Goal: Task Accomplishment & Management: Use online tool/utility

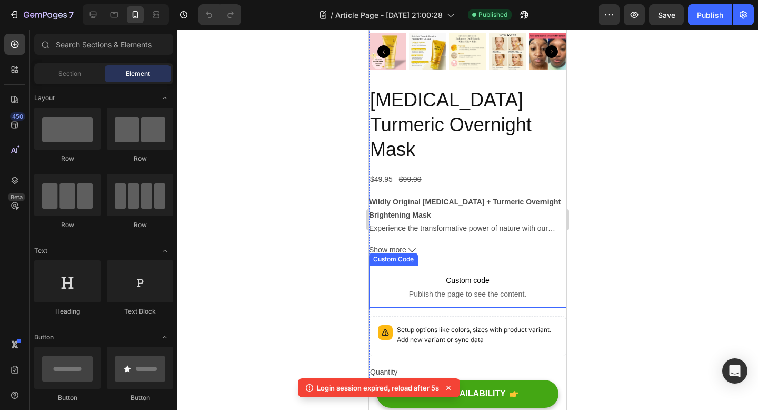
scroll to position [2778, 0]
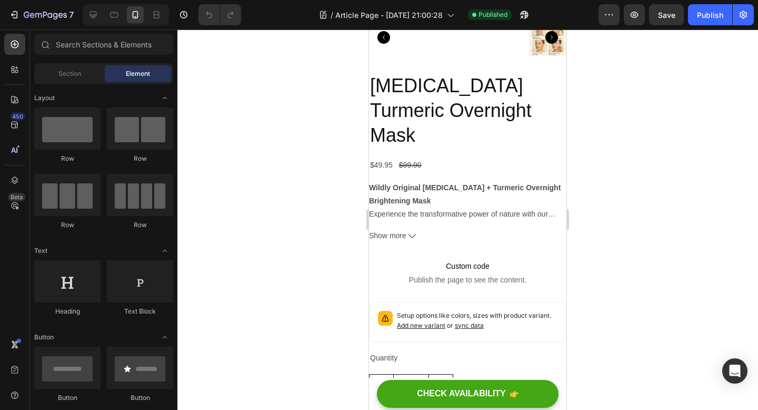
scroll to position [2804, 0]
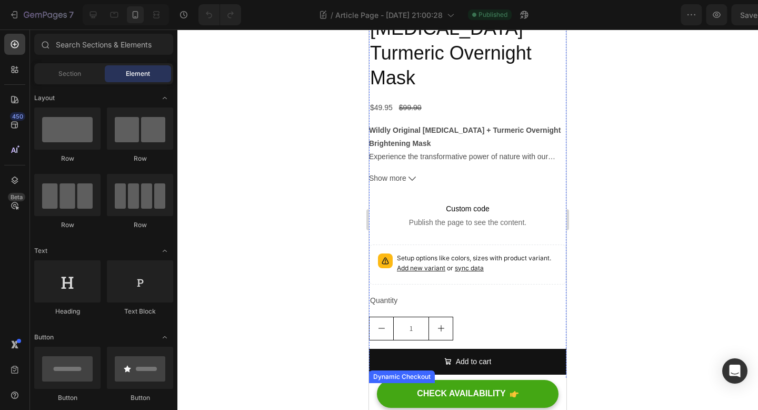
scroll to position [2844, 0]
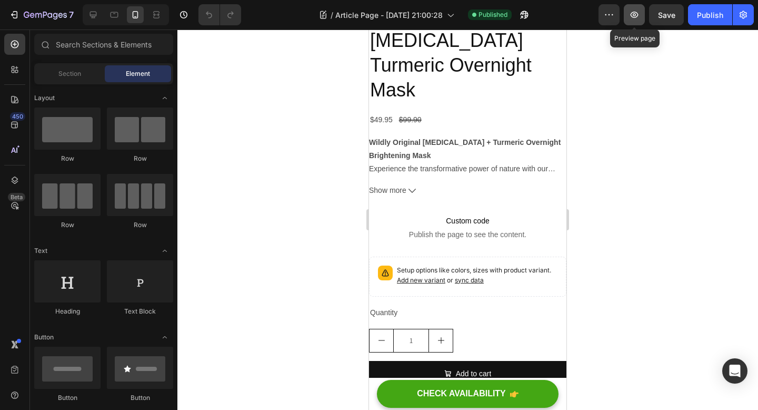
click at [637, 21] on button "button" at bounding box center [634, 14] width 21 height 21
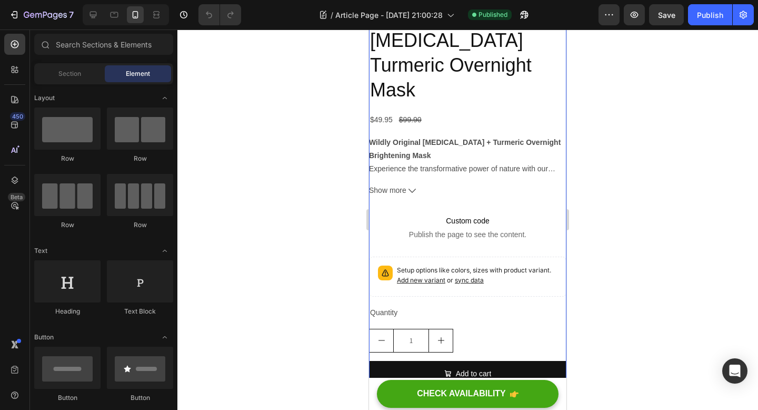
scroll to position [2853, 0]
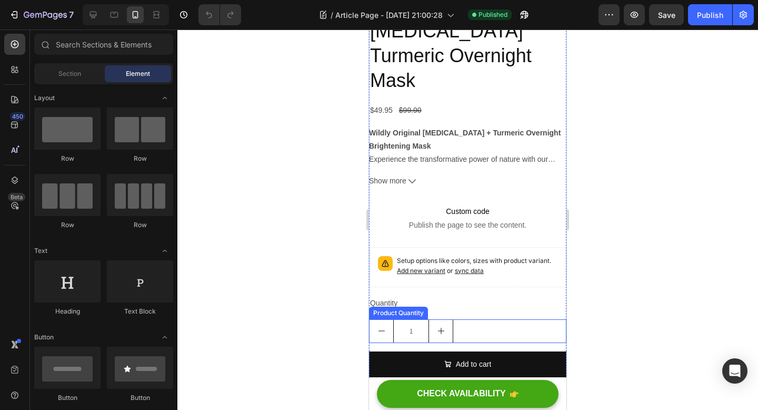
click at [468, 319] on div "1" at bounding box center [467, 331] width 197 height 24
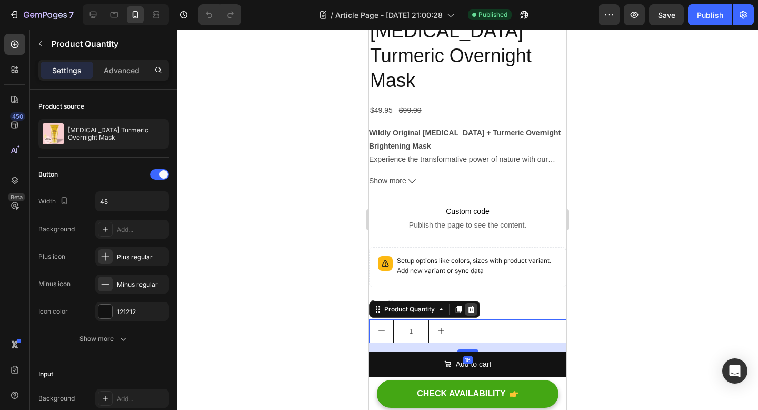
click at [468, 305] on icon at bounding box center [471, 309] width 8 height 8
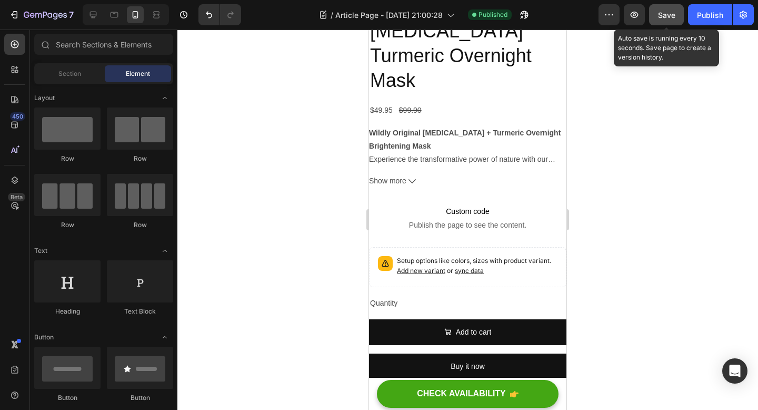
click at [655, 17] on button "Save" at bounding box center [666, 14] width 35 height 21
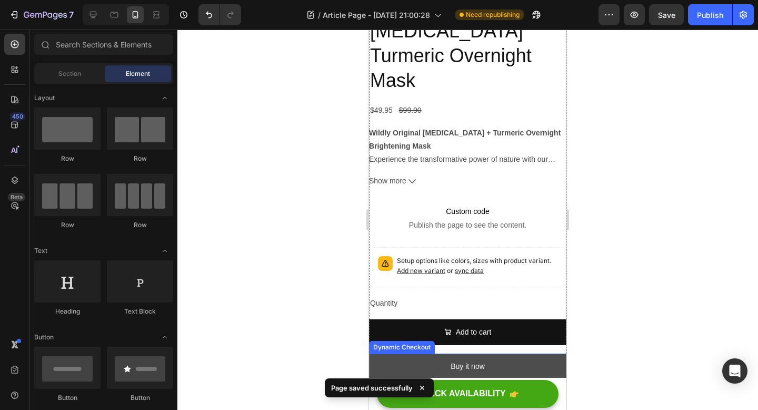
click at [515, 353] on button "Buy it now" at bounding box center [467, 366] width 197 height 26
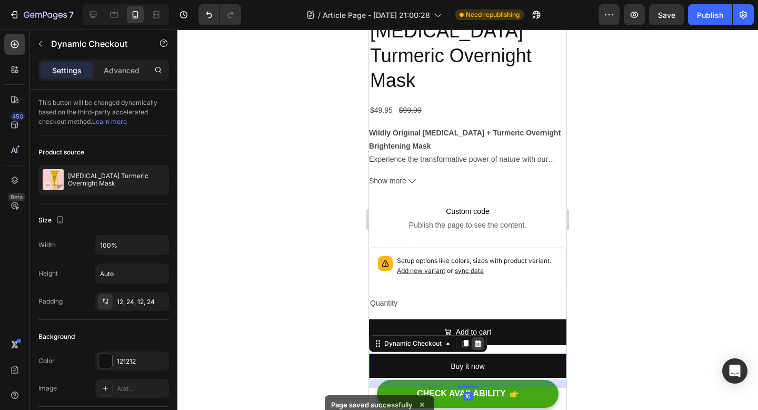
click at [478, 339] on icon at bounding box center [478, 343] width 8 height 8
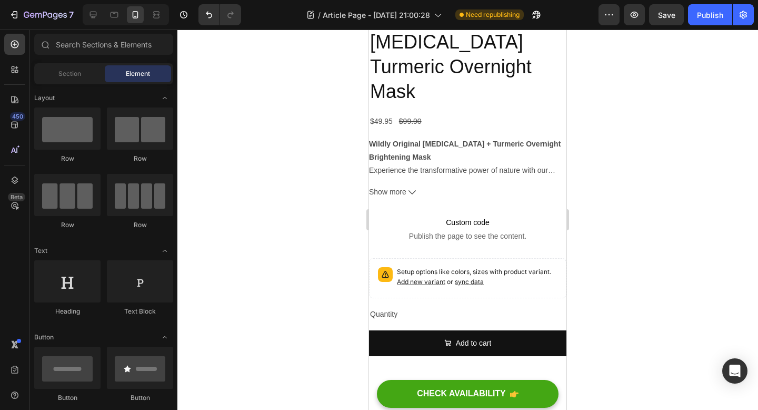
scroll to position [2838, 0]
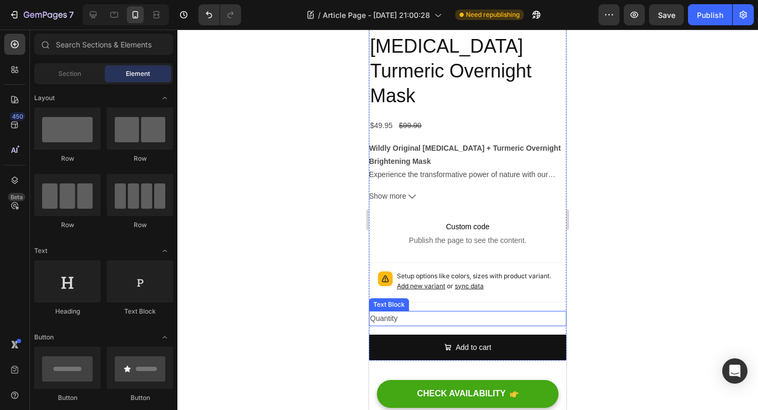
click at [398, 311] on div "Quantity" at bounding box center [467, 318] width 197 height 15
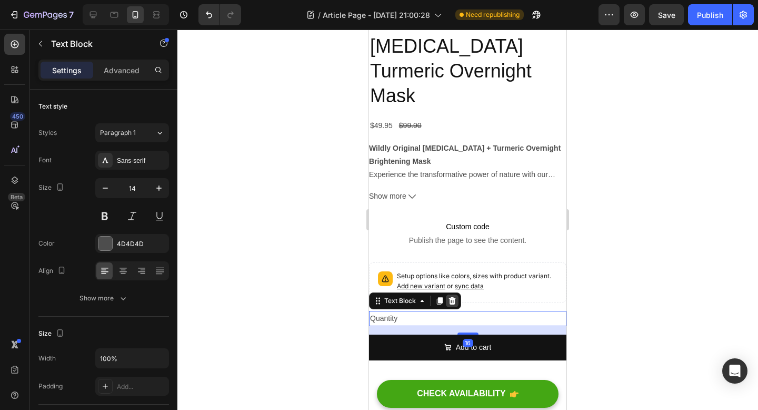
click at [450, 296] on icon at bounding box center [452, 299] width 7 height 7
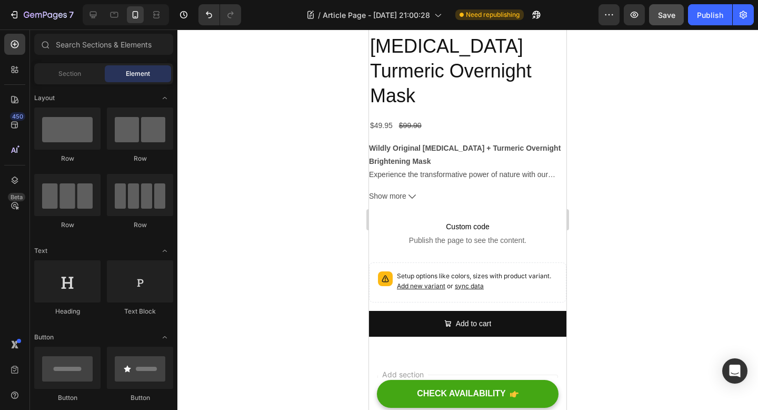
click at [675, 16] on span "Save" at bounding box center [666, 15] width 17 height 9
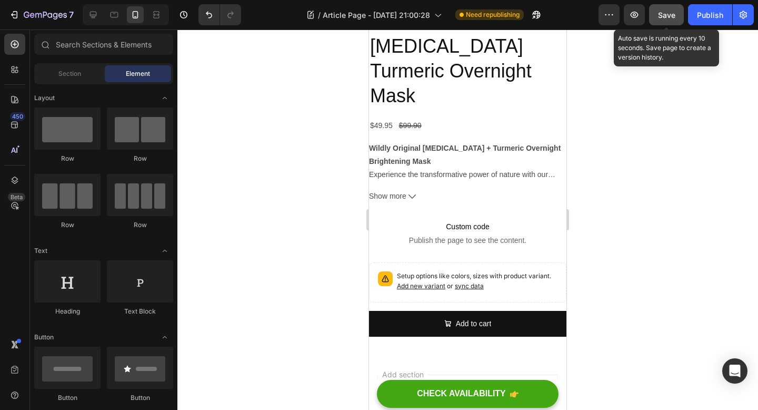
click at [662, 15] on span "Save" at bounding box center [666, 15] width 17 height 9
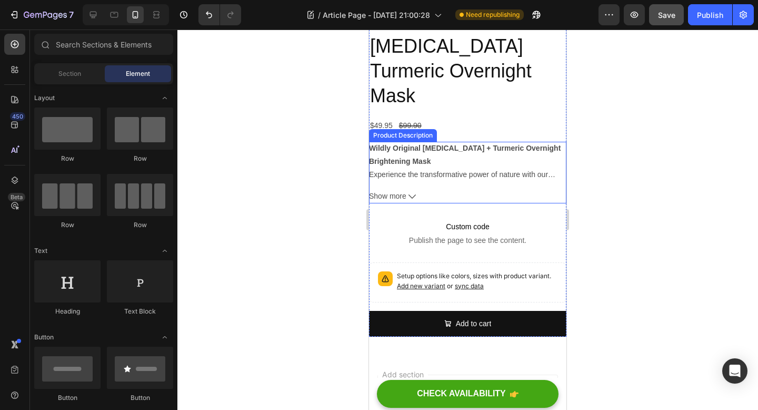
click at [430, 144] on strong "Wildly Original Kojic Acid + Turmeric Overnight Brightening Mask" at bounding box center [465, 155] width 192 height 22
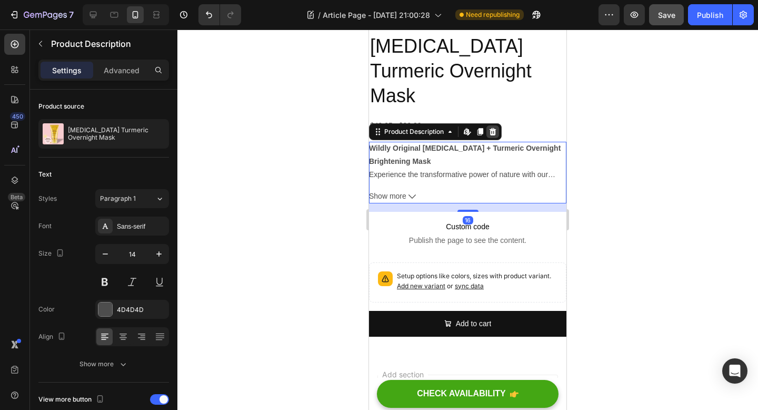
click at [494, 128] on icon at bounding box center [493, 131] width 7 height 7
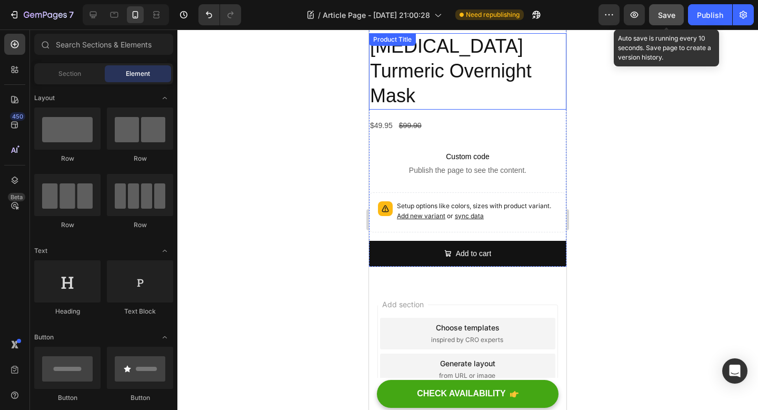
click at [667, 17] on span "Save" at bounding box center [666, 15] width 17 height 9
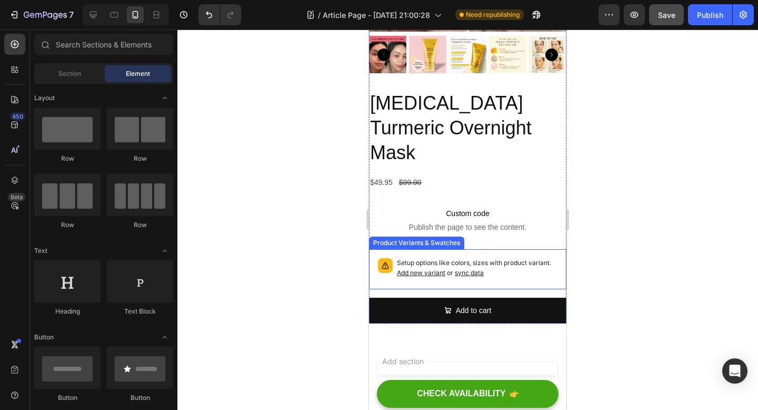
scroll to position [2773, 0]
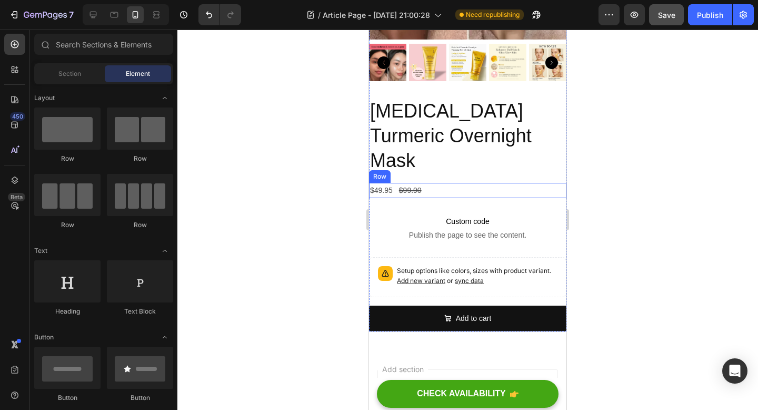
click at [432, 183] on div "$49.95 Product Price Product Price $99.90 Product Price Product Price Row" at bounding box center [467, 190] width 197 height 15
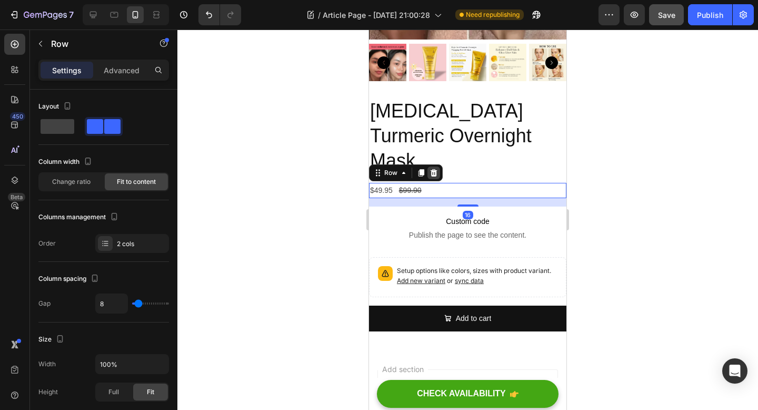
click at [434, 168] on icon at bounding box center [434, 171] width 7 height 7
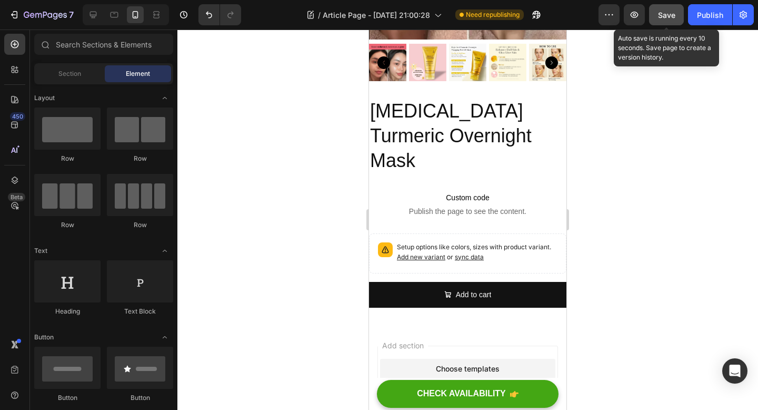
click at [668, 14] on span "Save" at bounding box center [666, 15] width 17 height 9
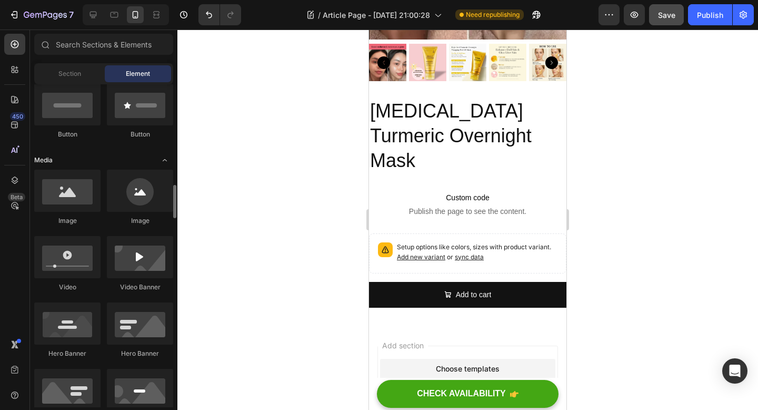
scroll to position [484, 0]
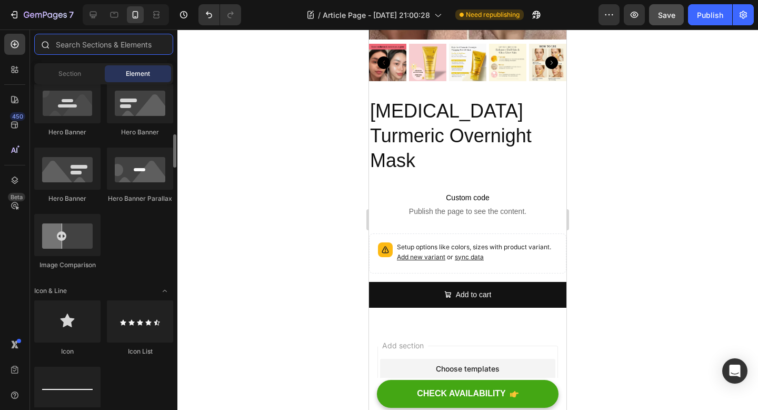
click at [113, 47] on input "text" at bounding box center [103, 44] width 139 height 21
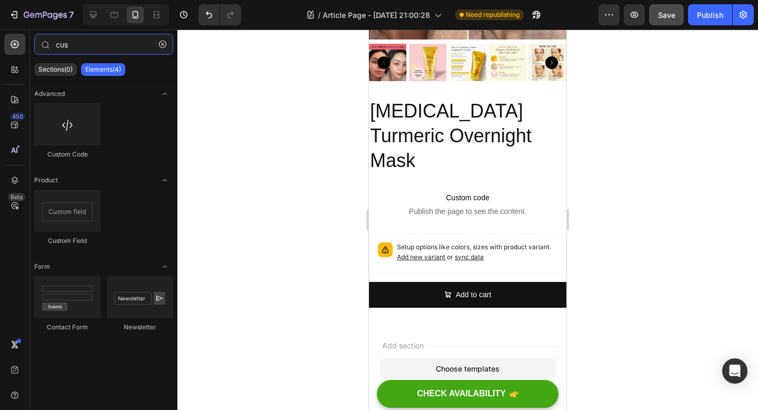
type input "cus"
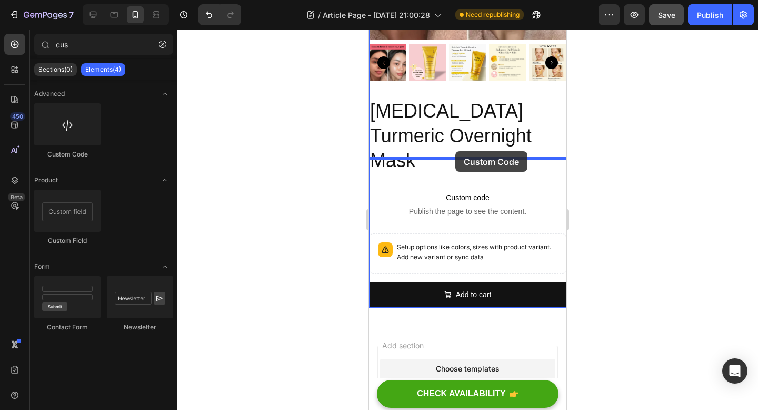
drag, startPoint x: 439, startPoint y: 167, endPoint x: 455, endPoint y: 151, distance: 23.5
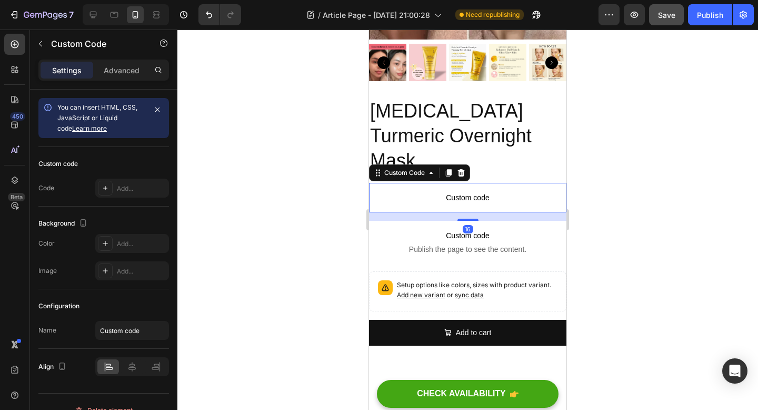
click at [424, 191] on span "Custom code" at bounding box center [467, 197] width 197 height 13
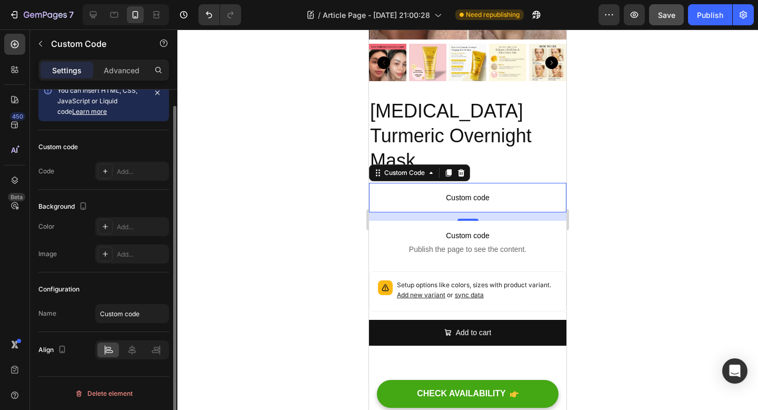
scroll to position [0, 0]
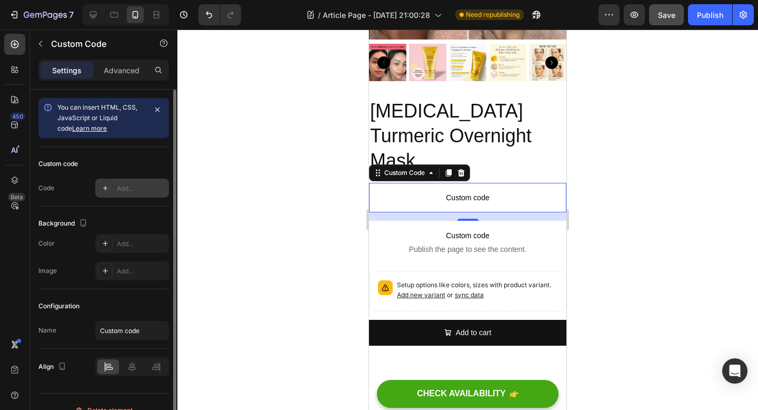
click at [123, 192] on div "Add..." at bounding box center [141, 188] width 49 height 9
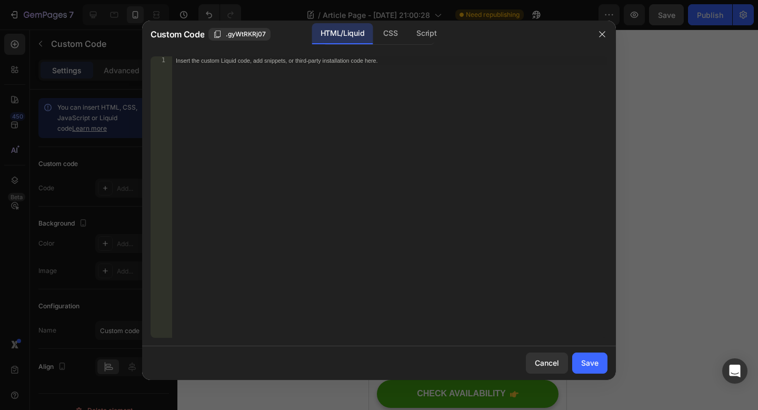
click at [320, 154] on div "Insert the custom Liquid code, add snippets, or third-party installation code h…" at bounding box center [390, 205] width 436 height 298
paste textarea "</style>"
type textarea "</style>"
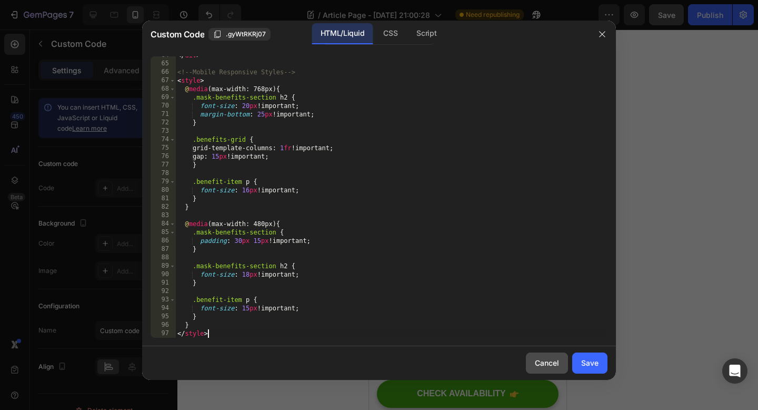
scroll to position [603, 0]
click at [592, 363] on div "Save" at bounding box center [589, 362] width 17 height 11
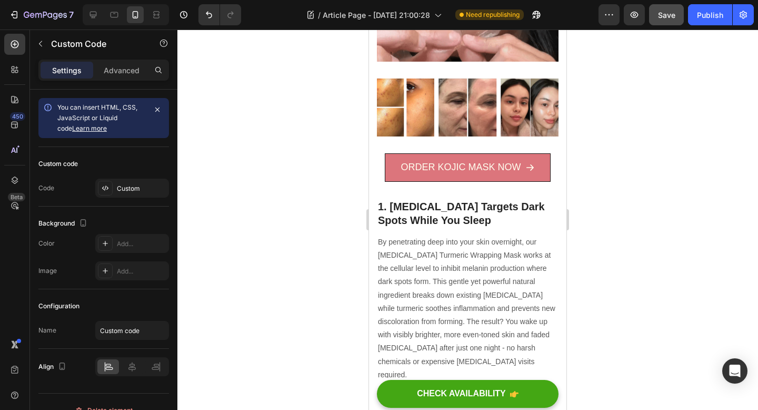
scroll to position [366, 0]
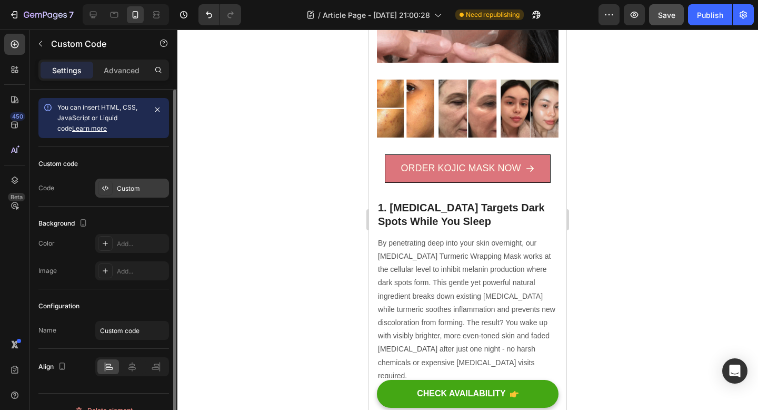
click at [111, 193] on div at bounding box center [105, 188] width 15 height 15
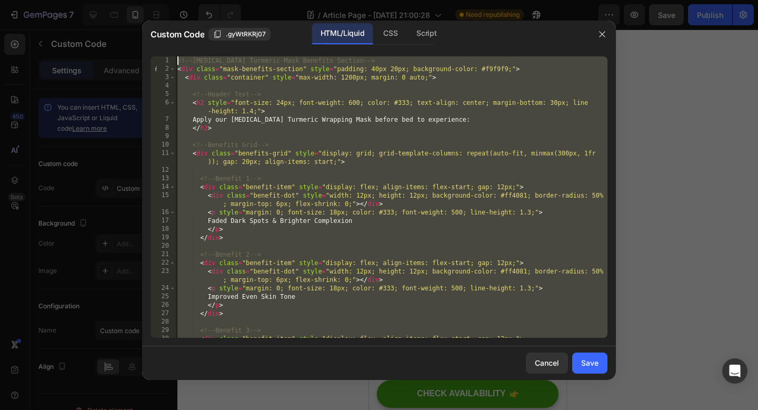
scroll to position [0, 0]
drag, startPoint x: 236, startPoint y: 320, endPoint x: 182, endPoint y: -58, distance: 381.4
click at [182, 0] on html "7 Version history / Article Page - Aug 25, 21:00:28 Need republishing Preview S…" at bounding box center [379, 0] width 758 height 0
type textarea "<!-- Kojic Acid Turmeric Mask Benefits Section --> <div class="mask-benefits-se…"
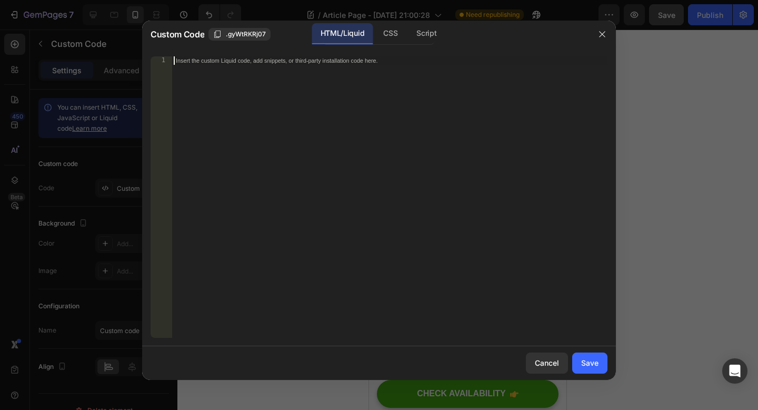
paste textarea "</style>"
type textarea "</style>"
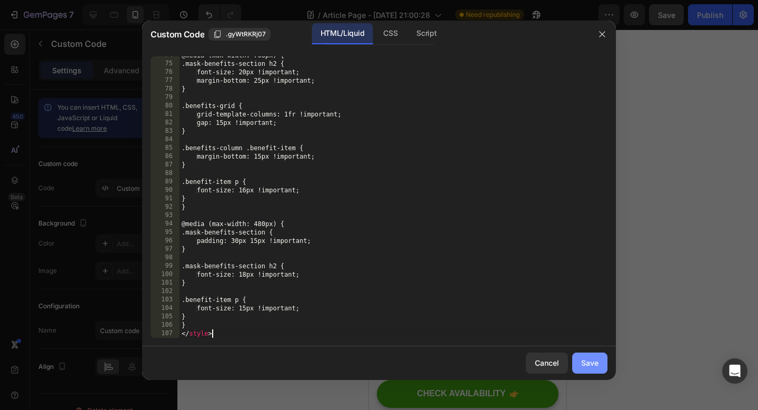
click at [588, 361] on div "Save" at bounding box center [589, 362] width 17 height 11
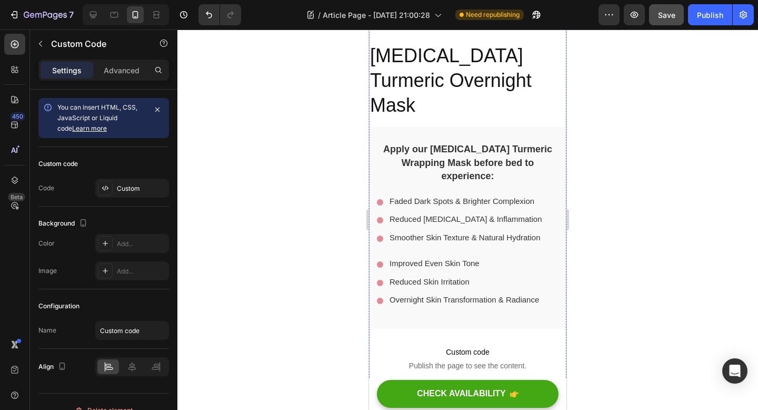
scroll to position [1811, 0]
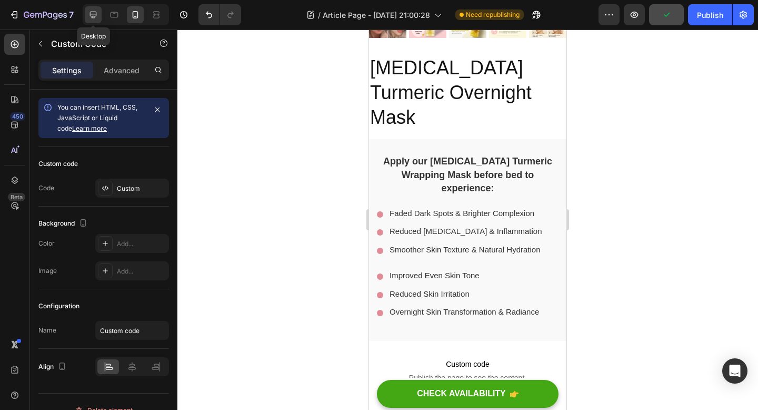
click at [94, 10] on icon at bounding box center [93, 14] width 11 height 11
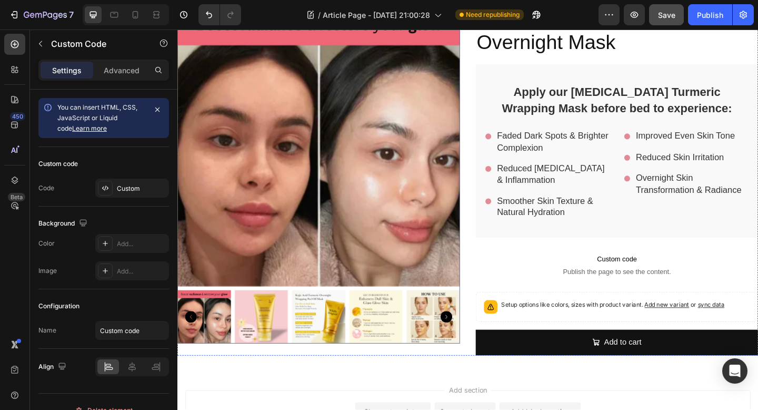
scroll to position [1474, 0]
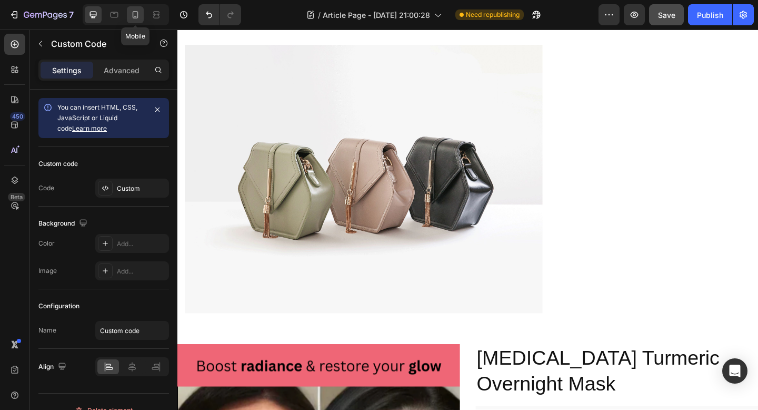
click at [135, 15] on icon at bounding box center [135, 14] width 11 height 11
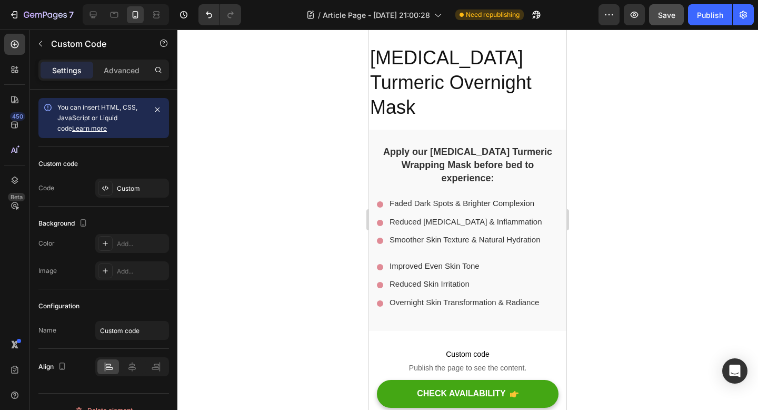
scroll to position [2845, 0]
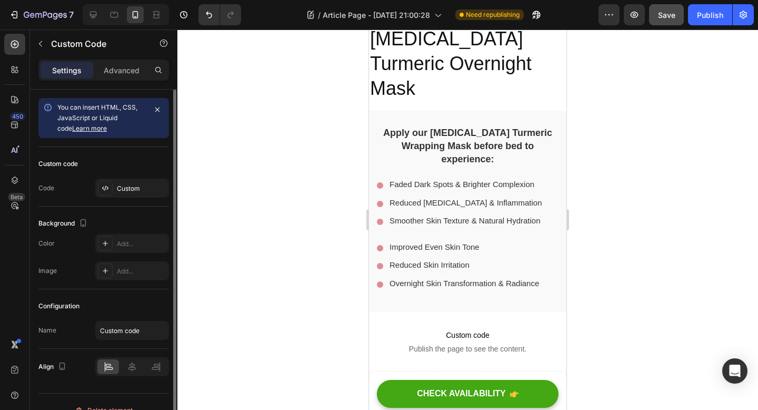
click at [111, 176] on div "Custom code Code Custom" at bounding box center [103, 176] width 131 height 59
click at [111, 178] on div "Custom" at bounding box center [132, 187] width 74 height 19
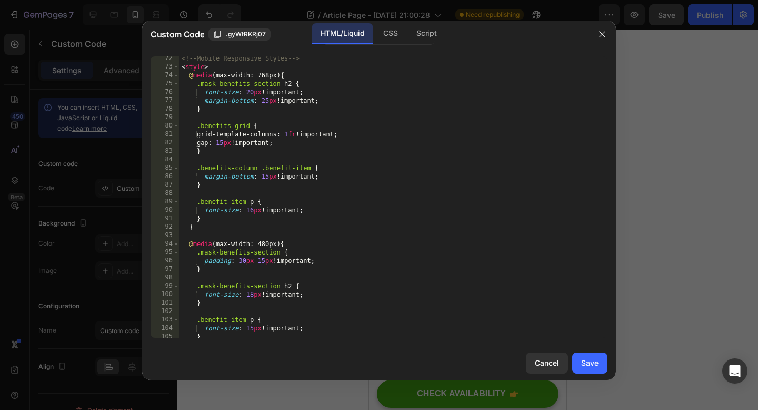
scroll to position [721, 0]
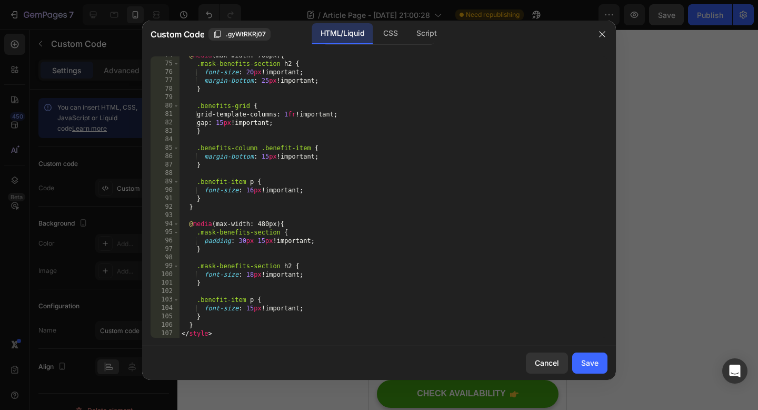
drag, startPoint x: 236, startPoint y: 338, endPoint x: 234, endPoint y: 332, distance: 6.5
click at [234, 332] on div "74 75 76 77 78 79 80 81 82 83 84 85 86 87 88 89 90 91 92 93 94 95 96 97 98 99 1…" at bounding box center [379, 197] width 474 height 298
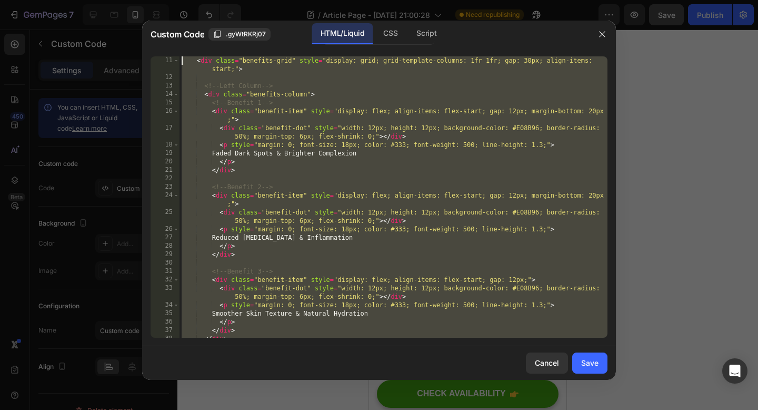
scroll to position [0, 0]
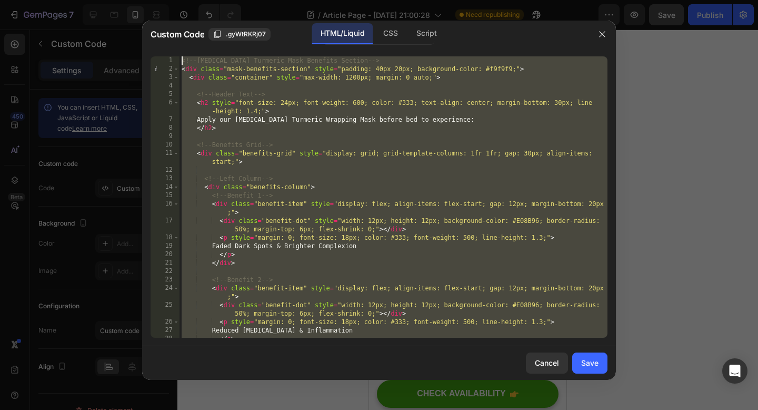
drag, startPoint x: 225, startPoint y: 335, endPoint x: 173, endPoint y: -4, distance: 343.1
click at [173, 0] on html "7 Version history / Article Page - Aug 25, 21:00:28 Need republishing Preview S…" at bounding box center [379, 0] width 758 height 0
paste textarea "/style"
type textarea "</style>"
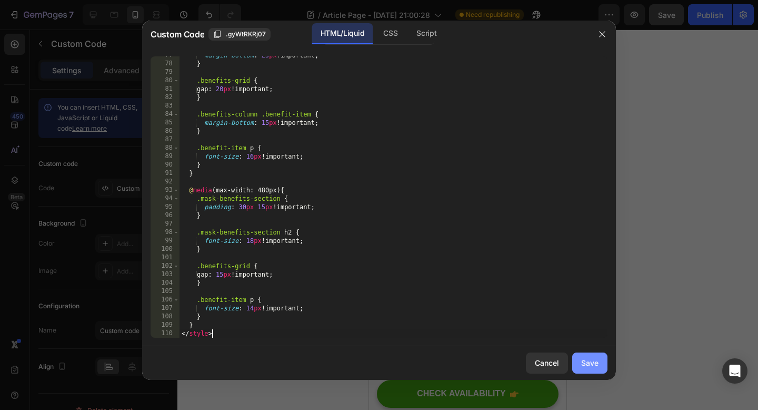
click at [575, 354] on button "Save" at bounding box center [589, 362] width 35 height 21
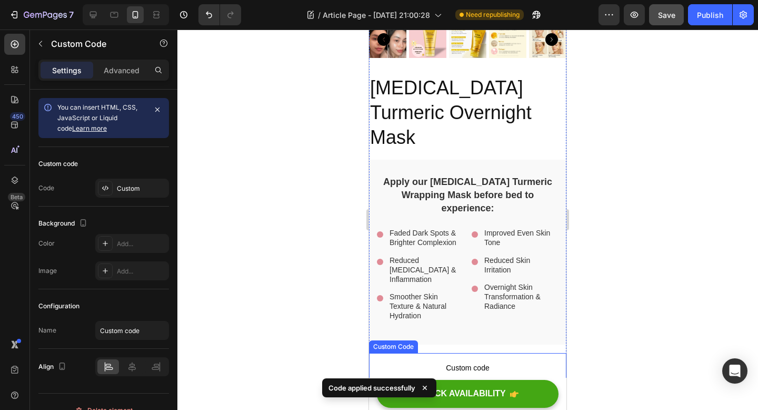
scroll to position [2786, 0]
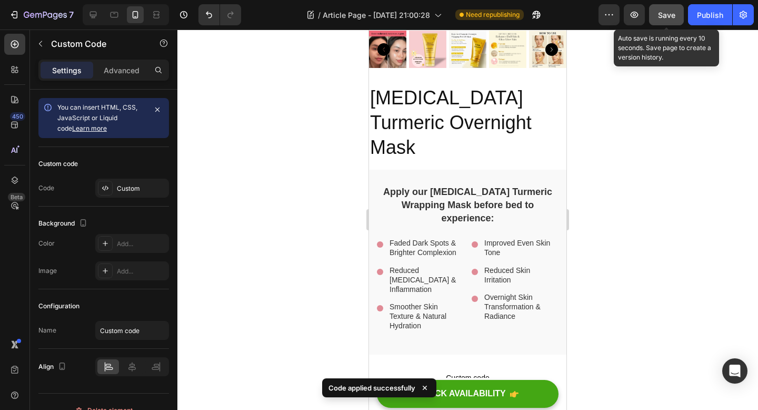
click at [669, 21] on button "Save" at bounding box center [666, 14] width 35 height 21
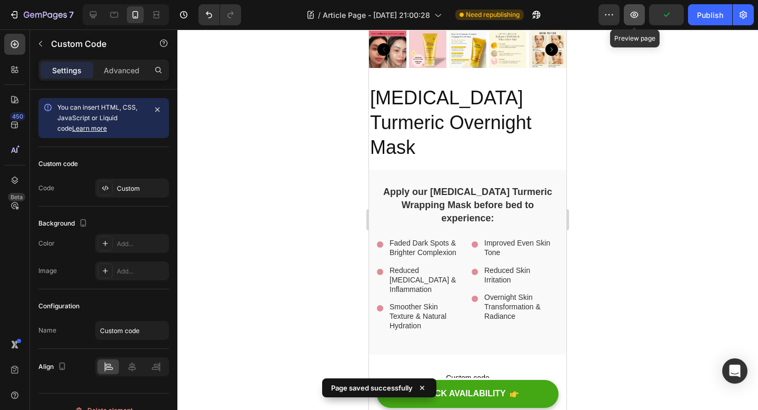
click at [638, 19] on icon "button" at bounding box center [634, 14] width 11 height 11
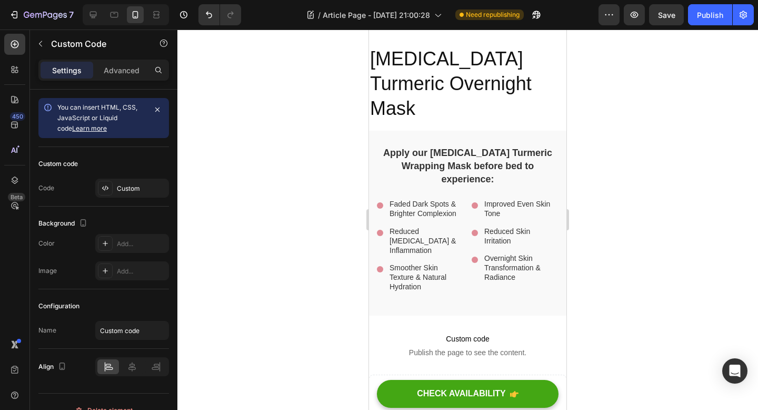
scroll to position [2815, 0]
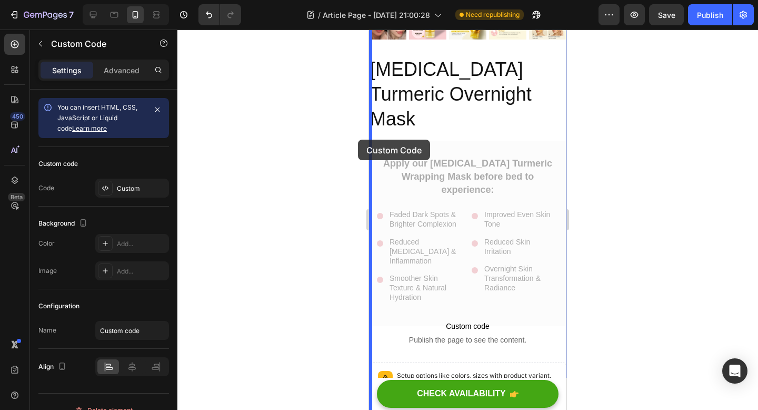
drag, startPoint x: 535, startPoint y: 152, endPoint x: 358, endPoint y: 139, distance: 177.4
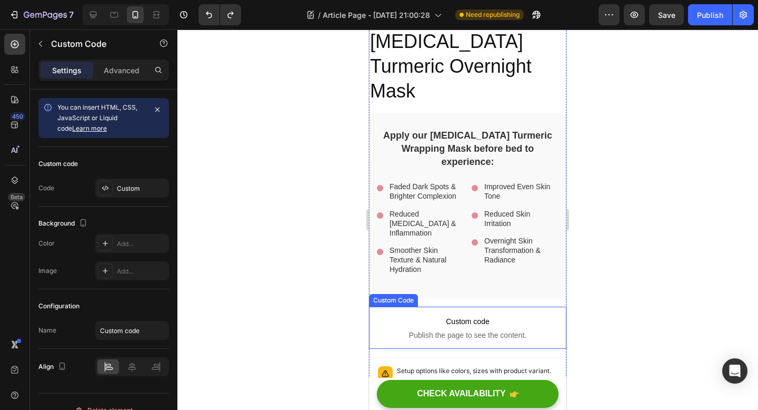
scroll to position [2805, 0]
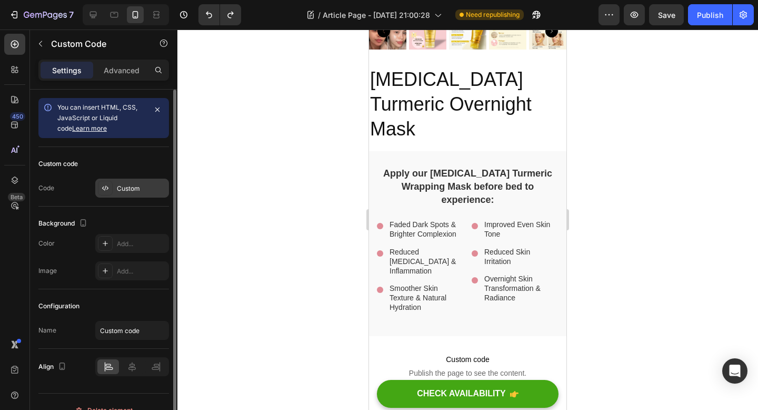
click at [124, 196] on div "Custom" at bounding box center [132, 187] width 74 height 19
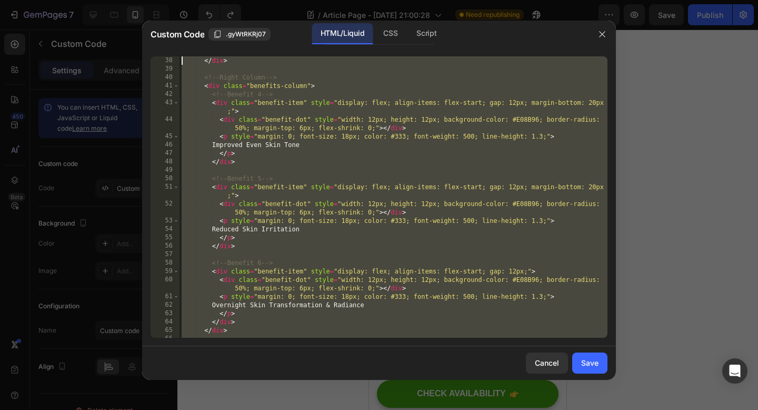
scroll to position [0, 0]
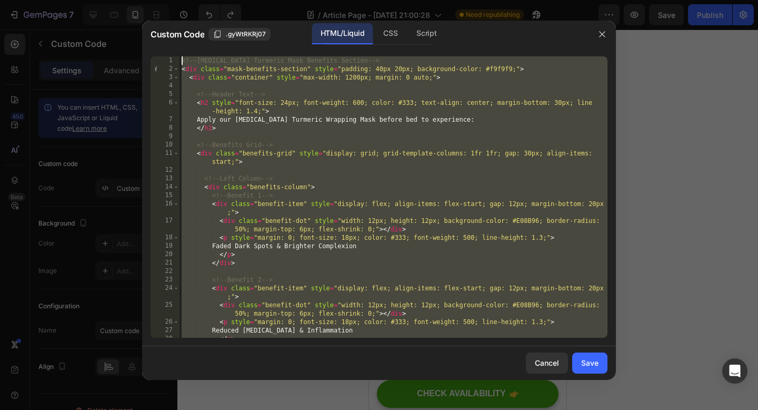
drag, startPoint x: 223, startPoint y: 334, endPoint x: 144, endPoint y: -64, distance: 405.8
click at [144, 0] on html "7 Version history / Article Page - Aug 25, 21:00:28 Need republishing Preview S…" at bounding box center [379, 0] width 758 height 0
type textarea "<!-- Kojic Acid Turmeric Mask Benefits Section --> <div class="mask-benefits-se…"
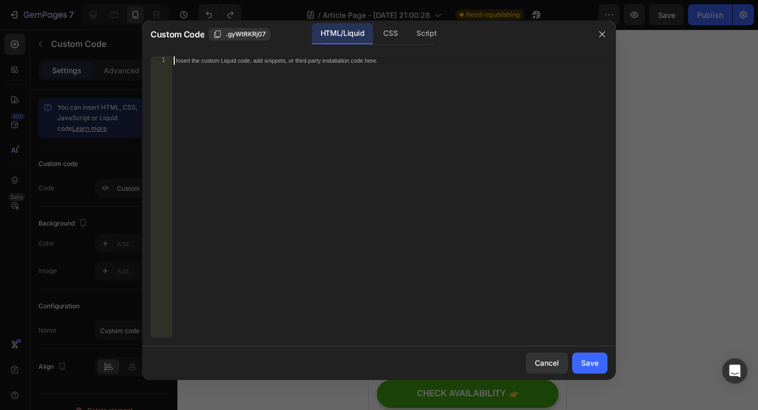
paste textarea "</style>"
type textarea "</style>"
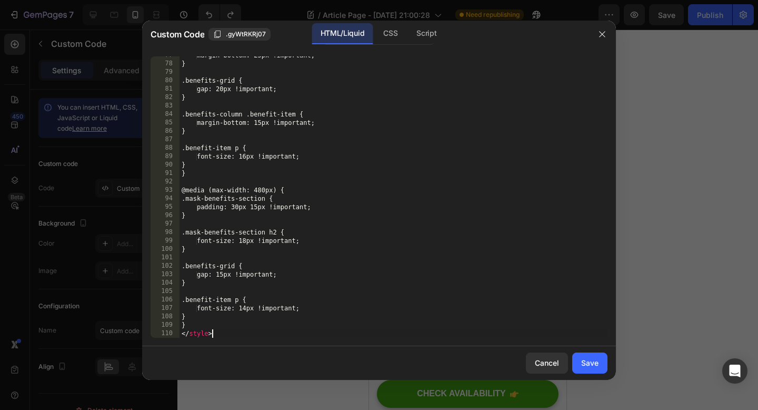
scroll to position [747, 0]
click at [590, 362] on div "Save" at bounding box center [589, 362] width 17 height 11
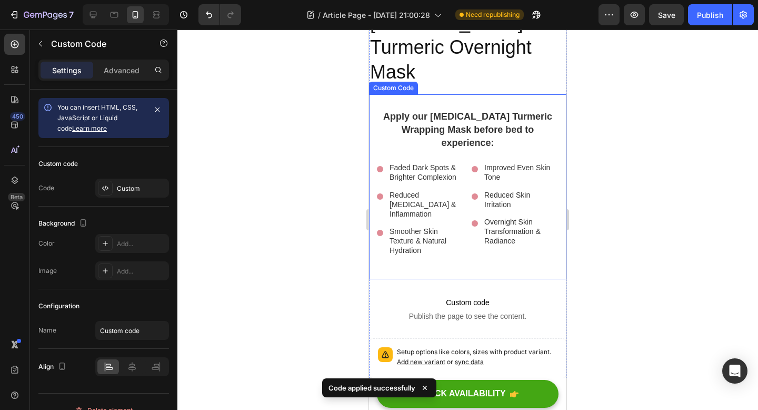
scroll to position [2862, 0]
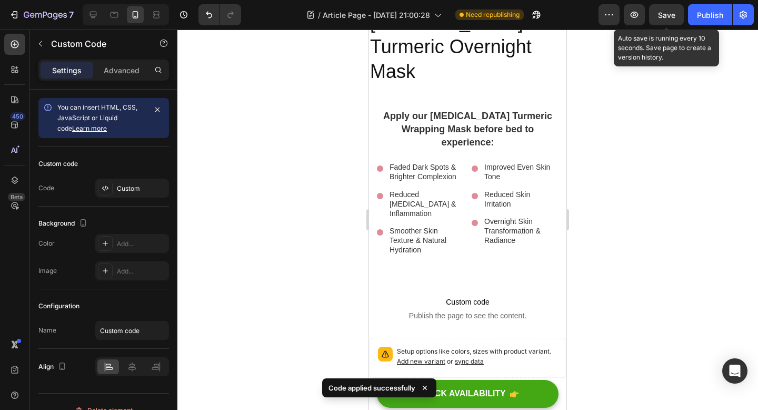
click at [674, 16] on span "Save" at bounding box center [666, 15] width 17 height 9
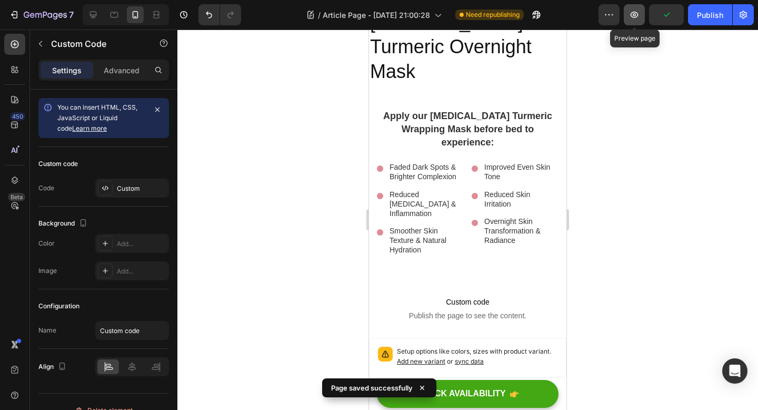
click at [641, 16] on button "button" at bounding box center [634, 14] width 21 height 21
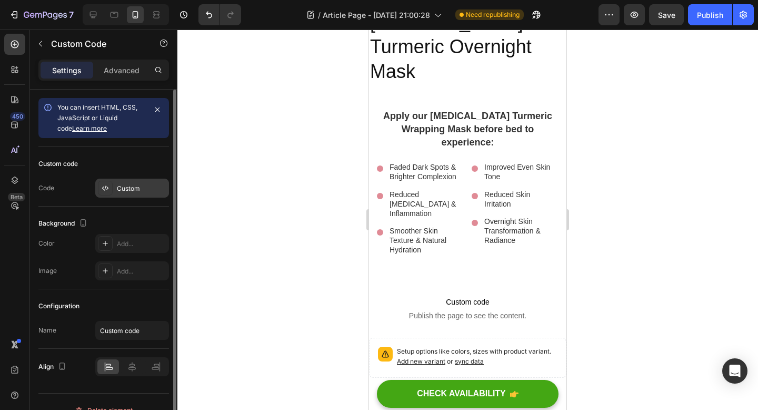
click at [130, 190] on div "Custom" at bounding box center [141, 188] width 49 height 9
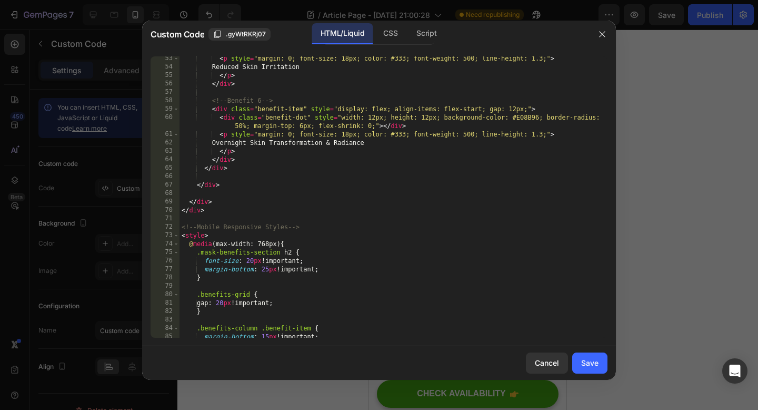
scroll to position [747, 0]
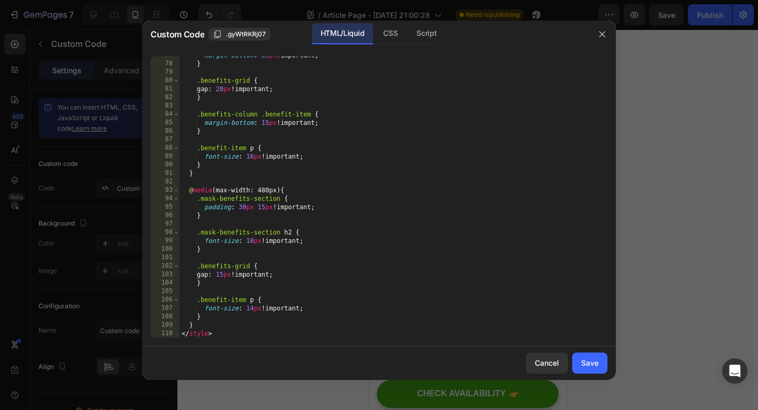
drag, startPoint x: 236, startPoint y: 339, endPoint x: 181, endPoint y: 225, distance: 126.0
click at [181, 225] on div "77 78 79 80 81 82 83 84 85 86 87 88 89 90 91 92 93 94 95 96 97 98 99 100 101 10…" at bounding box center [379, 197] width 474 height 298
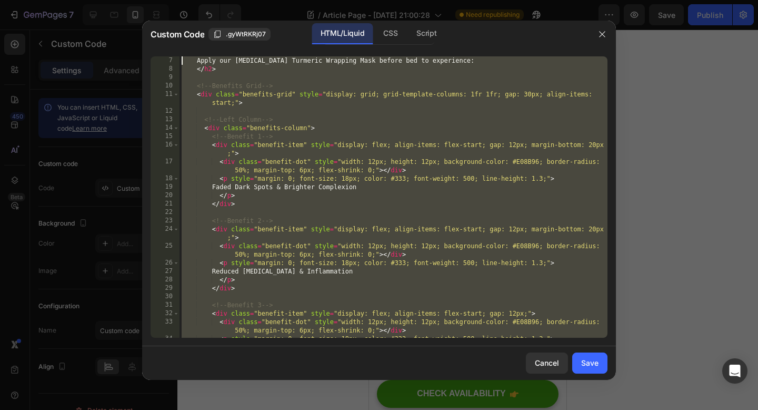
scroll to position [0, 0]
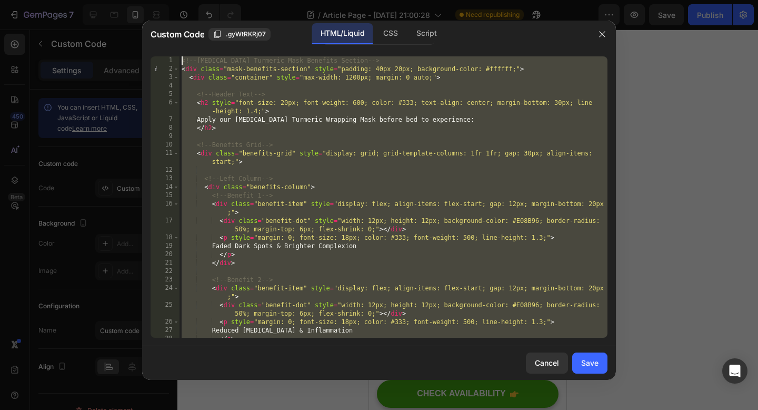
drag, startPoint x: 214, startPoint y: 331, endPoint x: 153, endPoint y: -64, distance: 399.6
click at [153, 0] on html "7 Version history / Article Page - Aug 25, 21:00:28 Need republishing Preview S…" at bounding box center [379, 0] width 758 height 0
paste textarea "/style"
type textarea "</style>"
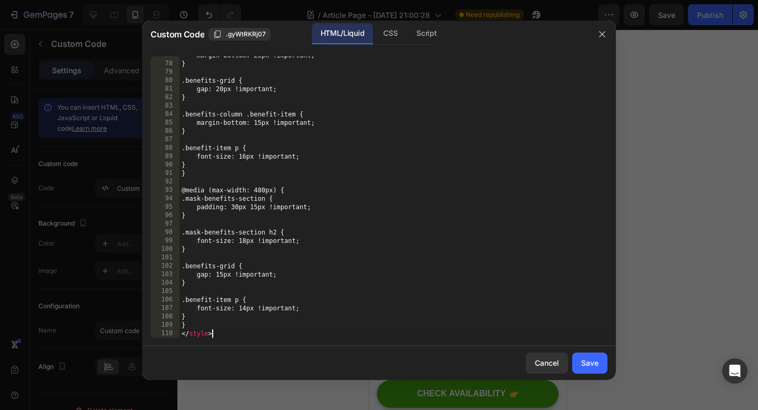
scroll to position [747, 0]
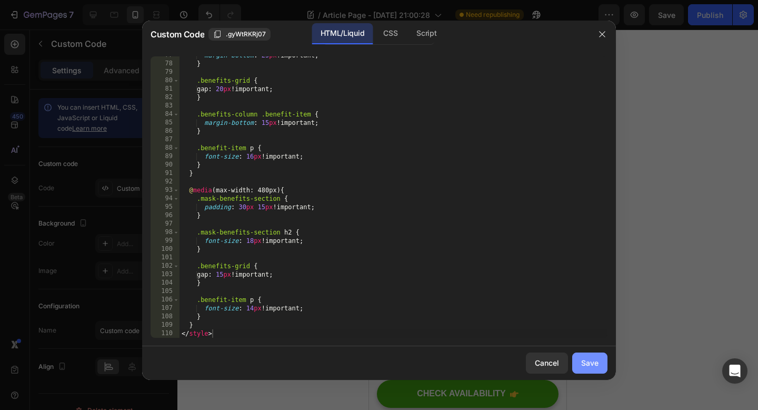
click at [588, 367] on div "Save" at bounding box center [589, 362] width 17 height 11
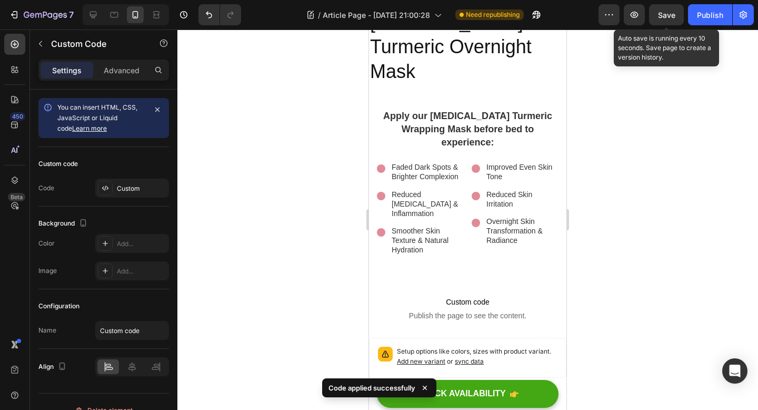
click at [663, 16] on span "Save" at bounding box center [666, 15] width 17 height 9
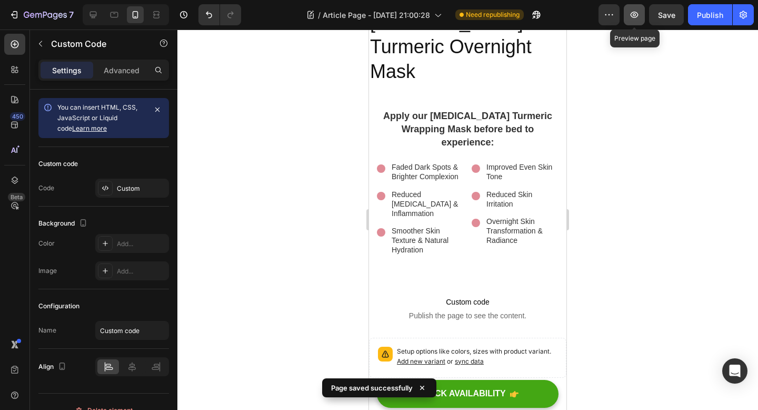
click at [637, 19] on icon "button" at bounding box center [634, 14] width 11 height 11
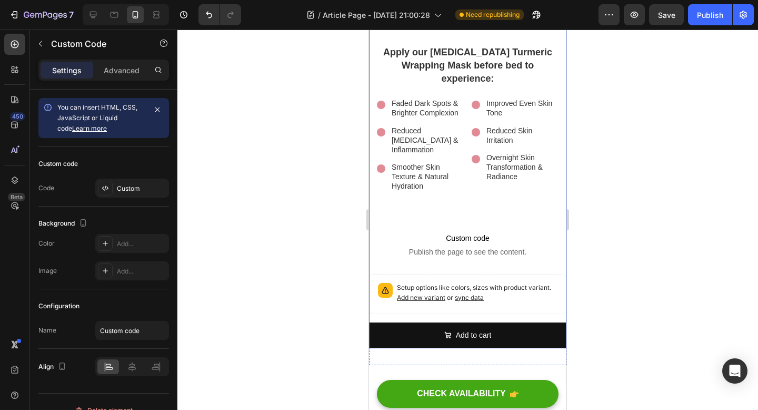
scroll to position [2956, 0]
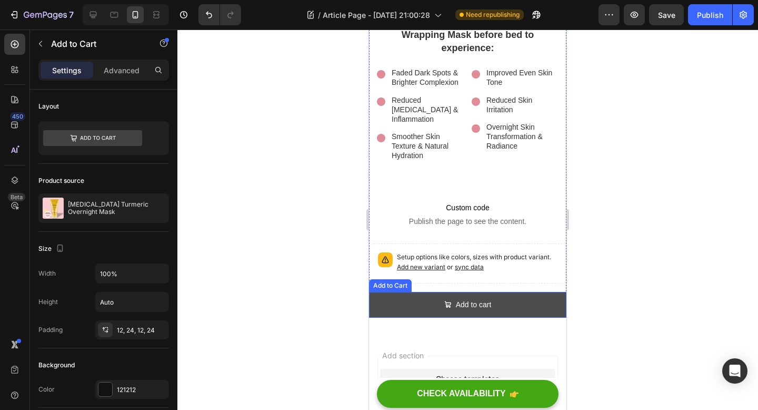
click at [402, 292] on button "Add to cart" at bounding box center [467, 305] width 197 height 26
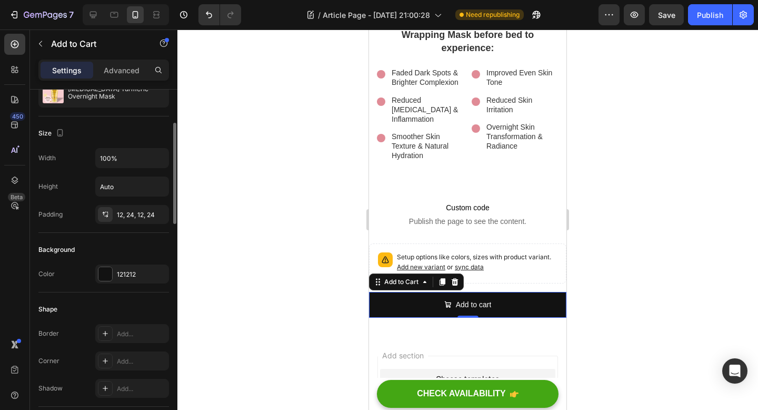
scroll to position [0, 0]
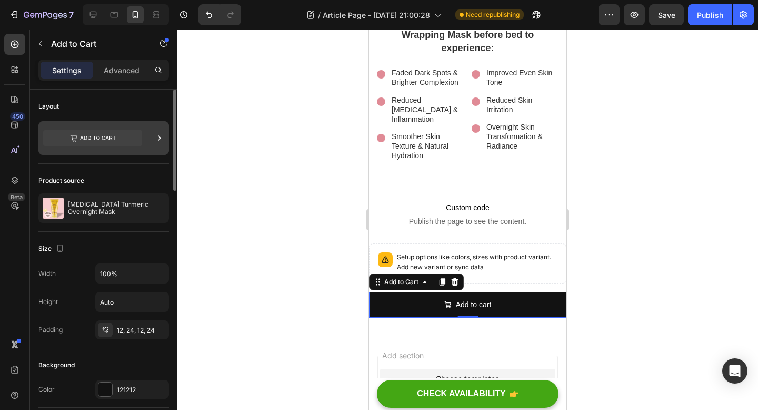
click at [117, 142] on icon at bounding box center [92, 138] width 99 height 16
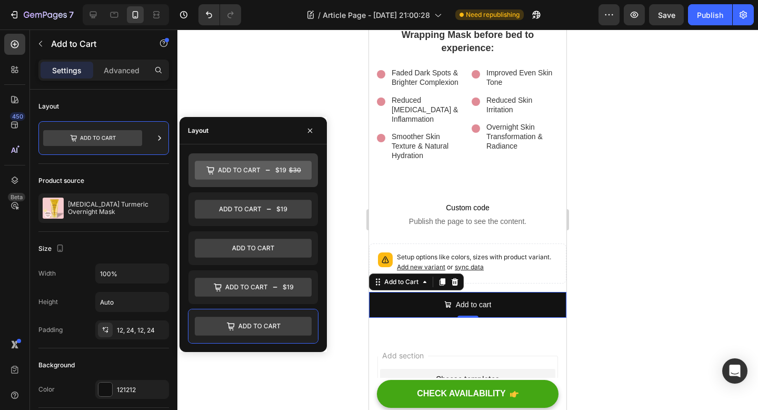
click at [297, 174] on icon at bounding box center [253, 170] width 117 height 19
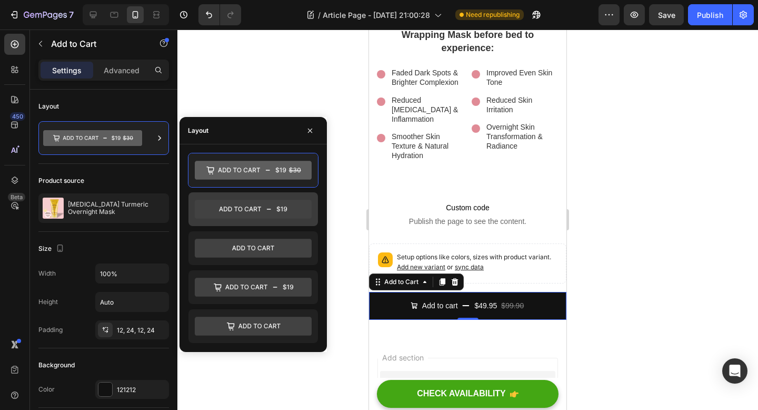
click at [299, 210] on icon at bounding box center [253, 209] width 117 height 19
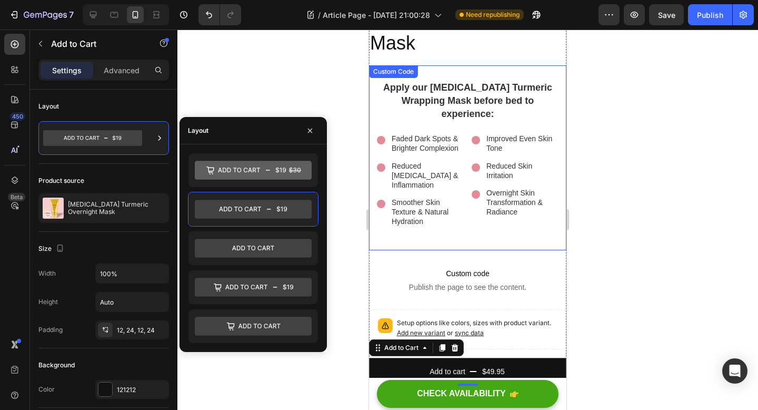
scroll to position [2907, 0]
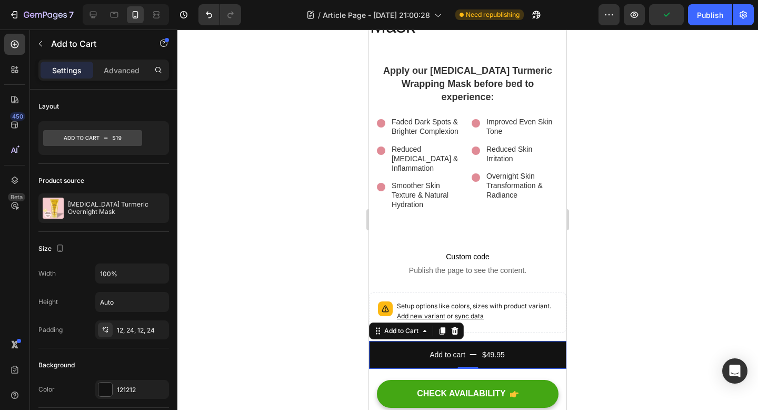
drag, startPoint x: 667, startPoint y: 15, endPoint x: 620, endPoint y: 88, distance: 86.9
click at [620, 0] on div "7 Version history / Article Page - Aug 25, 21:00:28 Need republishing Preview P…" at bounding box center [379, 0] width 758 height 0
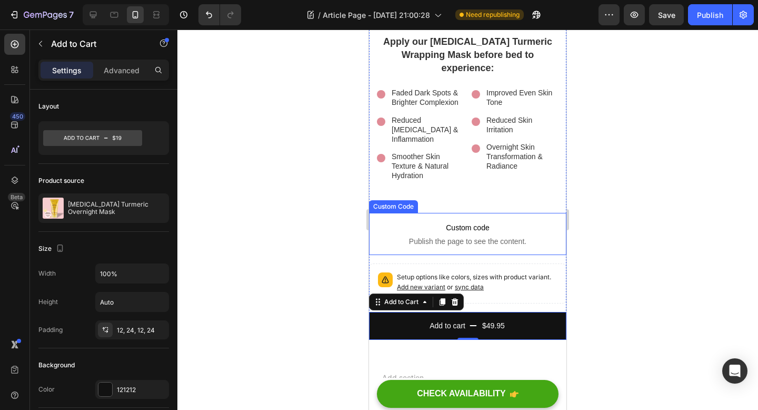
scroll to position [2937, 0]
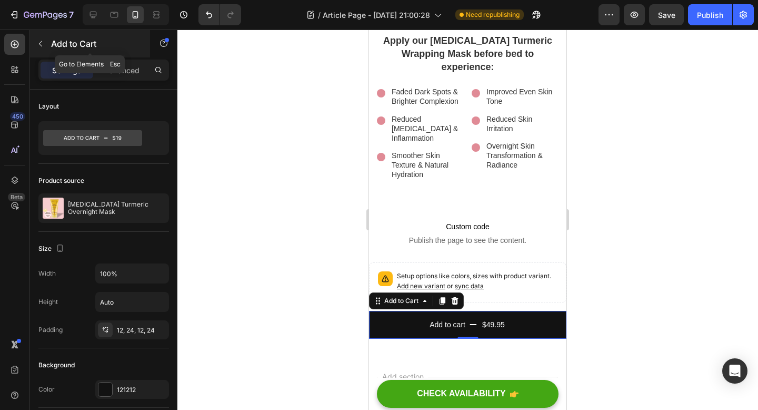
click at [43, 41] on icon "button" at bounding box center [40, 43] width 8 height 8
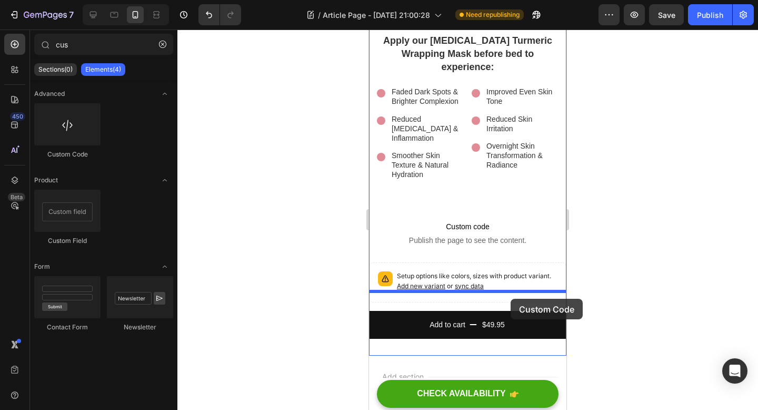
drag, startPoint x: 455, startPoint y: 163, endPoint x: 511, endPoint y: 299, distance: 146.9
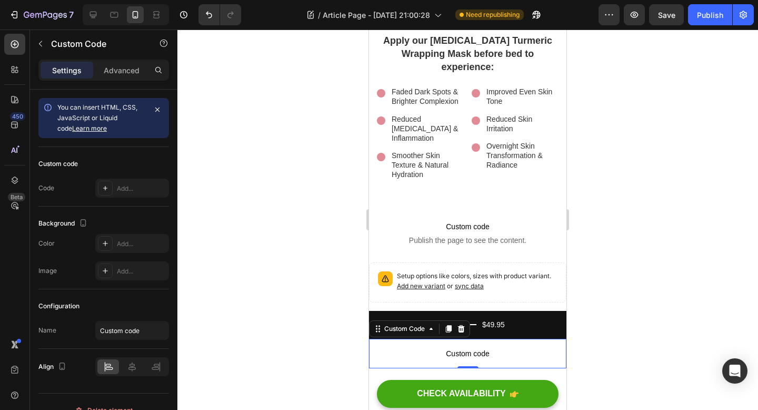
click at [452, 347] on span "Custom code" at bounding box center [467, 353] width 197 height 13
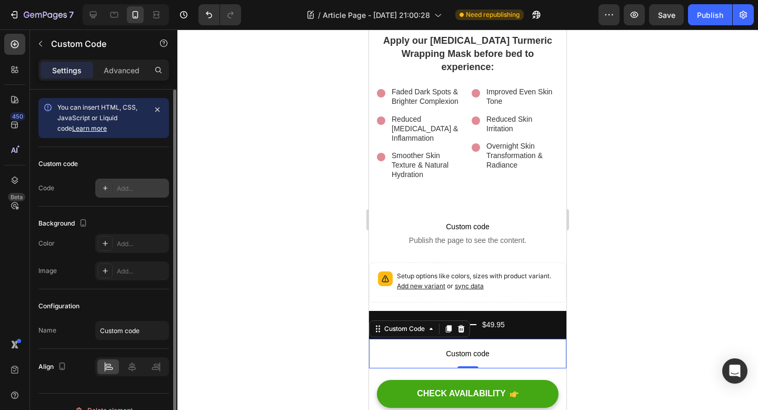
click at [130, 190] on div "Add..." at bounding box center [141, 188] width 49 height 9
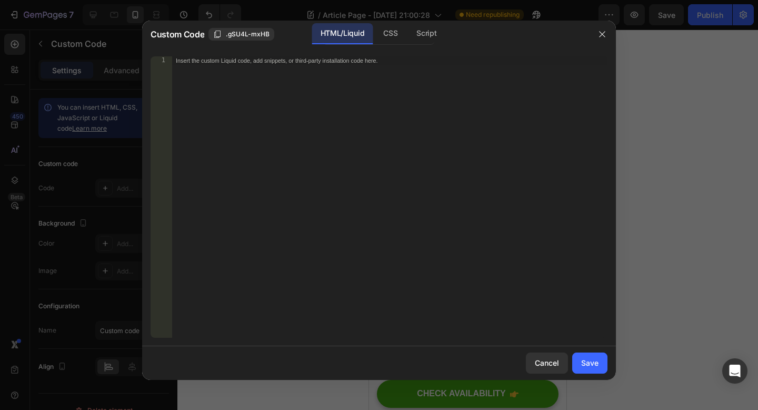
click at [384, 111] on div "Insert the custom Liquid code, add snippets, or third-party installation code h…" at bounding box center [390, 205] width 436 height 298
paste textarea "</style>"
type textarea "</style>"
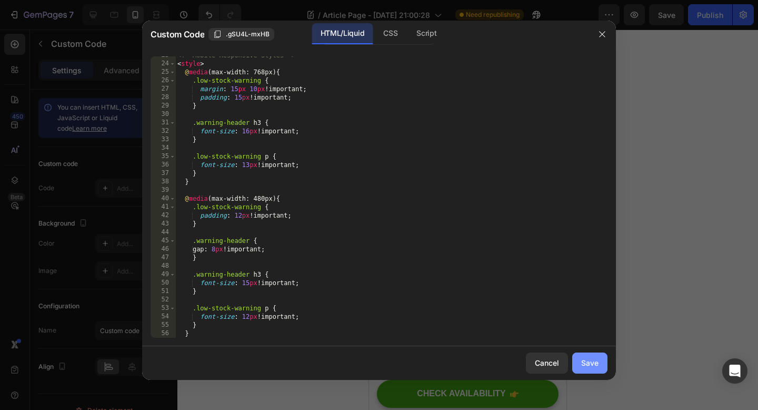
click at [589, 369] on button "Save" at bounding box center [589, 362] width 35 height 21
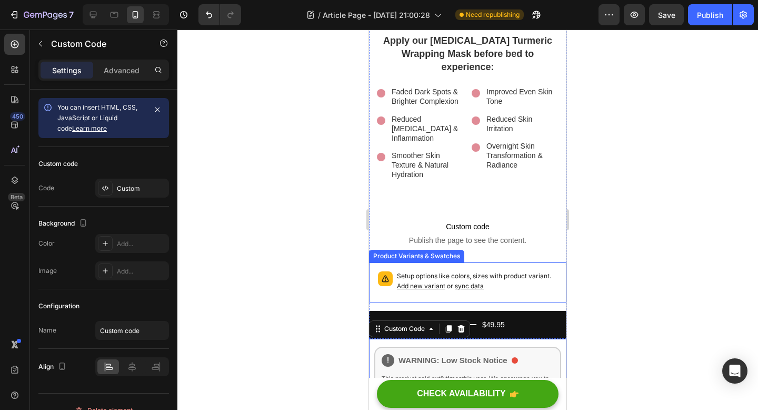
scroll to position [3078, 0]
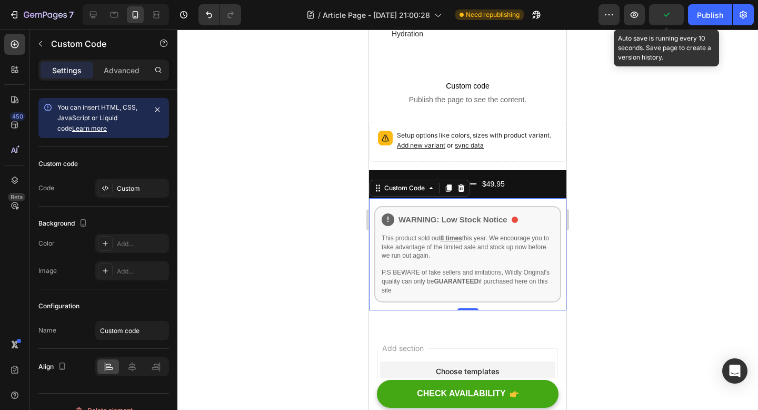
click at [663, 14] on icon "button" at bounding box center [666, 14] width 11 height 11
click at [663, 15] on icon "button" at bounding box center [666, 14] width 11 height 11
click at [668, 18] on span "Save" at bounding box center [666, 15] width 17 height 9
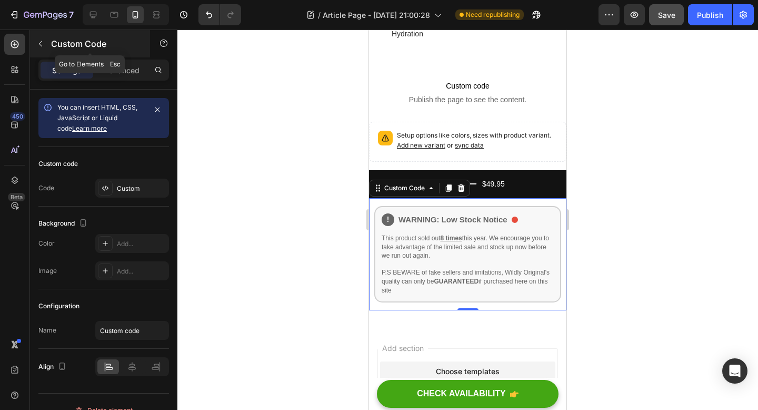
click at [46, 41] on button "button" at bounding box center [40, 43] width 17 height 17
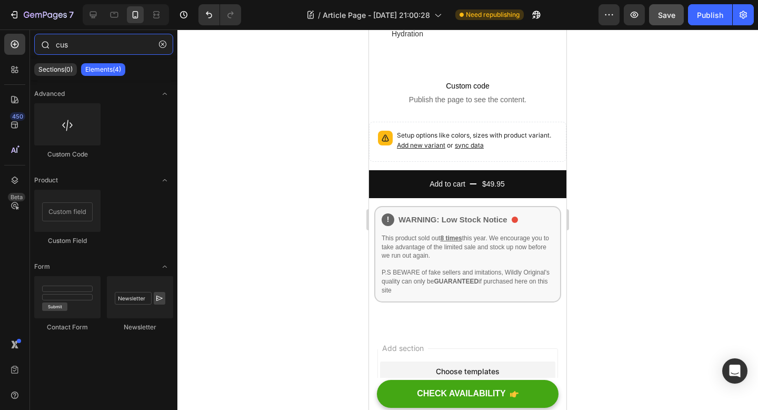
click at [125, 46] on input "cus" at bounding box center [103, 44] width 139 height 21
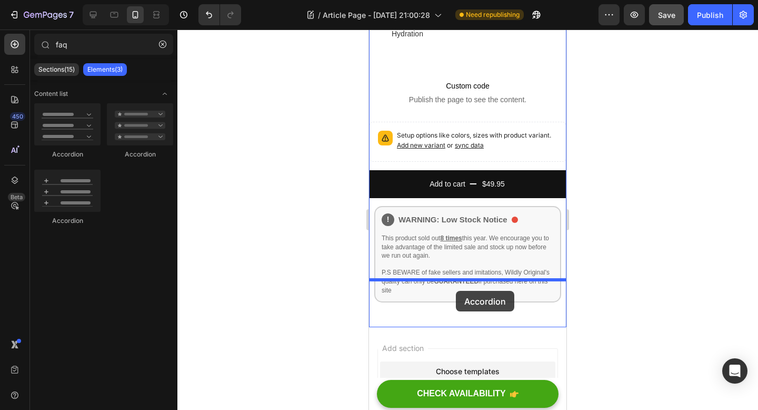
drag, startPoint x: 432, startPoint y: 164, endPoint x: 456, endPoint y: 290, distance: 127.6
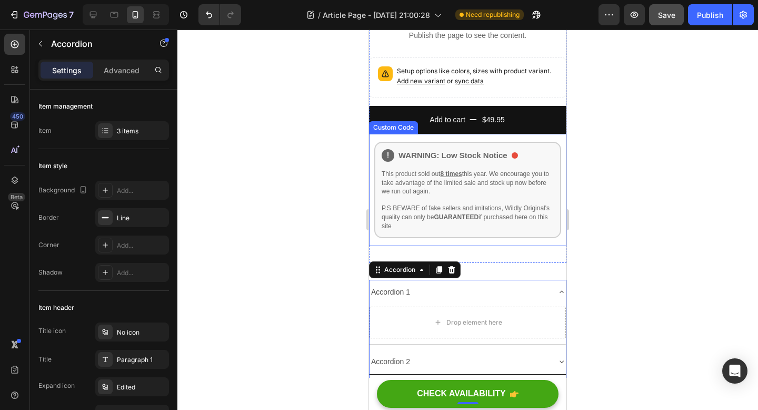
scroll to position [3158, 0]
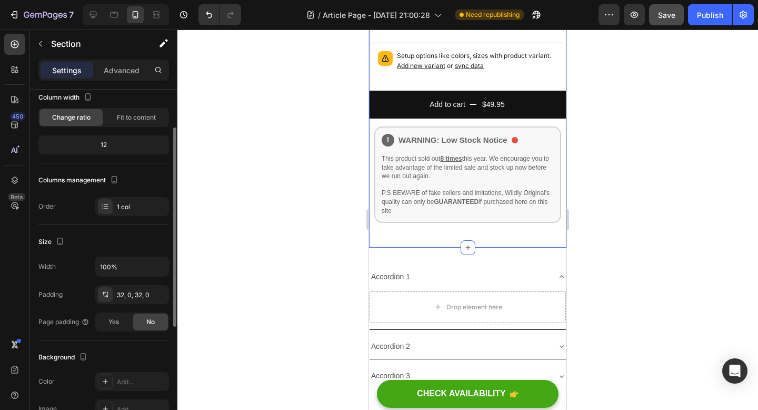
scroll to position [65, 0]
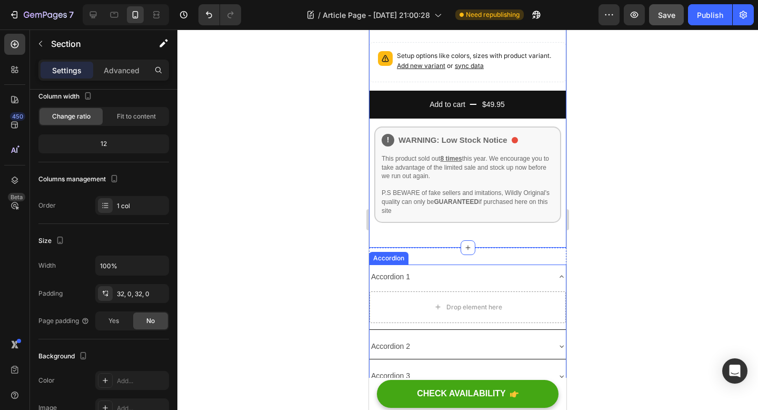
click at [438, 289] on div "Drop element here" at bounding box center [468, 309] width 196 height 40
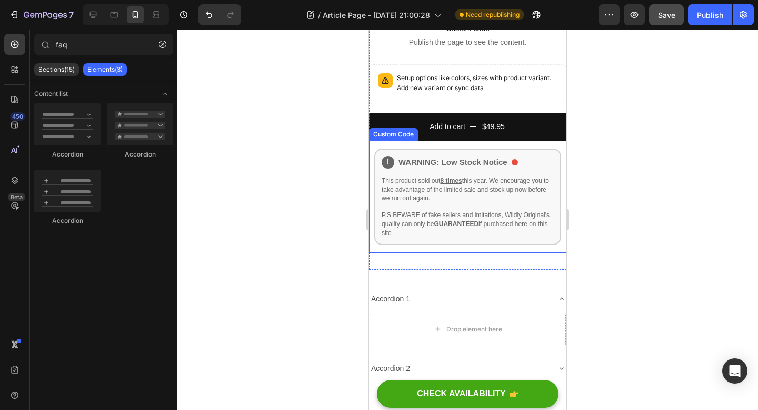
scroll to position [3217, 0]
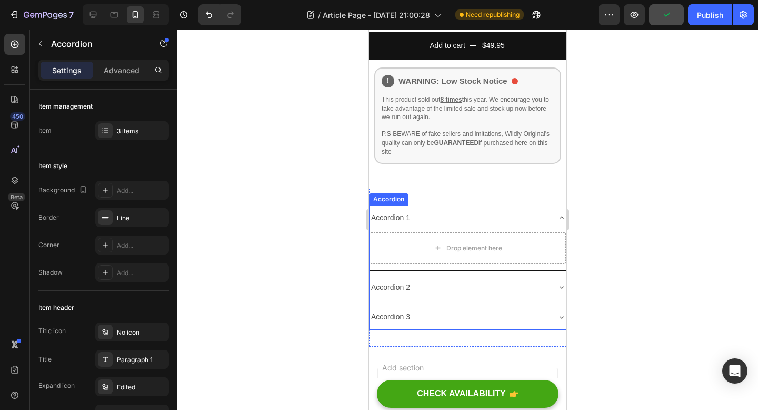
click at [561, 216] on icon at bounding box center [562, 217] width 4 height 2
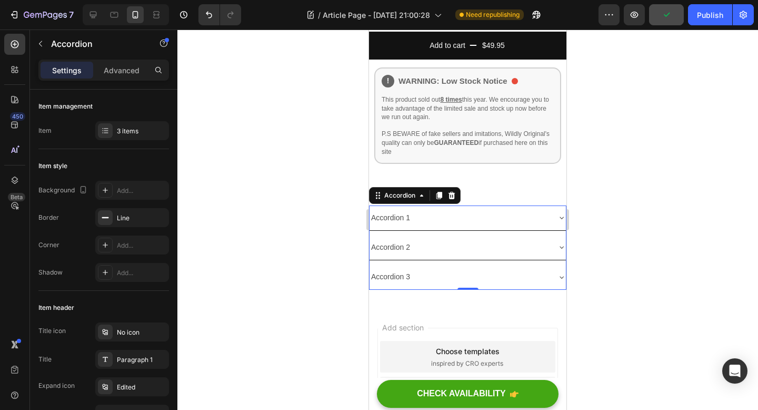
click at [561, 213] on icon at bounding box center [562, 217] width 8 height 8
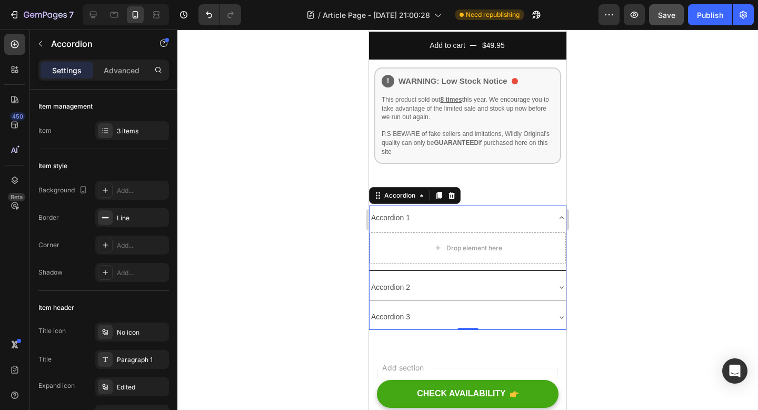
click at [560, 213] on icon at bounding box center [562, 217] width 8 height 8
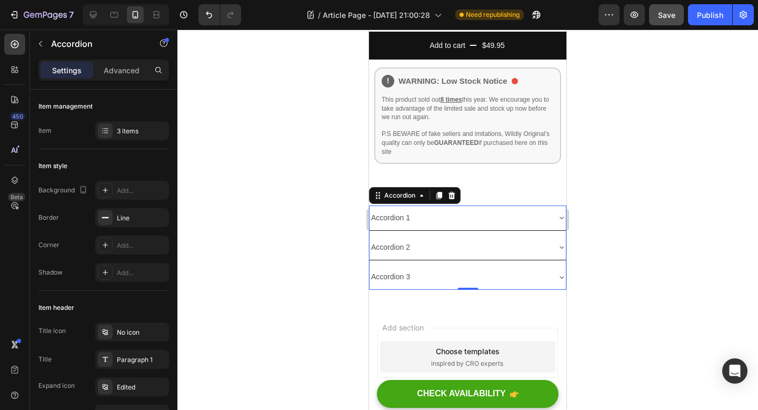
click at [561, 213] on icon at bounding box center [562, 217] width 8 height 8
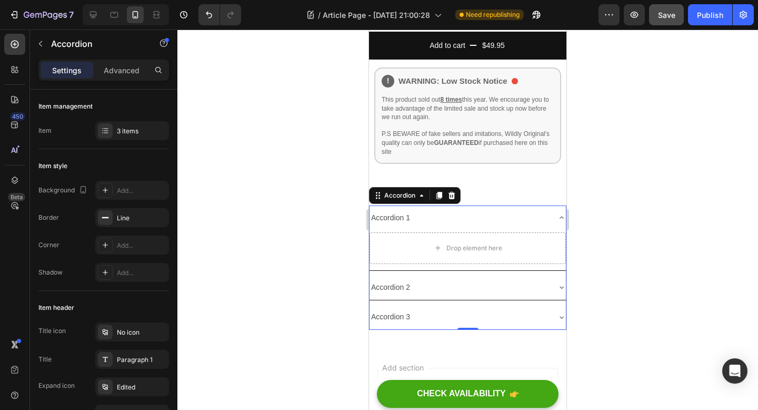
click at [561, 213] on icon at bounding box center [562, 217] width 8 height 8
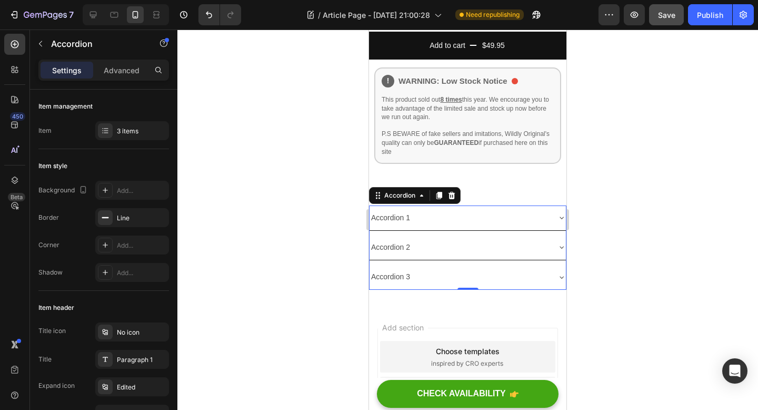
click at [432, 210] on div "Accordion 1" at bounding box center [460, 218] width 180 height 16
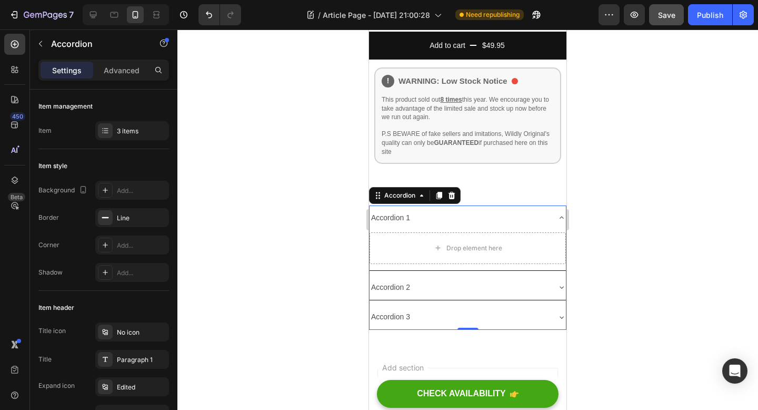
click at [400, 210] on div "Accordion 1" at bounding box center [391, 218] width 42 height 16
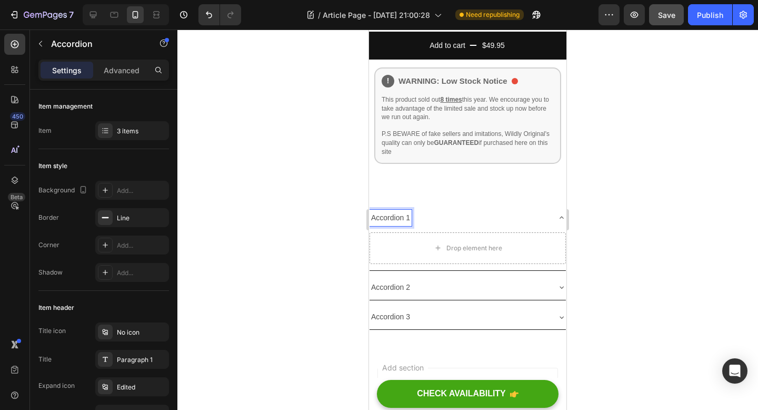
click at [400, 211] on p "Accordion 1" at bounding box center [390, 217] width 39 height 13
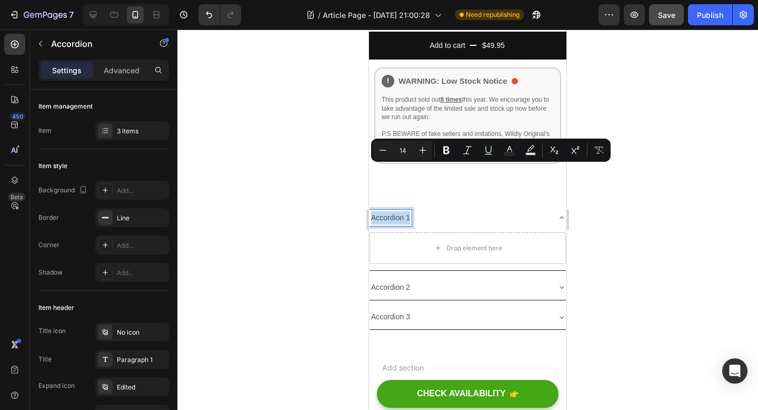
click at [391, 211] on p "Accordion 1" at bounding box center [390, 217] width 39 height 13
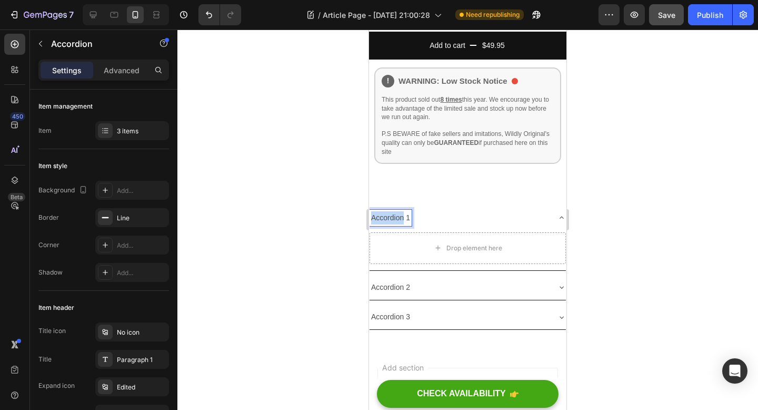
click at [391, 211] on p "Accordion 1" at bounding box center [390, 217] width 39 height 13
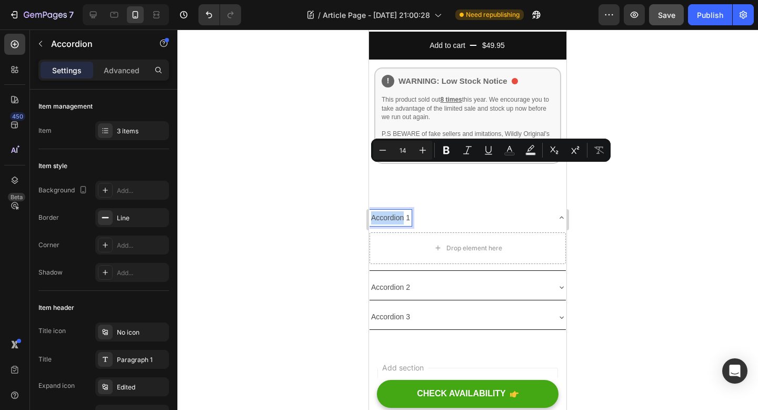
click at [391, 211] on p "Accordion 1" at bounding box center [390, 217] width 39 height 13
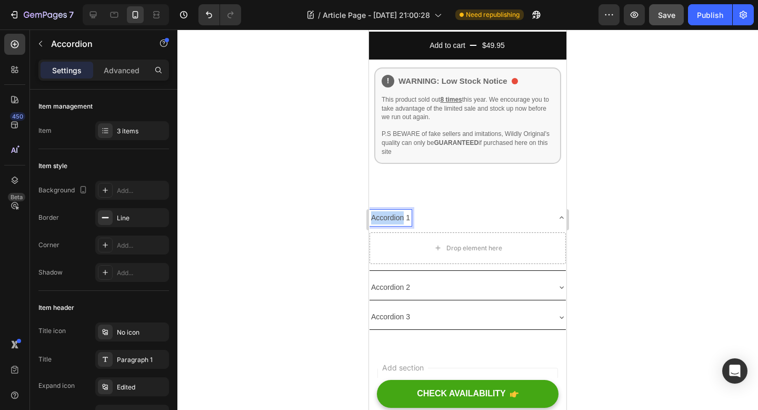
click at [391, 211] on p "Accordion 1" at bounding box center [390, 217] width 39 height 13
click at [468, 244] on div "Drop element here" at bounding box center [474, 248] width 56 height 8
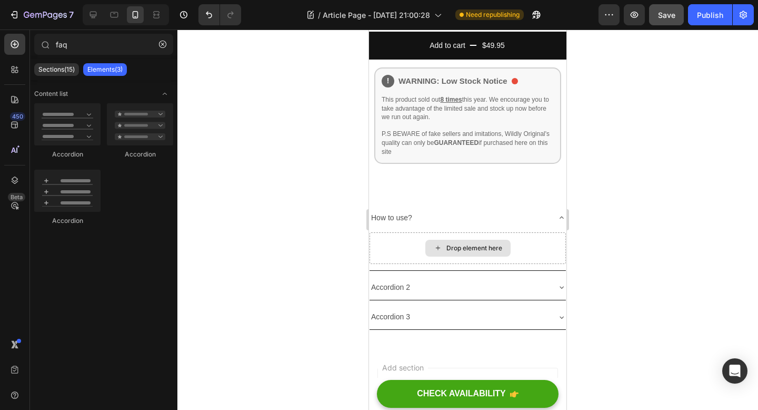
click at [468, 244] on div "Drop element here" at bounding box center [474, 248] width 56 height 8
click at [120, 43] on input "faq" at bounding box center [103, 44] width 139 height 21
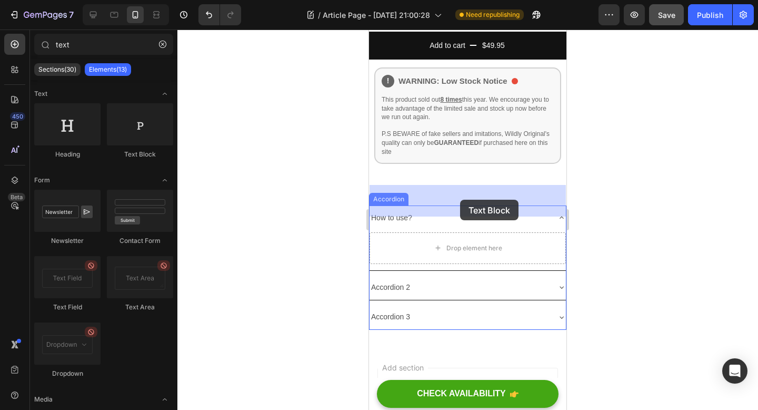
drag, startPoint x: 492, startPoint y: 161, endPoint x: 460, endPoint y: 199, distance: 49.7
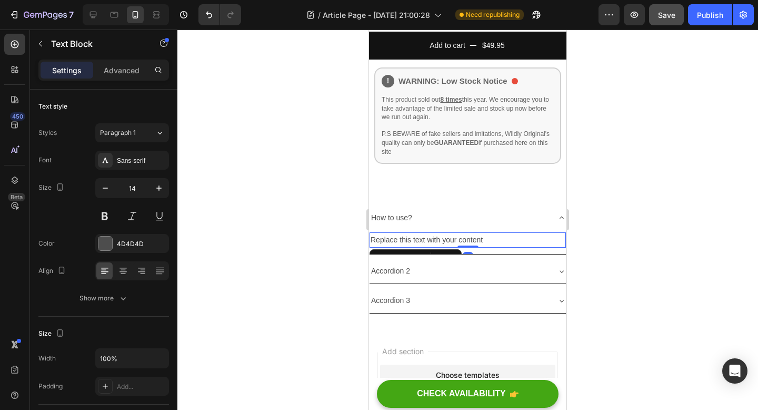
click at [480, 232] on div "Replace this text with your content" at bounding box center [468, 239] width 196 height 15
click at [481, 233] on p "Replace this text with your content" at bounding box center [468, 239] width 194 height 13
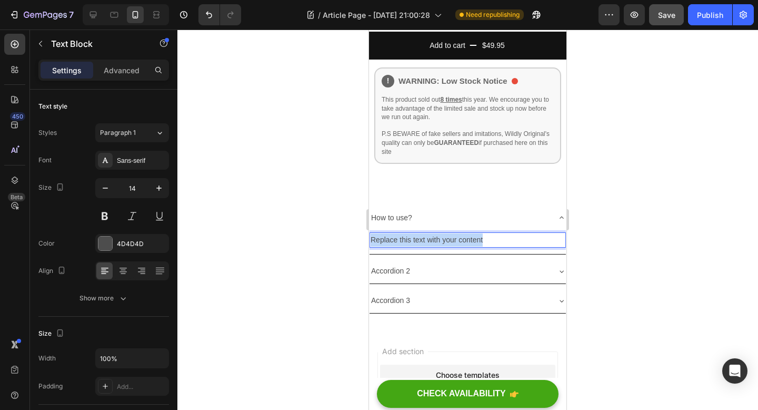
click at [481, 233] on p "Replace this text with your content" at bounding box center [468, 239] width 194 height 13
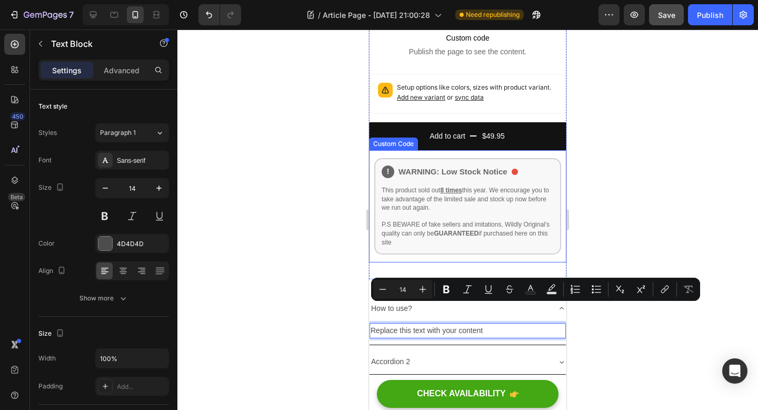
scroll to position [3163, 0]
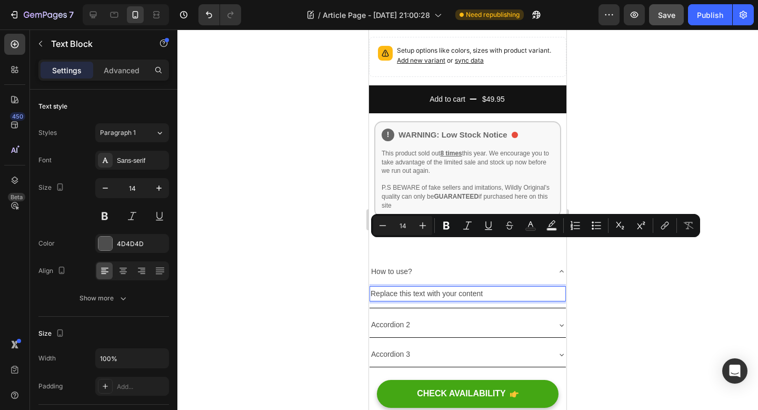
click at [476, 287] on p "Replace this text with your content" at bounding box center [468, 293] width 194 height 13
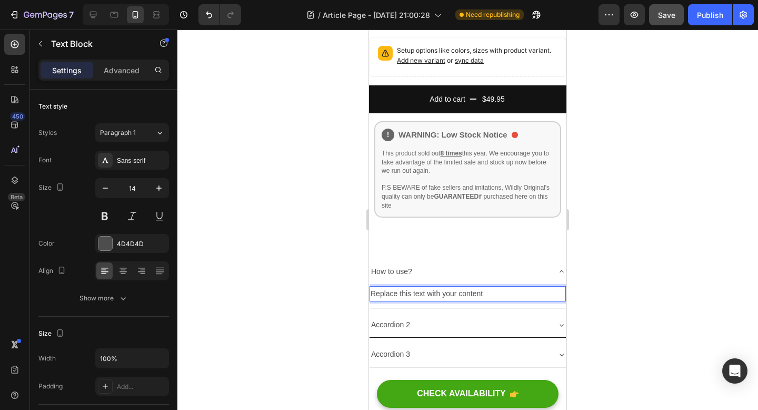
click at [476, 287] on p "Replace this text with your content" at bounding box center [468, 293] width 194 height 13
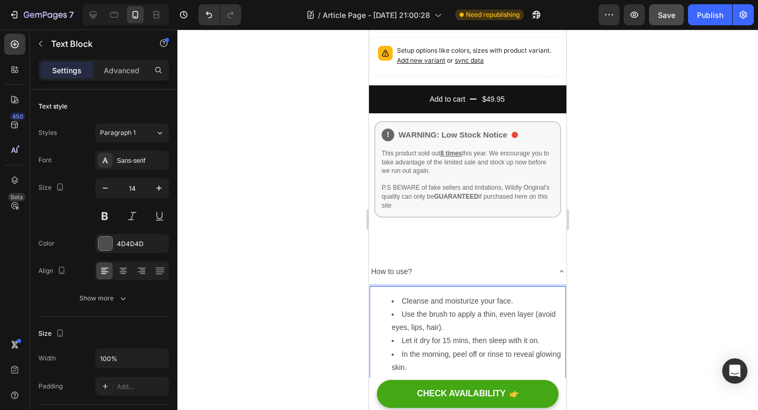
click at [399, 294] on li "Cleanse and moisturize your face." at bounding box center [478, 300] width 173 height 13
click at [402, 307] on li "Use the brush to apply a thin, even layer (avoid eyes, lips, hair)." at bounding box center [478, 320] width 173 height 26
click at [402, 334] on li "Let it dry for 15 mins, then sleep with it on." at bounding box center [478, 340] width 173 height 13
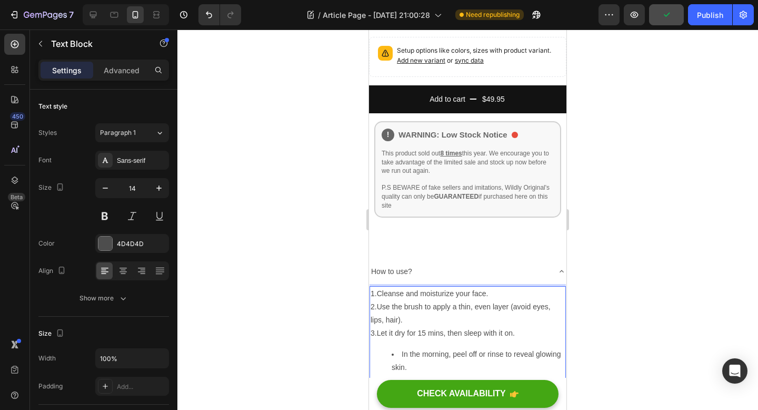
click at [402, 348] on li "In the morning, peel off or rinse to reveal glowing skin." at bounding box center [478, 361] width 173 height 26
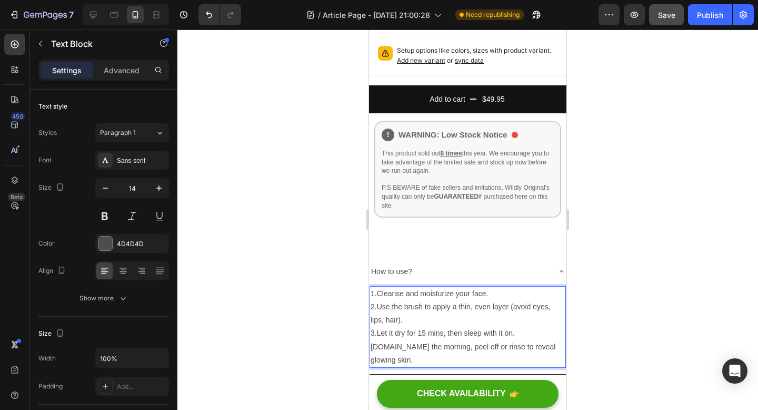
drag, startPoint x: 181, startPoint y: 243, endPoint x: 585, endPoint y: 273, distance: 404.9
click at [585, 273] on div at bounding box center [467, 219] width 581 height 380
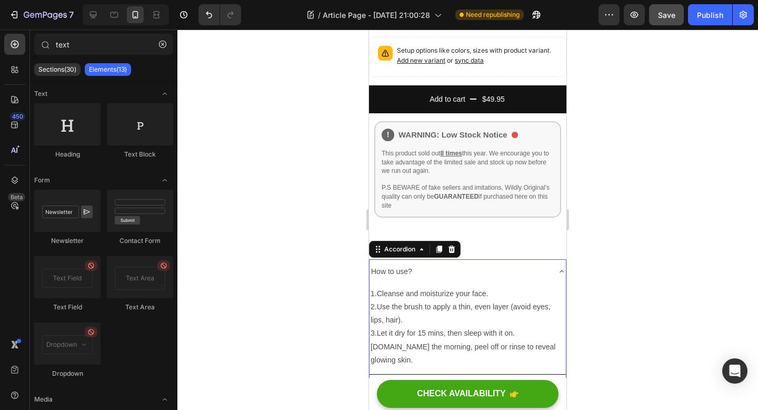
click at [527, 263] on div "How to use?" at bounding box center [460, 271] width 180 height 16
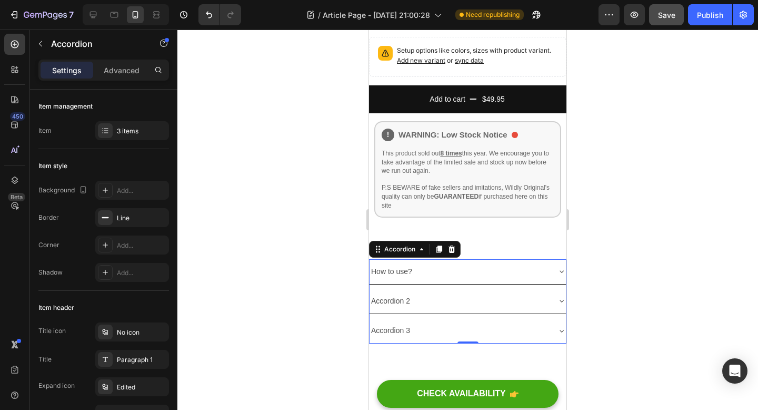
click at [549, 259] on div "How to use?" at bounding box center [468, 271] width 196 height 25
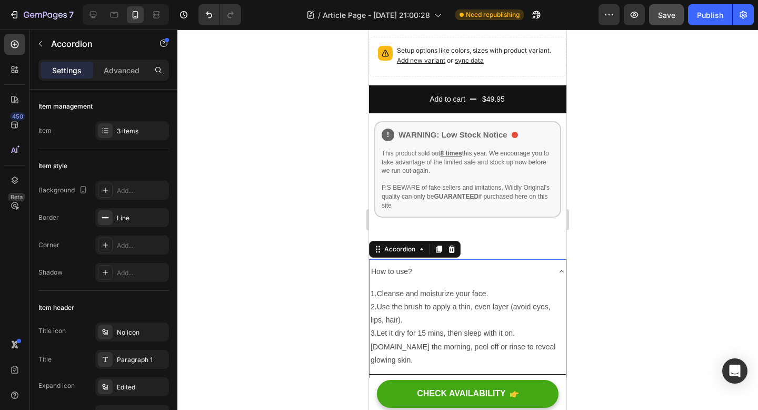
click at [549, 259] on div "How to use?" at bounding box center [468, 271] width 196 height 25
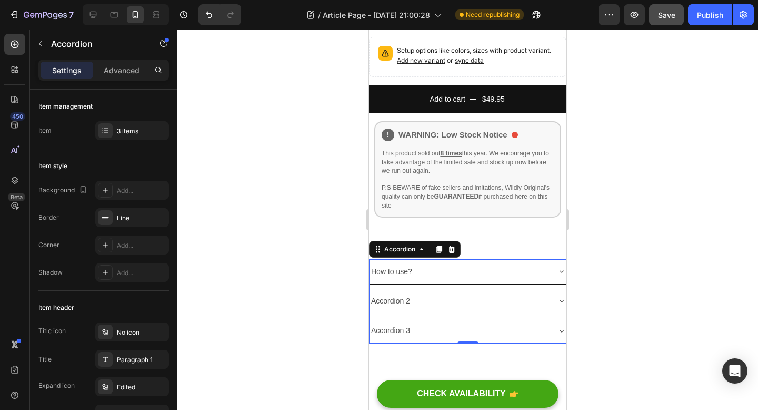
click at [470, 293] on div "Accordion 2" at bounding box center [460, 301] width 180 height 16
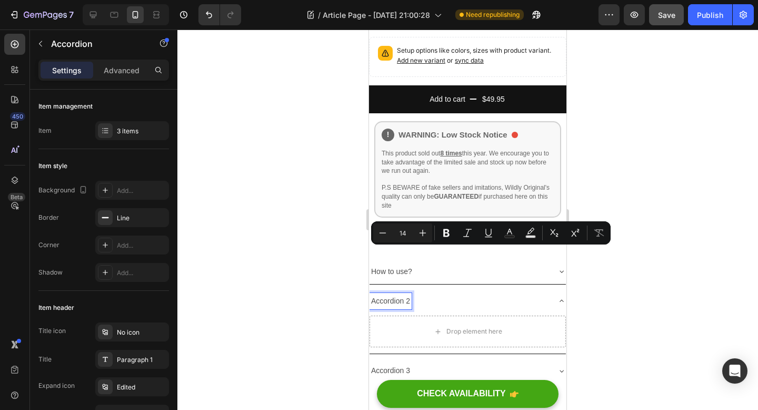
click at [395, 294] on p "Accordion 2" at bounding box center [390, 300] width 39 height 13
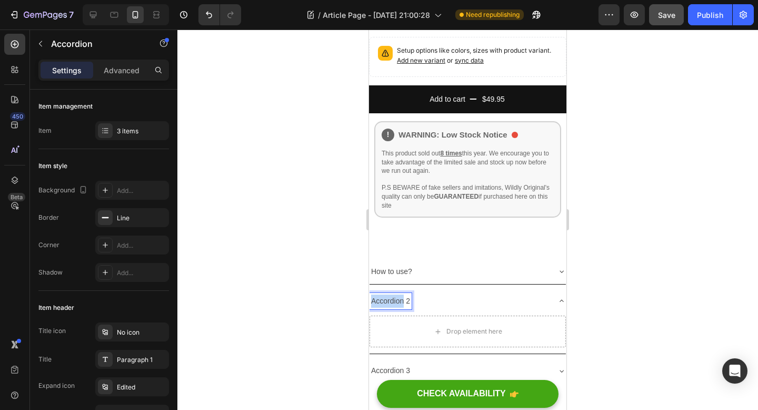
click at [395, 294] on p "Accordion 2" at bounding box center [390, 300] width 39 height 13
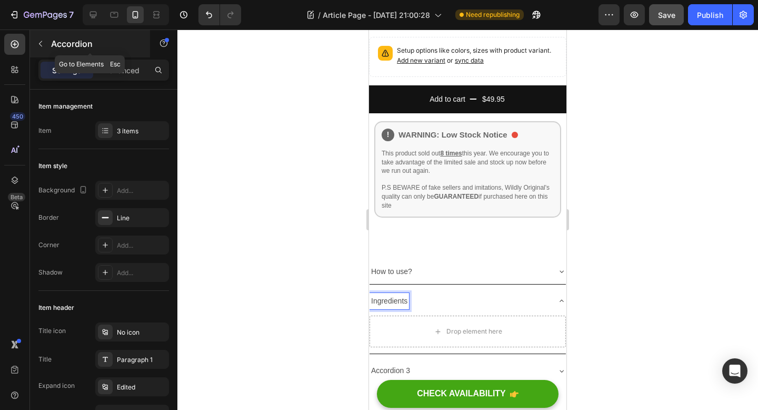
click at [41, 43] on icon "button" at bounding box center [40, 43] width 8 height 8
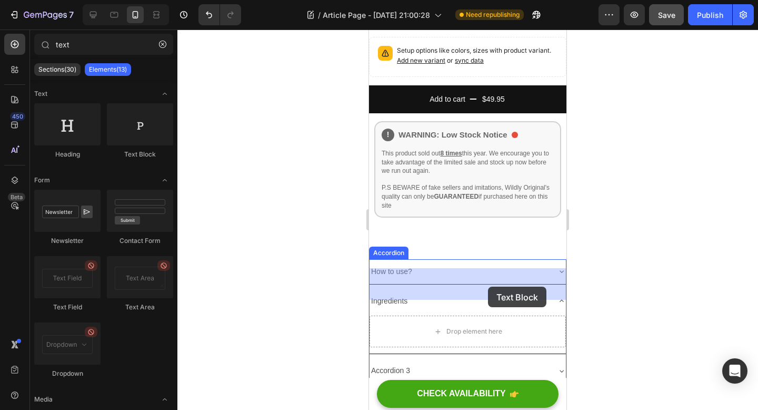
drag, startPoint x: 513, startPoint y: 147, endPoint x: 488, endPoint y: 286, distance: 141.3
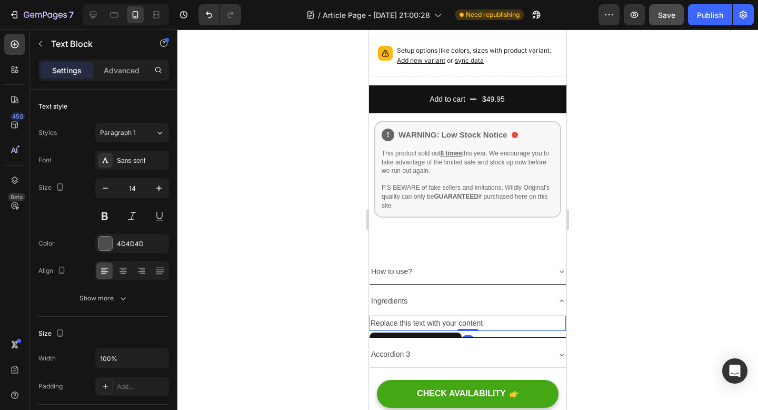
click at [457, 315] on div "Replace this text with your content" at bounding box center [468, 322] width 196 height 15
click at [457, 316] on p "Replace this text with your content" at bounding box center [468, 322] width 194 height 13
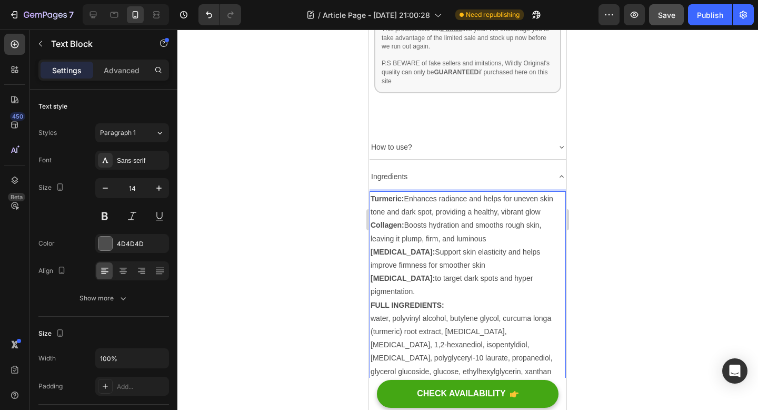
scroll to position [3290, 0]
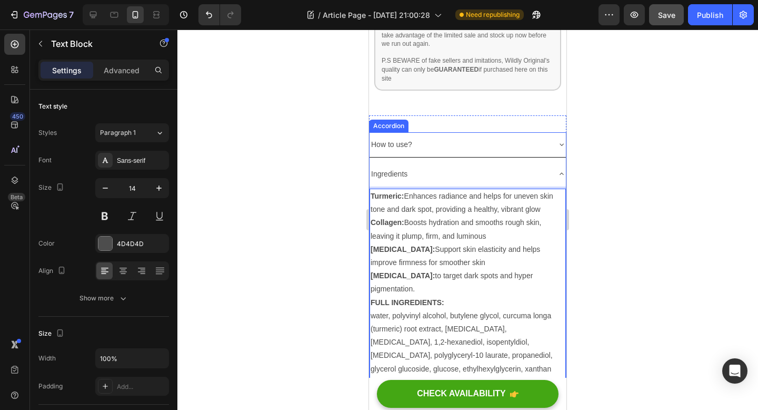
click at [557, 162] on div "Ingredients" at bounding box center [468, 174] width 196 height 25
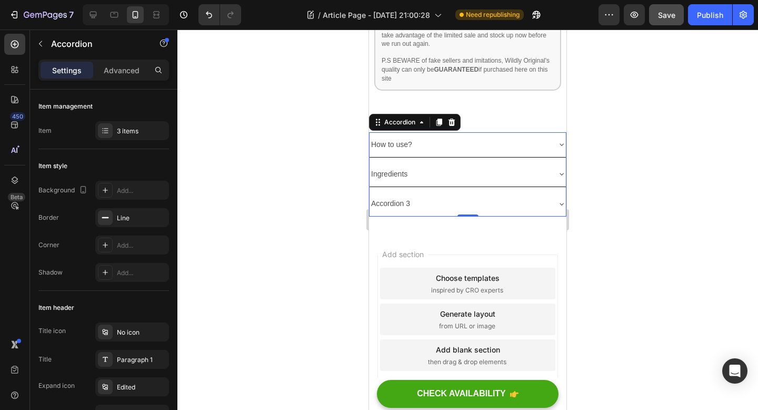
scroll to position [3289, 0]
click at [402, 197] on p "Accordion 3" at bounding box center [390, 203] width 39 height 13
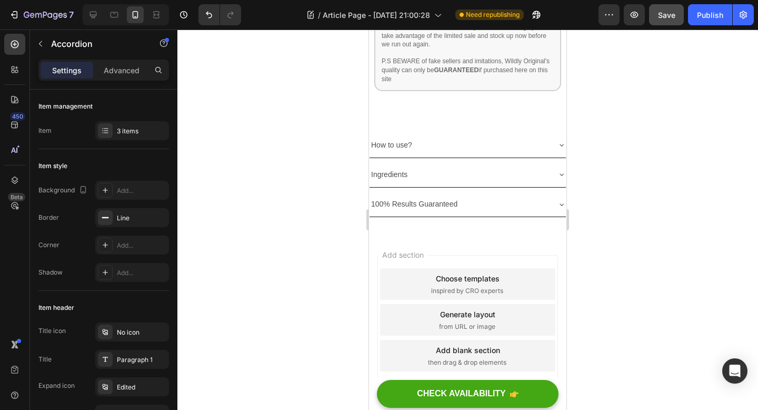
click at [558, 192] on div "100% Results Guaranteed" at bounding box center [468, 204] width 196 height 25
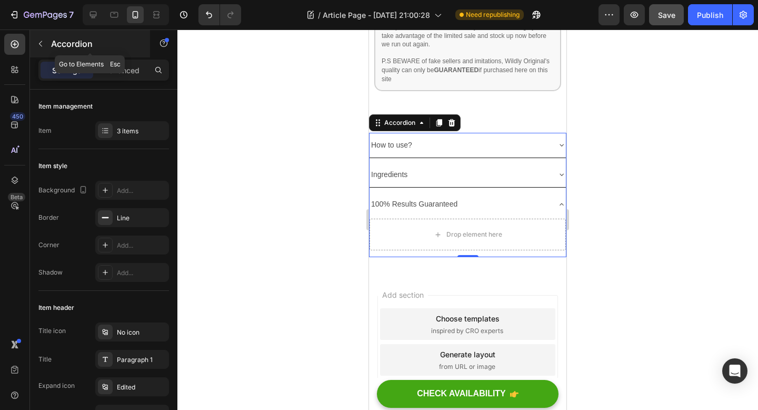
click at [44, 42] on icon "button" at bounding box center [40, 43] width 8 height 8
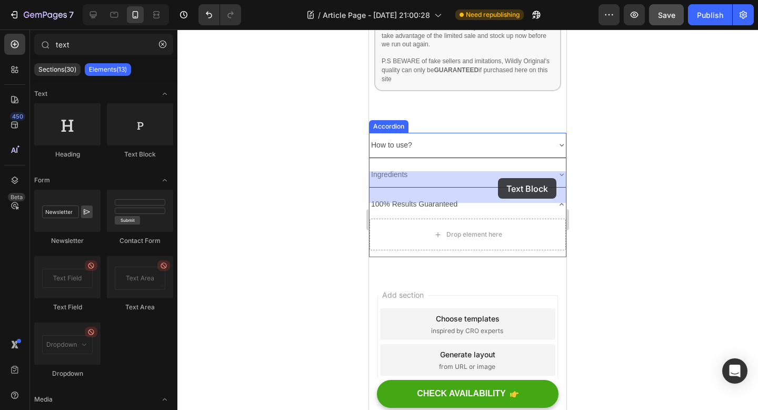
drag, startPoint x: 537, startPoint y: 171, endPoint x: 498, endPoint y: 178, distance: 39.7
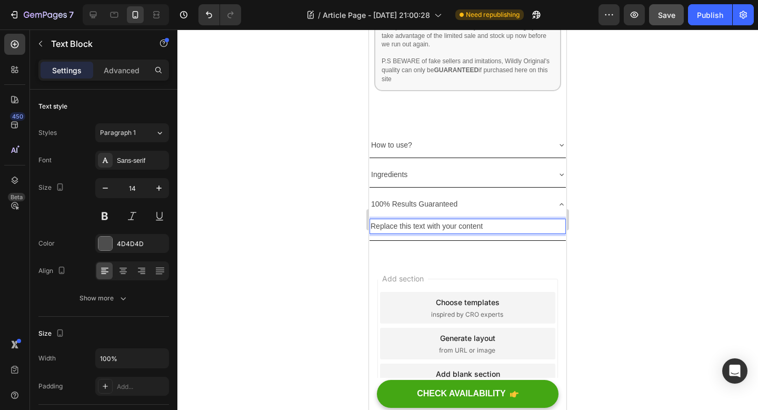
click at [458, 219] on div "Replace this text with your content" at bounding box center [468, 226] width 196 height 15
click at [458, 220] on p "Replace this text with your content" at bounding box center [468, 226] width 194 height 13
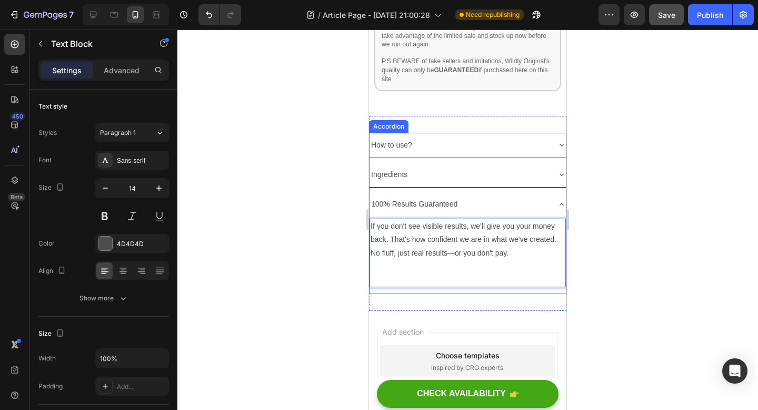
click at [517, 196] on div "100% Results Guaranteed" at bounding box center [460, 204] width 180 height 16
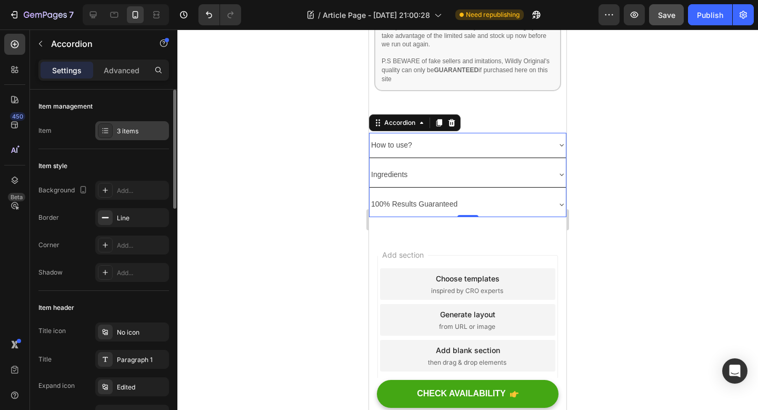
click at [131, 135] on div "3 items" at bounding box center [141, 130] width 49 height 9
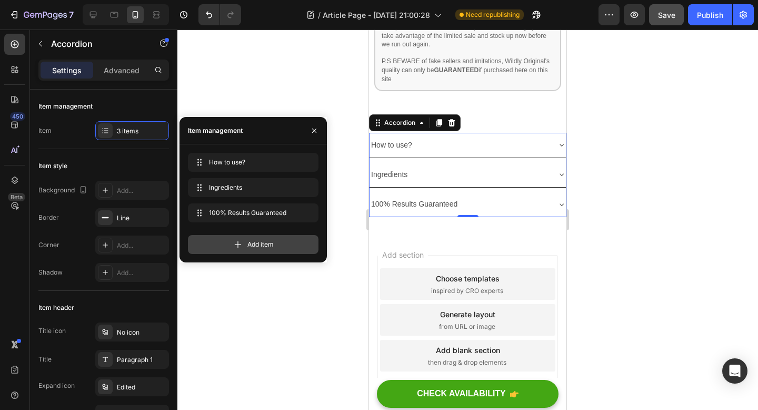
click at [245, 239] on div "Add item" at bounding box center [253, 244] width 131 height 19
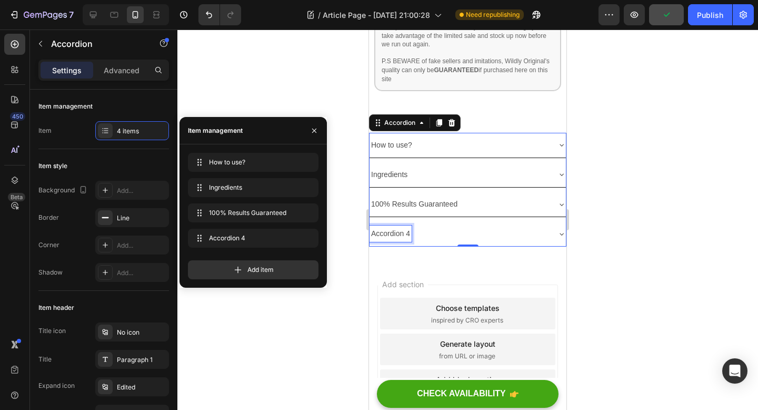
click at [400, 225] on div "Accordion 4" at bounding box center [391, 233] width 42 height 16
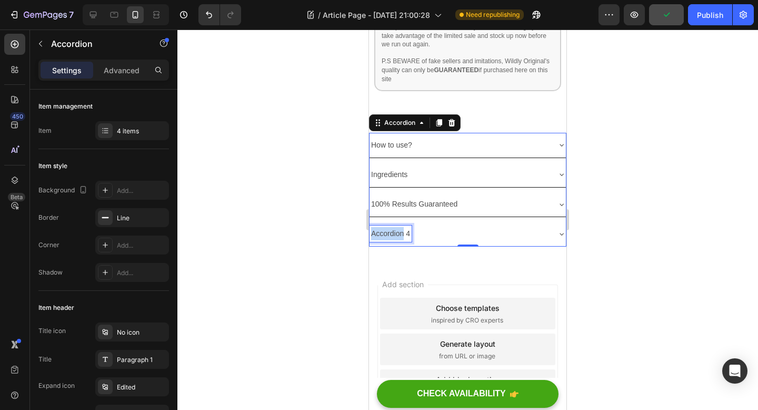
click at [400, 227] on p "Accordion 4" at bounding box center [390, 233] width 39 height 13
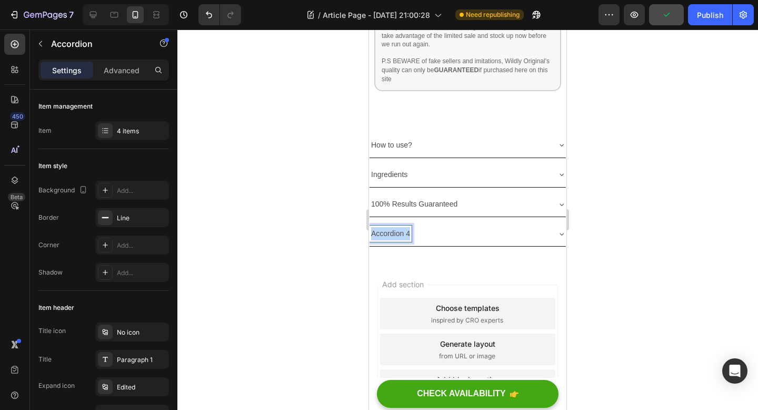
click at [400, 227] on p "Accordion 4" at bounding box center [390, 233] width 39 height 13
click at [454, 225] on div "Shipping & Returns" at bounding box center [460, 233] width 180 height 16
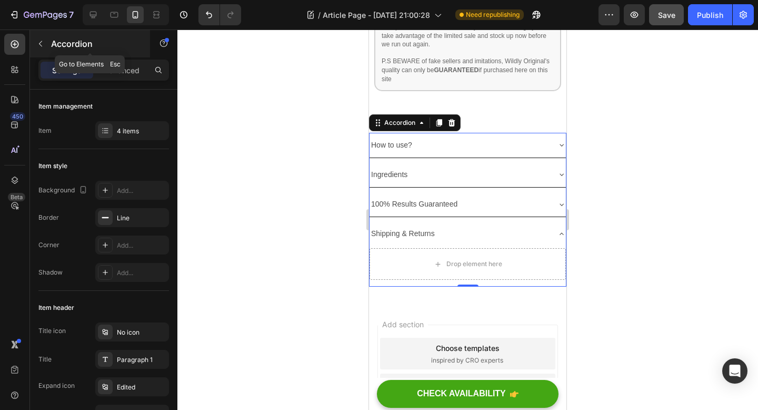
click at [38, 41] on icon "button" at bounding box center [40, 43] width 8 height 8
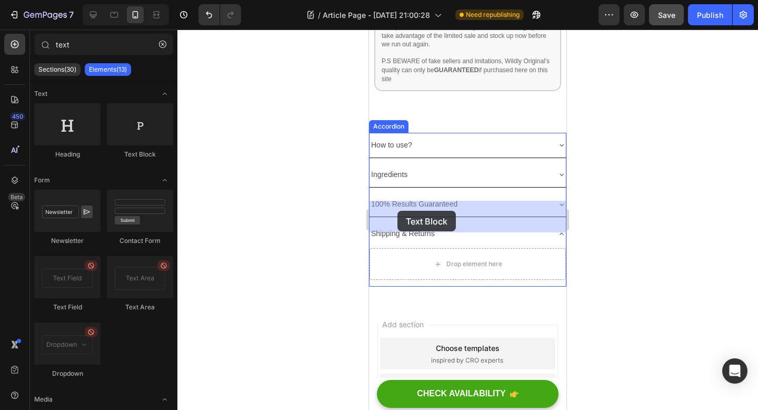
drag, startPoint x: 503, startPoint y: 166, endPoint x: 398, endPoint y: 211, distance: 114.9
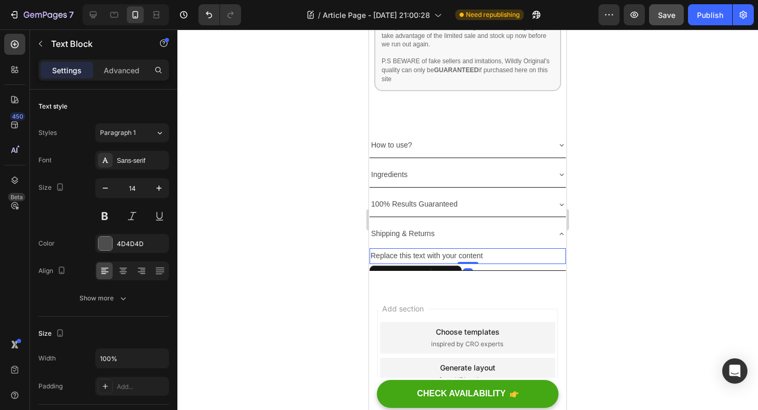
click at [460, 248] on div "Replace this text with your content" at bounding box center [468, 255] width 196 height 15
click at [460, 249] on p "Replace this text with your content" at bounding box center [468, 255] width 194 height 13
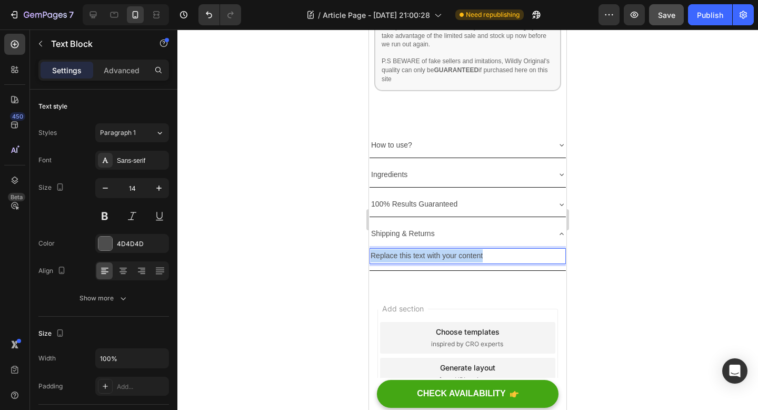
click at [460, 249] on p "Replace this text with your content" at bounding box center [468, 255] width 194 height 13
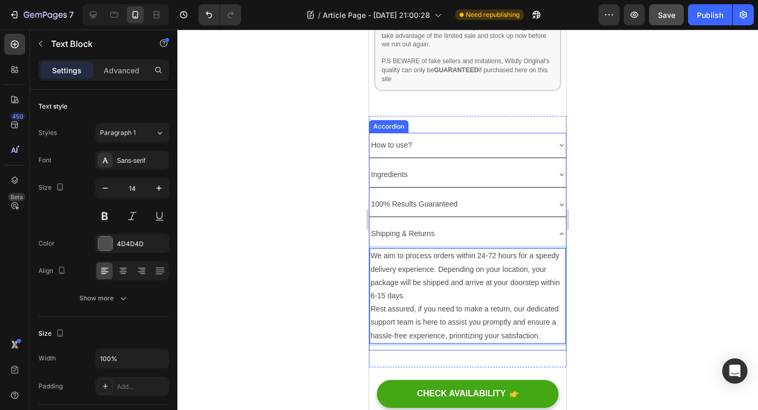
click at [559, 230] on icon at bounding box center [562, 234] width 8 height 8
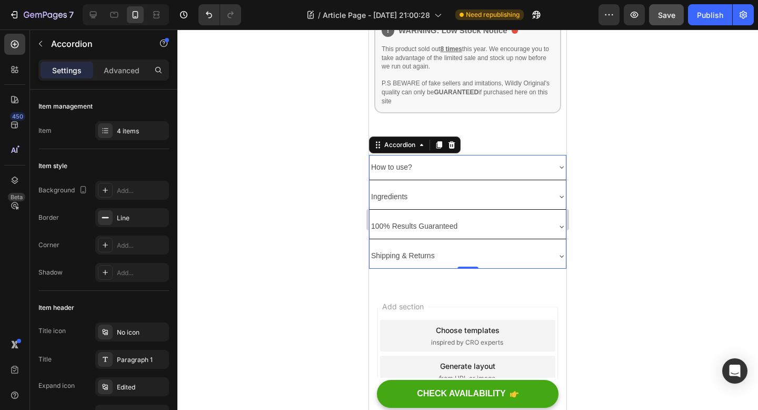
scroll to position [3247, 0]
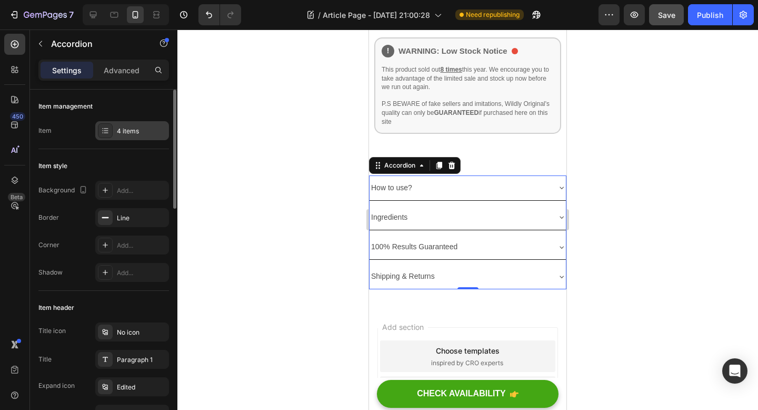
click at [127, 126] on div "4 items" at bounding box center [141, 130] width 49 height 9
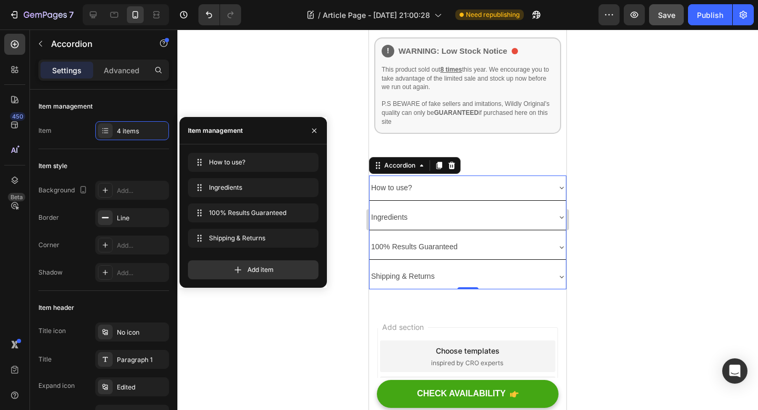
click at [249, 270] on span "Add item" at bounding box center [260, 269] width 26 height 9
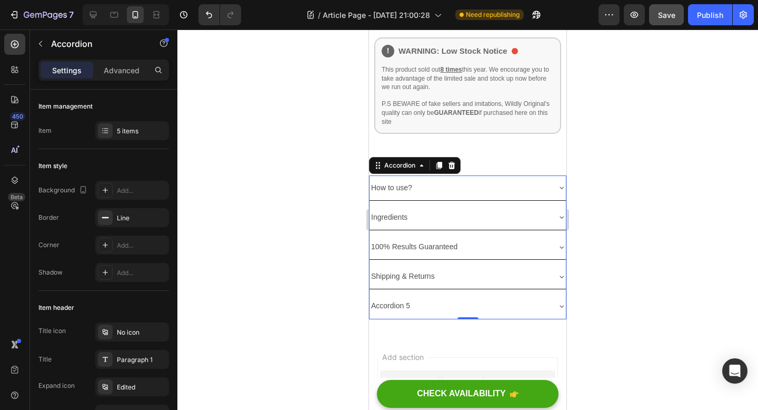
click at [399, 297] on div "Accordion 5" at bounding box center [391, 305] width 42 height 16
click at [399, 299] on p "Accordion 5" at bounding box center [390, 305] width 39 height 13
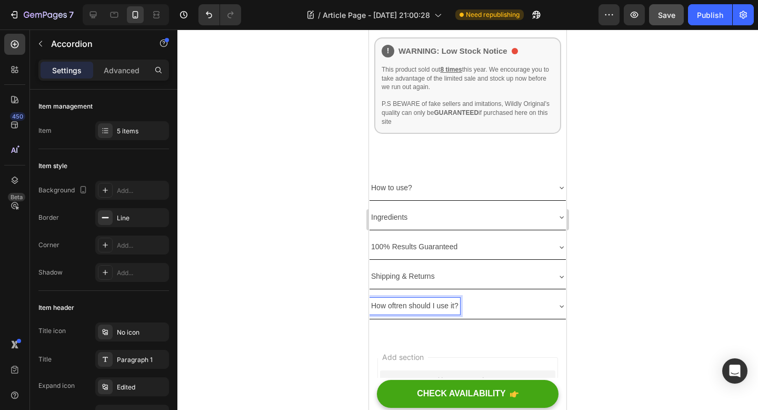
click at [398, 299] on p "How oftren should I use it?" at bounding box center [414, 305] width 87 height 13
click at [479, 297] on div "How often should I use it?" at bounding box center [460, 305] width 180 height 16
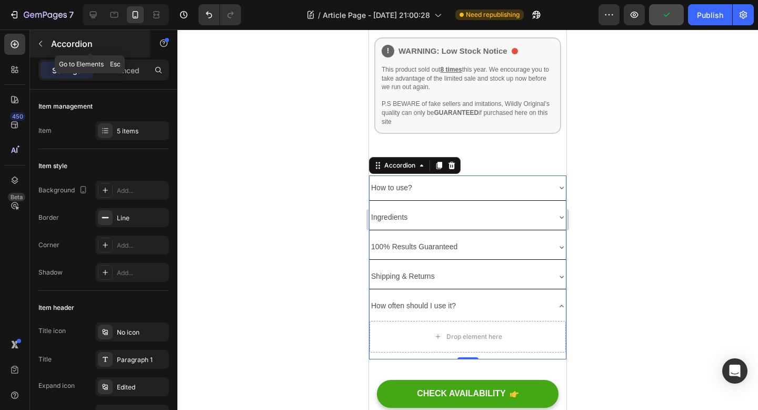
click at [40, 42] on icon "button" at bounding box center [40, 43] width 8 height 8
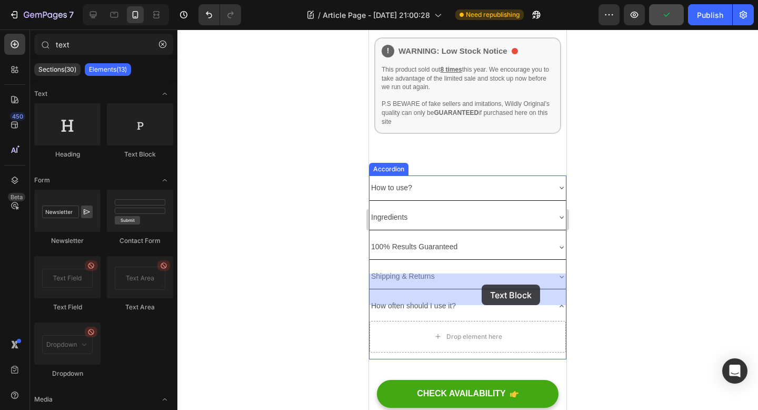
drag, startPoint x: 510, startPoint y: 164, endPoint x: 480, endPoint y: 283, distance: 122.2
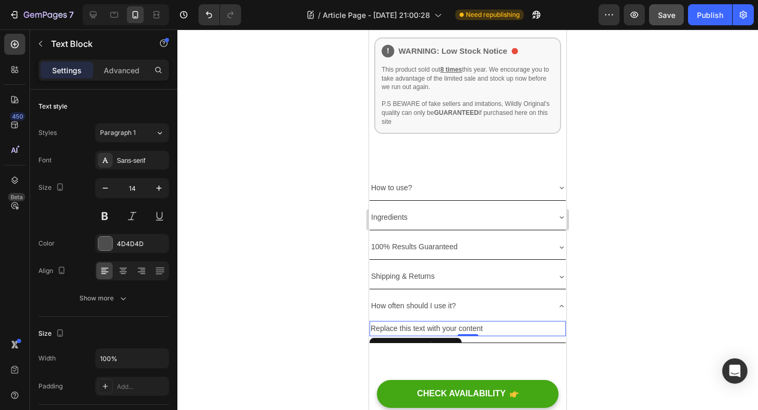
click at [419, 321] on div "Replace this text with your content" at bounding box center [468, 328] width 196 height 15
click at [419, 322] on p "Replace this text with your content" at bounding box center [468, 328] width 194 height 13
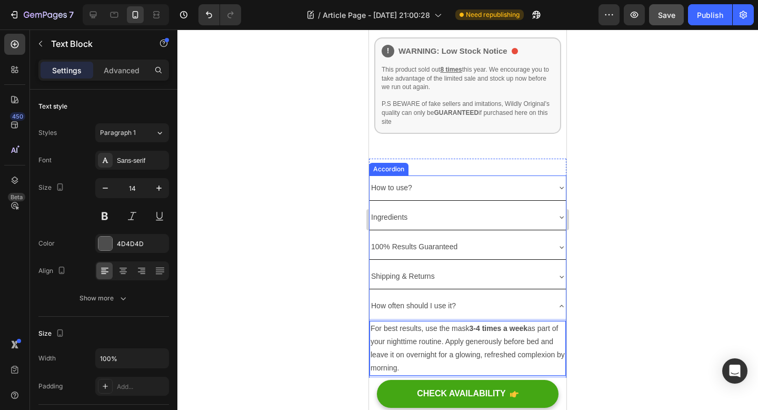
click at [522, 297] on div "How often should I use it?" at bounding box center [460, 305] width 180 height 16
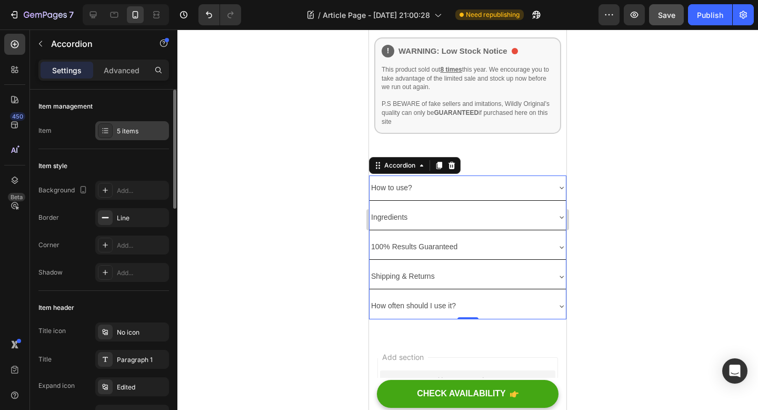
click at [132, 128] on div "5 items" at bounding box center [141, 130] width 49 height 9
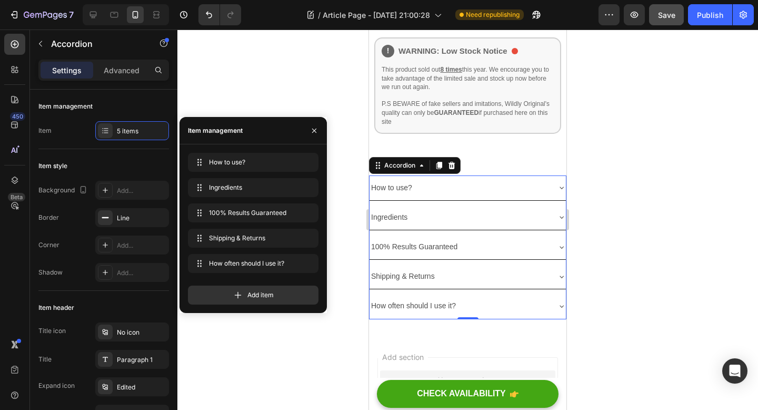
click at [259, 294] on span "Add item" at bounding box center [260, 294] width 26 height 9
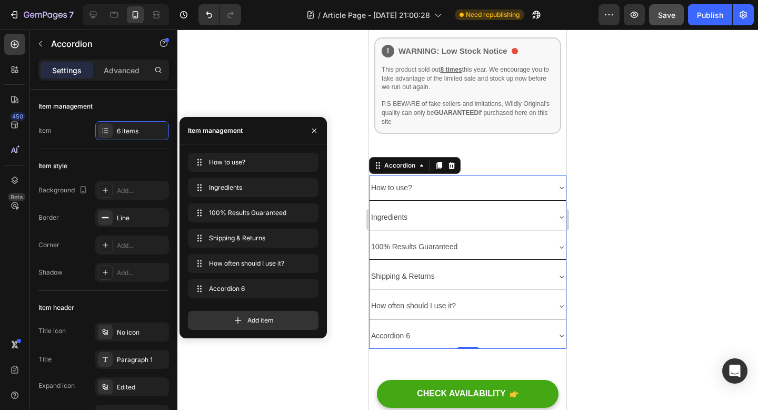
click at [391, 327] on div "Accordion 6" at bounding box center [391, 335] width 42 height 16
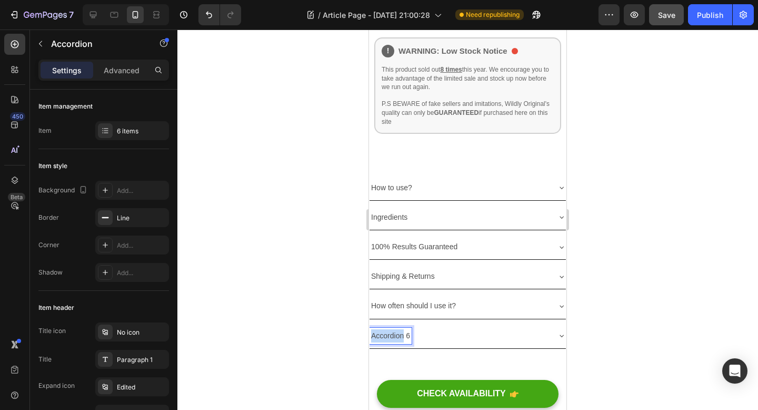
click at [391, 329] on p "Accordion 6" at bounding box center [390, 335] width 39 height 13
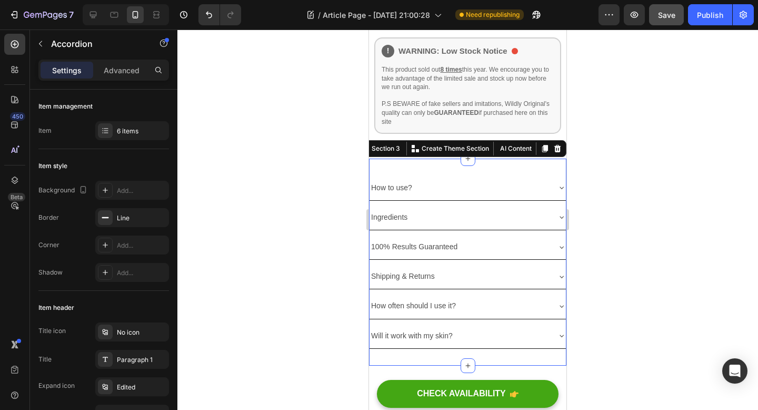
click at [507, 301] on div "How to use? Ingredients 100% Results Guaranteed Shipping & Returns How often sh…" at bounding box center [467, 261] width 197 height 207
click at [518, 327] on div "Will it work with my skin?" at bounding box center [460, 335] width 180 height 16
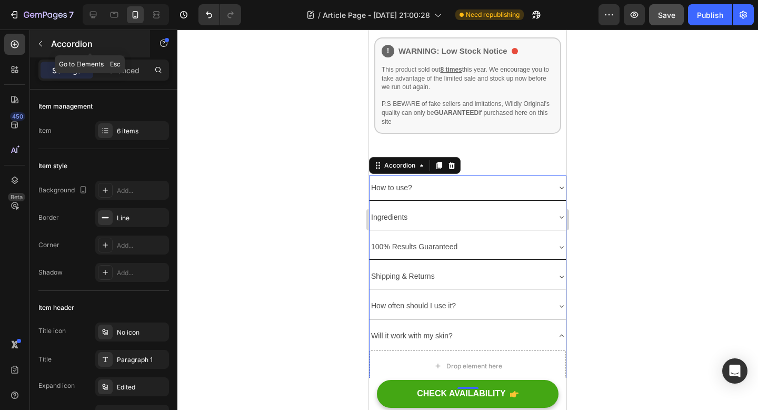
click at [43, 42] on icon "button" at bounding box center [40, 43] width 8 height 8
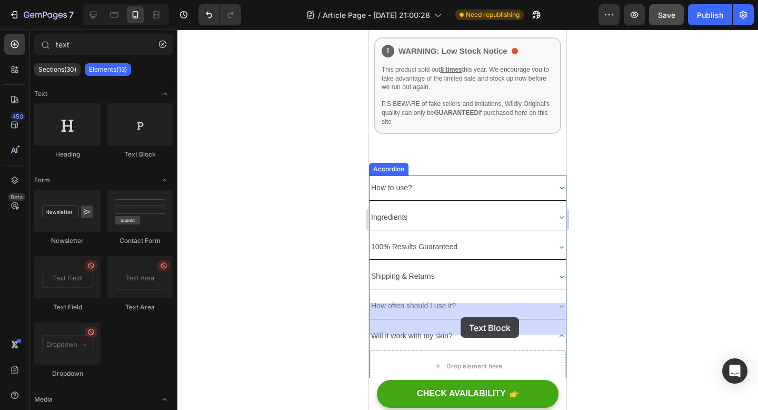
drag, startPoint x: 485, startPoint y: 175, endPoint x: 461, endPoint y: 317, distance: 144.3
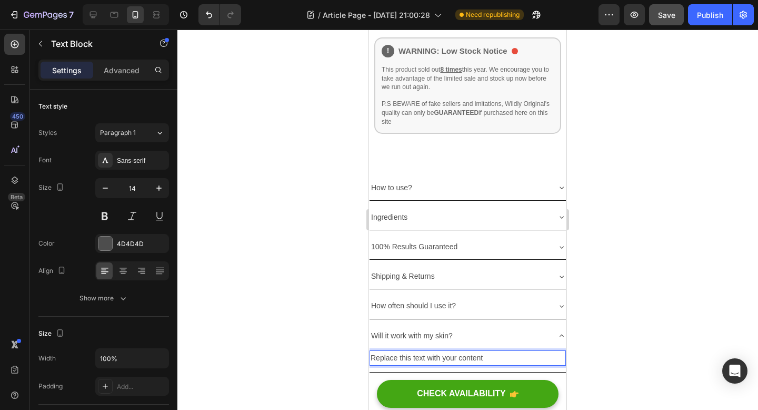
click at [449, 350] on div "Replace this text with your content" at bounding box center [468, 357] width 196 height 15
click at [449, 351] on p "Replace this text with your content" at bounding box center [468, 357] width 194 height 13
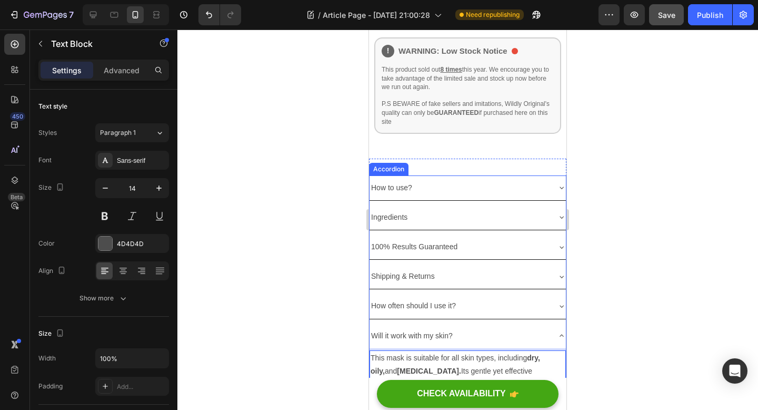
click at [485, 327] on div "Will it work with my skin?" at bounding box center [460, 335] width 180 height 16
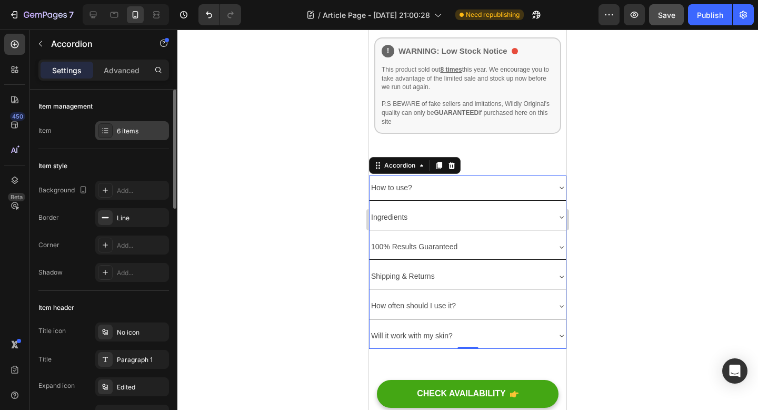
click at [118, 131] on div "6 items" at bounding box center [141, 130] width 49 height 9
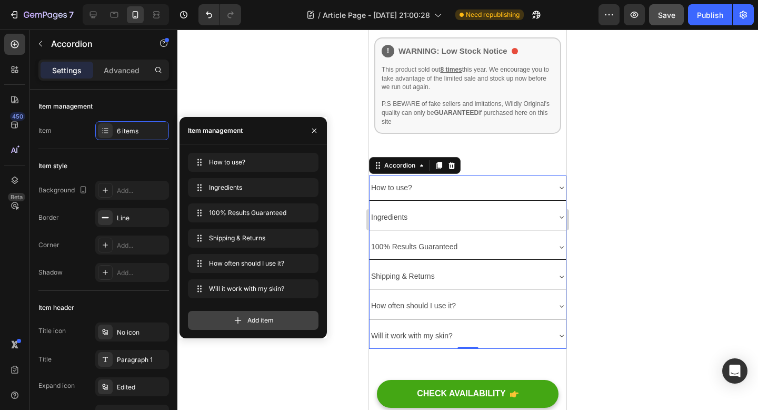
click at [235, 321] on icon at bounding box center [238, 320] width 11 height 11
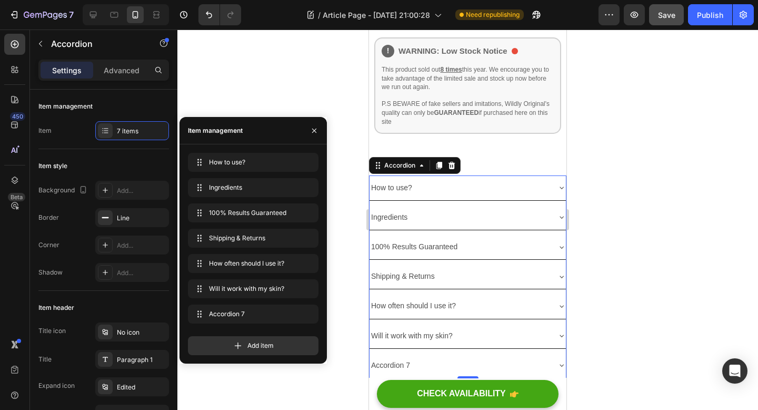
click at [391, 357] on div "Accordion 7" at bounding box center [391, 365] width 42 height 16
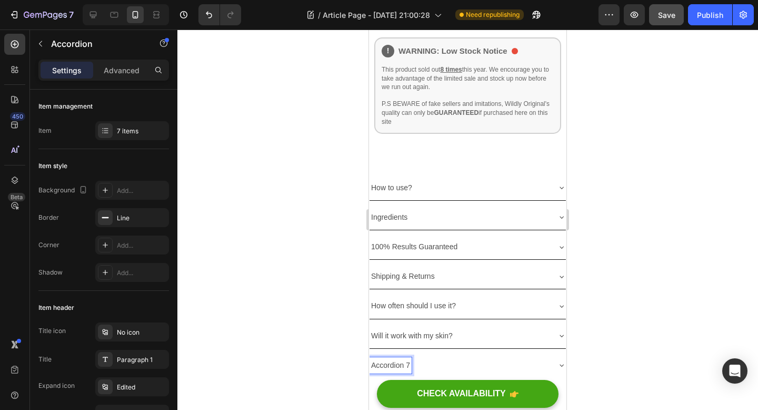
click at [391, 359] on p "Accordion 7" at bounding box center [390, 365] width 39 height 13
click at [536, 357] on div "How long will it take to see results?" at bounding box center [460, 365] width 180 height 16
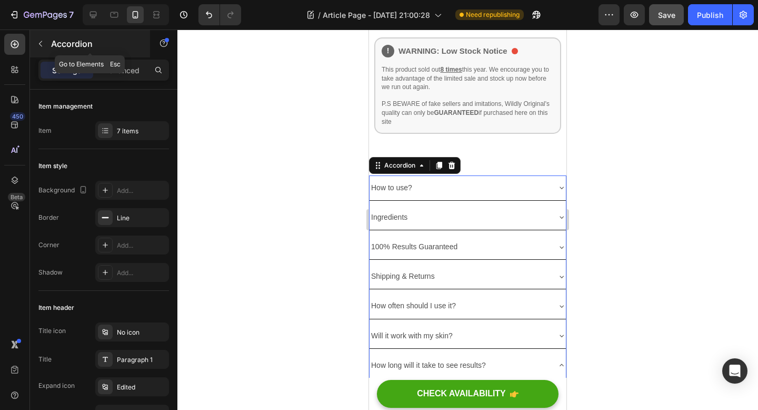
click at [37, 43] on icon "button" at bounding box center [40, 43] width 8 height 8
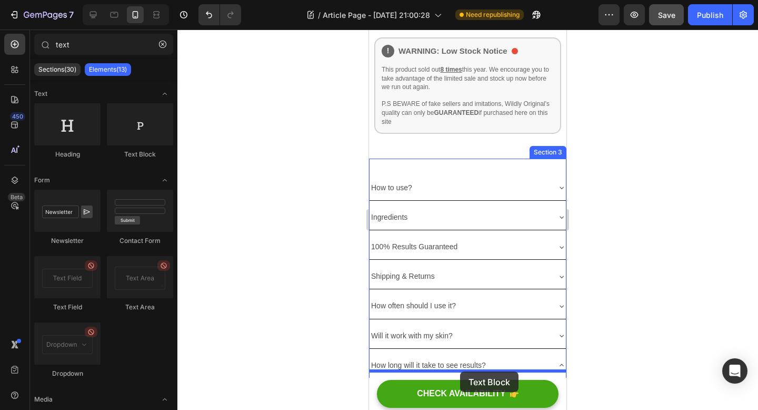
scroll to position [3254, 0]
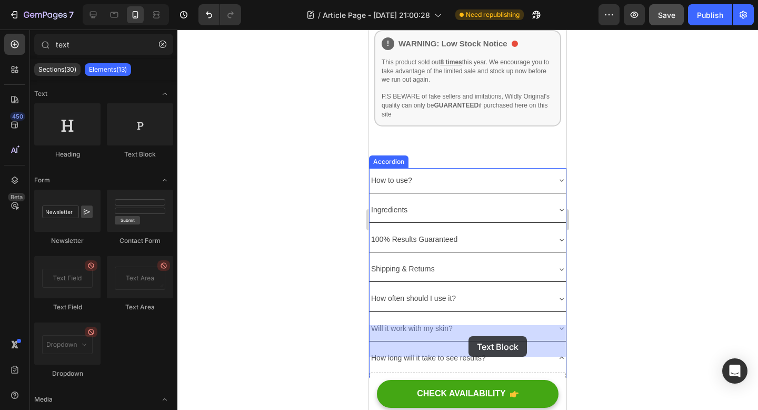
drag, startPoint x: 494, startPoint y: 163, endPoint x: 469, endPoint y: 336, distance: 175.1
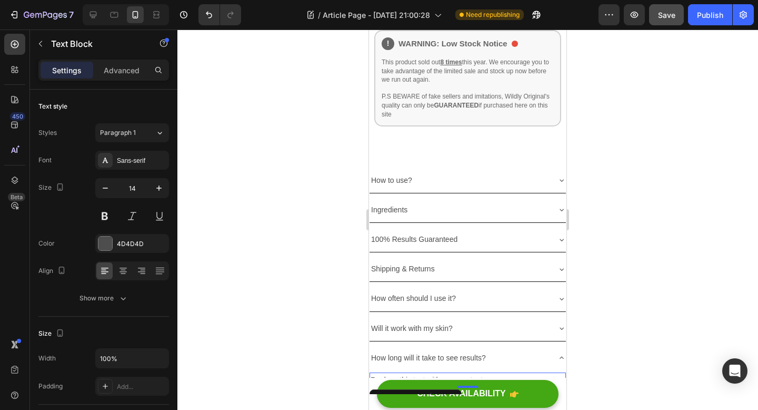
click at [465, 372] on div "Replace this text with your content" at bounding box center [468, 379] width 196 height 15
click at [465, 373] on p "Replace this text with your content" at bounding box center [468, 379] width 194 height 13
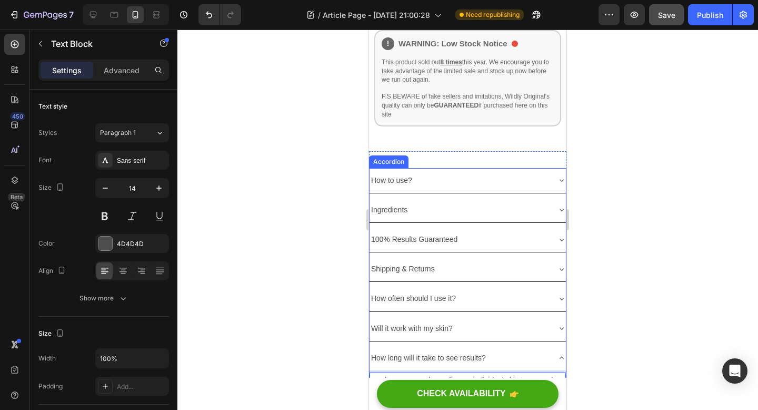
click at [539, 350] on div "How long will it take to see results?" at bounding box center [460, 358] width 180 height 16
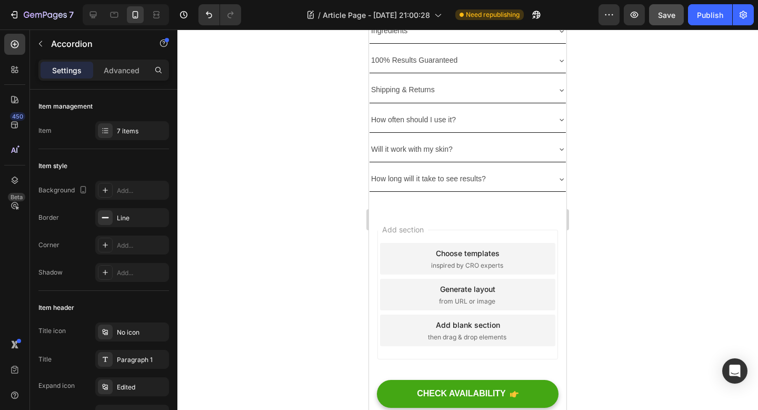
scroll to position [3485, 0]
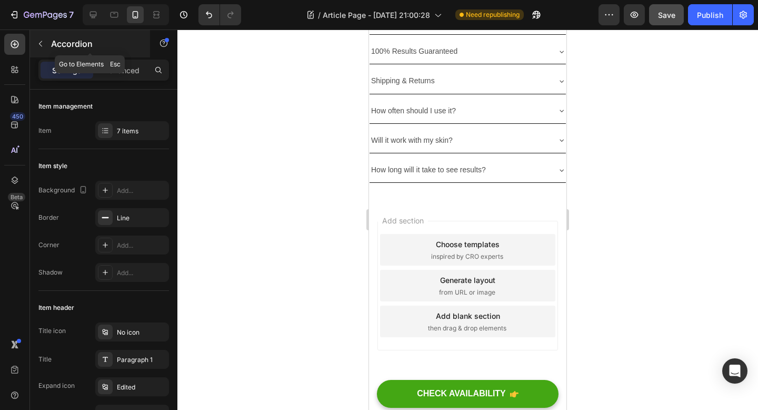
click at [44, 37] on button "button" at bounding box center [40, 43] width 17 height 17
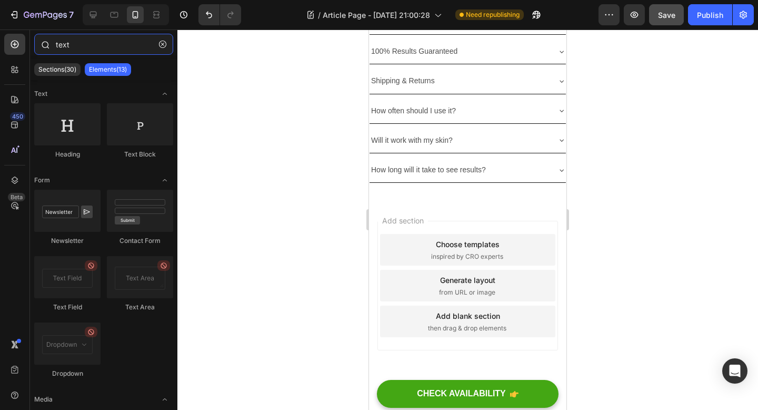
click at [107, 53] on input "text" at bounding box center [103, 44] width 139 height 21
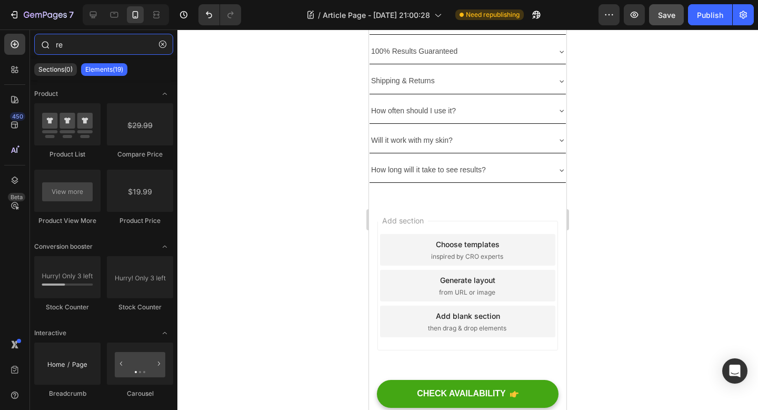
type input "r"
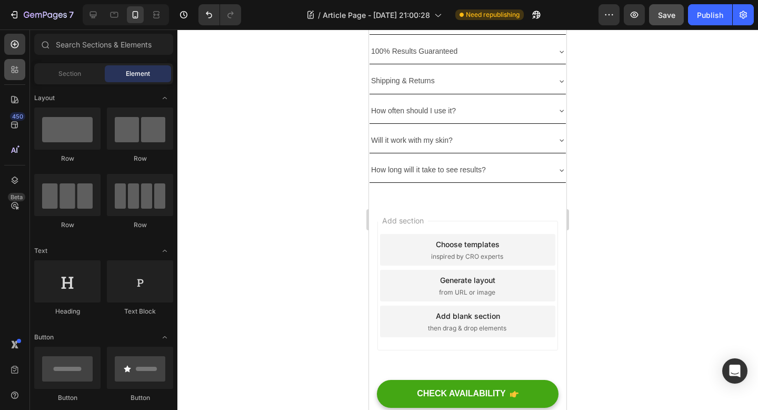
click at [11, 59] on div at bounding box center [14, 69] width 21 height 21
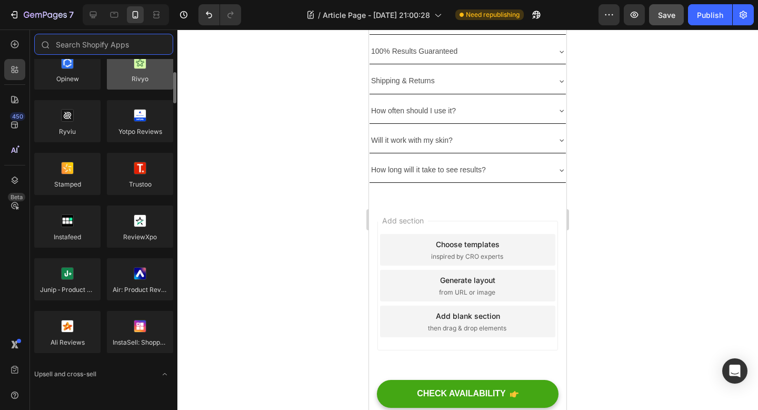
scroll to position [148, 0]
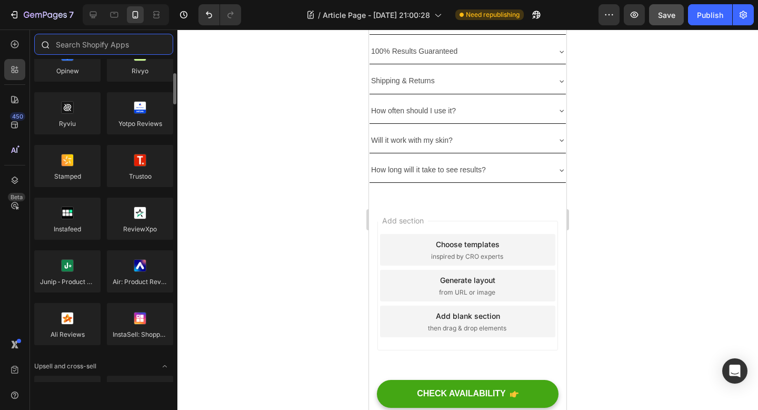
click at [106, 48] on input "text" at bounding box center [103, 44] width 139 height 21
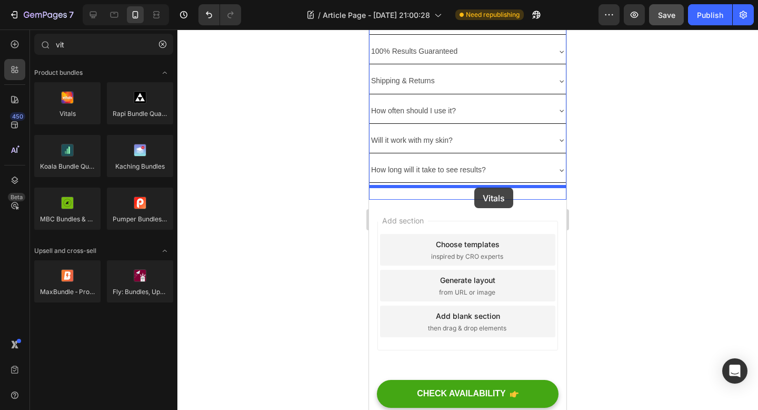
drag, startPoint x: 454, startPoint y: 137, endPoint x: 474, endPoint y: 186, distance: 53.1
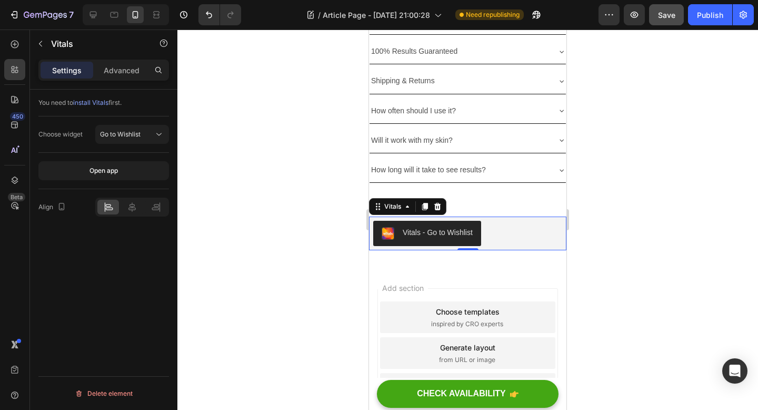
click at [444, 227] on div "Vitals - Go to Wishlist" at bounding box center [438, 232] width 70 height 11
click at [148, 136] on div "Go to Wishlist" at bounding box center [127, 134] width 54 height 9
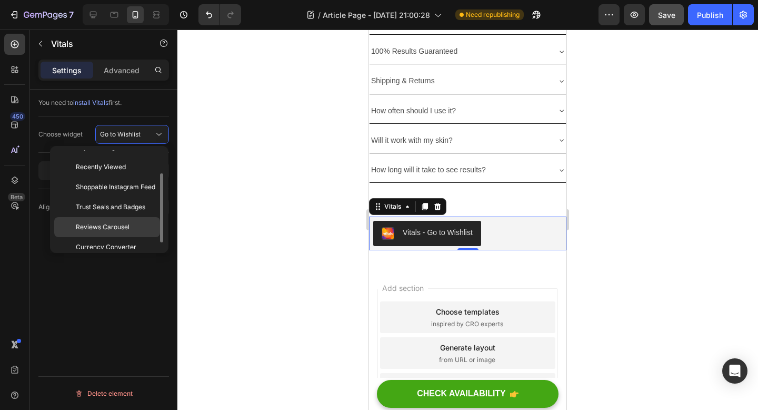
scroll to position [42, 0]
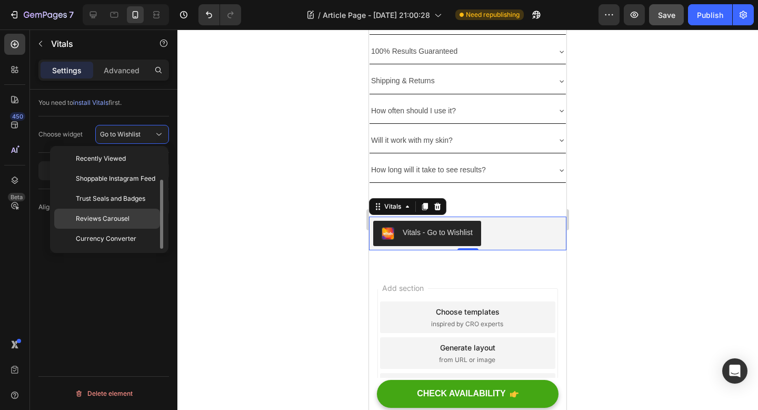
click at [125, 217] on span "Reviews Carousel" at bounding box center [103, 218] width 54 height 9
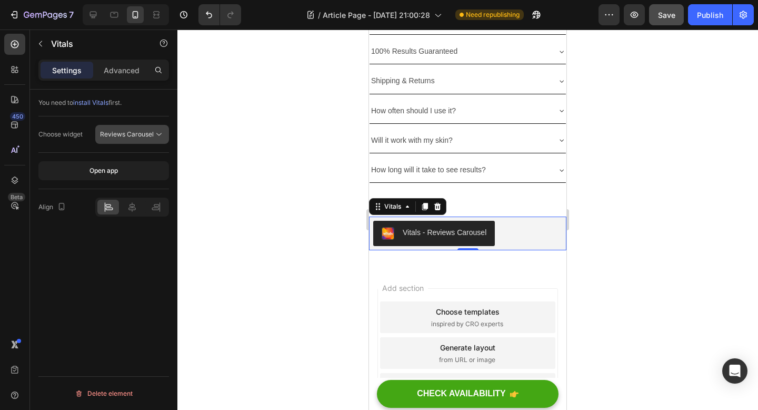
click at [148, 132] on span "Reviews Carousel" at bounding box center [127, 134] width 54 height 8
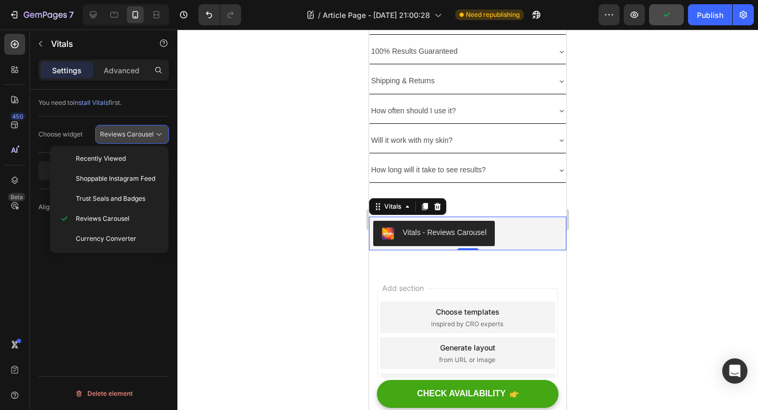
click at [148, 132] on span "Reviews Carousel" at bounding box center [127, 134] width 54 height 8
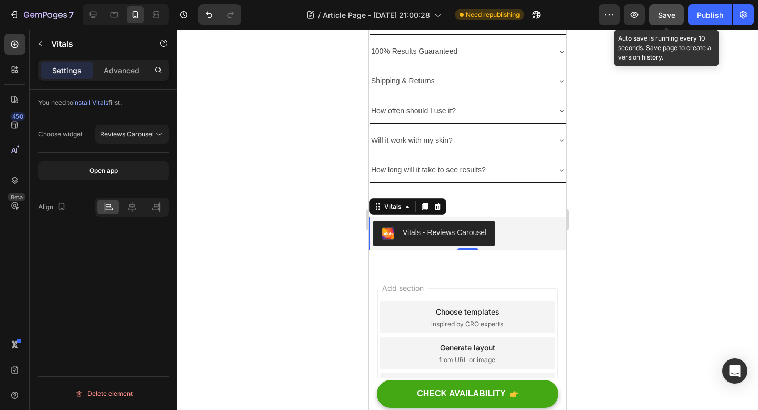
click at [660, 17] on span "Save" at bounding box center [666, 15] width 17 height 9
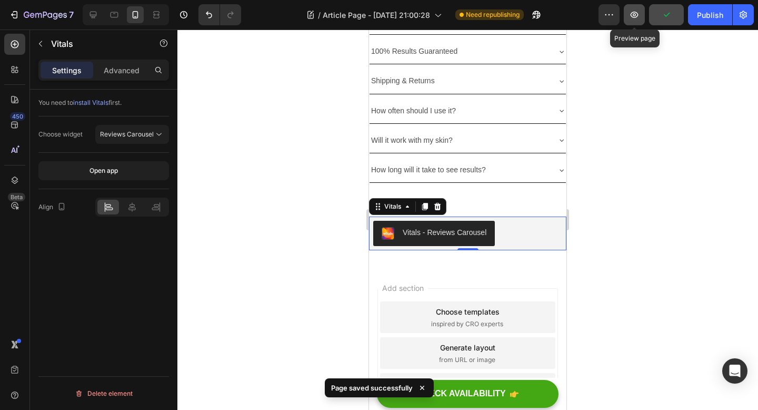
click at [635, 19] on icon "button" at bounding box center [634, 14] width 11 height 11
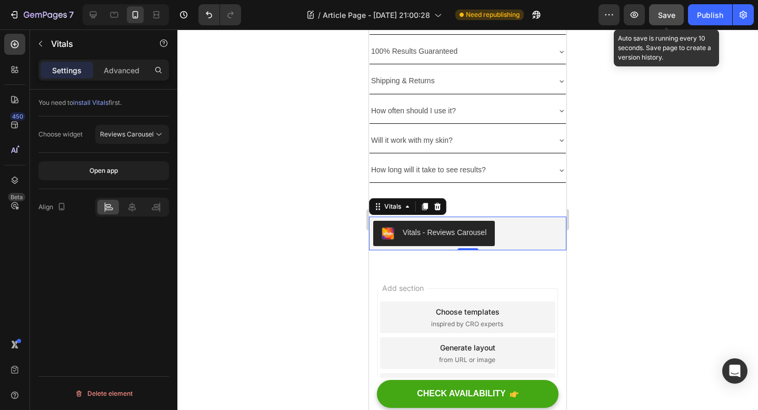
click at [678, 13] on button "Save" at bounding box center [666, 14] width 35 height 21
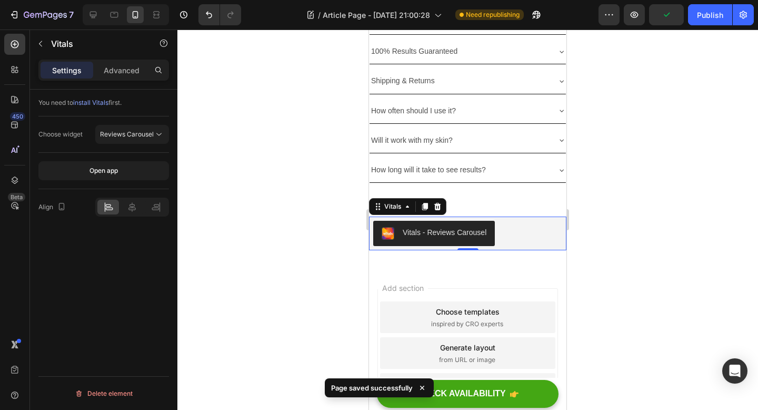
click at [611, 225] on div at bounding box center [467, 219] width 581 height 380
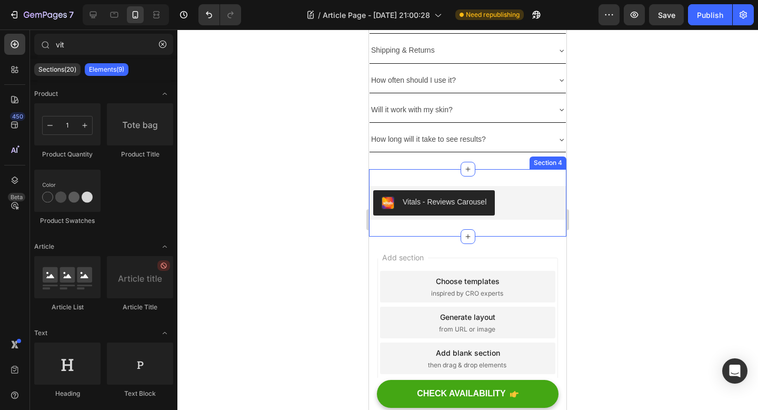
scroll to position [3552, 0]
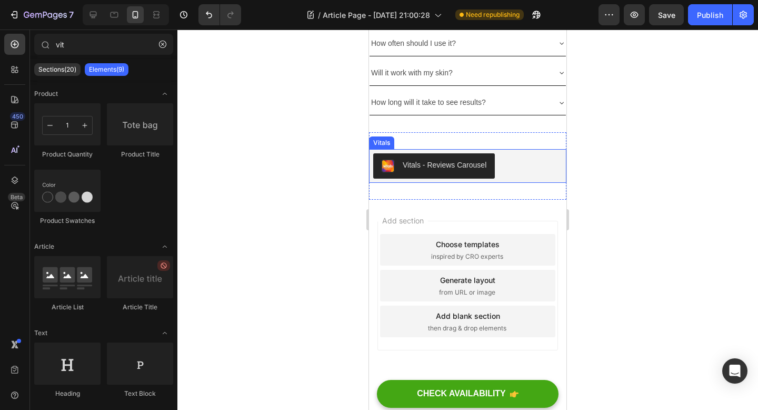
click at [507, 162] on div "Vitals - Reviews Carousel" at bounding box center [467, 165] width 189 height 25
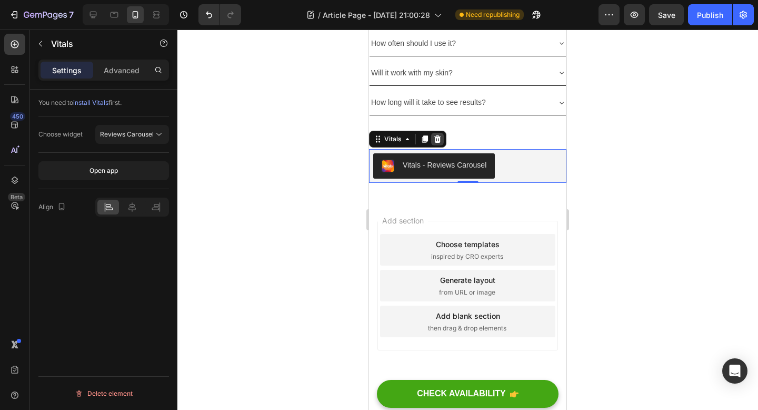
click at [439, 135] on icon at bounding box center [437, 138] width 7 height 7
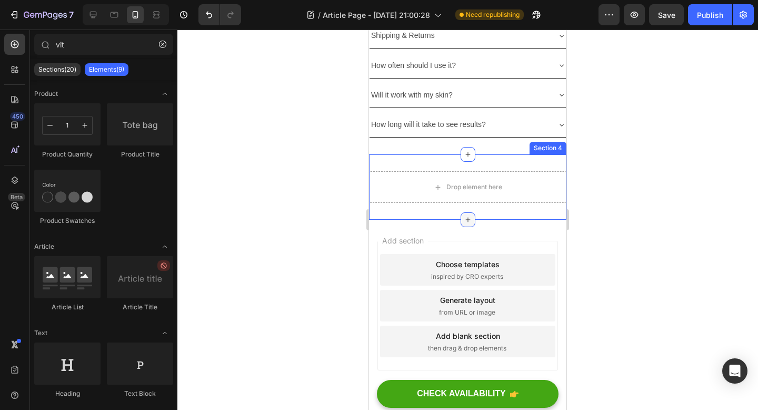
scroll to position [3514, 0]
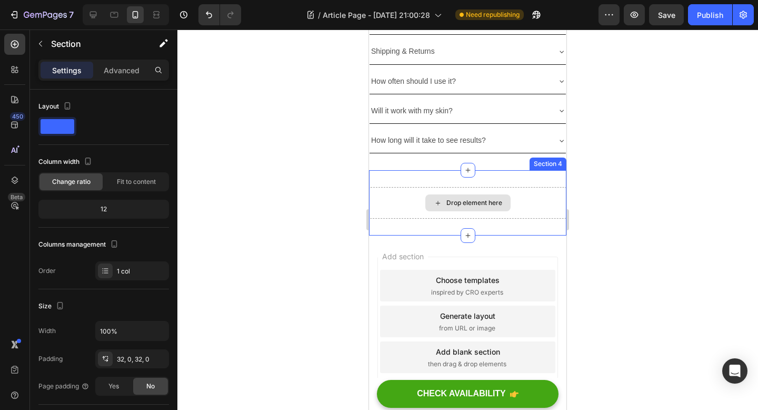
click at [533, 187] on div "Drop element here" at bounding box center [467, 203] width 197 height 32
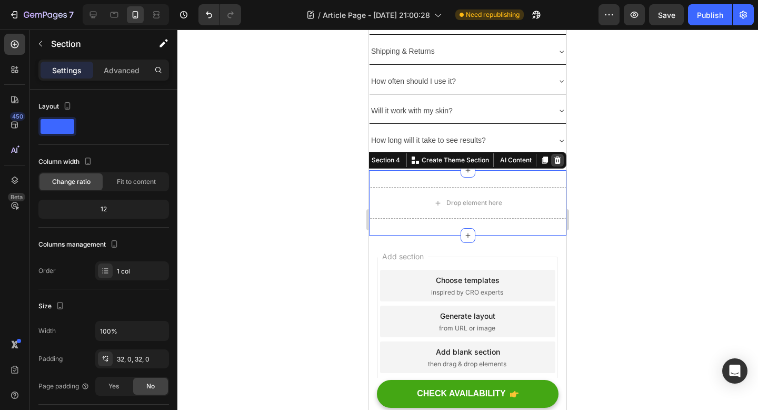
click at [557, 154] on div at bounding box center [557, 160] width 13 height 13
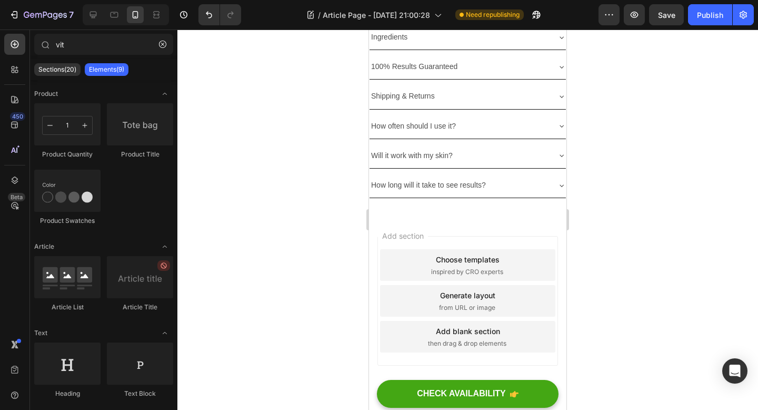
scroll to position [3456, 0]
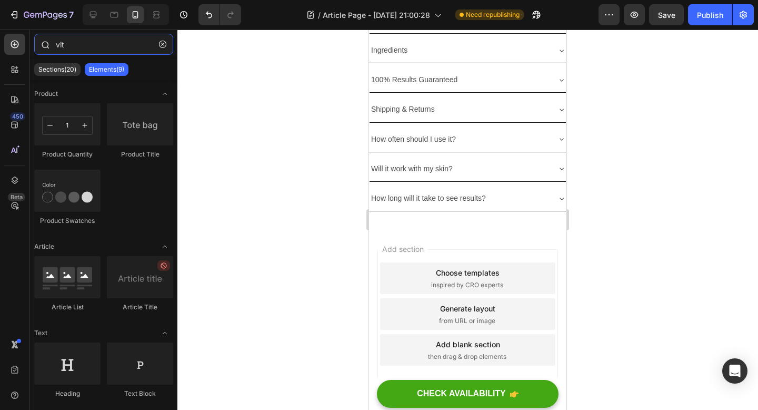
click at [88, 38] on input "vit" at bounding box center [103, 44] width 139 height 21
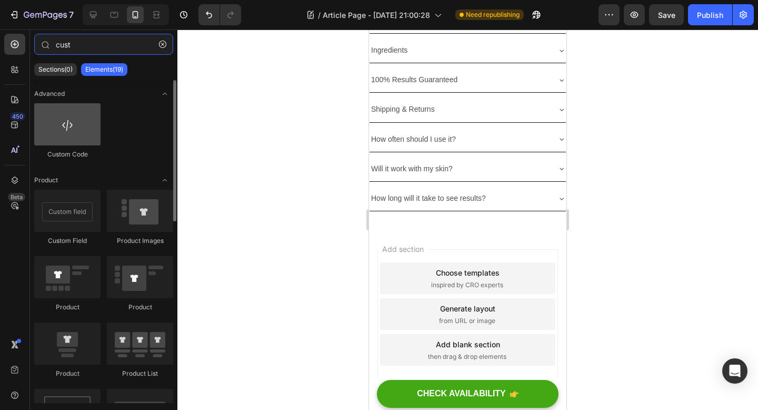
type input "cust"
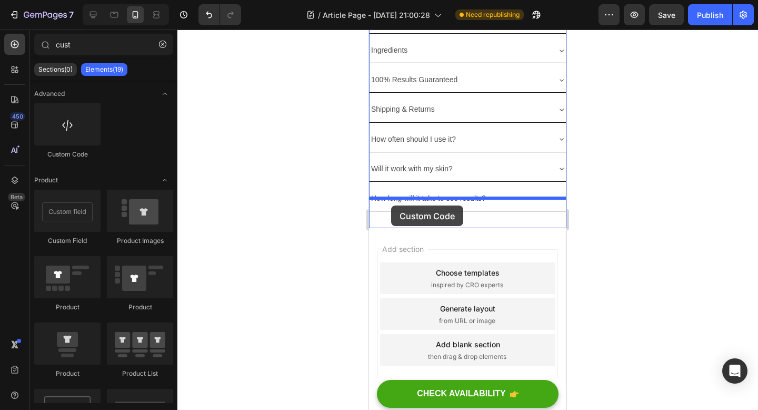
drag, startPoint x: 445, startPoint y: 160, endPoint x: 393, endPoint y: 207, distance: 70.1
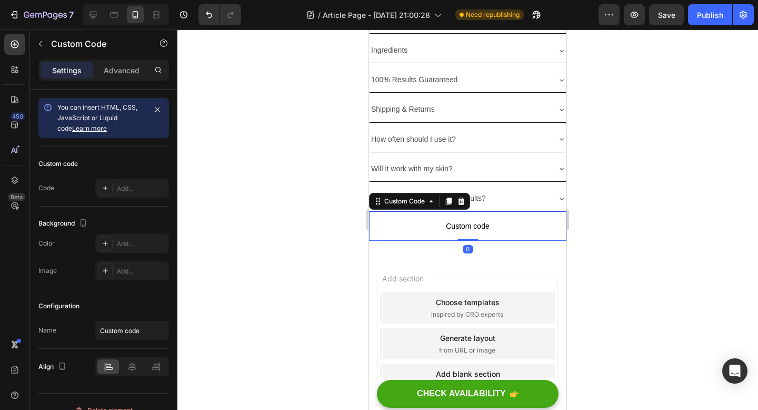
click at [470, 220] on span "Custom code" at bounding box center [467, 226] width 197 height 13
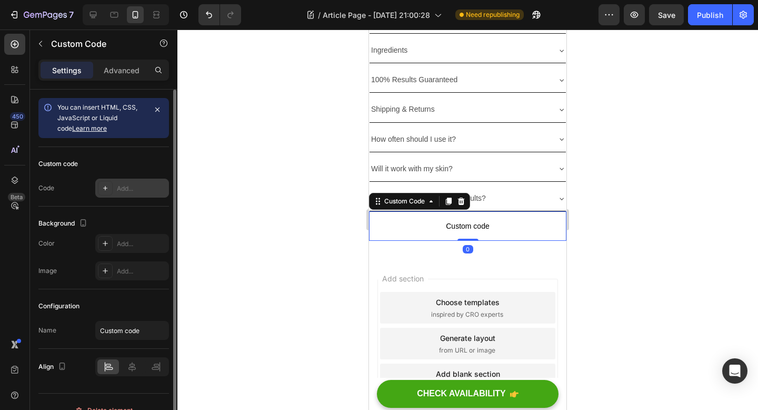
click at [138, 189] on div "Add..." at bounding box center [141, 188] width 49 height 9
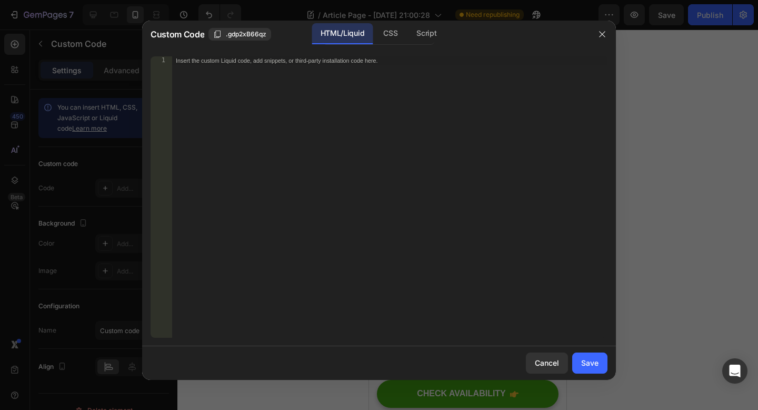
click at [306, 76] on div "Insert the custom Liquid code, add snippets, or third-party installation code h…" at bounding box center [390, 205] width 436 height 298
paste textarea "</style>"
type textarea "</style>"
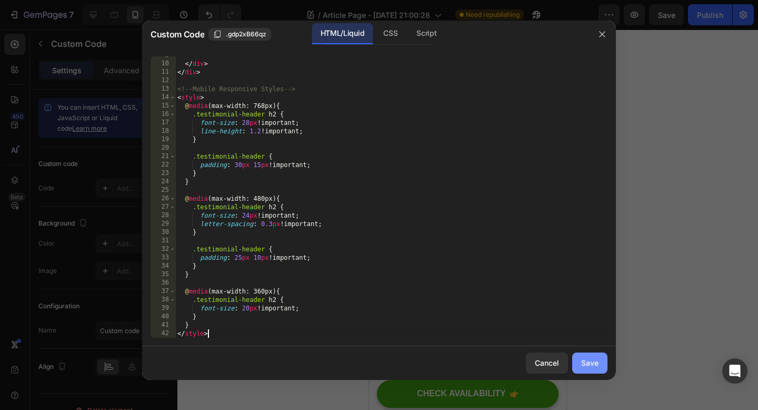
click at [587, 368] on button "Save" at bounding box center [589, 362] width 35 height 21
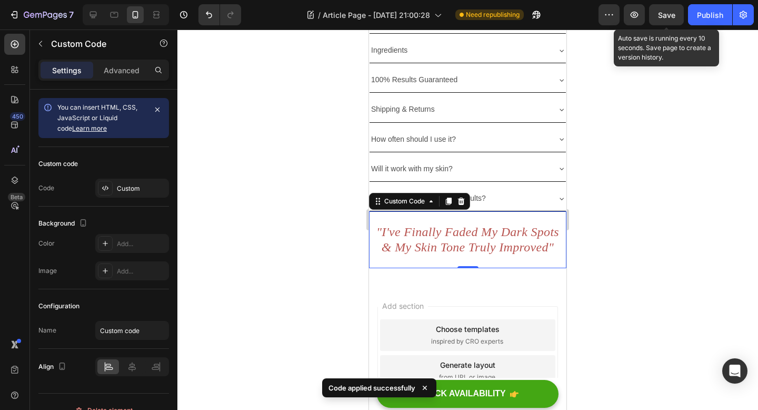
click at [658, 17] on span "Save" at bounding box center [666, 15] width 17 height 9
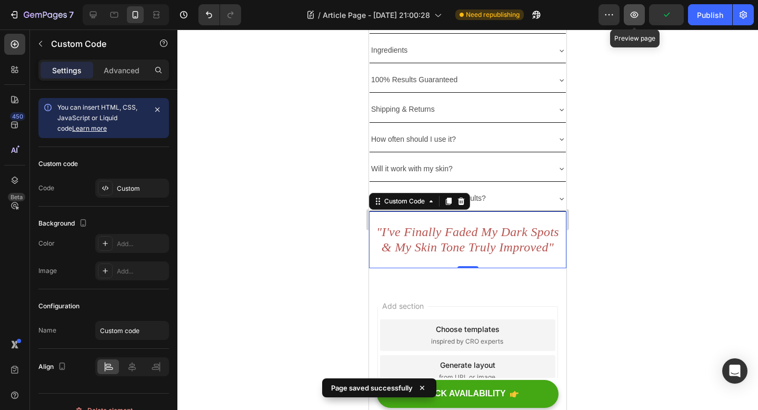
click at [627, 17] on button "button" at bounding box center [634, 14] width 21 height 21
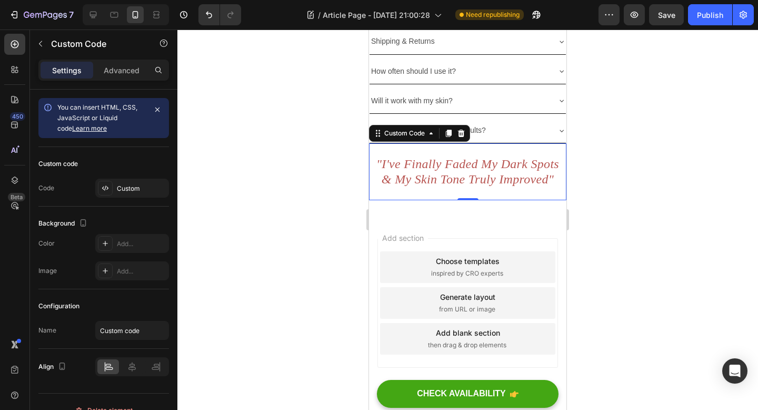
scroll to position [3525, 0]
click at [39, 37] on button "button" at bounding box center [40, 43] width 17 height 17
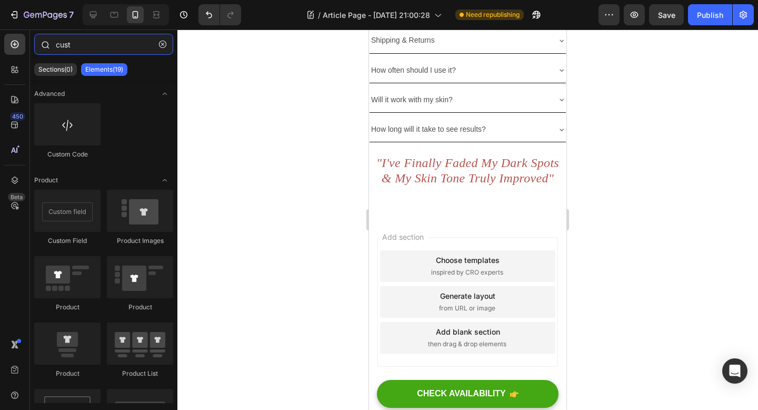
click at [91, 52] on input "cust" at bounding box center [103, 44] width 139 height 21
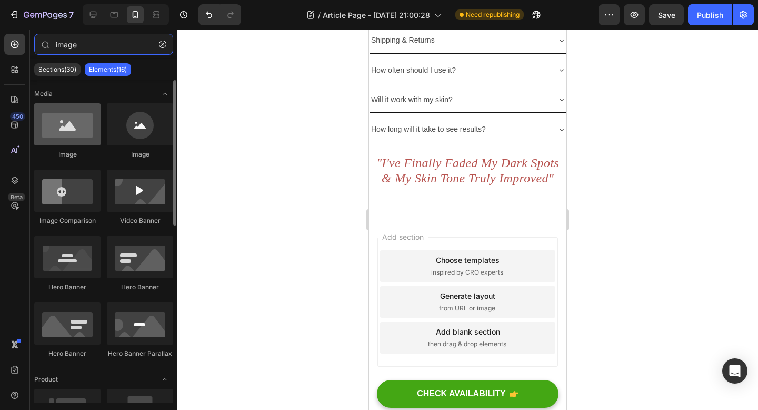
type input "image"
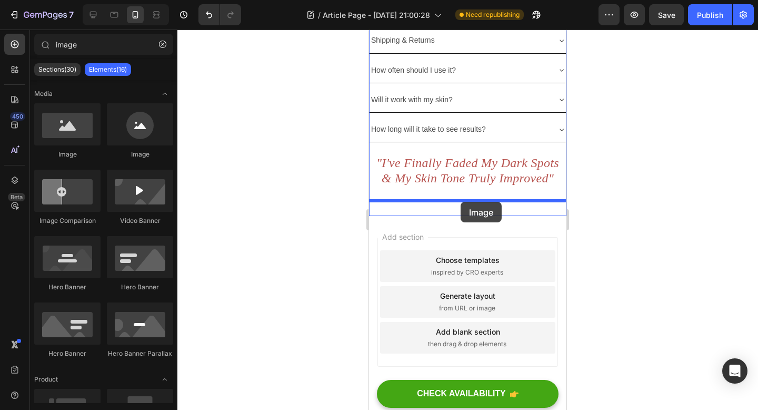
drag, startPoint x: 458, startPoint y: 155, endPoint x: 461, endPoint y: 202, distance: 47.0
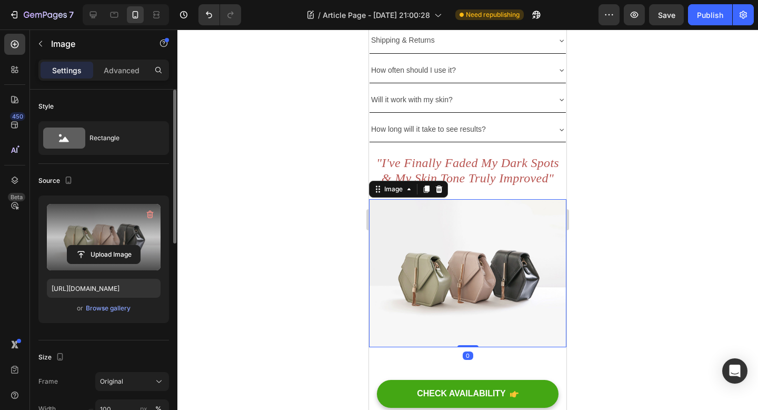
click at [101, 230] on label at bounding box center [104, 237] width 114 height 66
click at [101, 245] on input "file" at bounding box center [103, 254] width 73 height 18
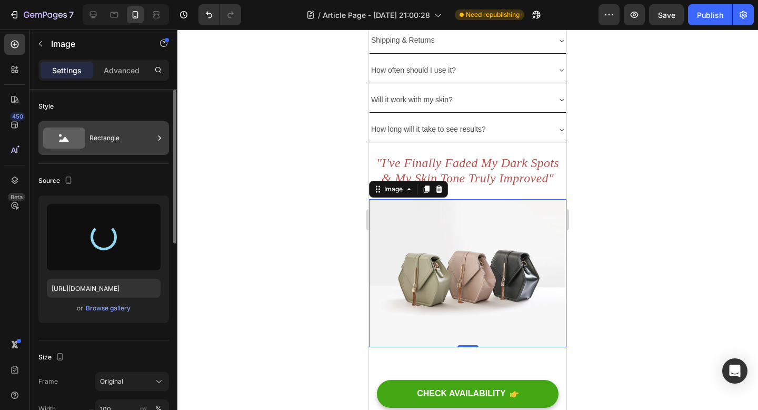
scroll to position [7, 0]
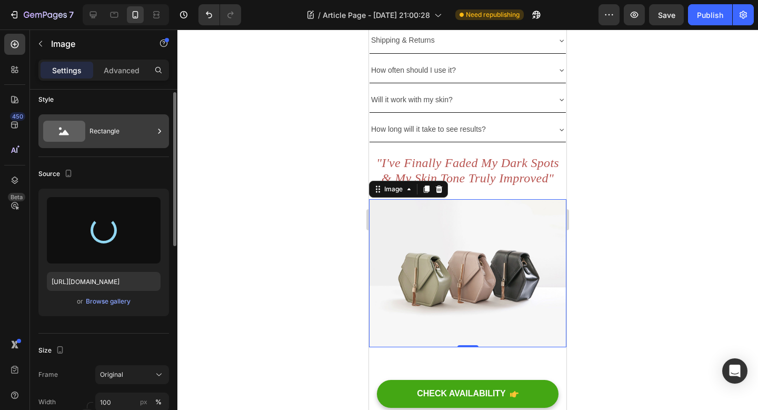
click at [129, 132] on div "Rectangle" at bounding box center [122, 131] width 64 height 24
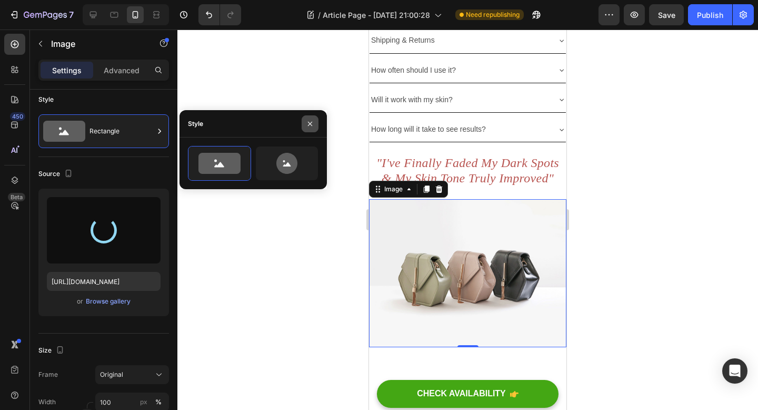
click at [315, 121] on button "button" at bounding box center [310, 123] width 17 height 17
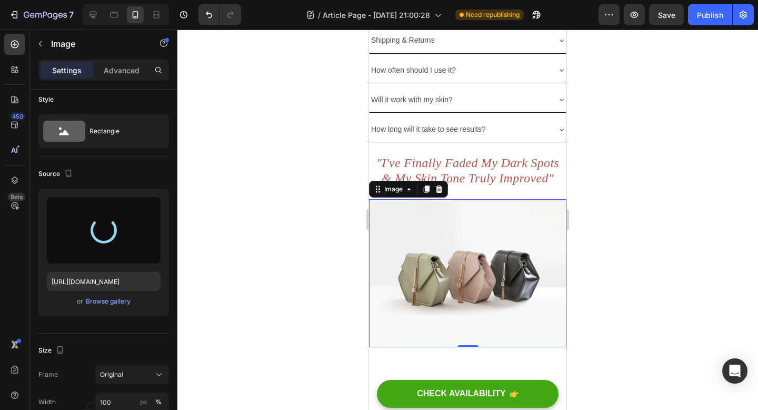
type input "https://cdn.shopify.com/s/files/1/0928/8391/0976/files/gempages_574315025229939…"
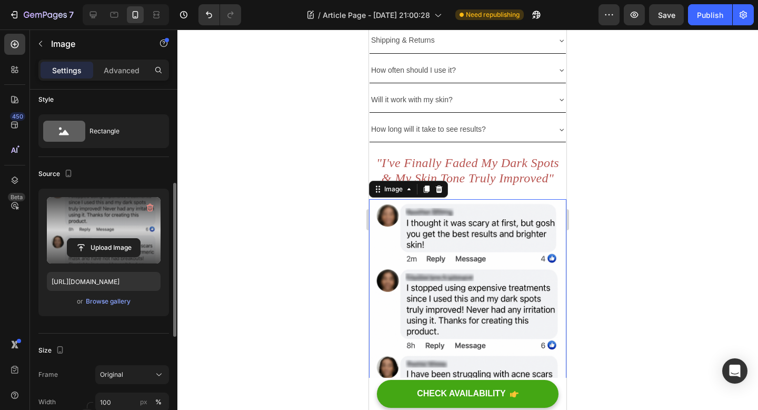
scroll to position [176, 0]
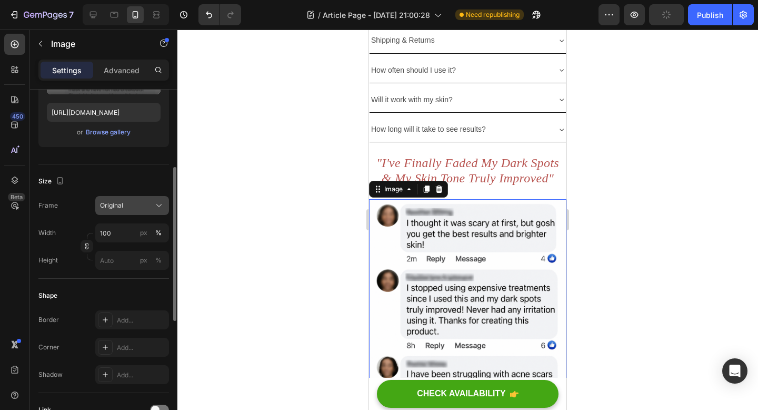
click at [133, 212] on button "Original" at bounding box center [132, 205] width 74 height 19
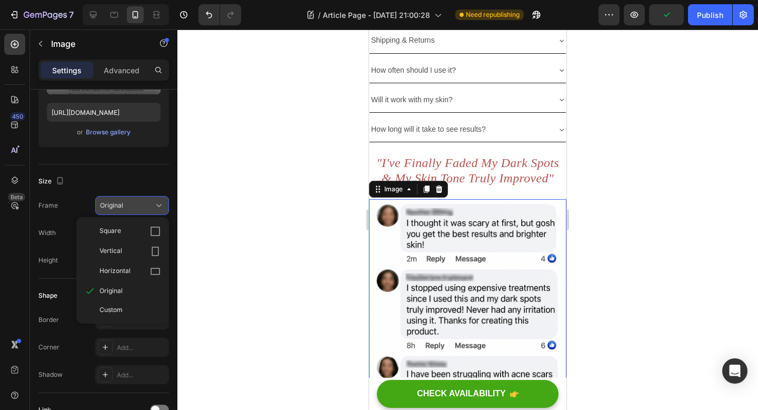
click at [154, 227] on icon at bounding box center [155, 231] width 11 height 11
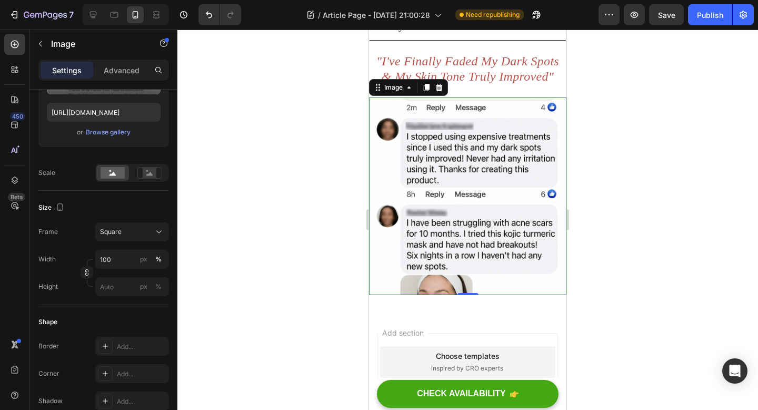
scroll to position [3615, 0]
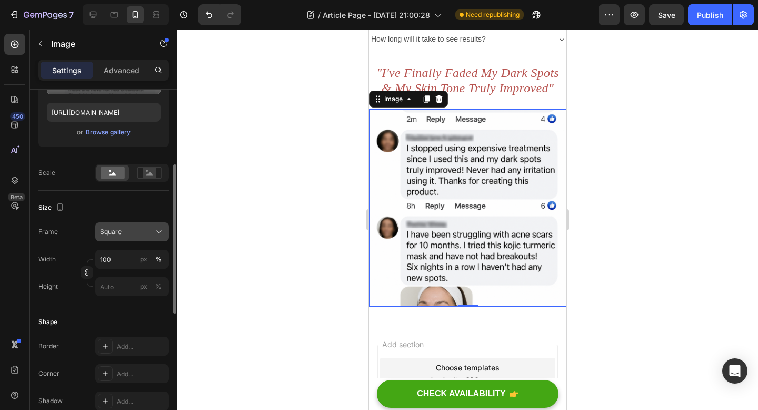
click at [123, 228] on div "Square" at bounding box center [126, 231] width 52 height 9
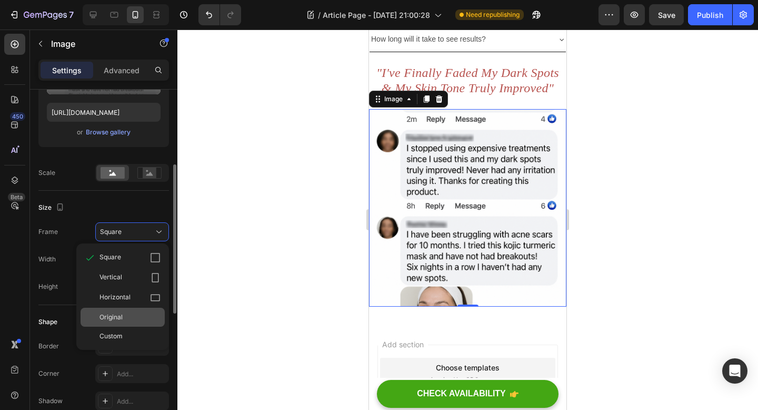
drag, startPoint x: 127, startPoint y: 278, endPoint x: 122, endPoint y: 322, distance: 44.5
click at [122, 322] on div "Square Vertical Horizontal Original Custom" at bounding box center [122, 296] width 93 height 98
click at [122, 322] on div "Original" at bounding box center [123, 316] width 84 height 19
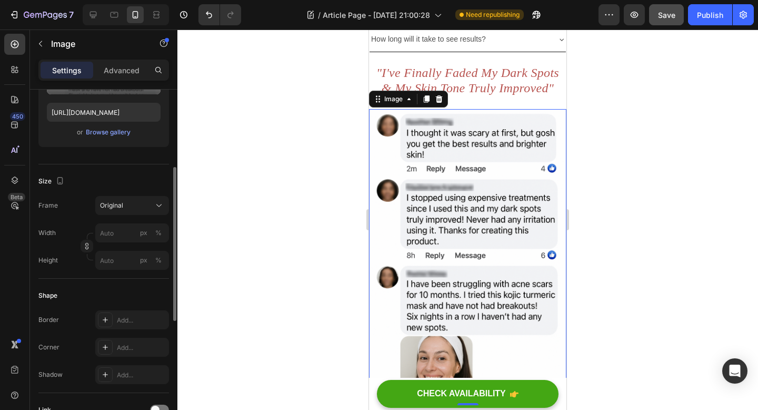
click at [669, 25] on div "7 Version history / Article Page - Aug 25, 21:00:28 Need republishing Preview S…" at bounding box center [379, 15] width 758 height 30
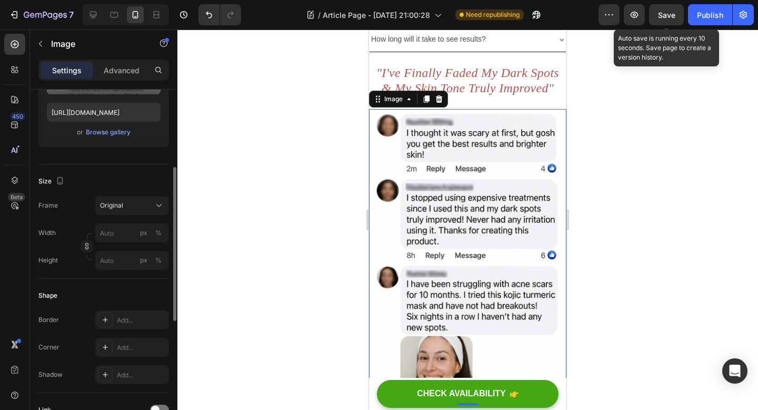
click at [668, 16] on span "Save" at bounding box center [666, 15] width 17 height 9
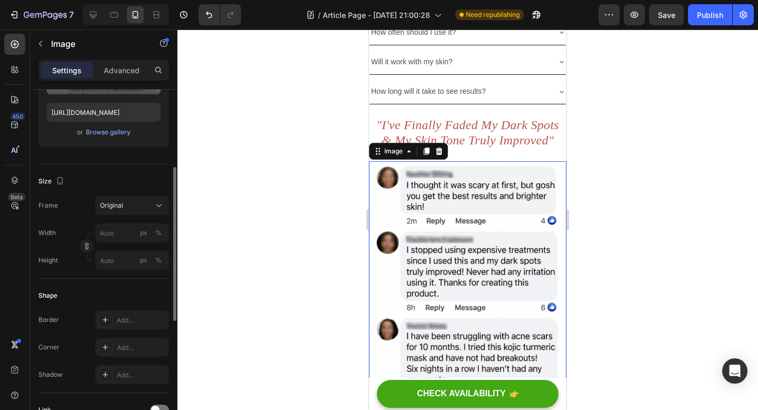
scroll to position [3560, 0]
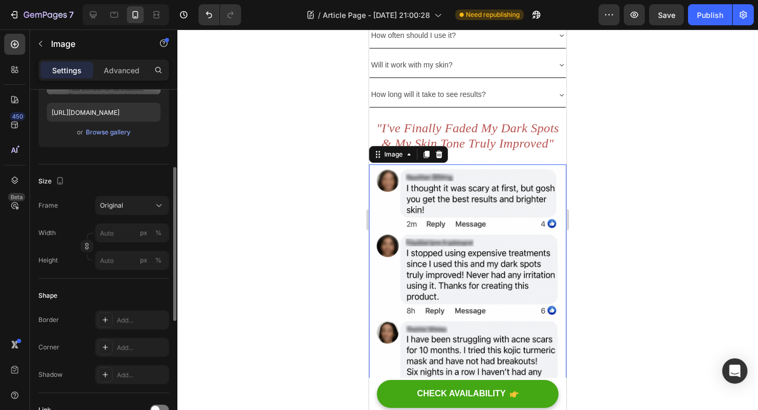
click at [315, 175] on div at bounding box center [467, 219] width 581 height 380
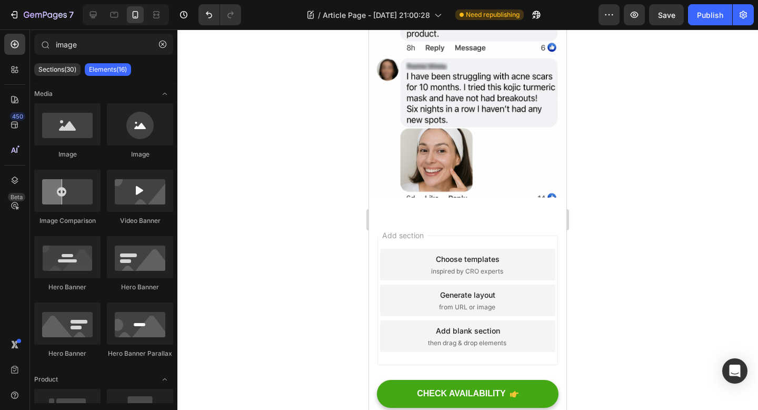
scroll to position [3820, 0]
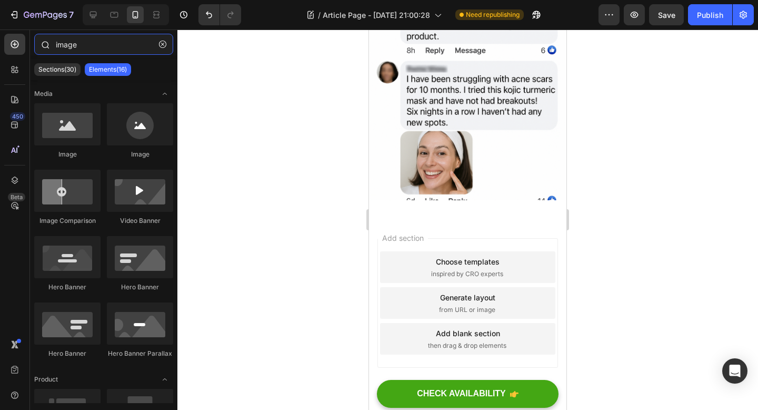
click at [90, 46] on input "image" at bounding box center [103, 44] width 139 height 21
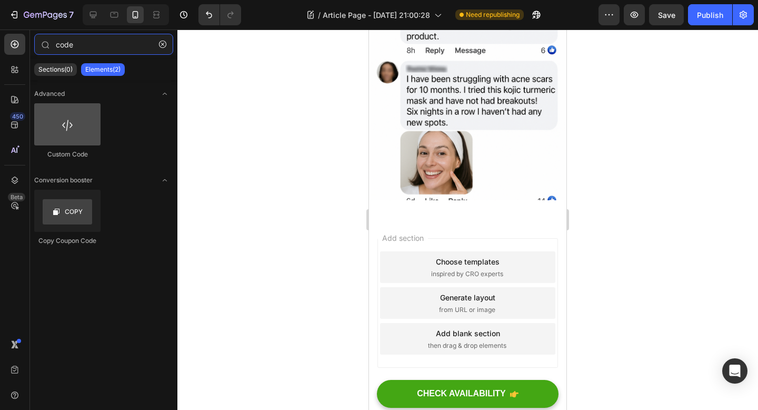
type input "code"
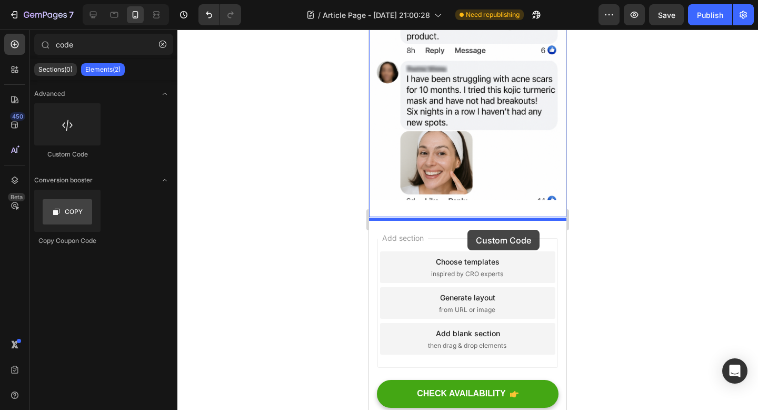
drag, startPoint x: 449, startPoint y: 165, endPoint x: 468, endPoint y: 230, distance: 67.0
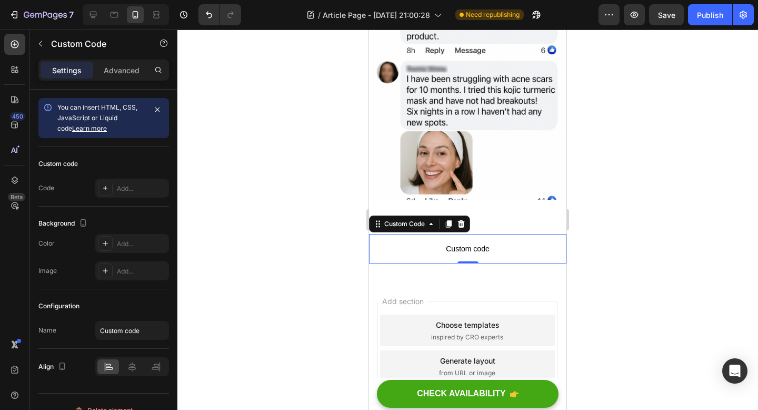
click at [464, 244] on span "Custom code" at bounding box center [467, 248] width 197 height 13
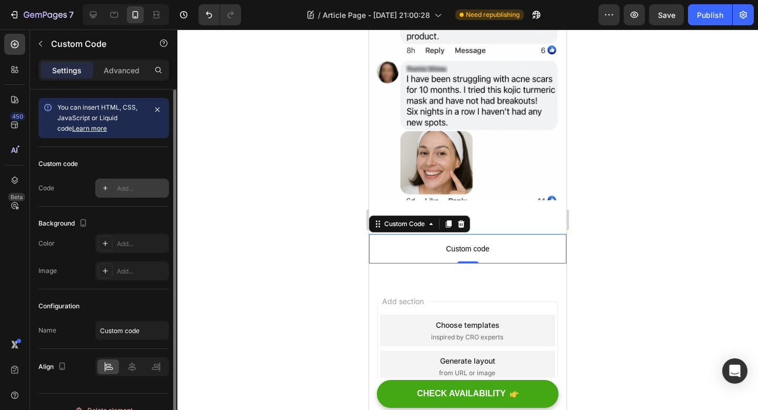
click at [116, 194] on div "Add..." at bounding box center [132, 187] width 74 height 19
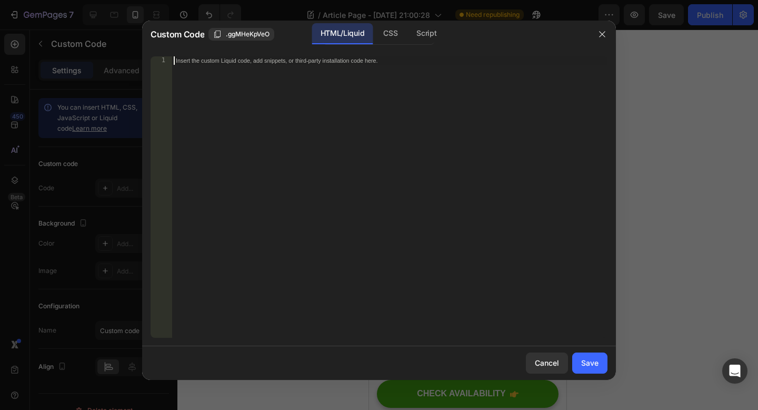
click at [280, 65] on div "Insert the custom Liquid code, add snippets, or third-party installation code h…" at bounding box center [390, 205] width 436 height 298
paste textarea "</style>"
type textarea "</style>"
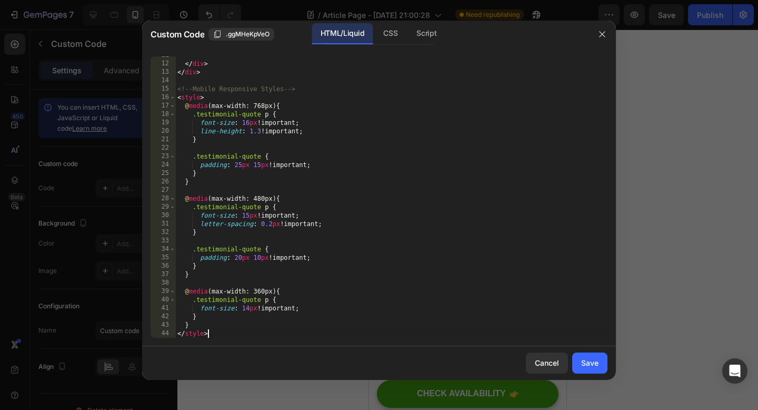
scroll to position [106, 0]
click at [585, 365] on div "Save" at bounding box center [589, 362] width 17 height 11
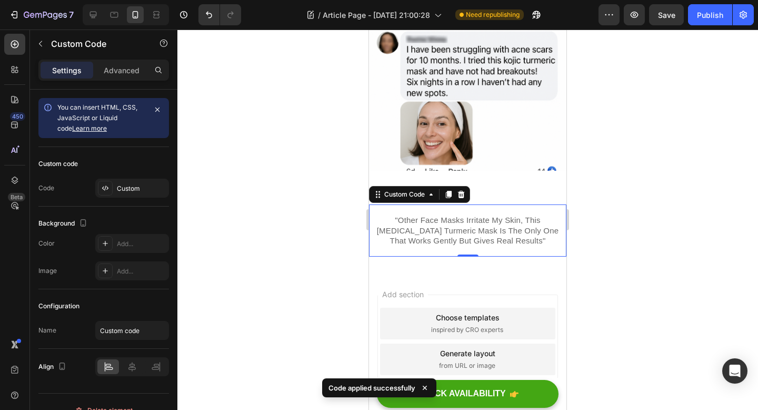
scroll to position [3851, 0]
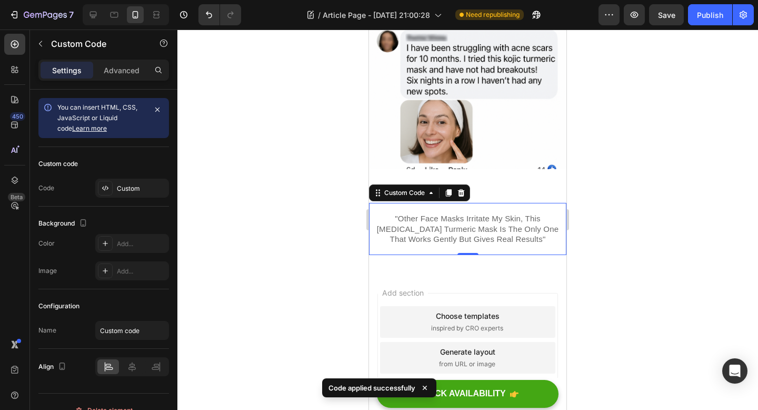
click at [324, 198] on div at bounding box center [467, 219] width 581 height 380
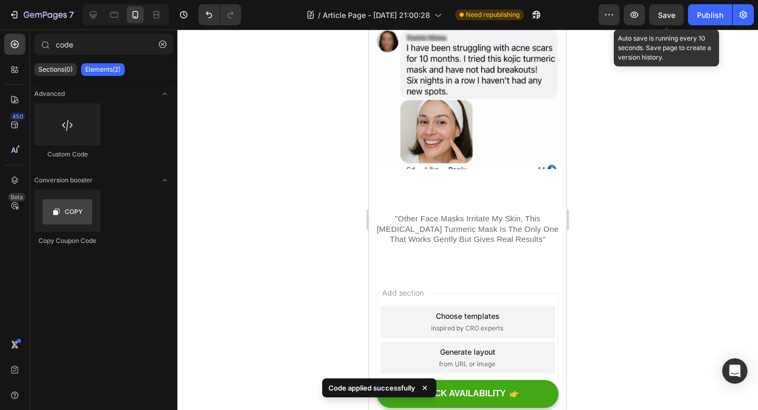
click at [661, 18] on span "Save" at bounding box center [666, 15] width 17 height 9
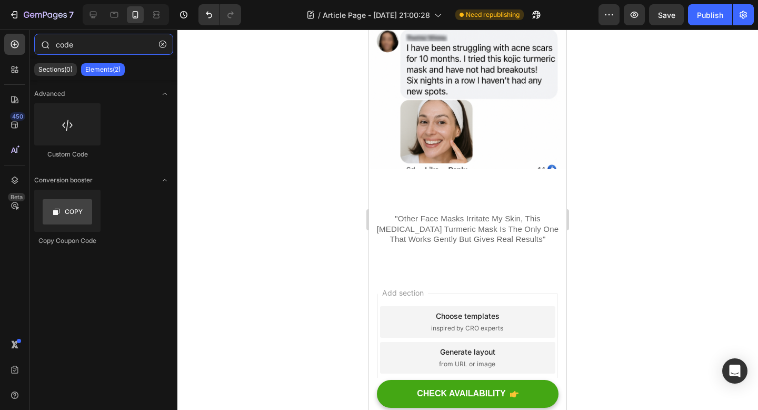
click at [72, 46] on input "code" at bounding box center [103, 44] width 139 height 21
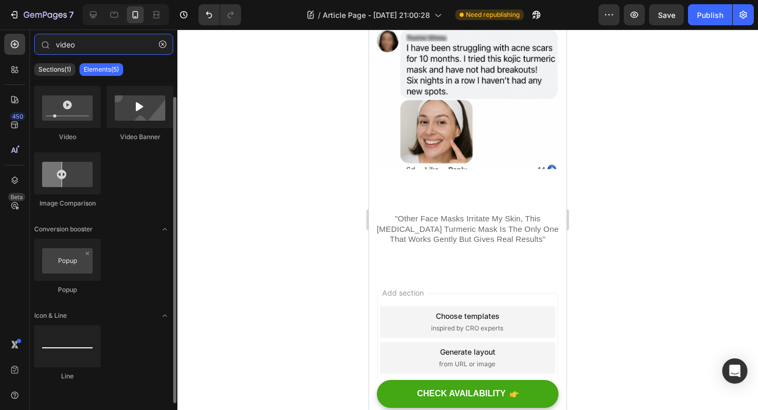
scroll to position [0, 0]
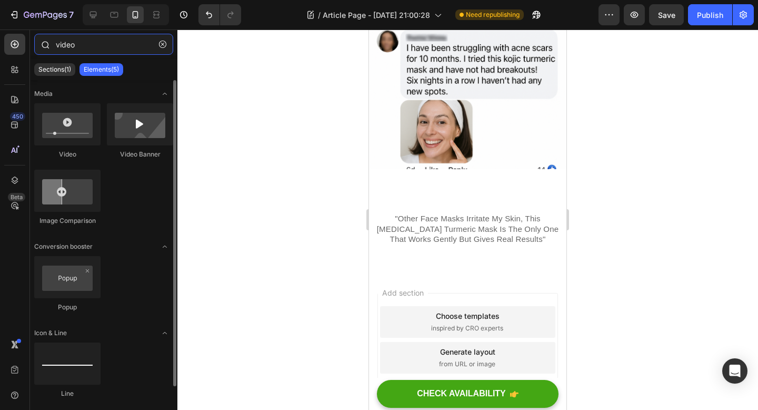
click at [88, 46] on input "video" at bounding box center [103, 44] width 139 height 21
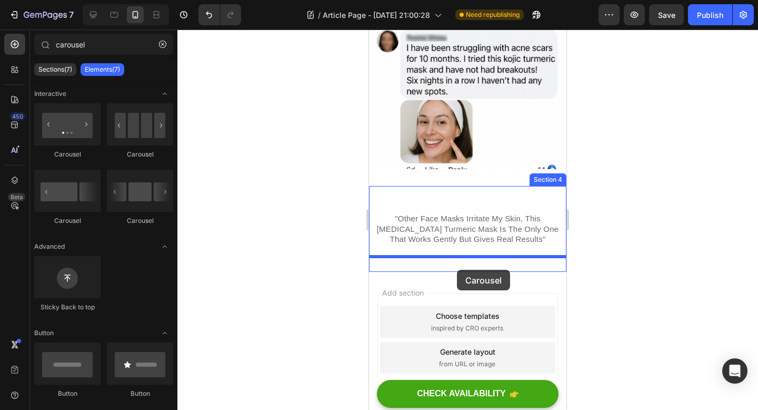
drag, startPoint x: 514, startPoint y: 170, endPoint x: 457, endPoint y: 270, distance: 114.6
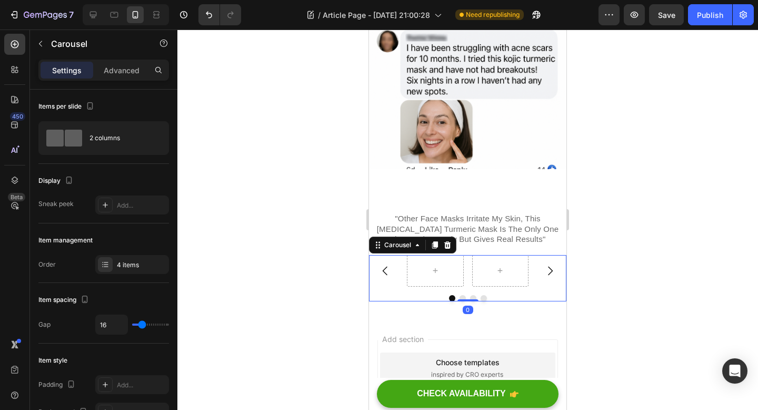
click at [512, 301] on div at bounding box center [467, 298] width 197 height 6
click at [519, 292] on div "Carousel 0" at bounding box center [467, 278] width 197 height 46
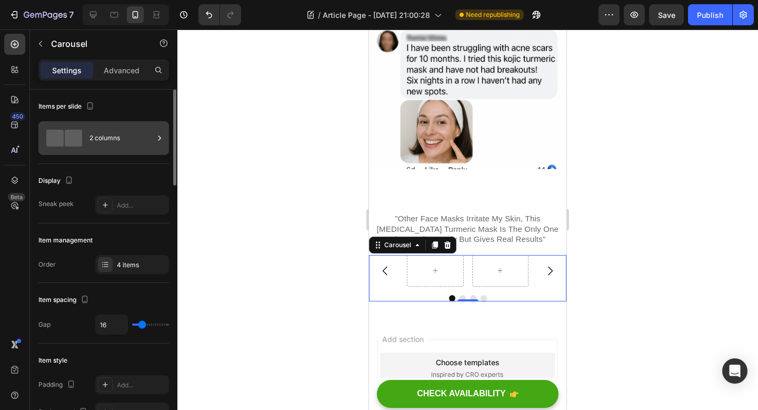
click at [112, 139] on div "2 columns" at bounding box center [122, 138] width 64 height 24
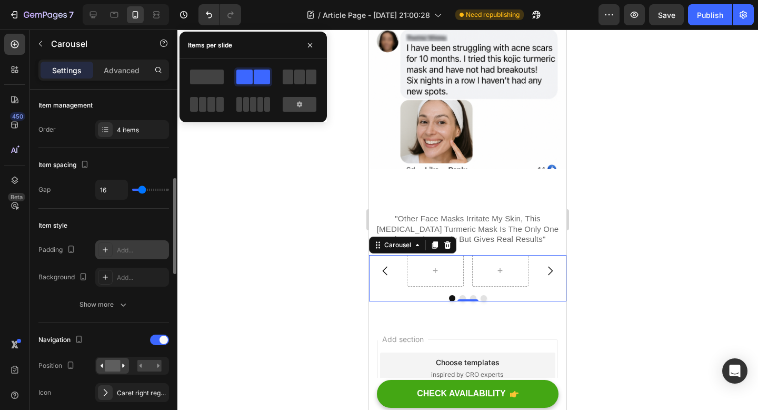
scroll to position [213, 0]
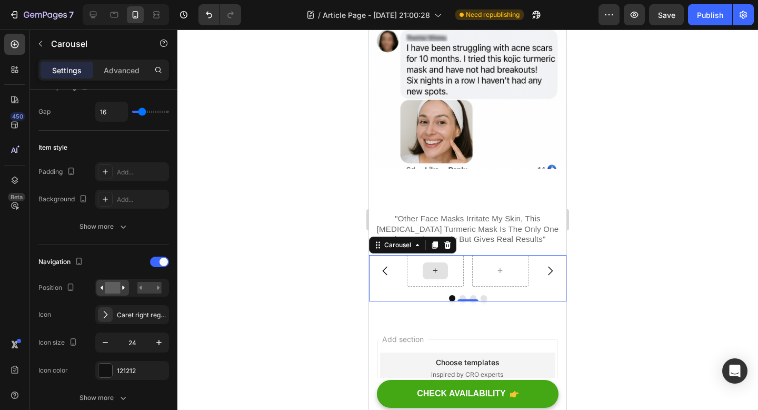
click at [442, 282] on div at bounding box center [435, 271] width 57 height 32
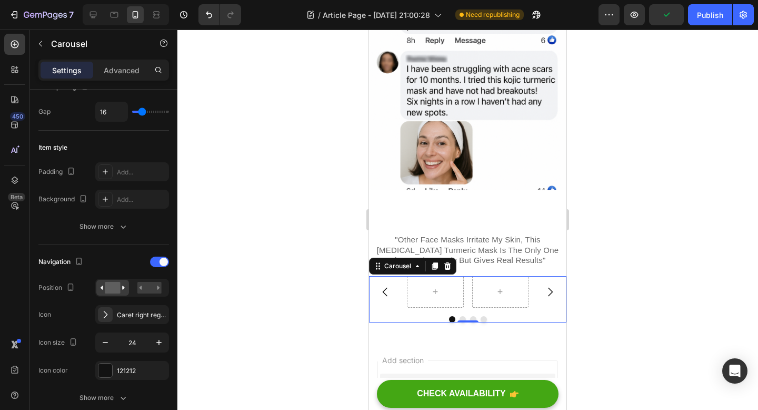
scroll to position [3815, 0]
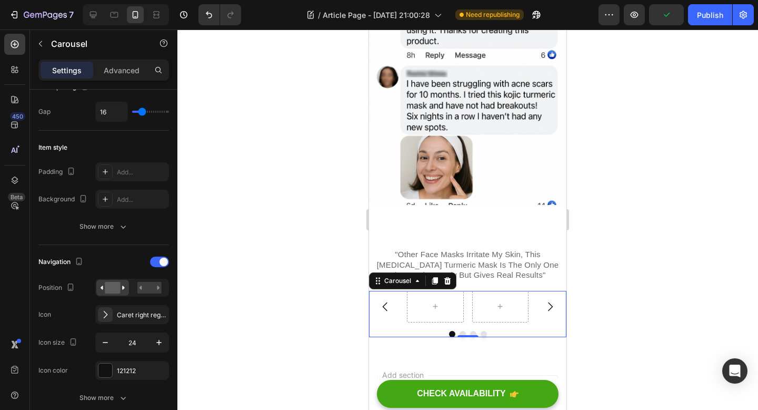
click at [388, 334] on div at bounding box center [467, 334] width 197 height 6
click at [301, 284] on div at bounding box center [467, 219] width 581 height 380
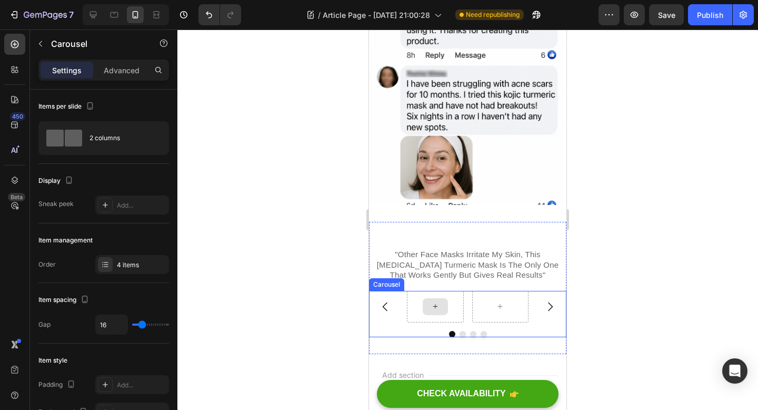
click at [416, 312] on div at bounding box center [435, 307] width 57 height 32
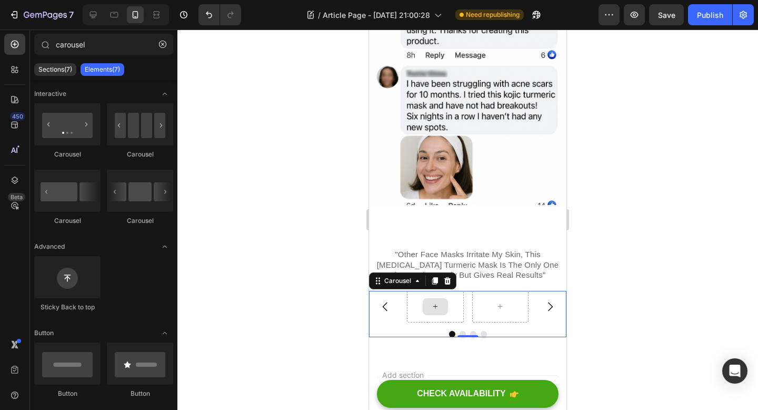
click at [431, 311] on icon at bounding box center [435, 306] width 8 height 9
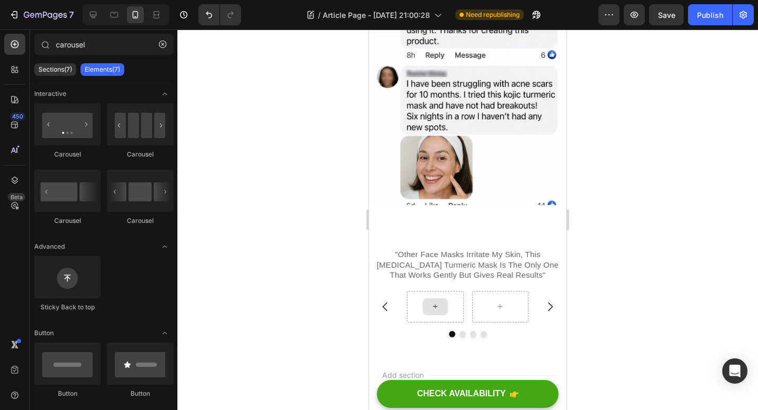
click at [431, 311] on icon at bounding box center [435, 306] width 8 height 9
click at [54, 66] on p "Sections(7)" at bounding box center [55, 69] width 34 height 8
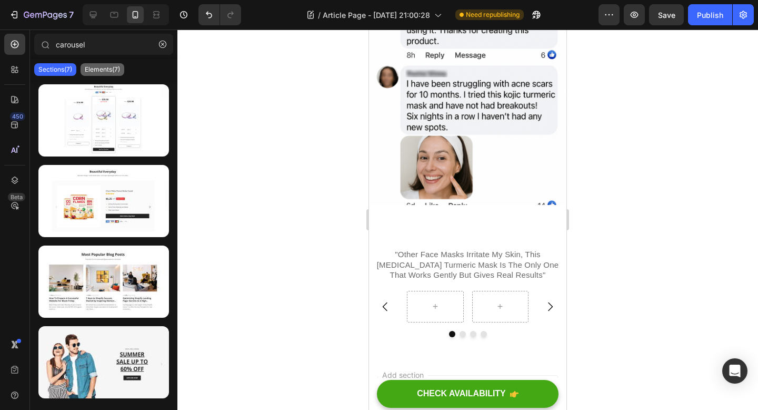
click at [88, 66] on p "Elements(7)" at bounding box center [102, 69] width 35 height 8
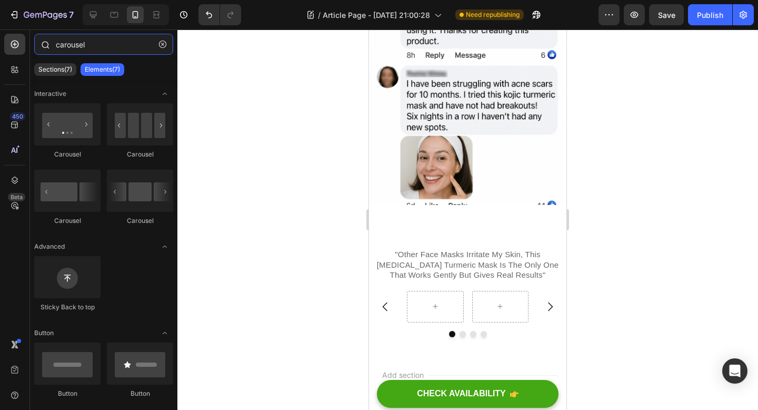
click at [88, 39] on input "carousel" at bounding box center [103, 44] width 139 height 21
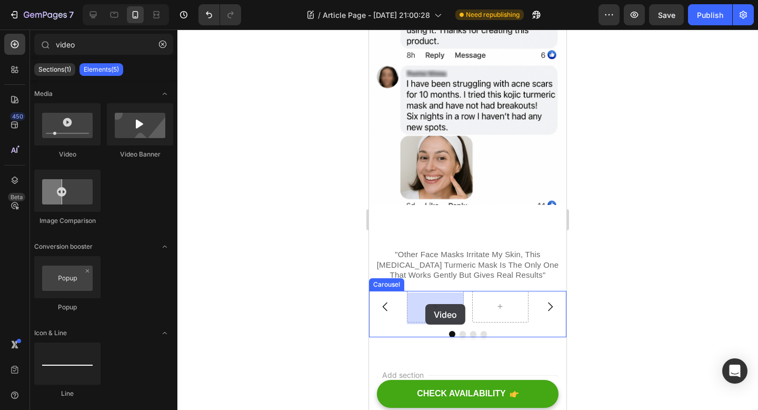
drag, startPoint x: 458, startPoint y: 164, endPoint x: 425, endPoint y: 304, distance: 143.7
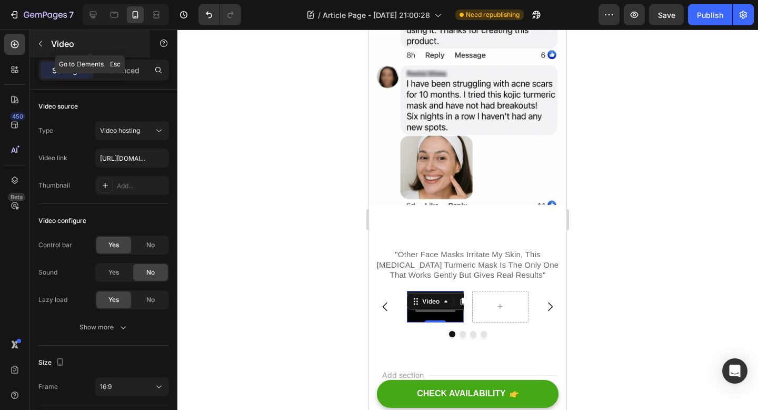
click at [43, 48] on button "button" at bounding box center [40, 43] width 17 height 17
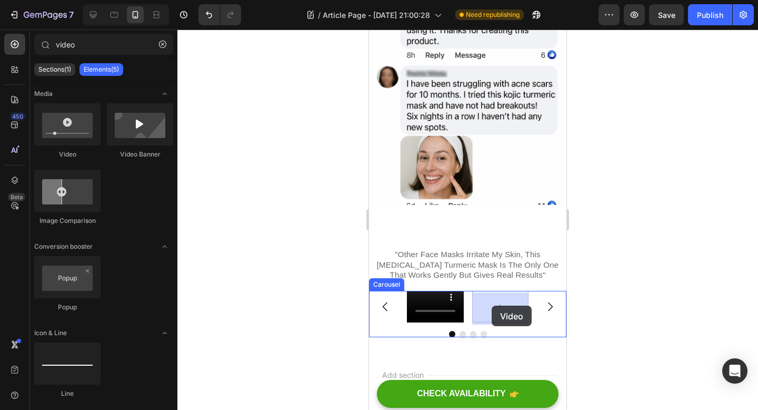
drag, startPoint x: 444, startPoint y: 162, endPoint x: 492, endPoint y: 305, distance: 151.3
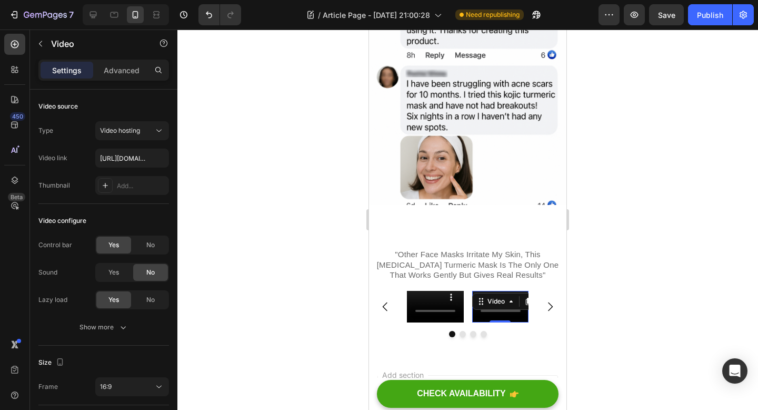
click at [522, 303] on div "Video" at bounding box center [511, 301] width 78 height 17
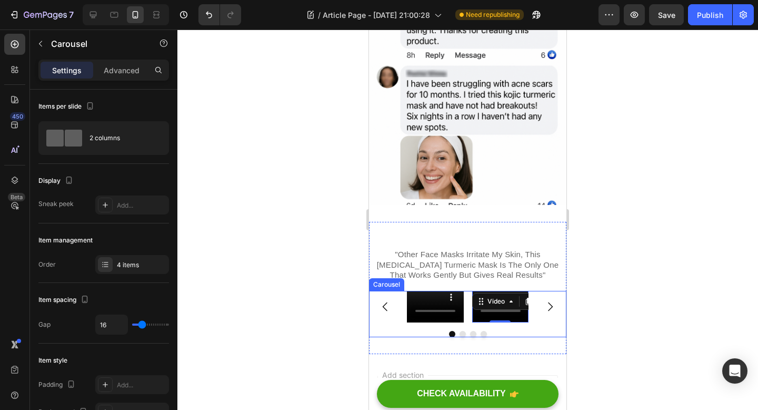
click at [550, 313] on icon "Carousel Next Arrow" at bounding box center [550, 306] width 13 height 13
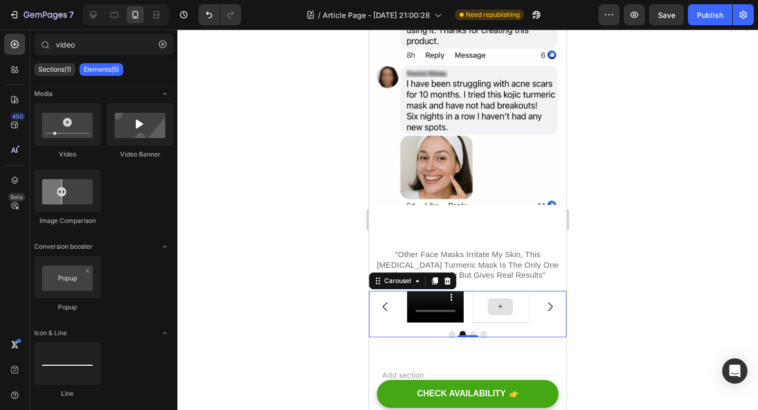
click at [490, 306] on div at bounding box center [500, 306] width 25 height 17
click at [550, 321] on button "Carousel Next Arrow" at bounding box center [549, 306] width 29 height 29
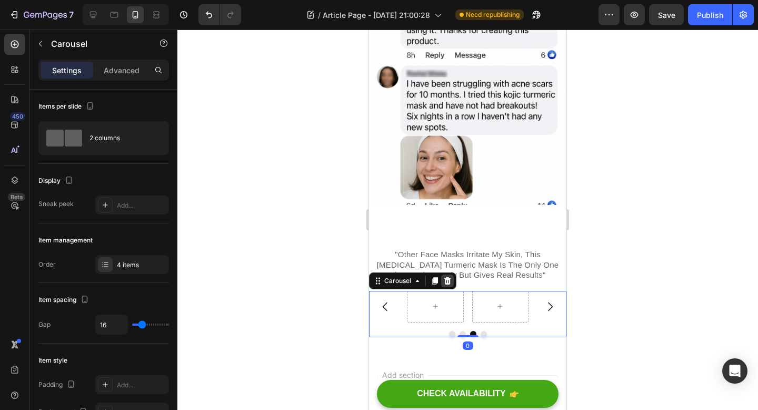
click at [447, 282] on icon at bounding box center [447, 280] width 7 height 7
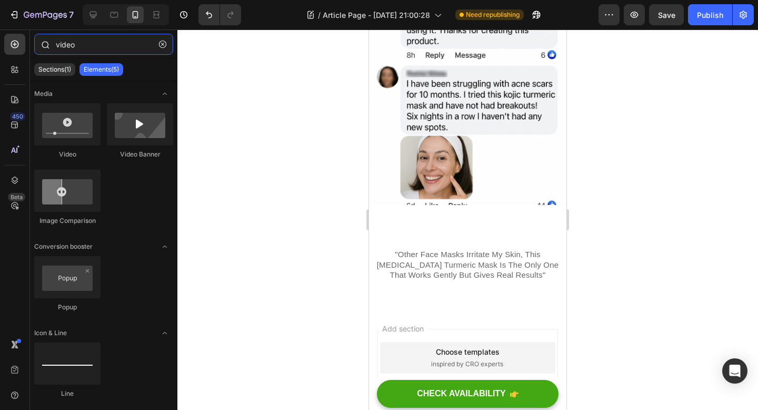
click at [102, 43] on input "video" at bounding box center [103, 44] width 139 height 21
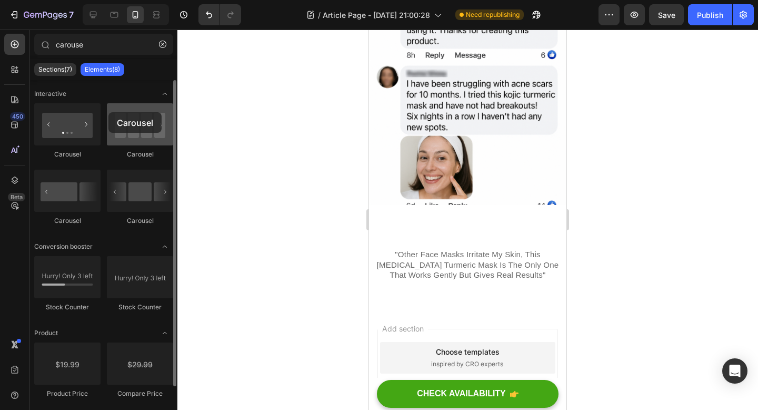
drag, startPoint x: 125, startPoint y: 131, endPoint x: 109, endPoint y: 113, distance: 24.6
click at [109, 113] on div at bounding box center [140, 124] width 66 height 42
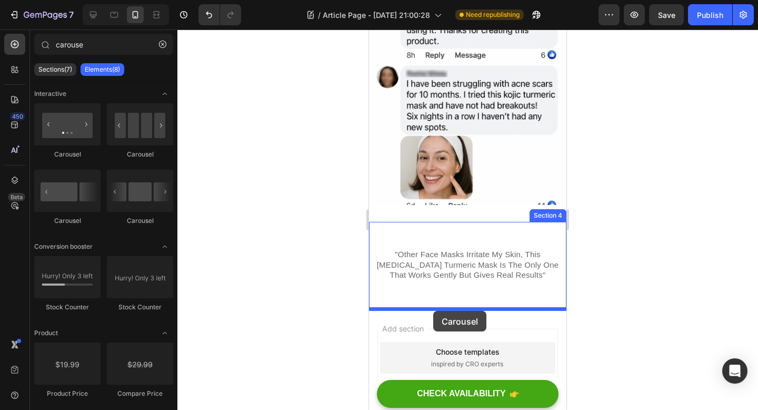
drag, startPoint x: 502, startPoint y: 224, endPoint x: 433, endPoint y: 311, distance: 110.5
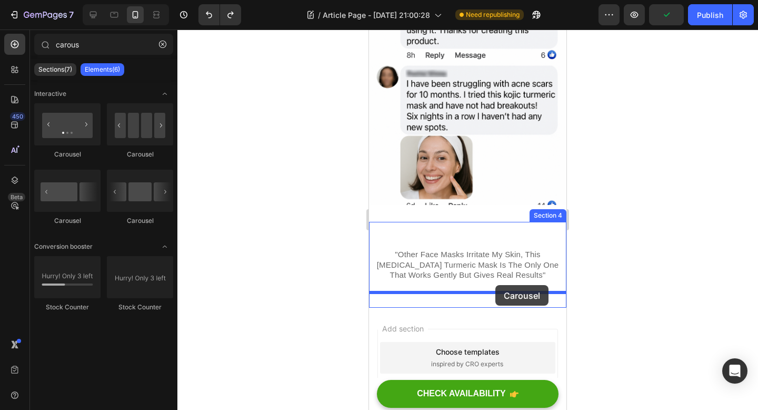
drag, startPoint x: 491, startPoint y: 217, endPoint x: 485, endPoint y: 285, distance: 67.7
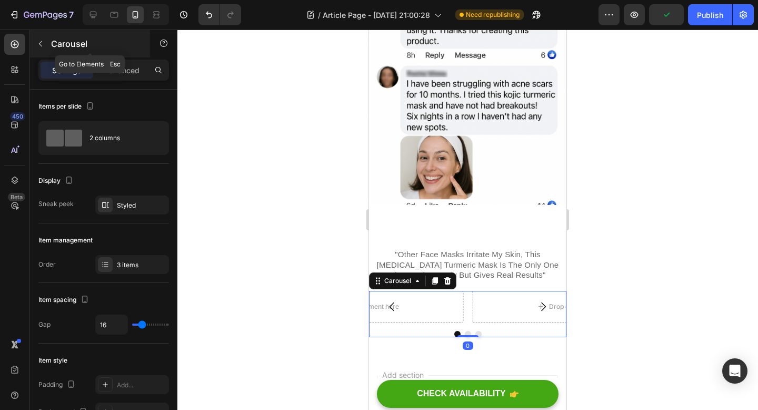
click at [98, 38] on p "Carousel" at bounding box center [96, 43] width 90 height 13
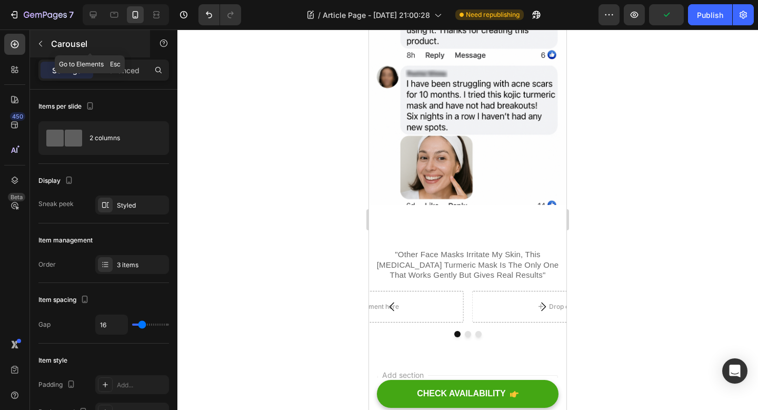
click at [0, 0] on input "carous" at bounding box center [0, 0] width 0 height 0
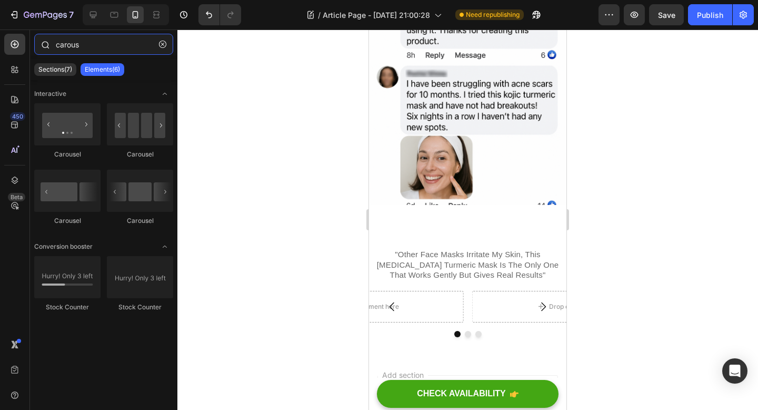
click at [92, 42] on input "carous" at bounding box center [103, 44] width 139 height 21
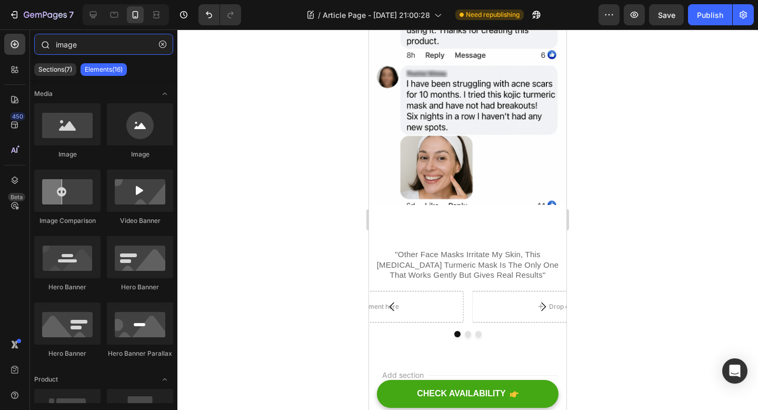
type input "image"
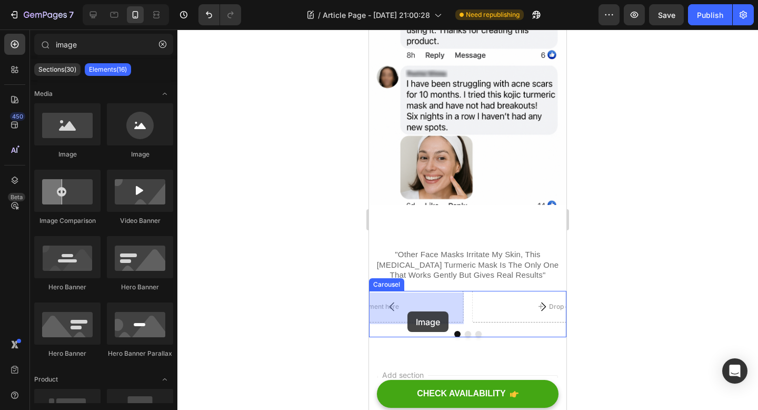
drag, startPoint x: 455, startPoint y: 152, endPoint x: 408, endPoint y: 311, distance: 166.4
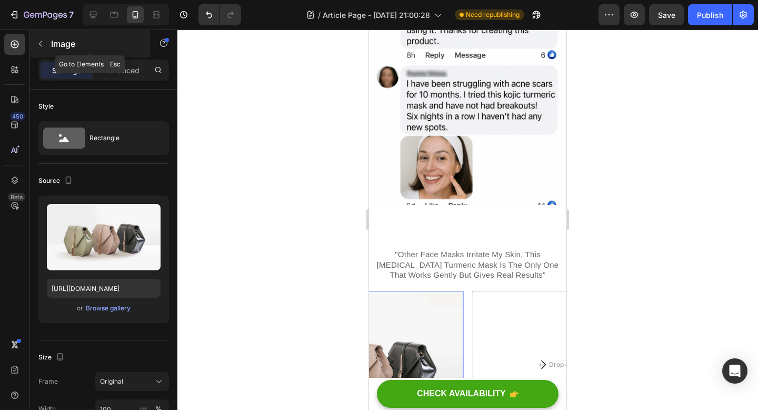
click at [41, 35] on button "button" at bounding box center [40, 43] width 17 height 17
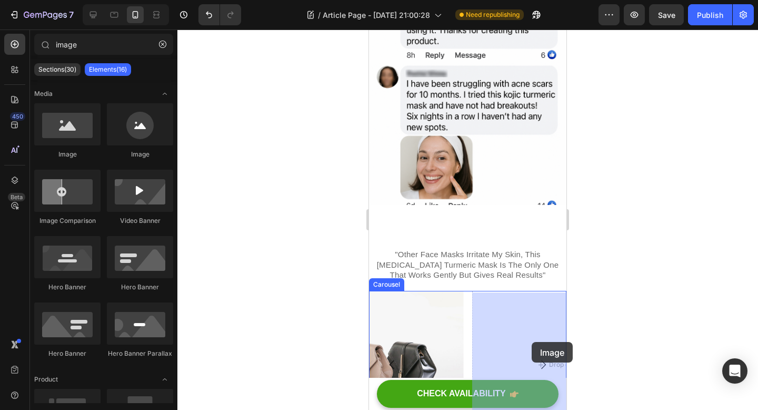
drag, startPoint x: 465, startPoint y: 158, endPoint x: 532, endPoint y: 342, distance: 195.5
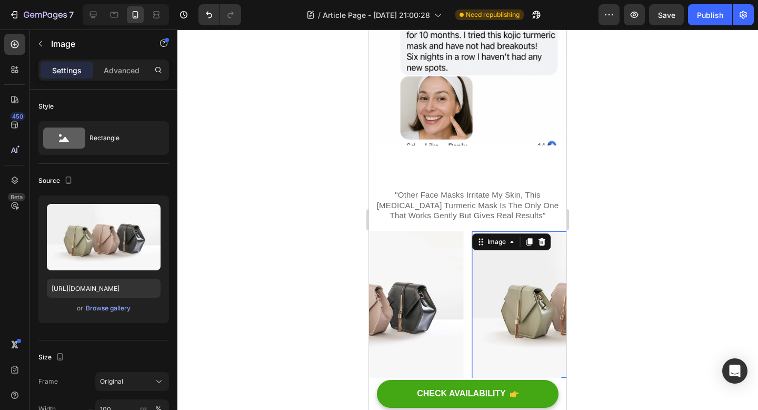
scroll to position [3980, 0]
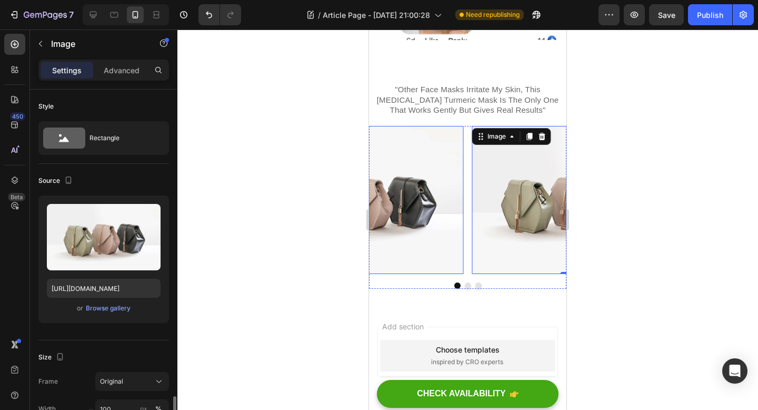
click at [419, 215] on img at bounding box center [364, 200] width 197 height 148
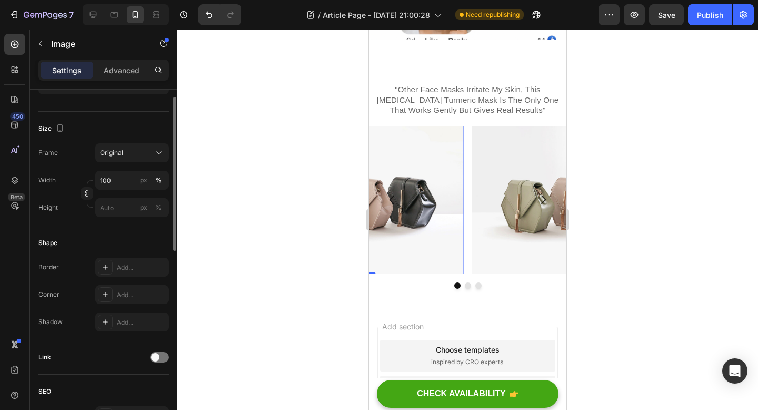
scroll to position [0, 0]
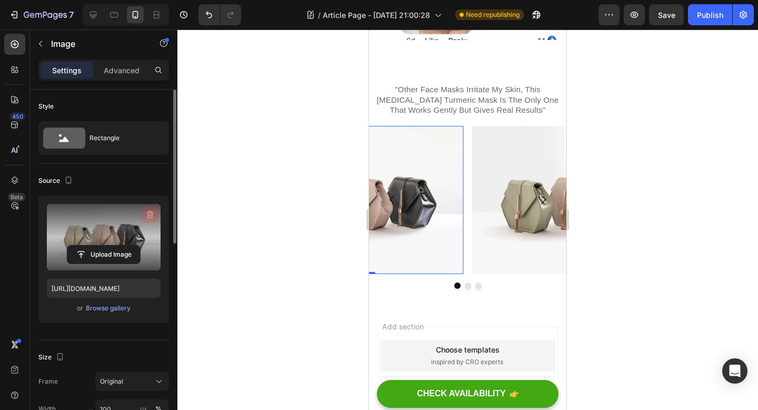
click at [148, 215] on icon "button" at bounding box center [150, 214] width 11 height 11
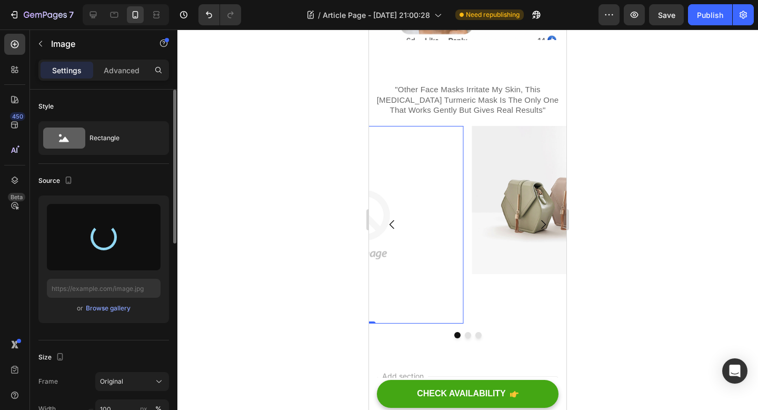
type input "https://cdn.shopify.com/s/files/1/0928/8391/0976/files/gempages_574315025229939…"
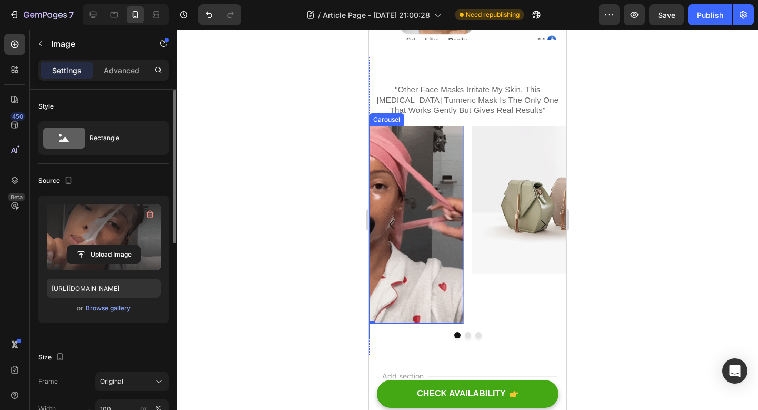
click at [398, 228] on icon "Carousel Back Arrow" at bounding box center [392, 224] width 13 height 13
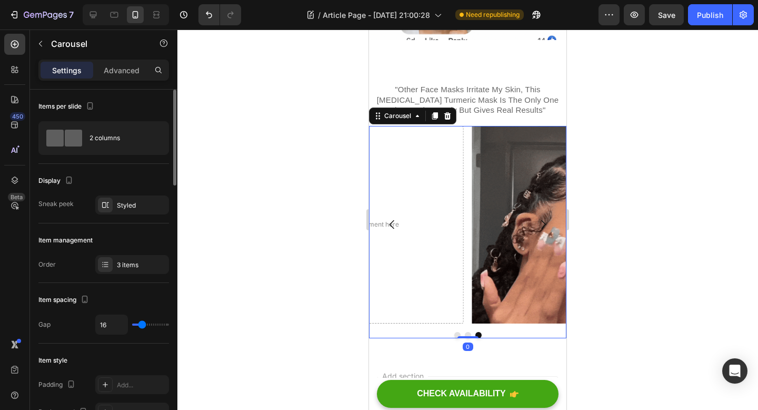
click at [544, 230] on icon "Carousel Next Arrow" at bounding box center [543, 224] width 13 height 13
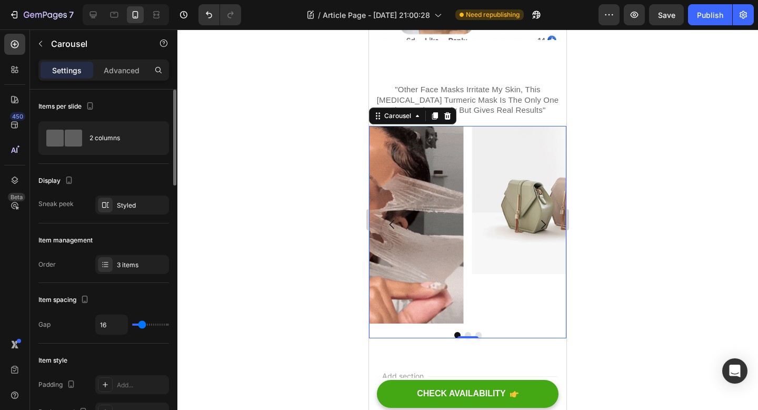
click at [389, 220] on icon "Carousel Back Arrow" at bounding box center [392, 224] width 13 height 13
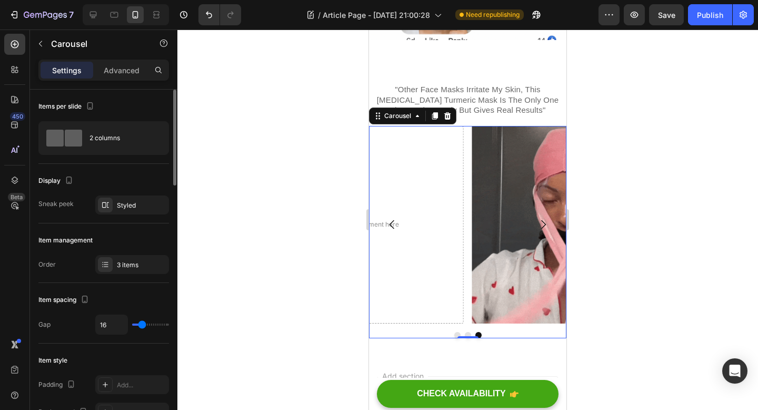
click at [530, 232] on button "Carousel Next Arrow" at bounding box center [543, 224] width 29 height 29
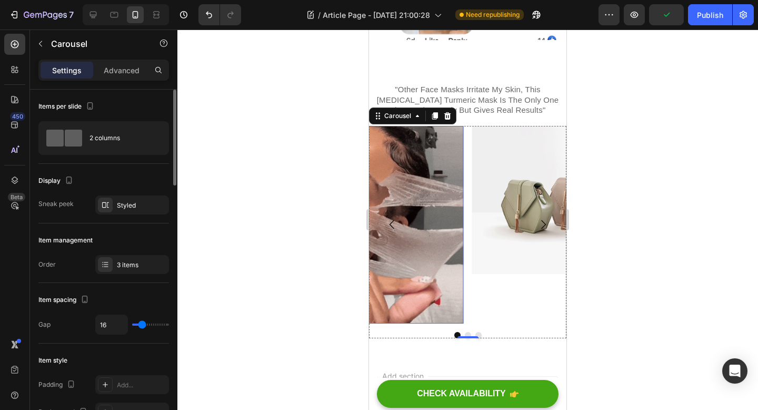
click at [382, 251] on img at bounding box center [364, 224] width 197 height 197
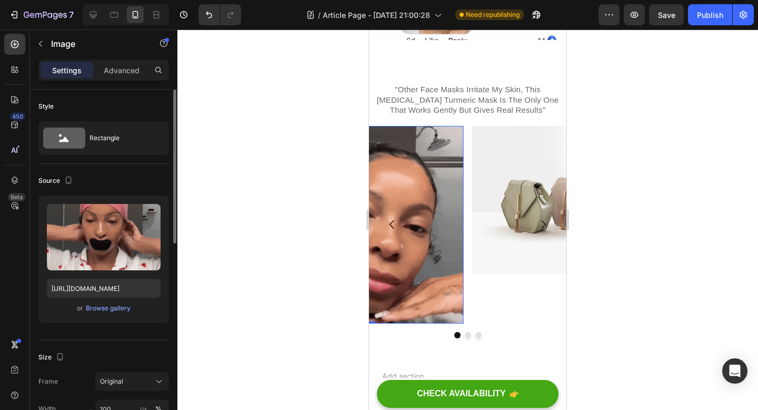
click at [435, 283] on img at bounding box center [364, 224] width 197 height 197
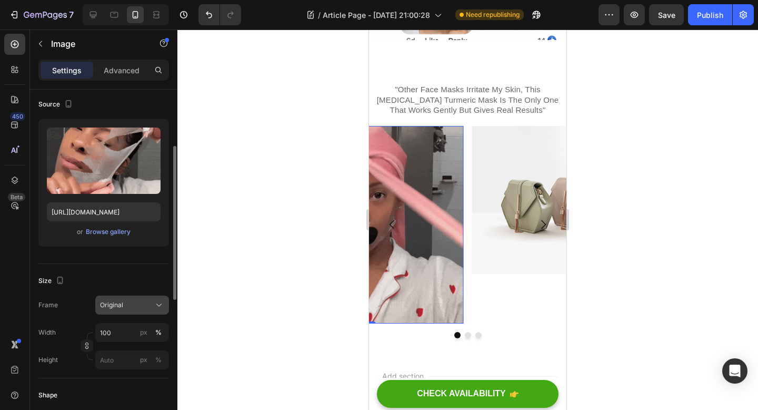
scroll to position [100, 0]
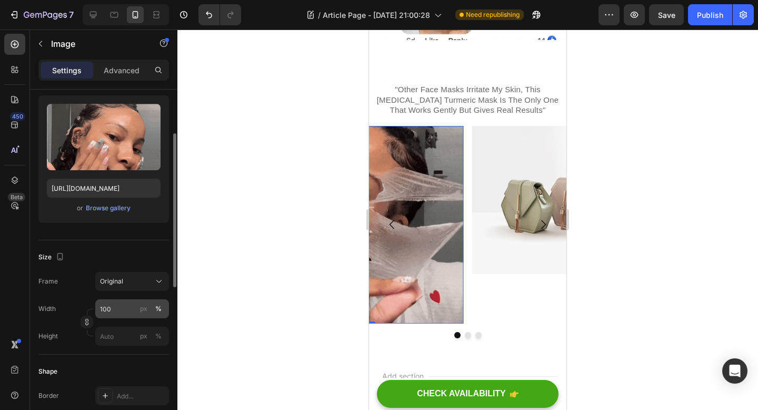
click at [142, 299] on div "px %" at bounding box center [150, 308] width 27 height 19
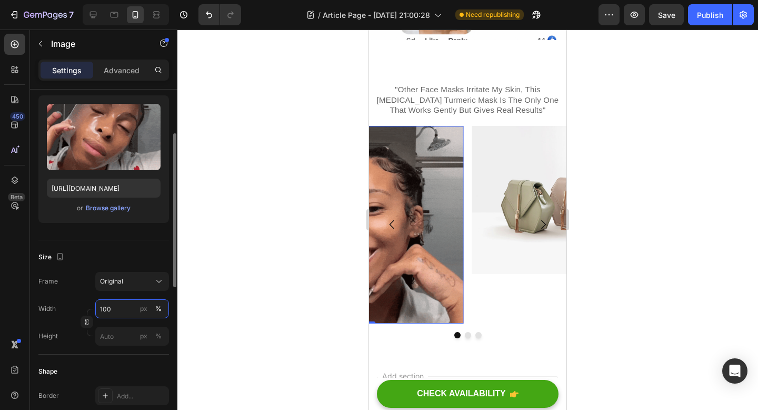
click at [142, 299] on input "100" at bounding box center [132, 308] width 74 height 19
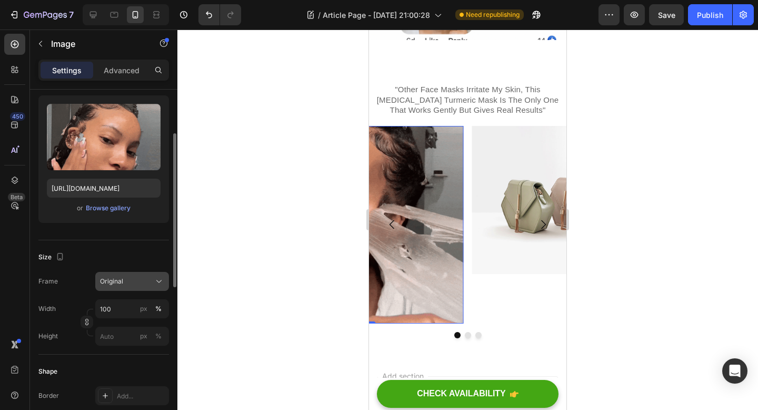
click at [142, 288] on button "Original" at bounding box center [132, 281] width 74 height 19
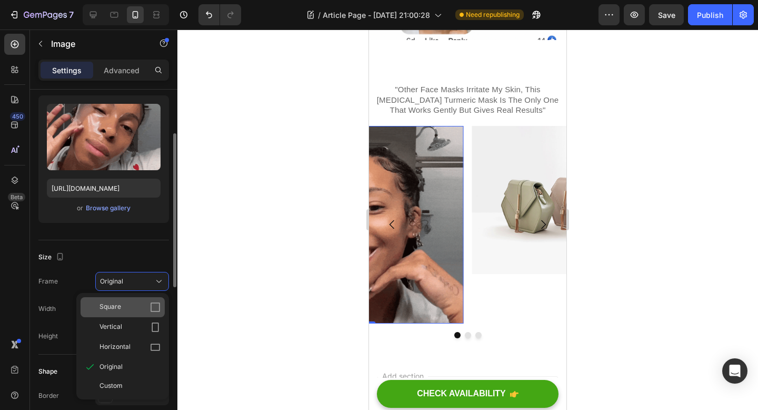
click at [154, 309] on icon at bounding box center [155, 307] width 11 height 11
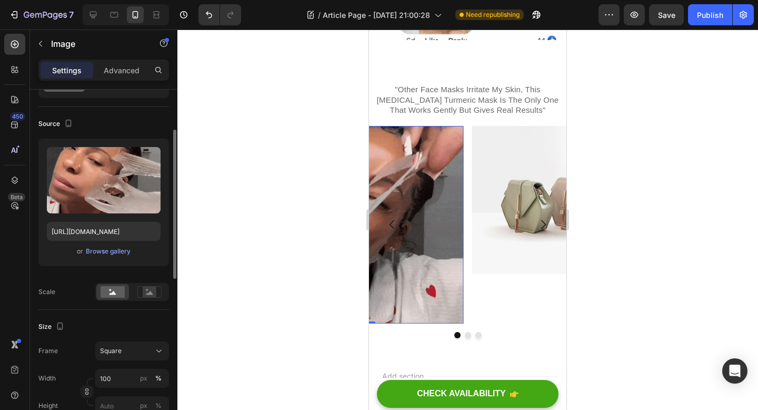
scroll to position [26, 0]
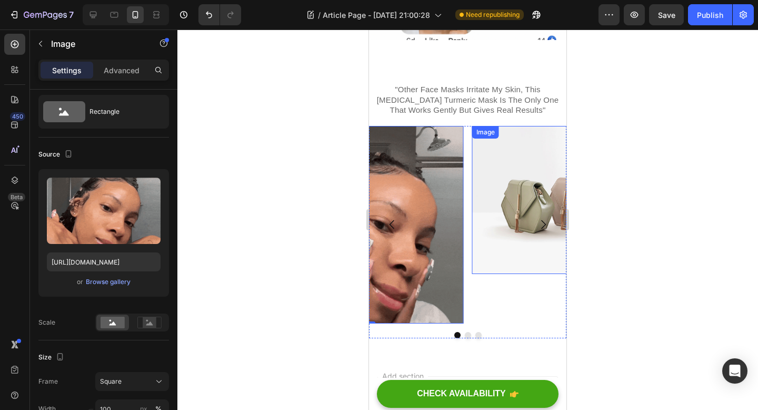
click at [520, 230] on img at bounding box center [570, 200] width 197 height 148
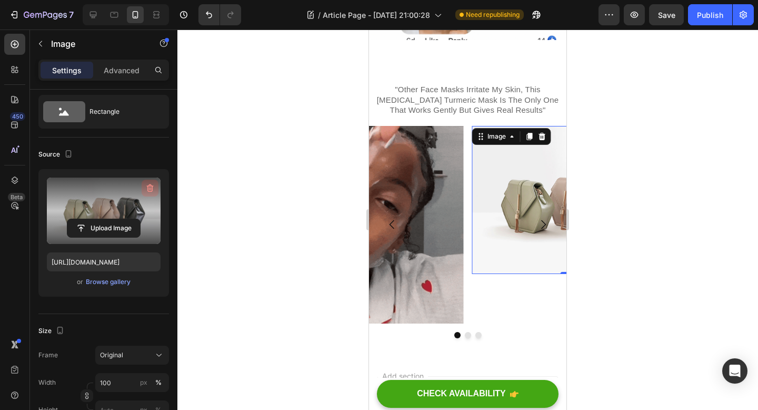
click at [152, 185] on icon "button" at bounding box center [150, 188] width 11 height 11
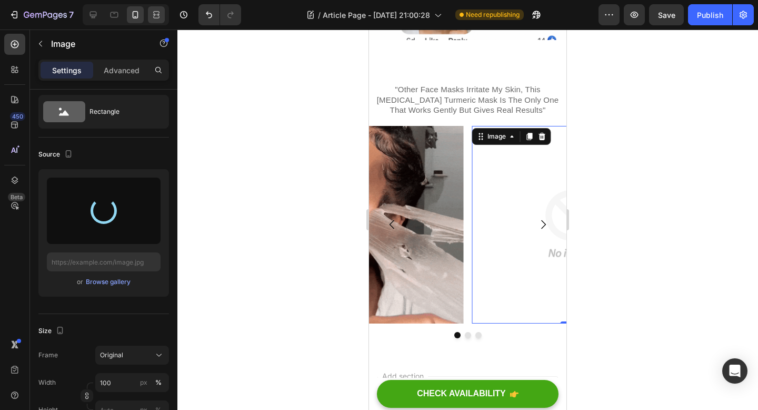
type input "https://cdn.shopify.com/s/files/1/0928/8391/0976/files/gempages_574315025229939…"
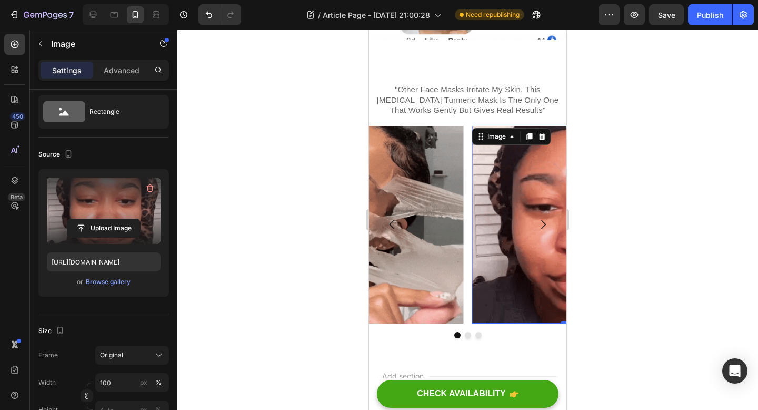
click at [513, 233] on img at bounding box center [570, 224] width 197 height 197
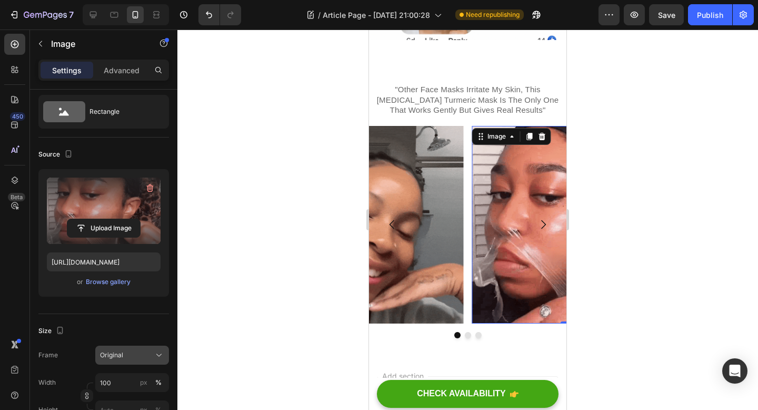
click at [124, 359] on div "Original" at bounding box center [126, 354] width 52 height 9
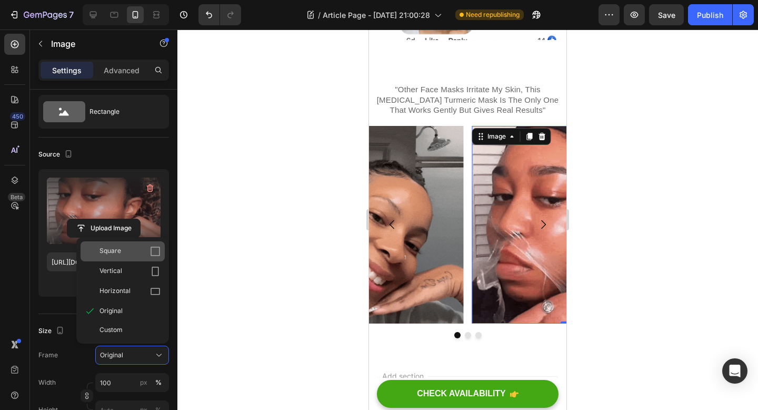
click at [154, 246] on icon at bounding box center [155, 251] width 11 height 11
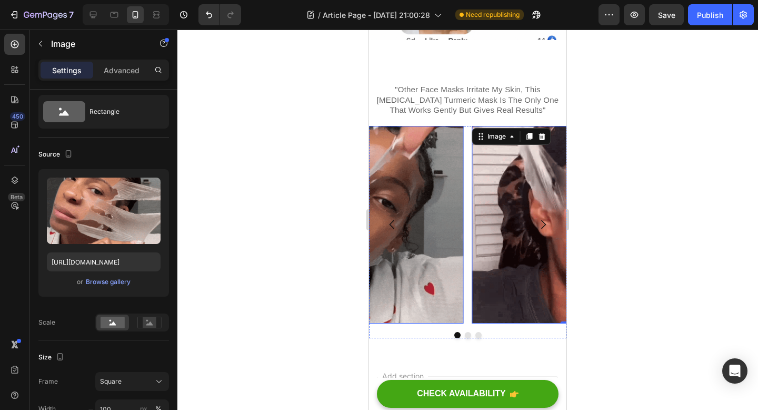
click at [393, 287] on img at bounding box center [364, 224] width 197 height 197
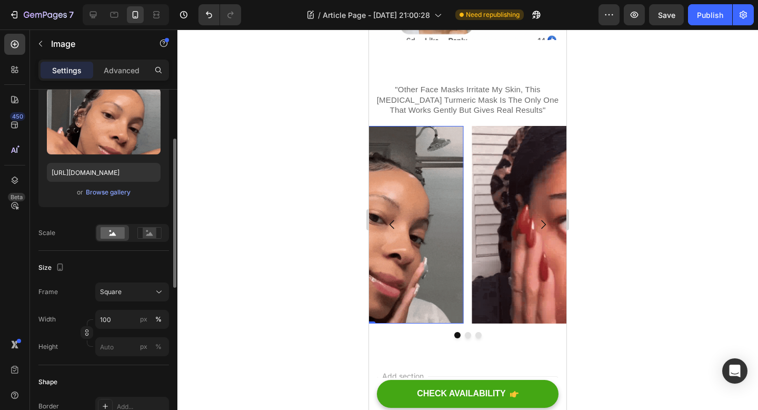
scroll to position [120, 0]
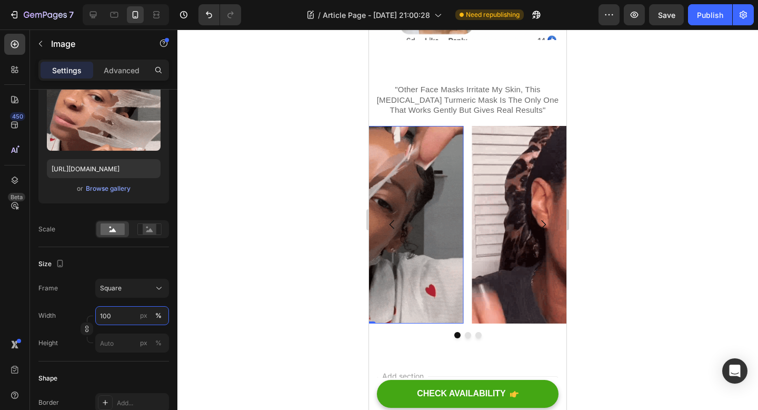
click at [127, 316] on input "100" at bounding box center [132, 315] width 74 height 19
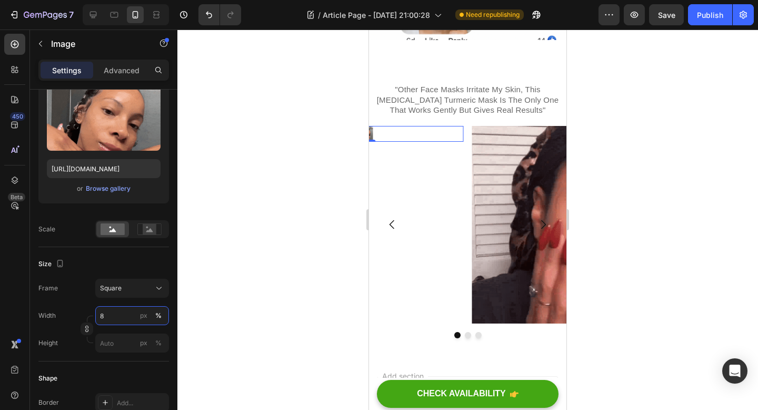
type input "80"
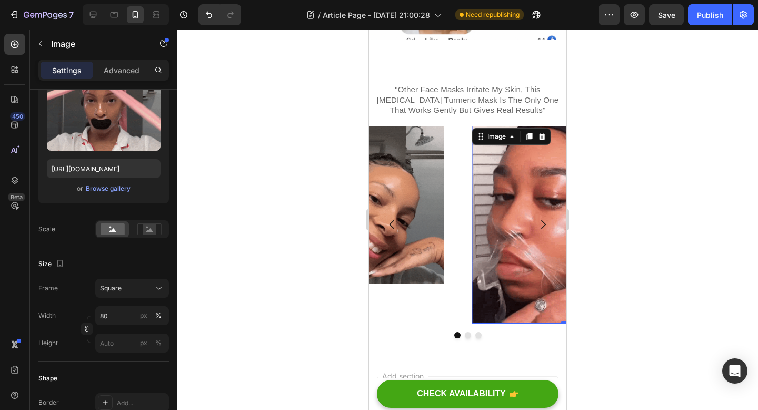
click at [521, 284] on img at bounding box center [570, 224] width 197 height 197
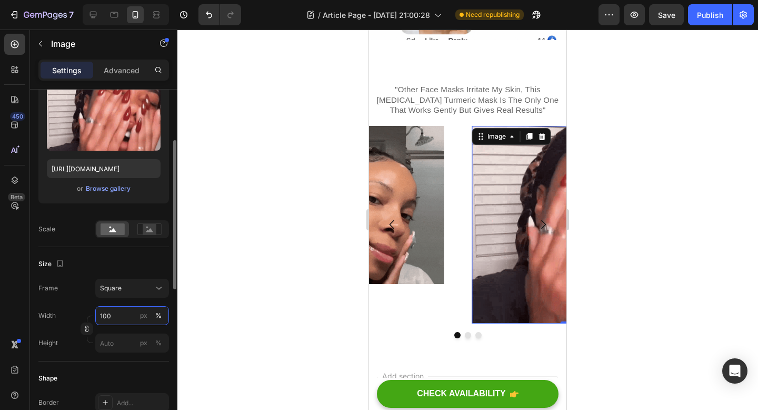
click at [111, 311] on input "100" at bounding box center [132, 315] width 74 height 19
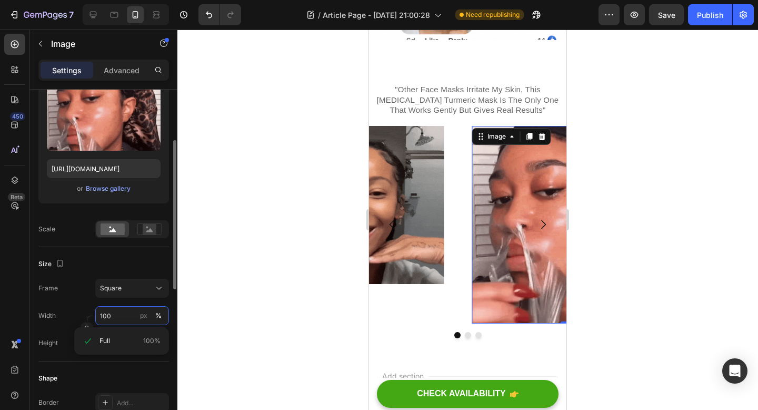
click at [111, 311] on input "100" at bounding box center [132, 315] width 74 height 19
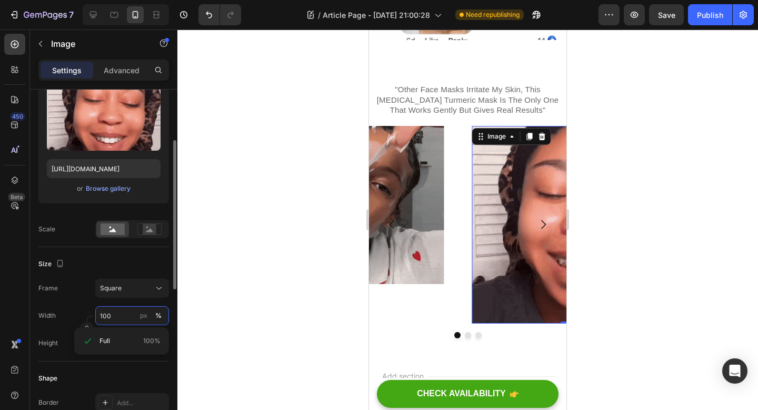
click at [111, 311] on input "100" at bounding box center [132, 315] width 74 height 19
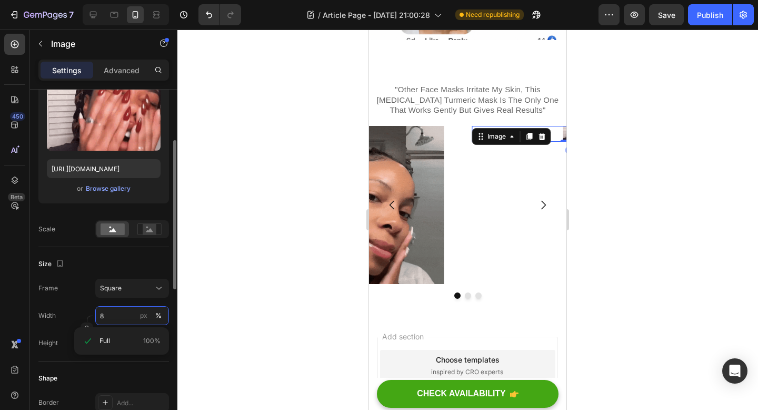
type input "80"
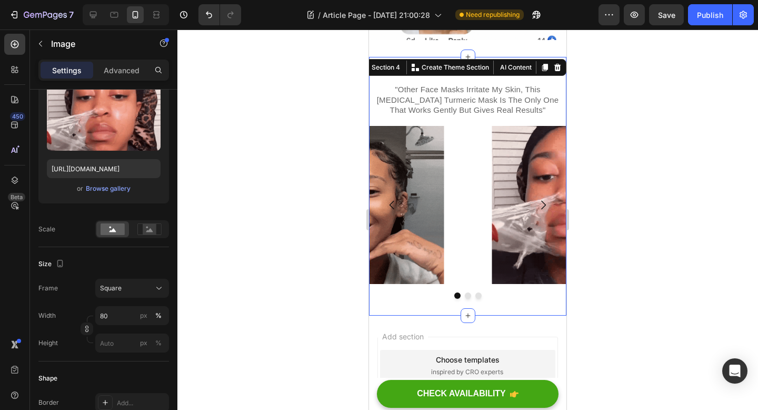
click at [468, 301] on div ""Other Face Masks Irritate My Skin, This Kojic Acid Turmeric Mask Is The Only O…" at bounding box center [467, 186] width 197 height 259
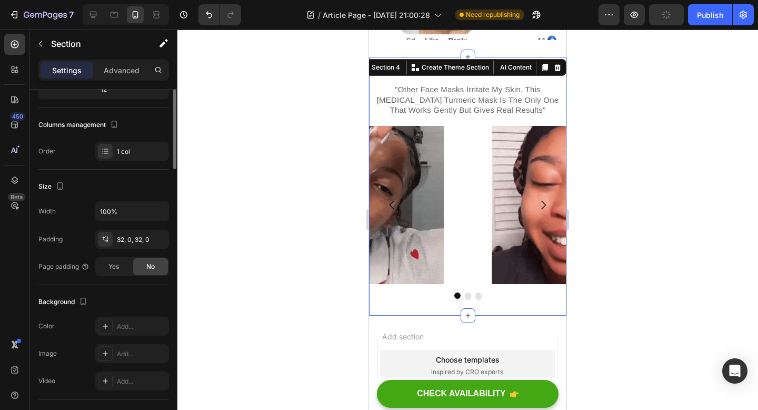
scroll to position [0, 0]
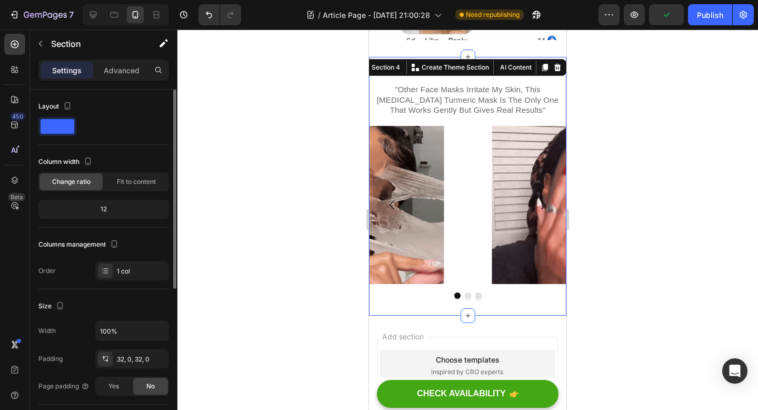
click at [468, 301] on div ""Other Face Masks Irritate My Skin, This Kojic Acid Turmeric Mask Is The Only O…" at bounding box center [467, 186] width 197 height 259
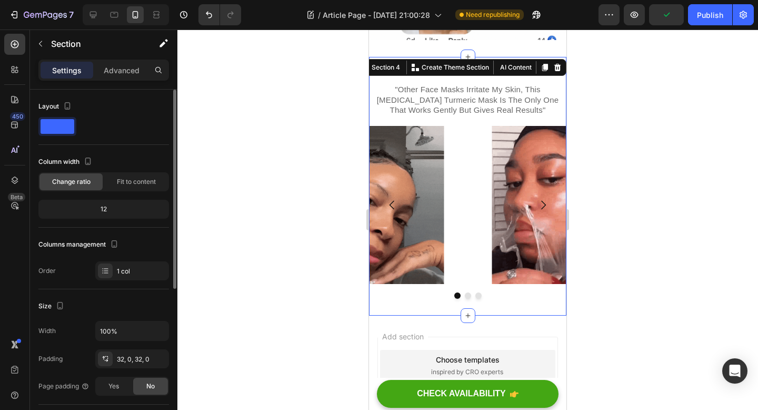
click at [468, 301] on div ""Other Face Masks Irritate My Skin, This Kojic Acid Turmeric Mask Is The Only O…" at bounding box center [467, 186] width 197 height 259
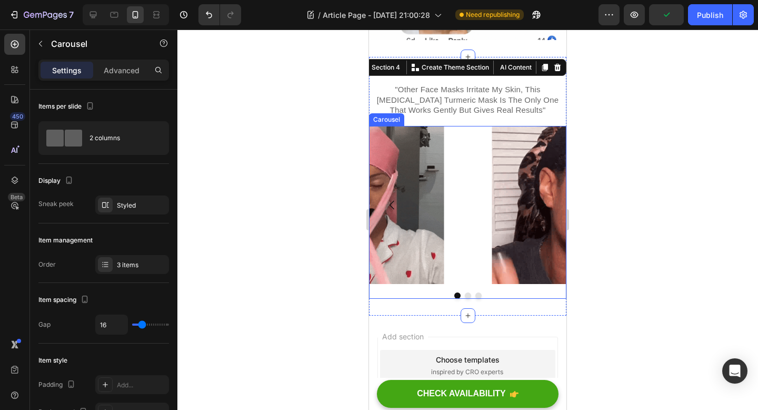
click at [468, 293] on div "Image Drop element here Image Carousel" at bounding box center [467, 212] width 197 height 173
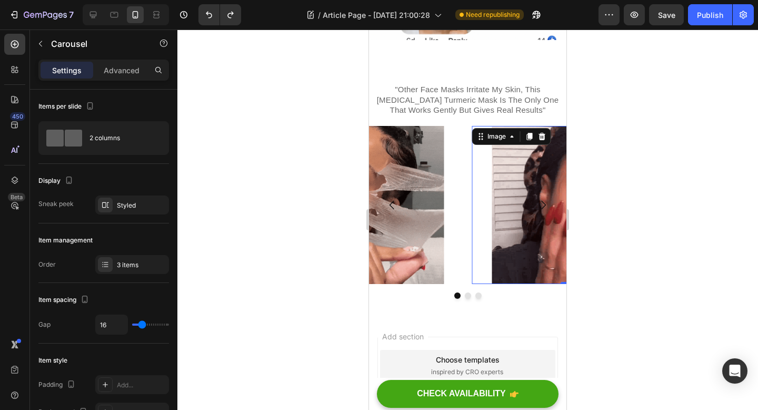
click at [503, 241] on img at bounding box center [571, 205] width 158 height 158
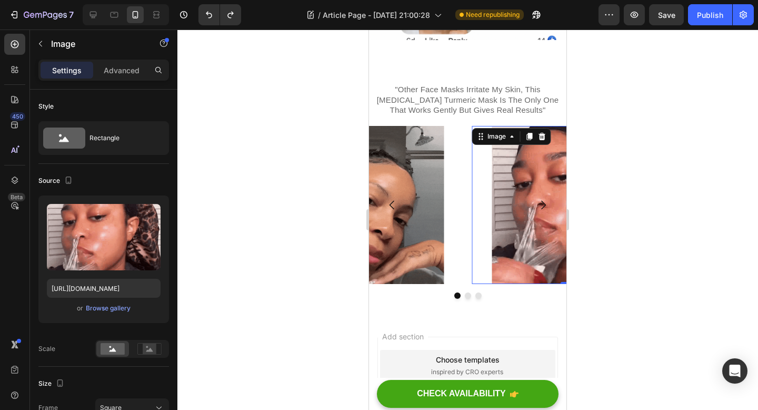
type input "100"
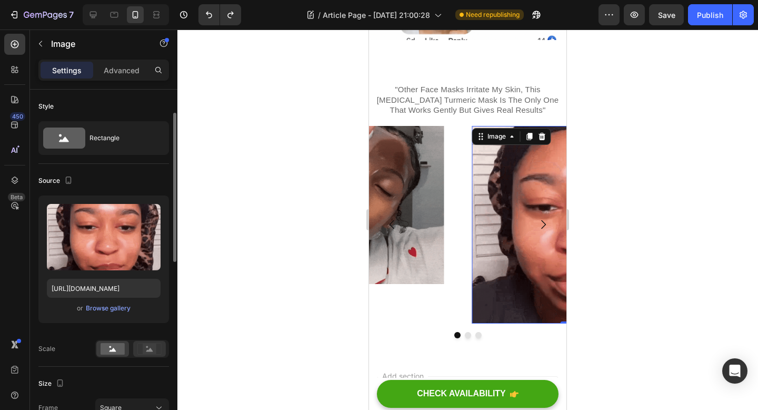
scroll to position [62, 0]
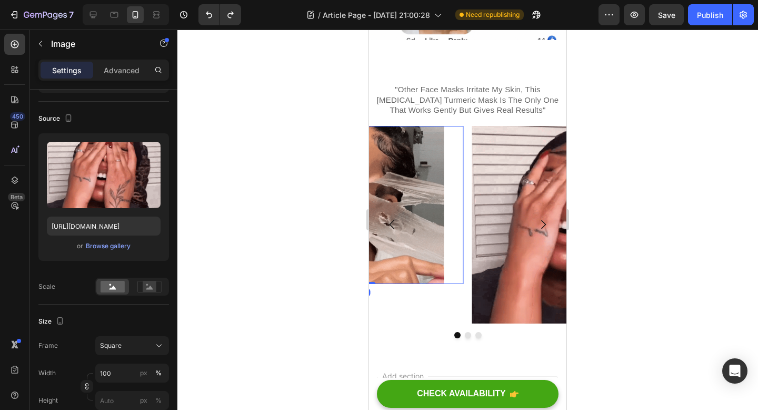
click at [417, 241] on img at bounding box center [365, 205] width 158 height 158
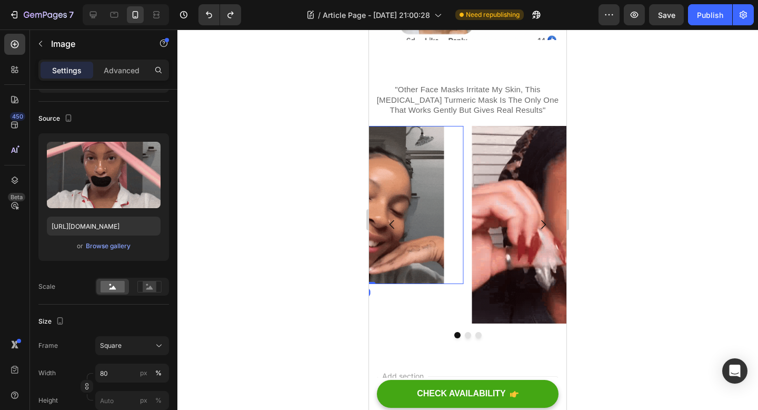
type input "100"
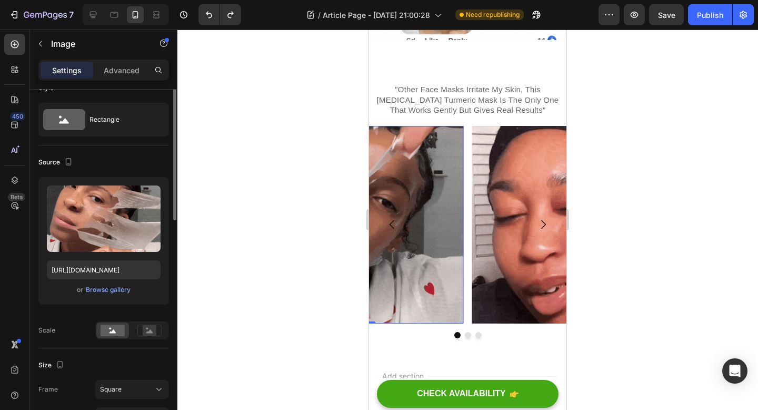
scroll to position [0, 0]
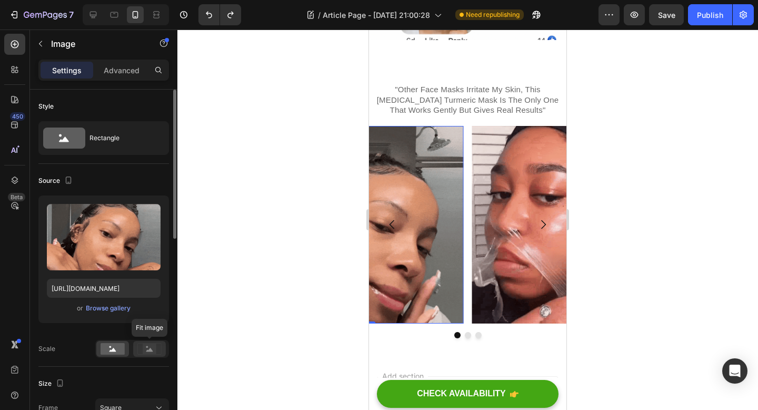
click at [148, 350] on icon at bounding box center [149, 350] width 7 height 4
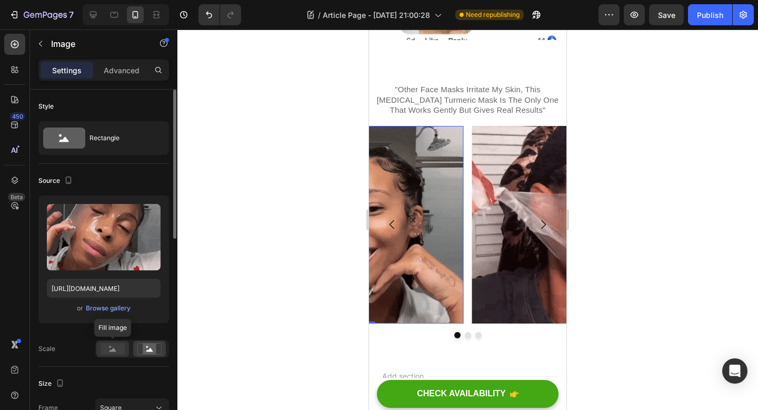
click at [121, 348] on rect at bounding box center [113, 349] width 24 height 12
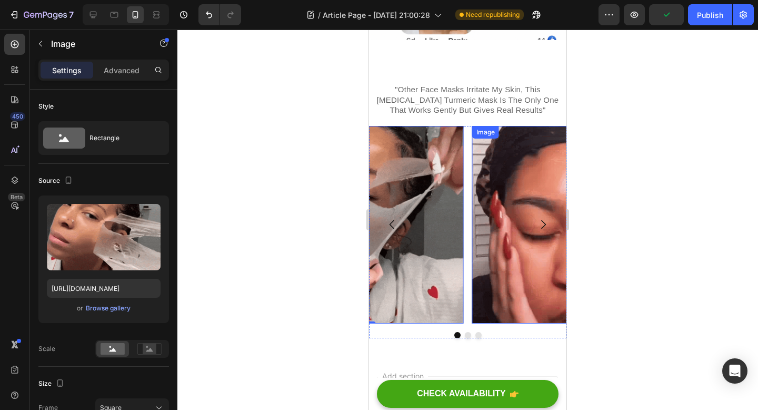
click at [503, 262] on img at bounding box center [570, 224] width 197 height 197
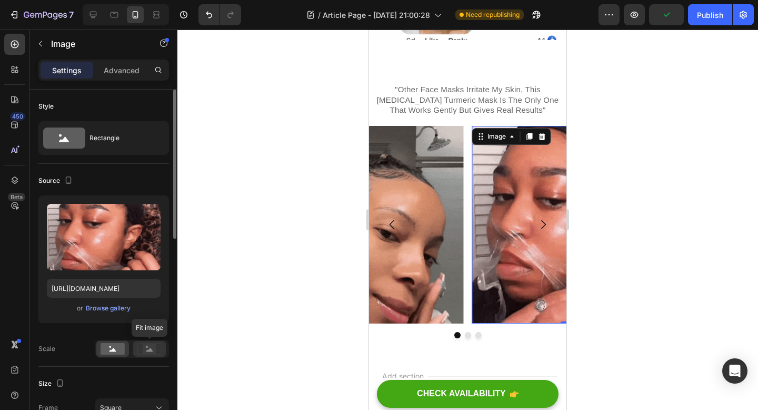
click at [153, 347] on rect at bounding box center [150, 348] width 14 height 11
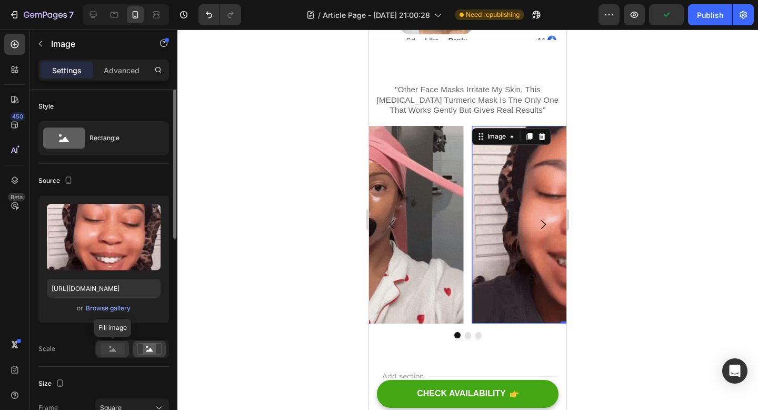
click at [101, 349] on rect at bounding box center [113, 349] width 24 height 12
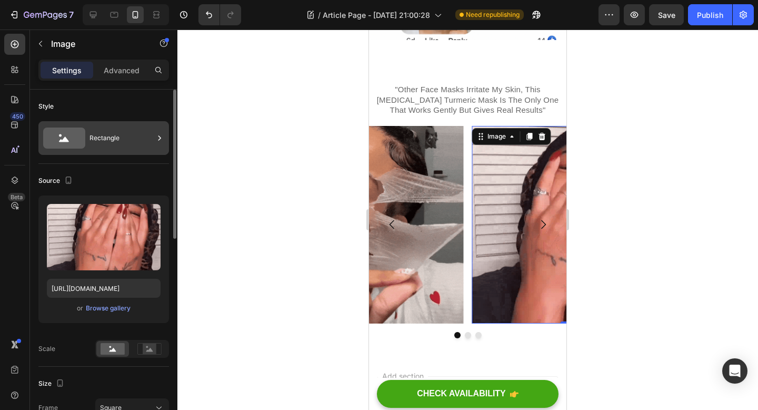
click at [114, 135] on div "Rectangle" at bounding box center [122, 138] width 64 height 24
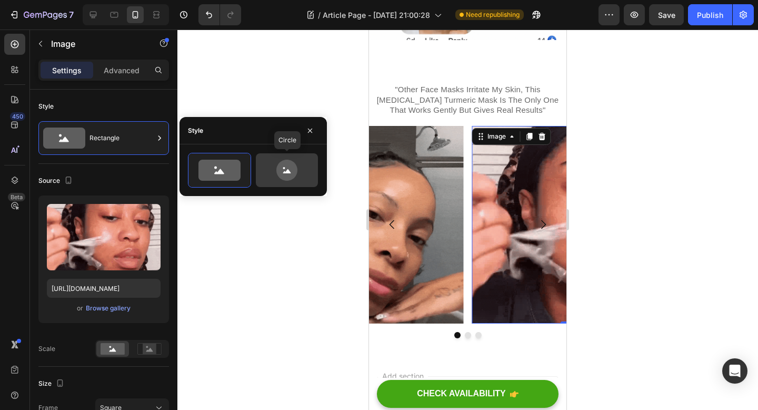
click at [289, 170] on icon at bounding box center [286, 170] width 21 height 21
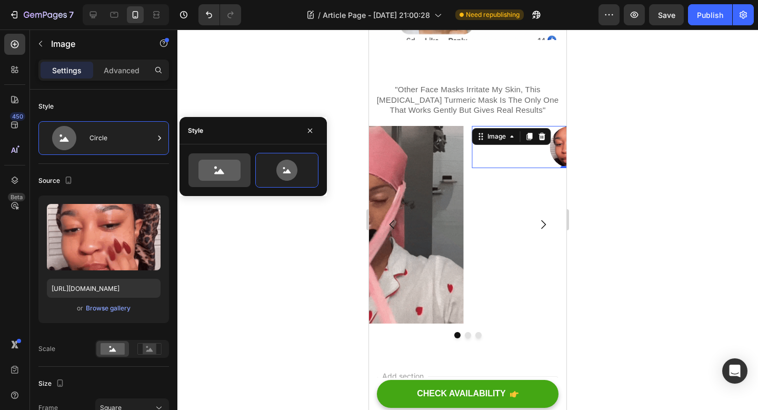
click at [235, 186] on div at bounding box center [219, 170] width 62 height 34
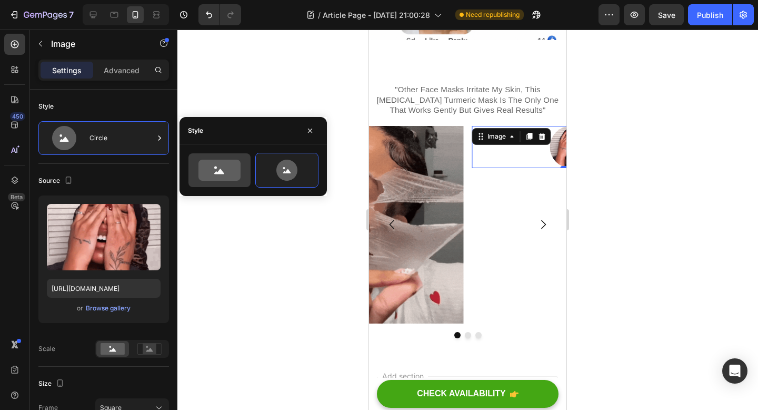
type input "100"
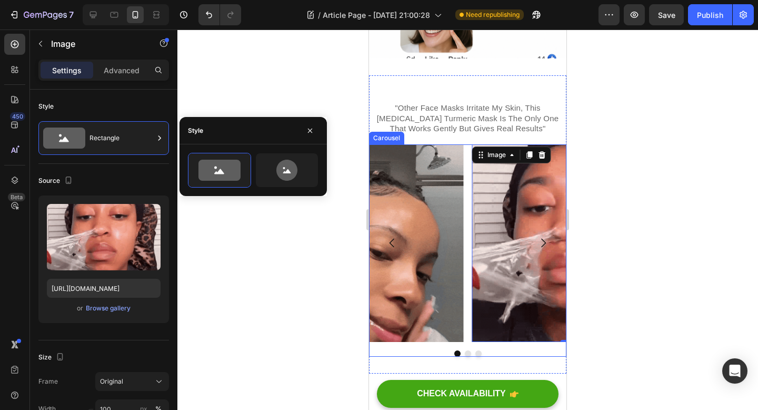
scroll to position [3956, 0]
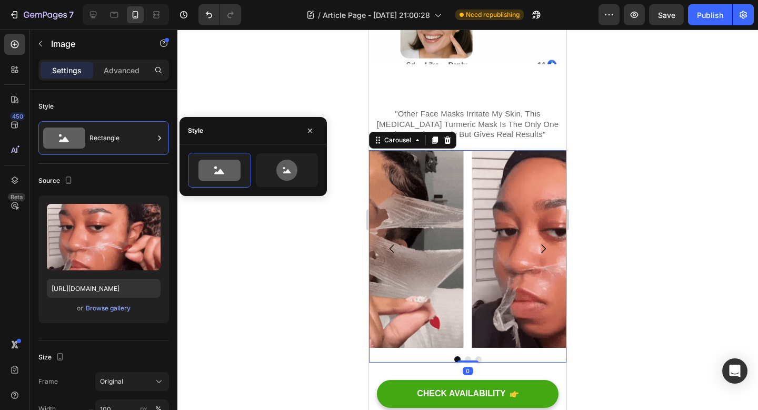
click at [470, 361] on button "Dot" at bounding box center [468, 359] width 6 height 6
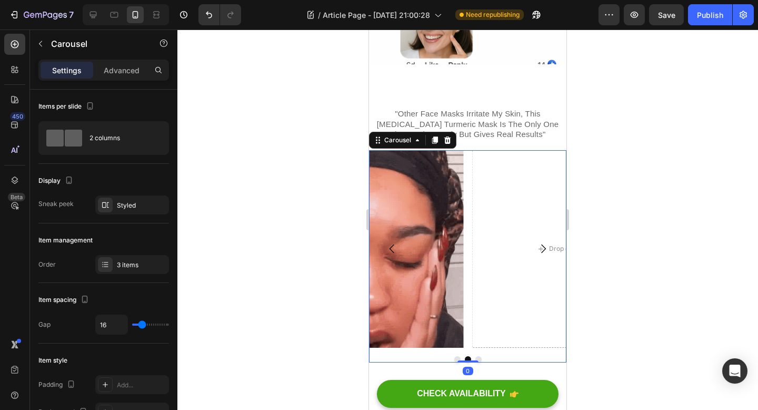
click at [476, 360] on button "Dot" at bounding box center [478, 359] width 6 height 6
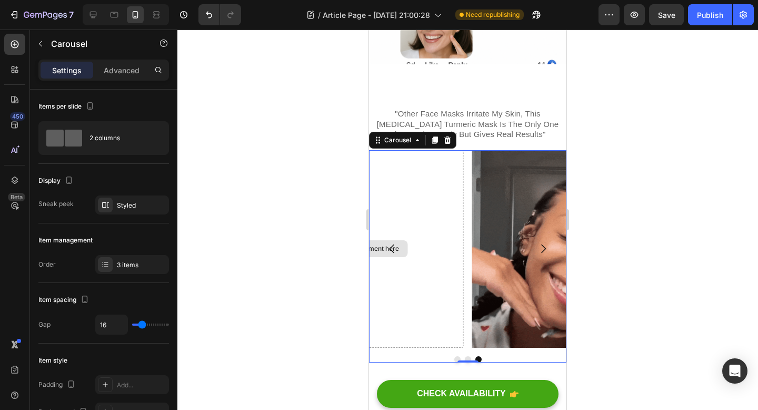
click at [416, 221] on div "Drop element here" at bounding box center [364, 248] width 197 height 197
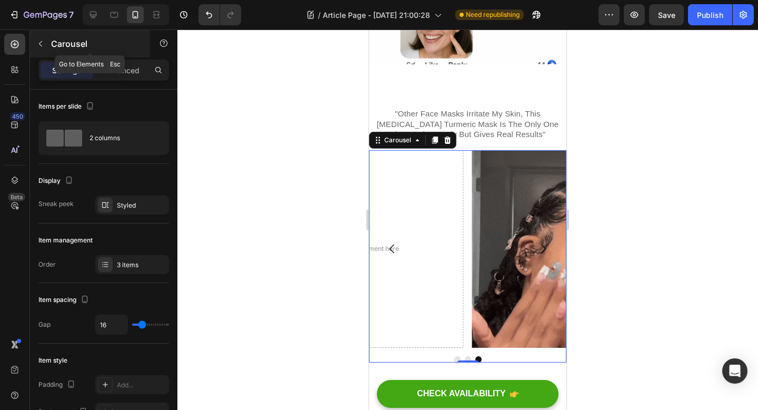
click at [39, 45] on icon "button" at bounding box center [40, 43] width 8 height 8
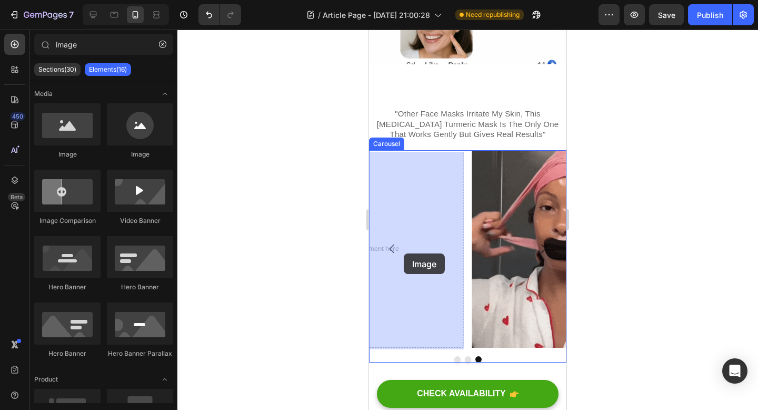
drag, startPoint x: 451, startPoint y: 168, endPoint x: 403, endPoint y: 253, distance: 96.7
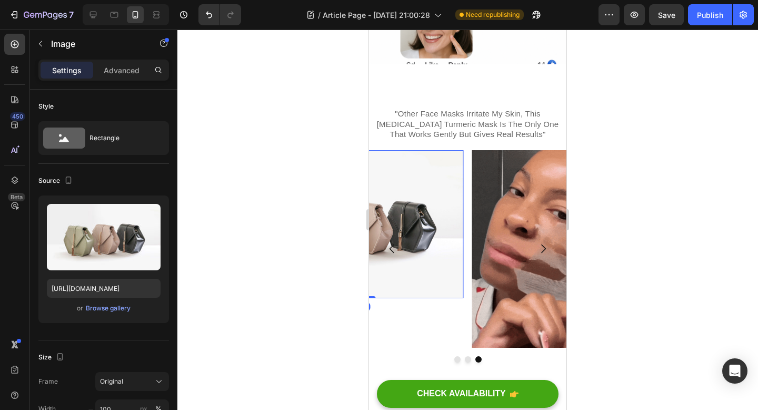
click at [417, 206] on img at bounding box center [364, 224] width 197 height 148
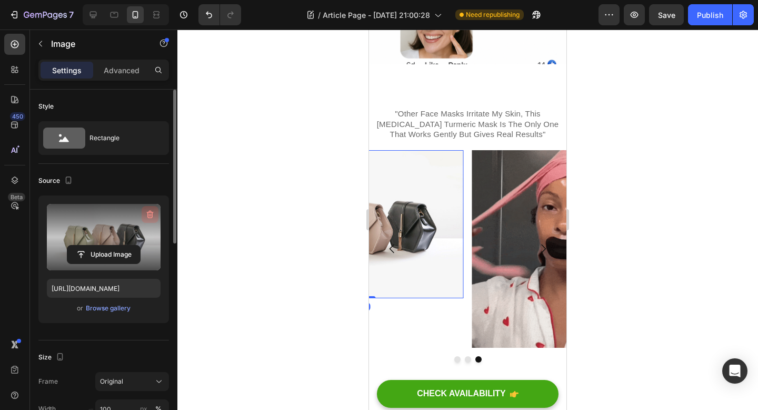
click at [148, 221] on button "button" at bounding box center [150, 214] width 17 height 17
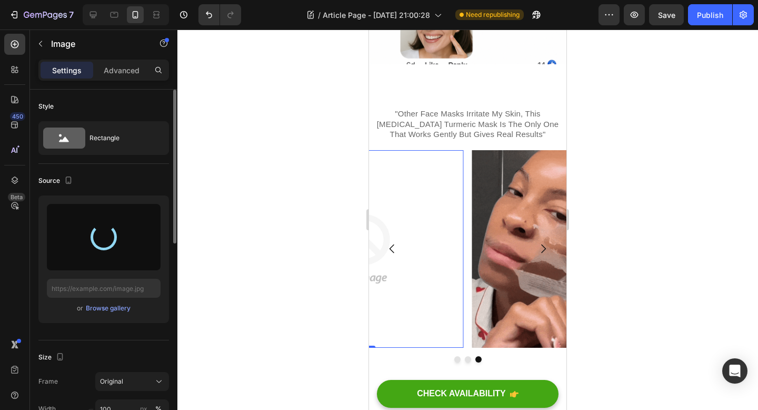
type input "https://cdn.shopify.com/s/files/1/0928/8391/0976/files/gempages_574315025229939…"
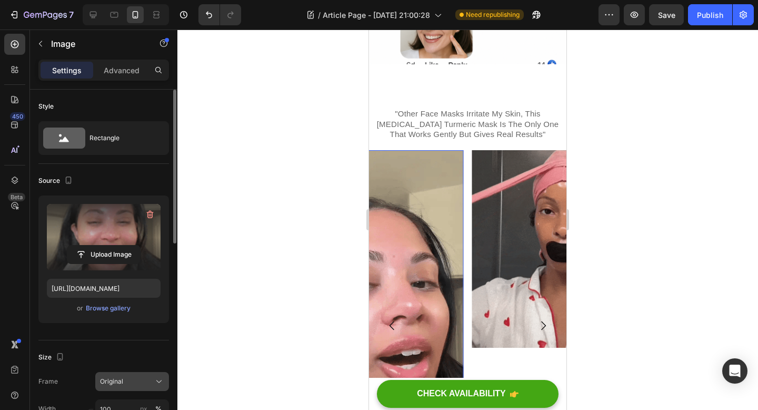
click at [115, 382] on span "Original" at bounding box center [111, 380] width 23 height 9
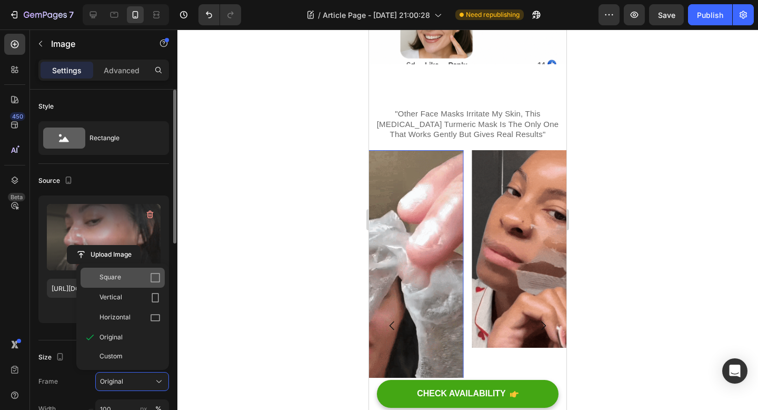
click at [151, 276] on icon at bounding box center [155, 277] width 11 height 11
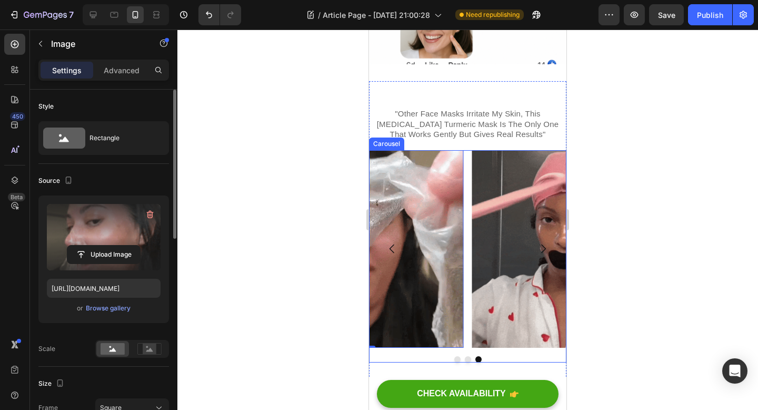
click at [391, 250] on icon "Carousel Back Arrow" at bounding box center [392, 248] width 13 height 13
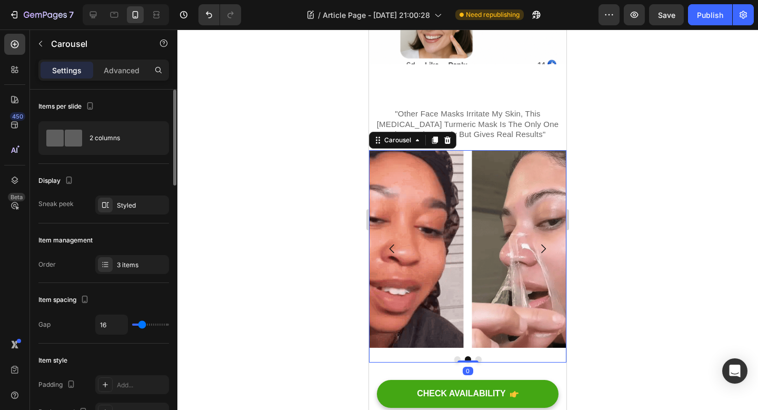
click at [391, 250] on icon "Carousel Back Arrow" at bounding box center [392, 248] width 13 height 13
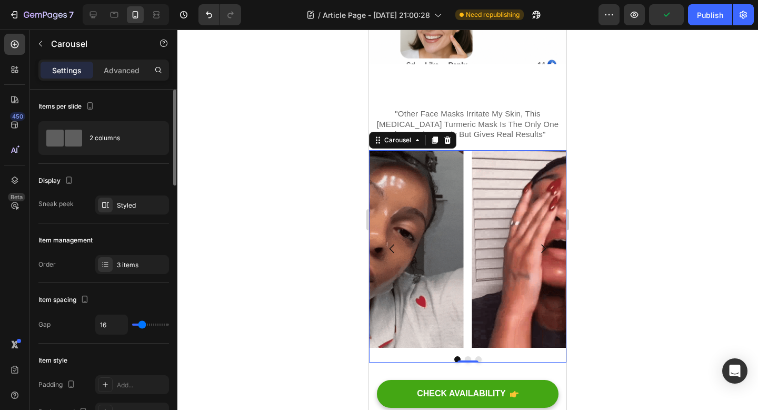
click at [265, 198] on div at bounding box center [467, 219] width 581 height 380
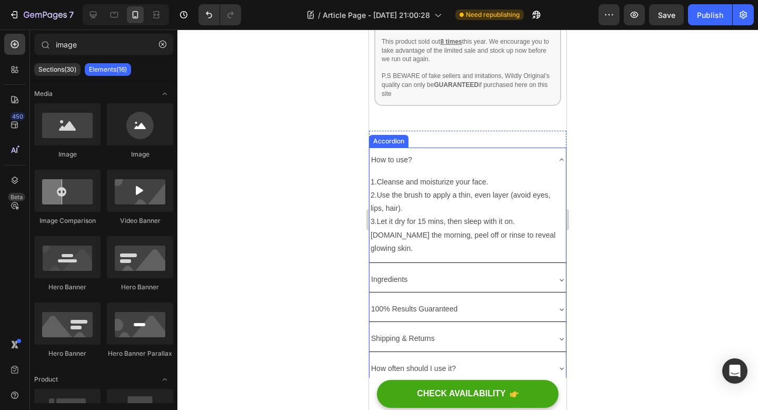
scroll to position [3247, 0]
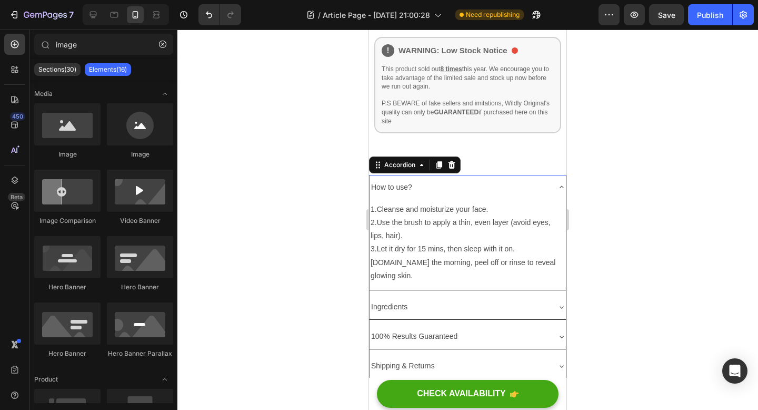
click at [520, 179] on div "How to use?" at bounding box center [460, 187] width 180 height 16
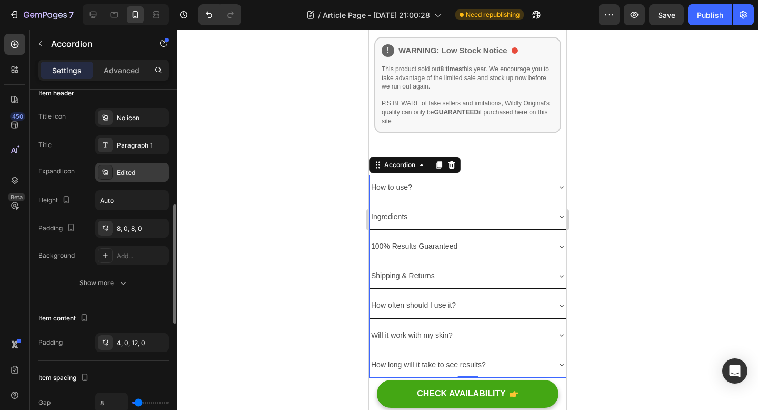
scroll to position [254, 0]
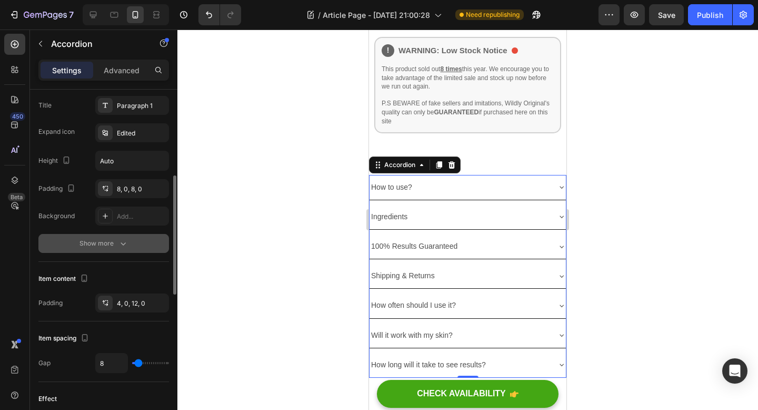
click at [123, 246] on icon "button" at bounding box center [123, 243] width 11 height 11
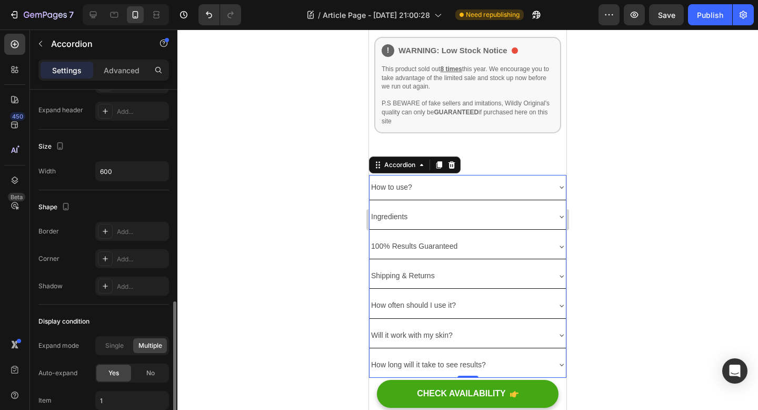
scroll to position [734, 0]
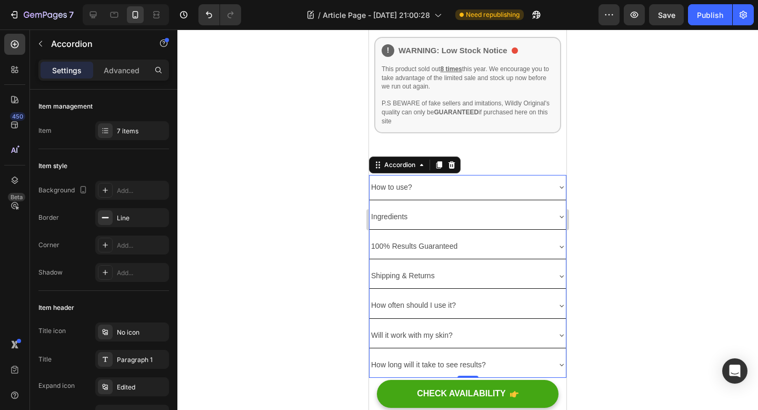
scroll to position [734, 0]
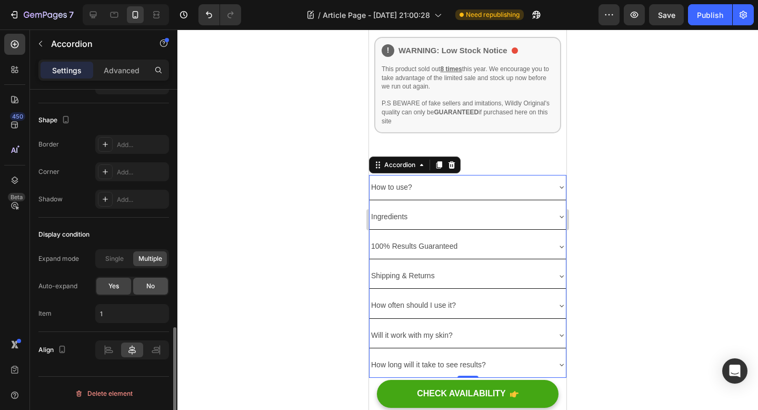
click at [152, 287] on span "No" at bounding box center [150, 285] width 8 height 9
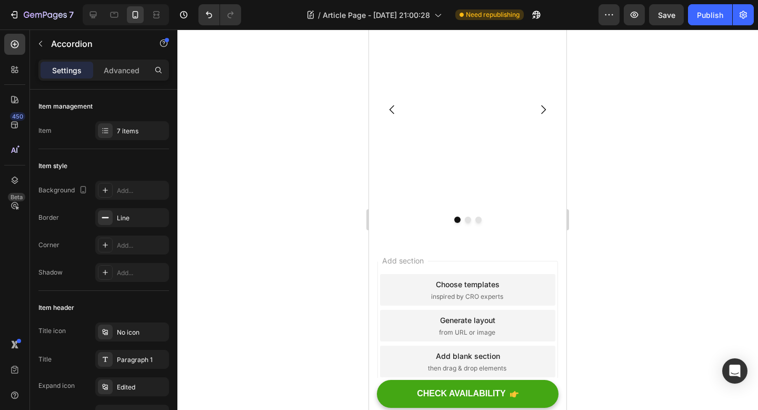
scroll to position [4019, 0]
click at [115, 44] on p "Accordion" at bounding box center [96, 43] width 90 height 13
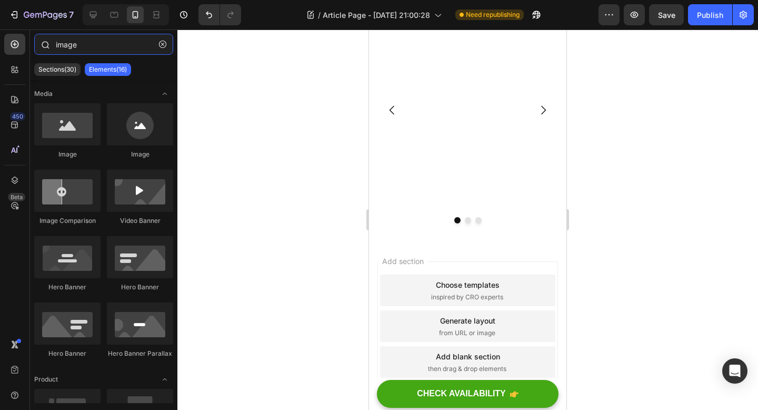
click at [90, 54] on input "image" at bounding box center [103, 44] width 139 height 21
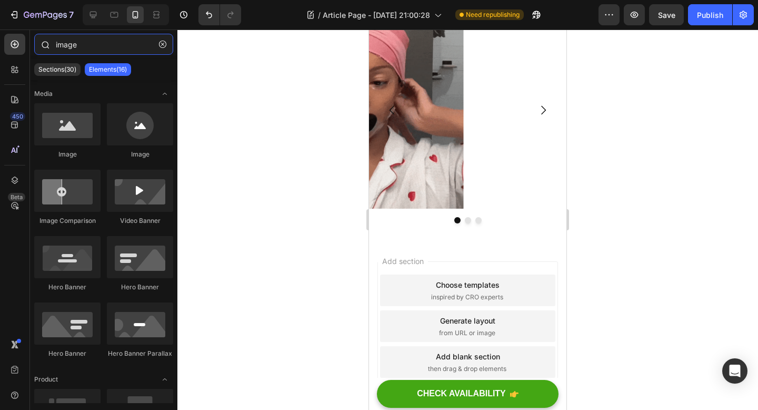
click at [90, 54] on input "image" at bounding box center [103, 44] width 139 height 21
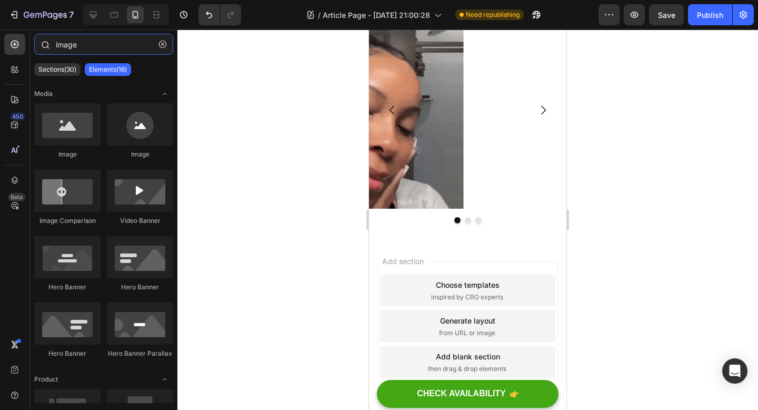
click at [90, 54] on input "image" at bounding box center [103, 44] width 139 height 21
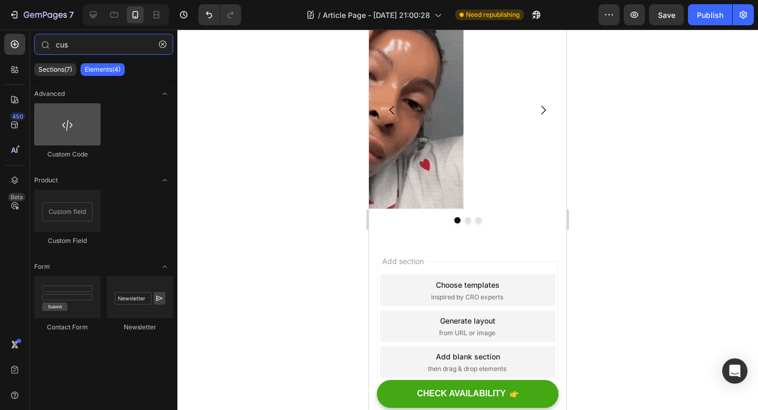
type input "cus"
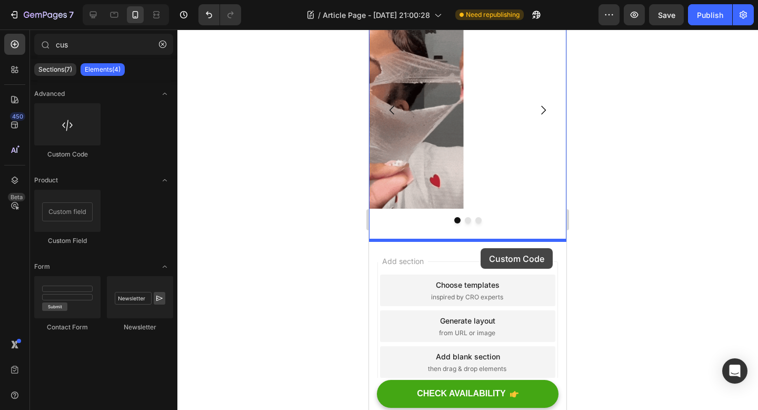
drag, startPoint x: 456, startPoint y: 155, endPoint x: 481, endPoint y: 248, distance: 95.9
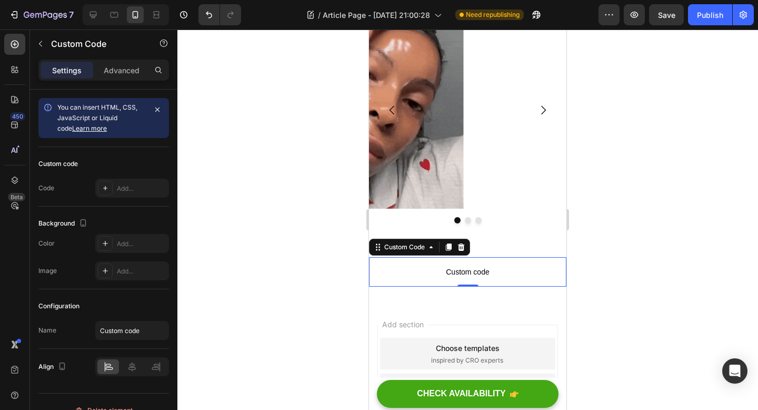
click at [439, 282] on p "Custom code" at bounding box center [467, 271] width 197 height 29
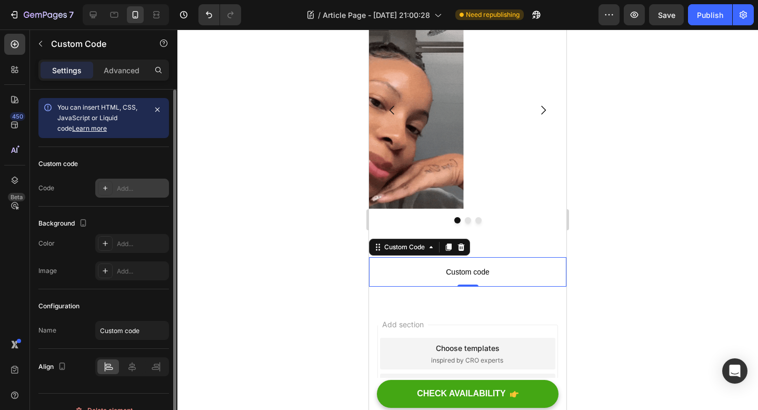
click at [137, 185] on div "Add..." at bounding box center [141, 188] width 49 height 9
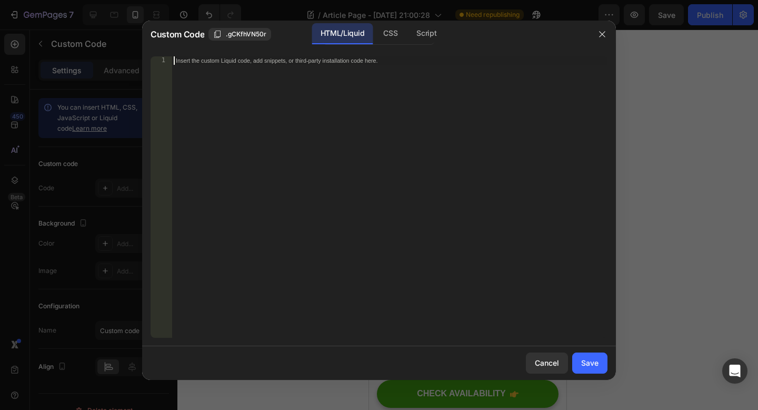
click at [272, 96] on div "Insert the custom Liquid code, add snippets, or third-party installation code h…" at bounding box center [390, 205] width 436 height 298
paste textarea "</style>"
type textarea "</style>"
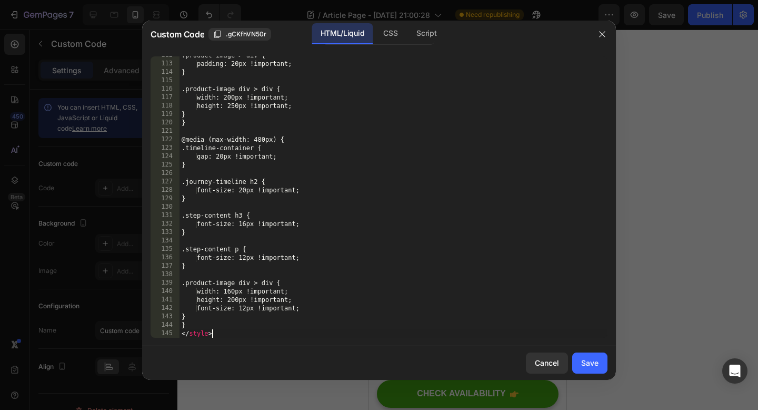
scroll to position [1151, 0]
click at [588, 366] on div "Save" at bounding box center [589, 362] width 17 height 11
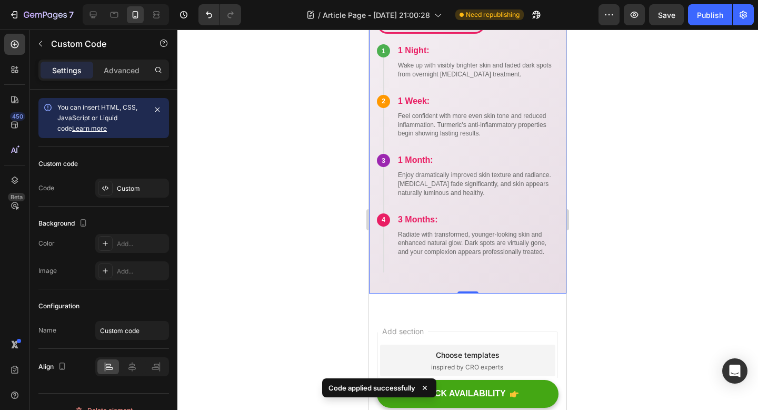
scroll to position [4370, 0]
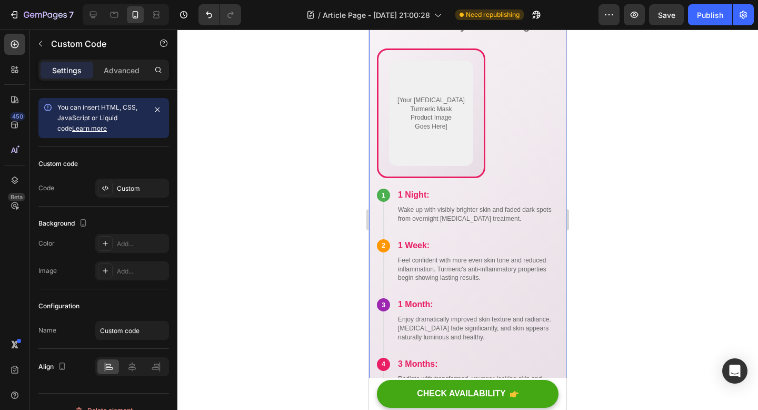
click at [648, 221] on div at bounding box center [467, 219] width 581 height 380
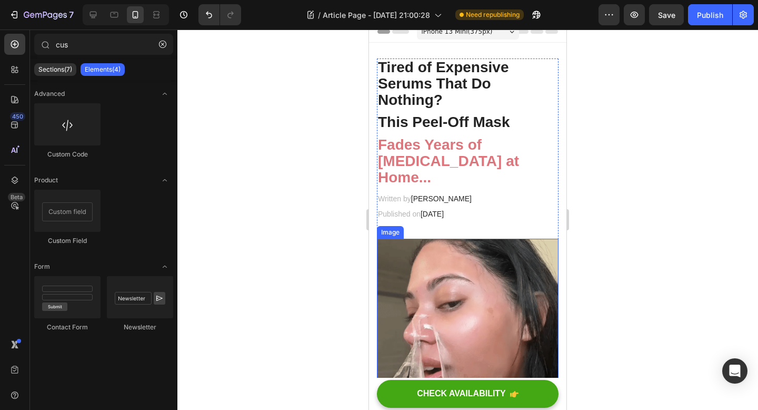
scroll to position [0, 0]
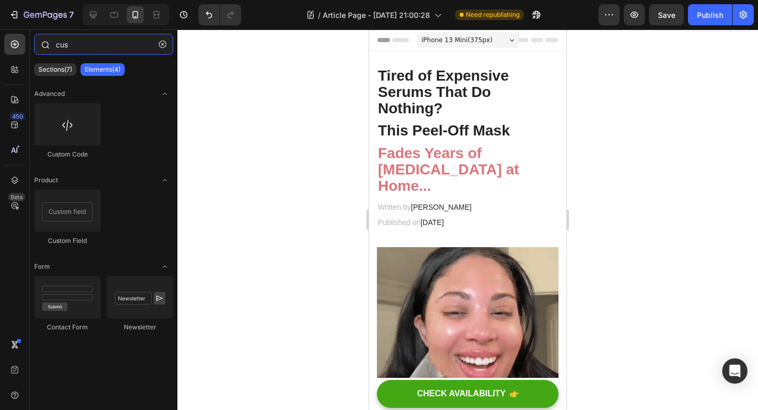
click at [111, 40] on input "cus" at bounding box center [103, 44] width 139 height 21
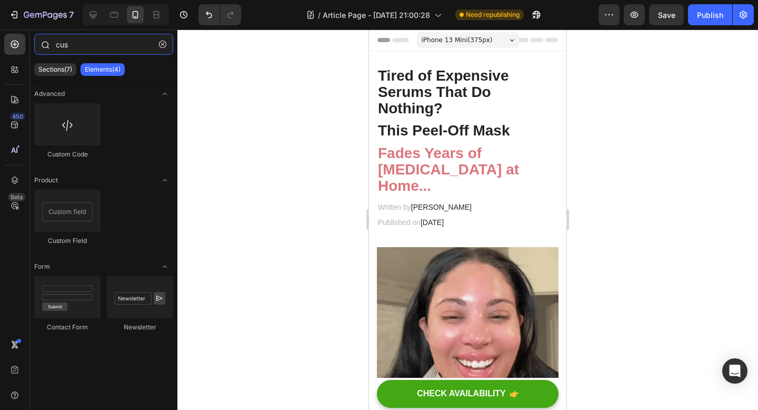
click at [111, 40] on input "cus" at bounding box center [103, 44] width 139 height 21
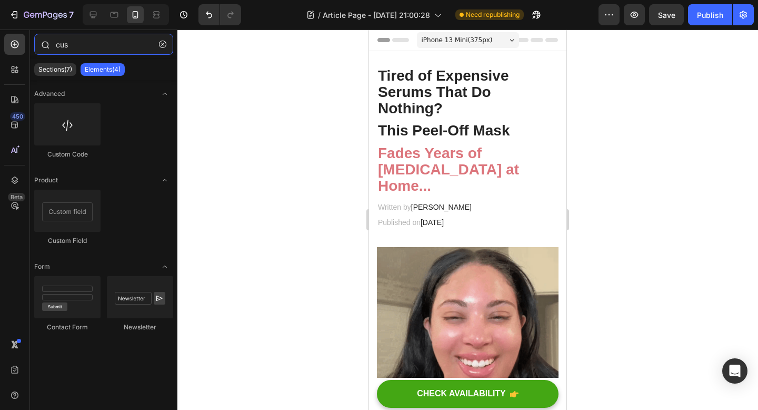
click at [111, 40] on input "cus" at bounding box center [103, 44] width 139 height 21
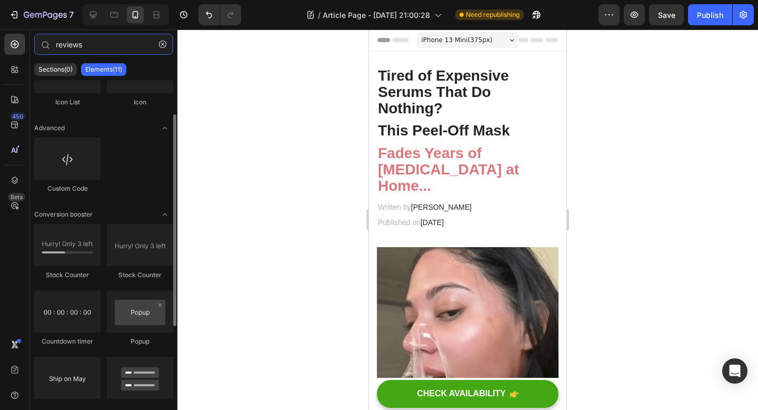
scroll to position [169, 0]
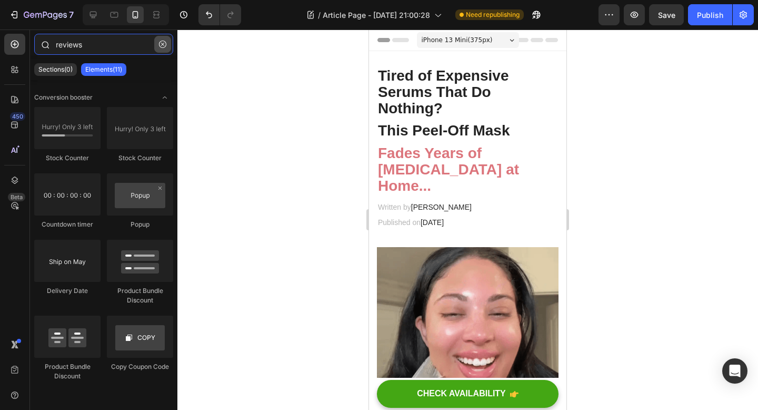
type input "reviews"
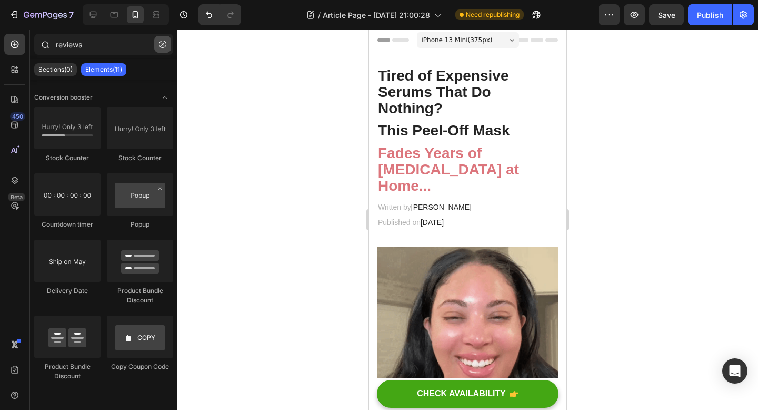
click at [160, 47] on icon "button" at bounding box center [162, 44] width 7 height 7
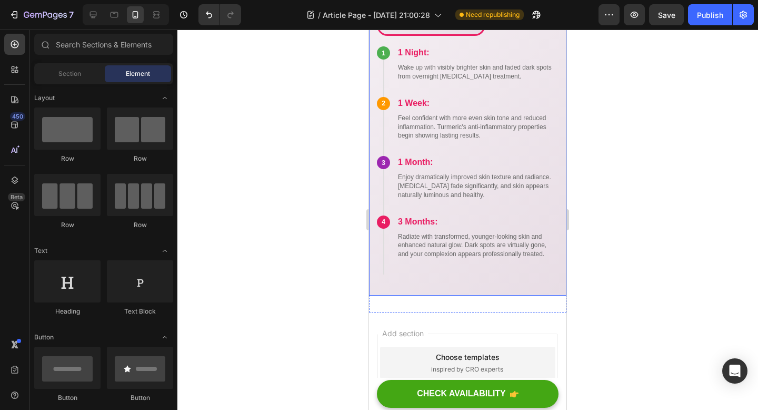
scroll to position [4414, 0]
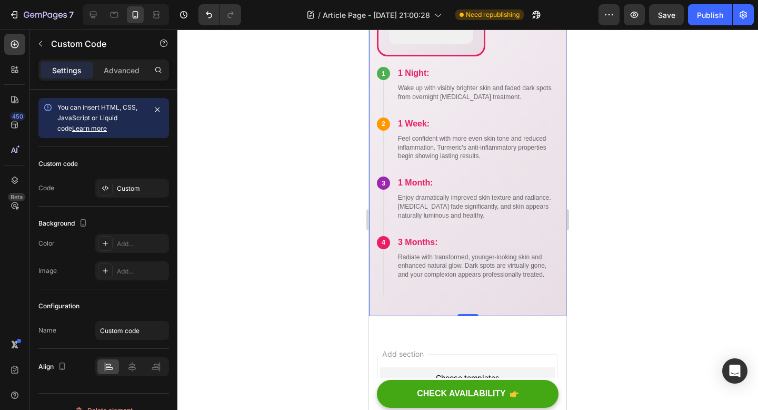
click at [456, 163] on div "1 1 Night: Wake up with visibly brighter skin and faded dark spots from overnig…" at bounding box center [468, 181] width 182 height 228
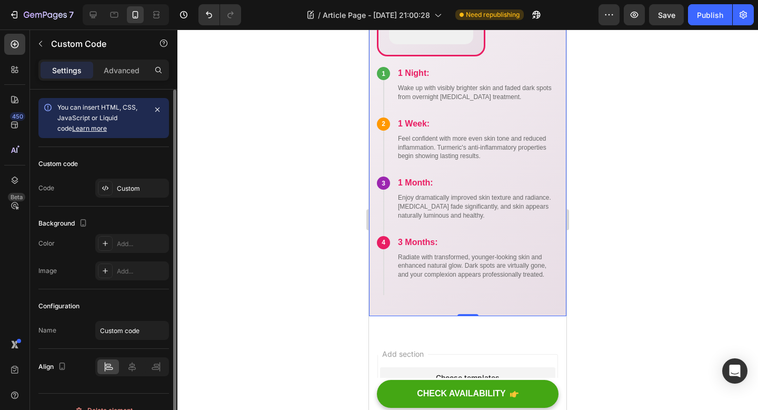
click at [112, 174] on div "Custom code Code Custom" at bounding box center [103, 176] width 131 height 59
click at [112, 178] on div "Custom code Code Custom" at bounding box center [103, 176] width 131 height 59
click at [130, 185] on div "Custom" at bounding box center [141, 188] width 49 height 9
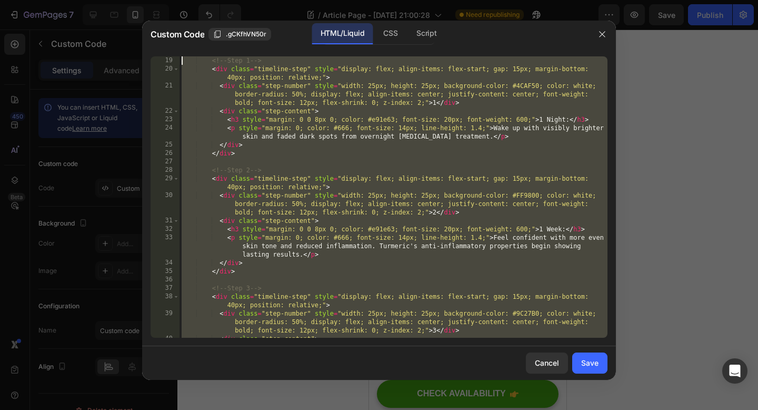
scroll to position [0, 0]
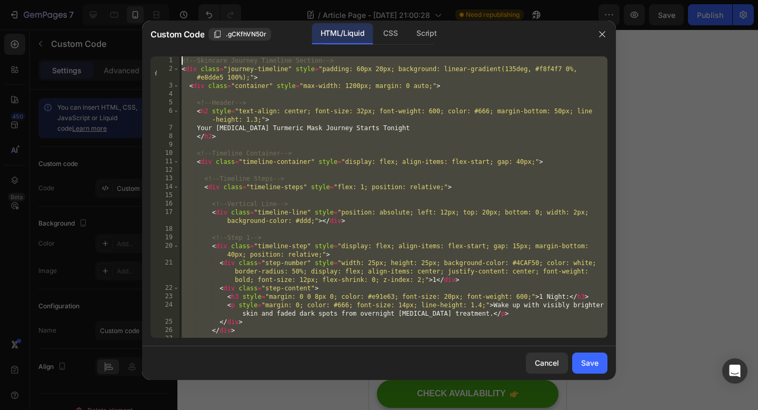
drag, startPoint x: 218, startPoint y: 334, endPoint x: 176, endPoint y: -64, distance: 400.3
click at [176, 0] on html "7 Version history / Article Page - Aug 25, 21:00:28 Need republishing Preview S…" at bounding box center [379, 0] width 758 height 0
paste textarea "/style"
type textarea "</style>"
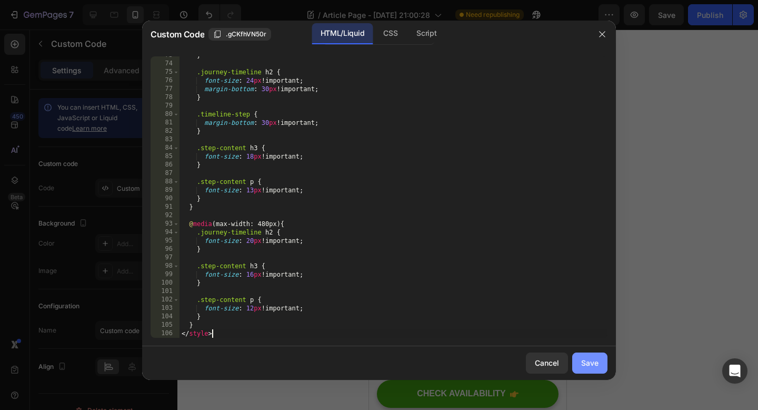
click at [592, 371] on button "Save" at bounding box center [589, 362] width 35 height 21
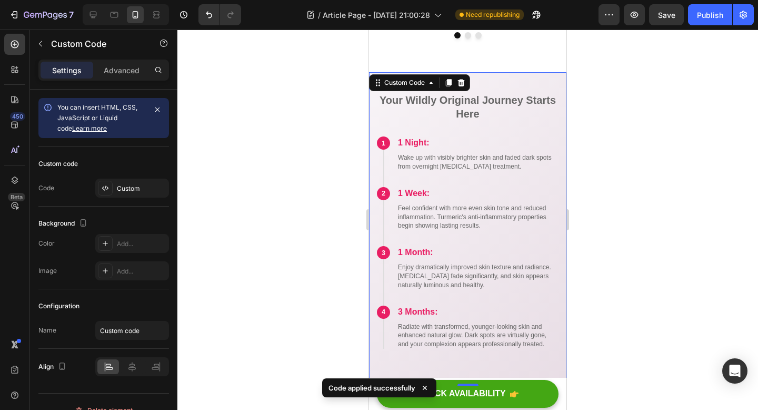
scroll to position [4205, 0]
click at [295, 171] on div at bounding box center [467, 219] width 581 height 380
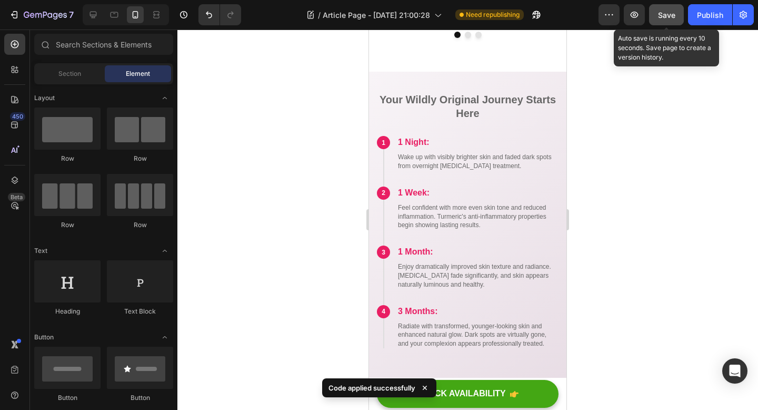
click at [670, 22] on button "Save" at bounding box center [666, 14] width 35 height 21
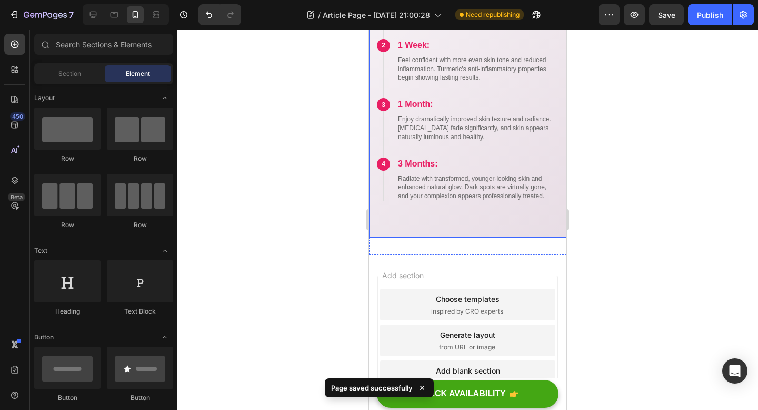
scroll to position [4353, 0]
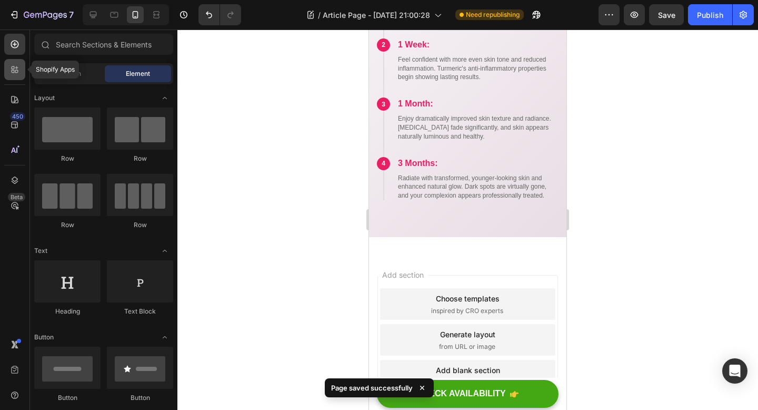
click at [14, 67] on icon at bounding box center [14, 69] width 11 height 11
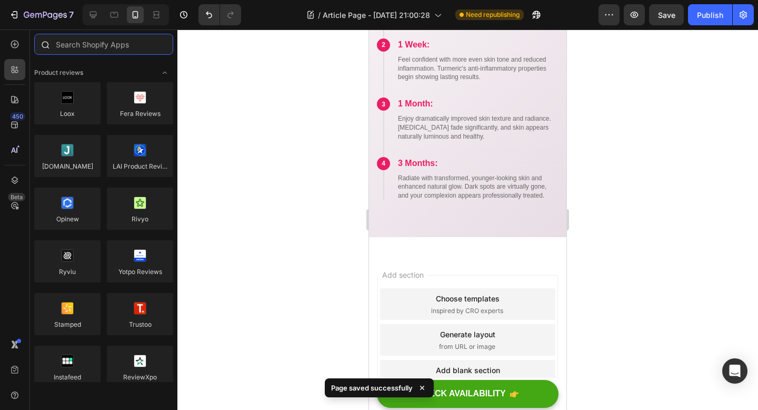
click at [138, 47] on input "text" at bounding box center [103, 44] width 139 height 21
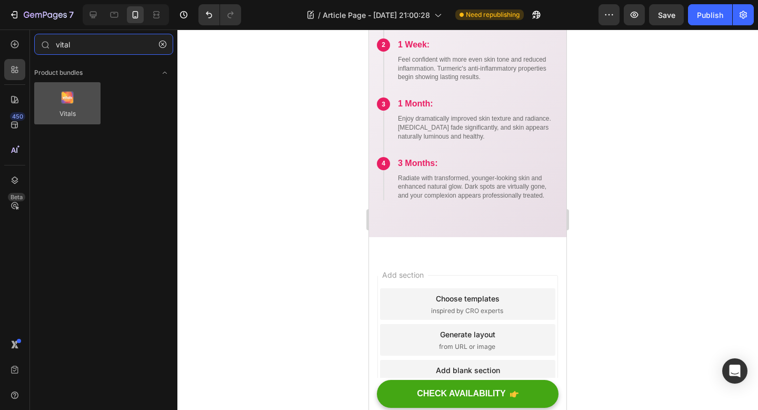
type input "vital"
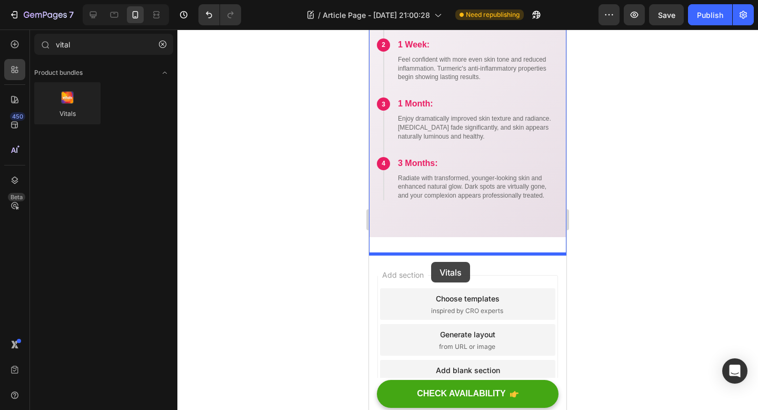
drag, startPoint x: 446, startPoint y: 139, endPoint x: 431, endPoint y: 262, distance: 123.6
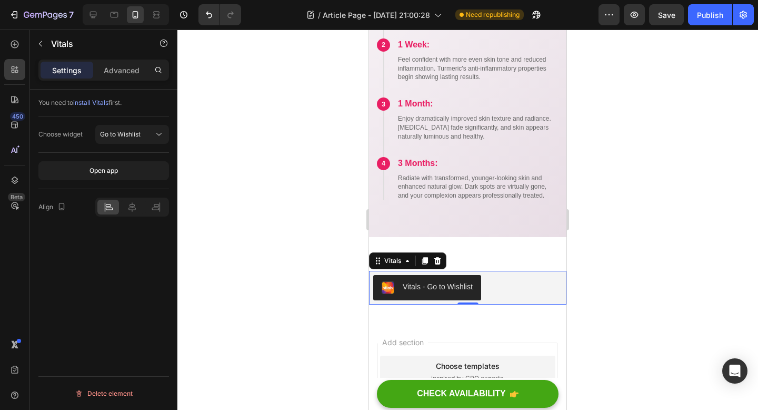
click at [511, 277] on div "Vitals - Go to Wishlist" at bounding box center [467, 287] width 189 height 25
click at [510, 283] on div "Vitals - Go to Wishlist" at bounding box center [467, 287] width 189 height 25
click at [468, 285] on div "Vitals - Go to Wishlist" at bounding box center [438, 286] width 70 height 11
click at [126, 130] on span "Go to Wishlist" at bounding box center [120, 134] width 41 height 9
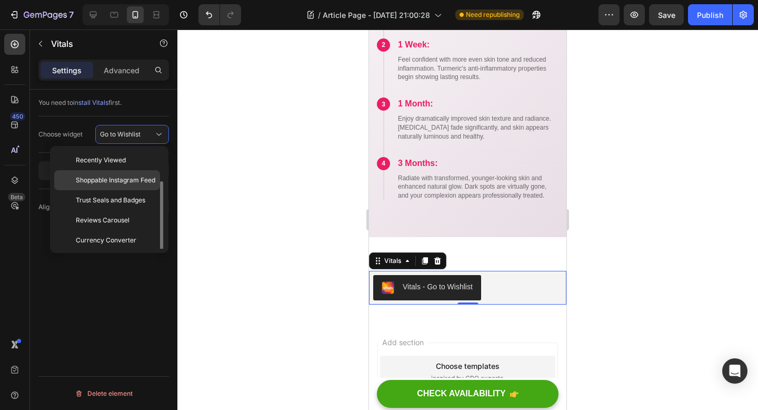
scroll to position [42, 0]
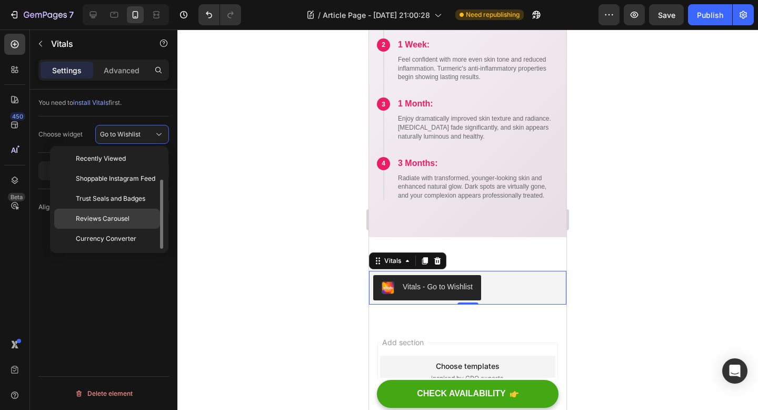
click at [137, 229] on div "Reviews Carousel" at bounding box center [107, 239] width 106 height 20
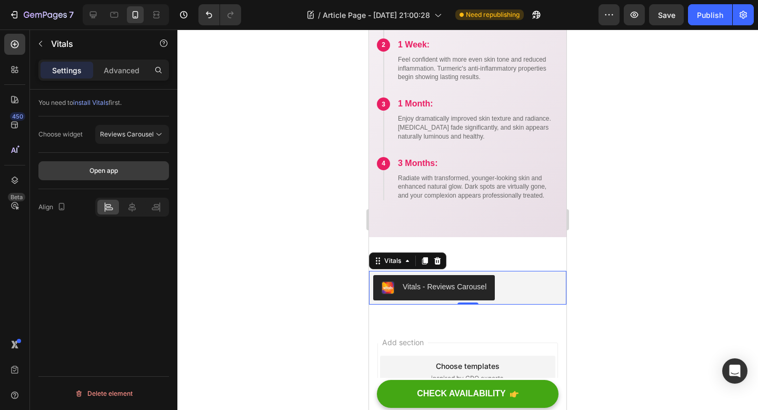
click at [135, 171] on button "Open app" at bounding box center [103, 170] width 131 height 19
click at [134, 71] on p "Advanced" at bounding box center [122, 70] width 36 height 11
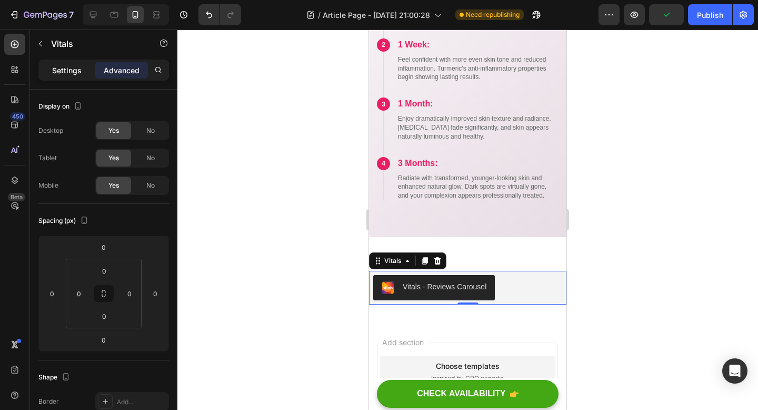
click at [68, 70] on p "Settings" at bounding box center [66, 70] width 29 height 11
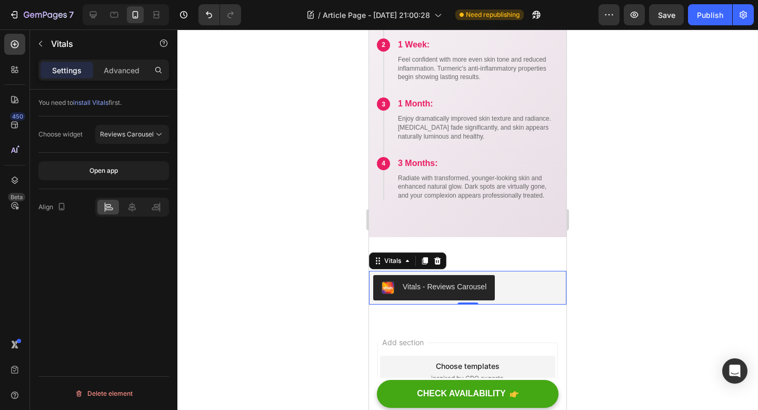
click at [100, 105] on span "install Vitals" at bounding box center [90, 102] width 35 height 8
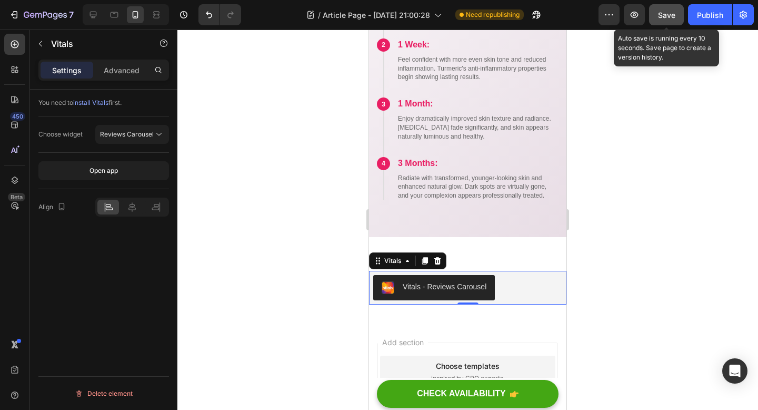
click at [670, 13] on span "Save" at bounding box center [666, 15] width 17 height 9
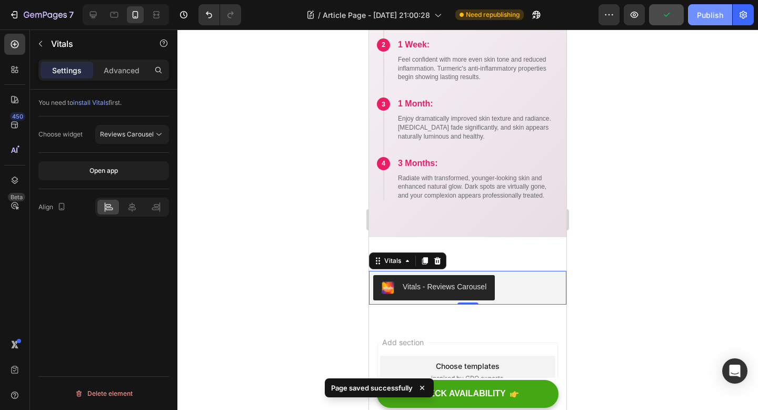
click at [715, 11] on div "Publish" at bounding box center [710, 14] width 26 height 11
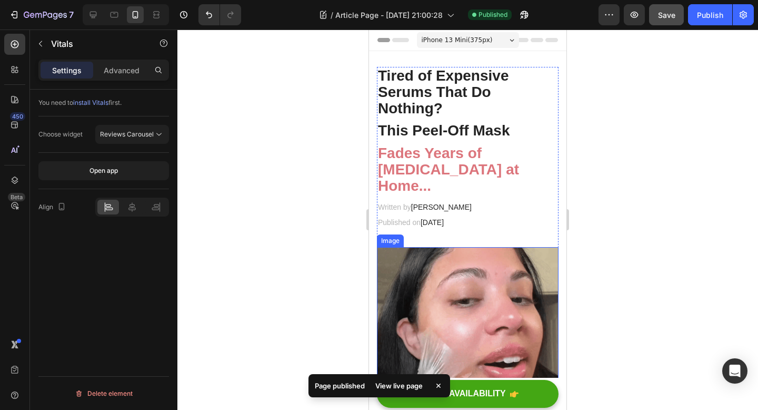
scroll to position [231, 0]
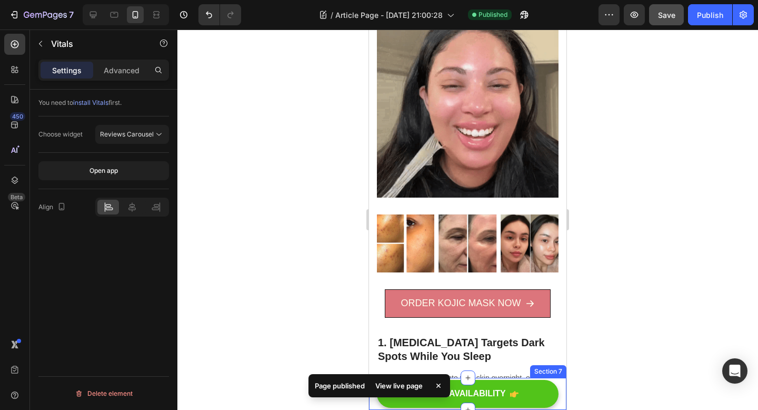
click at [524, 394] on button "CHECK AVAILABILITY" at bounding box center [468, 394] width 182 height 28
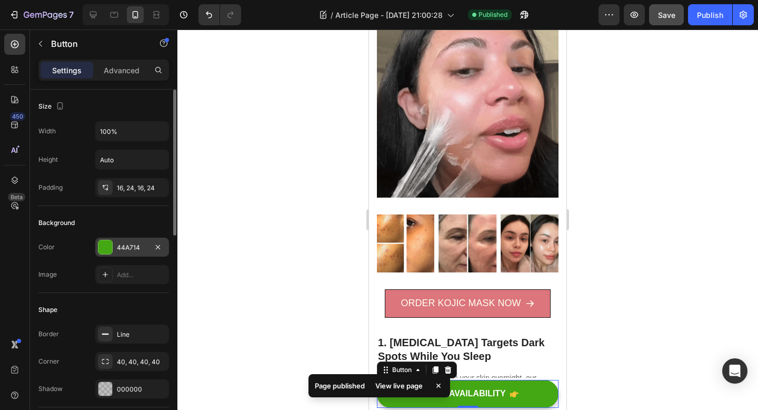
click at [111, 247] on div at bounding box center [105, 247] width 14 height 14
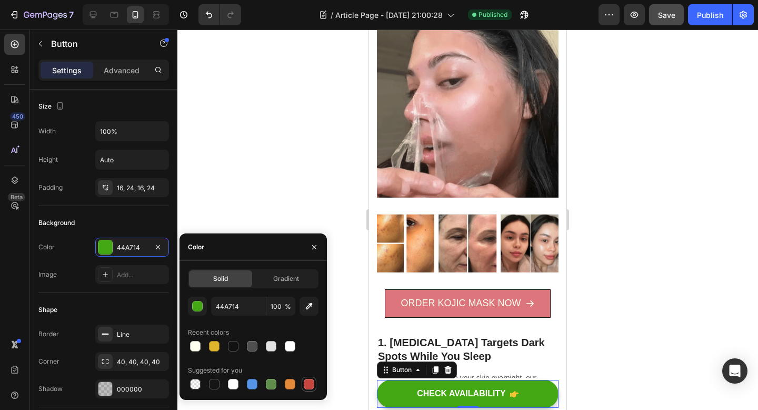
click at [310, 383] on div at bounding box center [309, 384] width 11 height 11
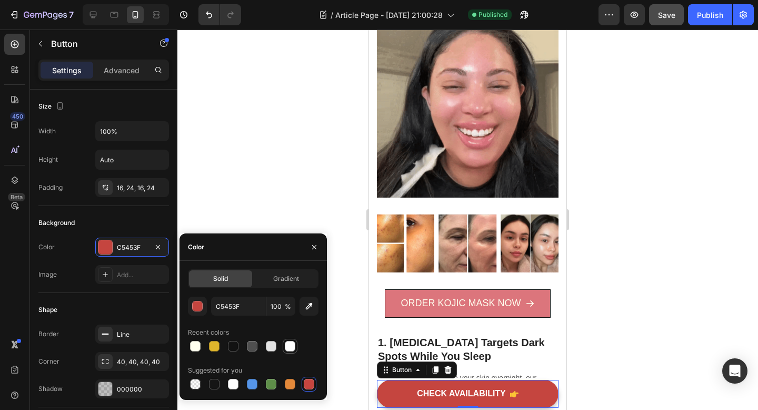
click at [296, 342] on div at bounding box center [290, 346] width 13 height 13
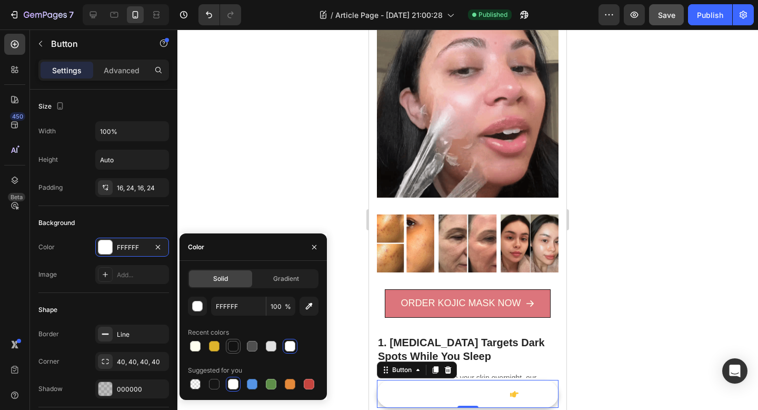
click at [235, 346] on div at bounding box center [233, 346] width 11 height 11
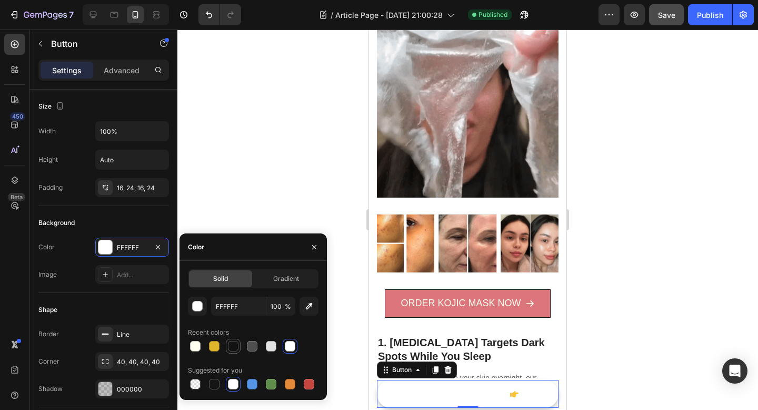
type input "121212"
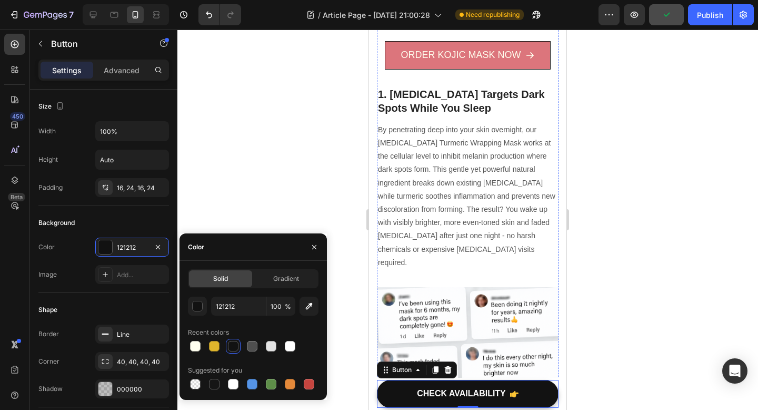
scroll to position [553, 0]
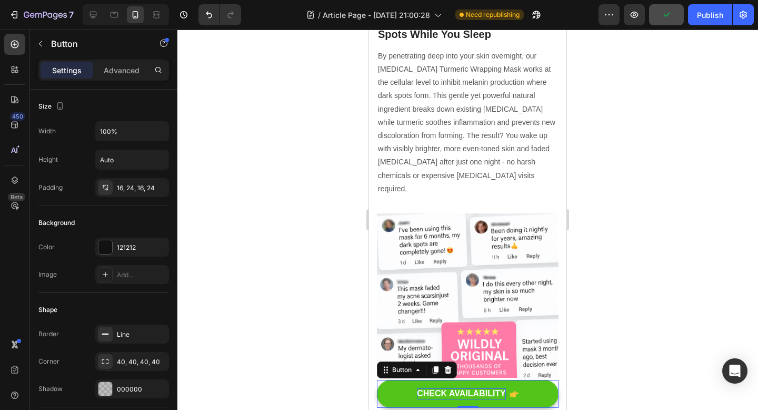
click at [475, 395] on div "CHECK AVAILABILITY" at bounding box center [461, 393] width 89 height 11
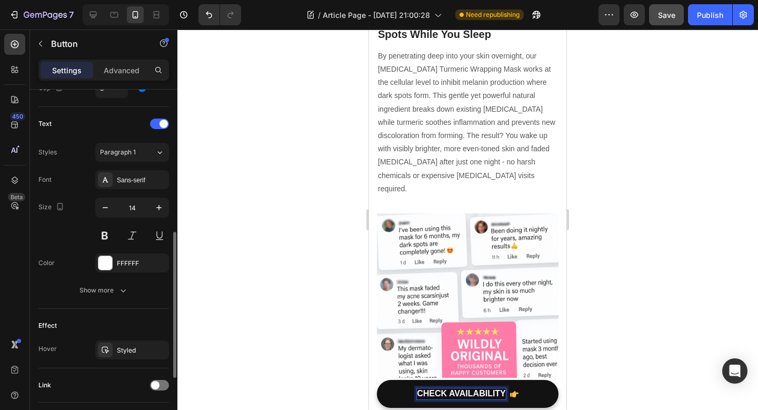
scroll to position [488, 0]
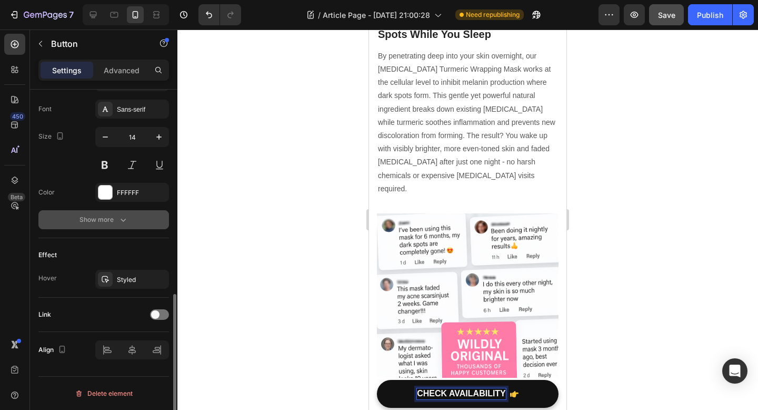
click at [118, 223] on icon "button" at bounding box center [123, 219] width 11 height 11
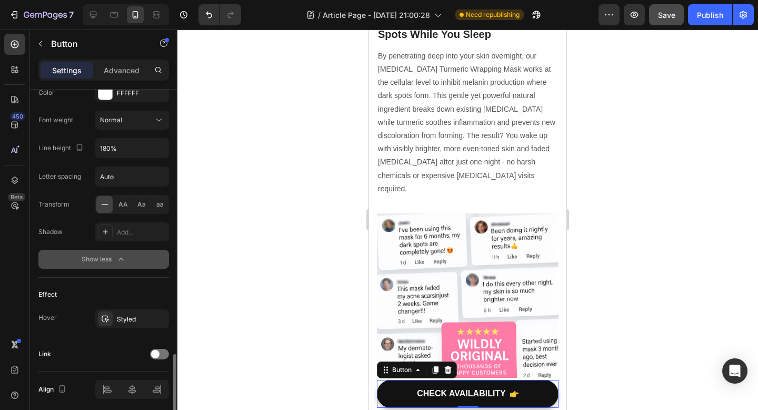
scroll to position [627, 0]
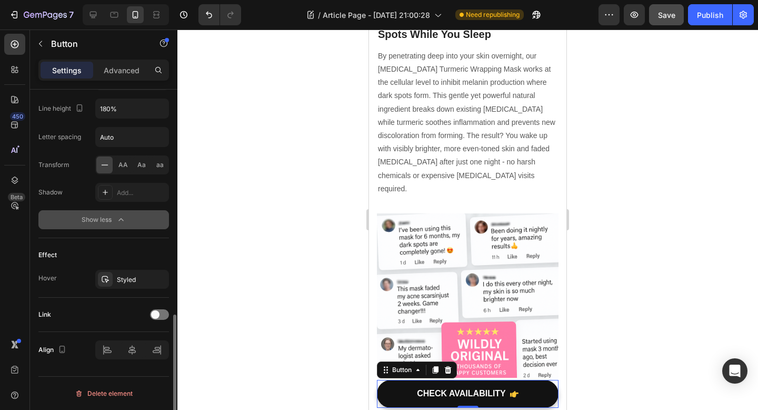
click at [127, 287] on div "Styled" at bounding box center [132, 279] width 74 height 19
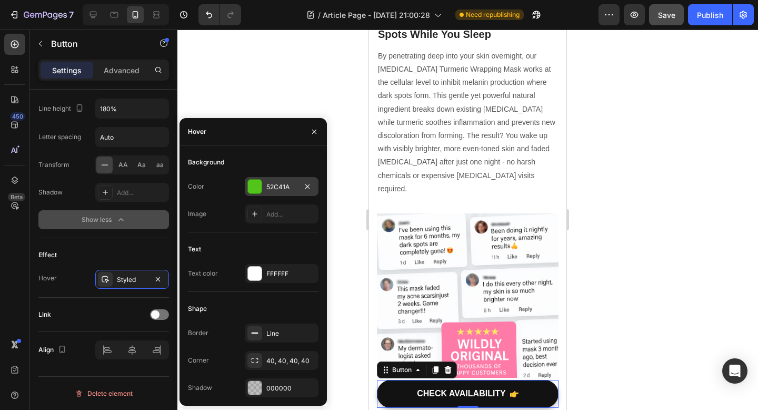
click at [259, 193] on div at bounding box center [254, 186] width 15 height 15
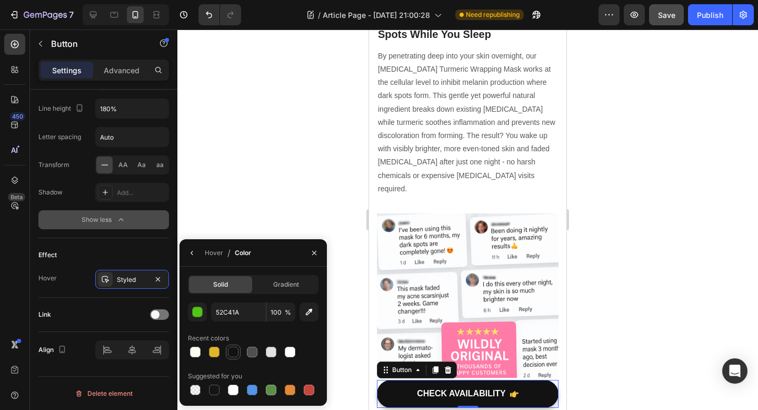
click at [237, 351] on div at bounding box center [233, 351] width 11 height 11
type input "121212"
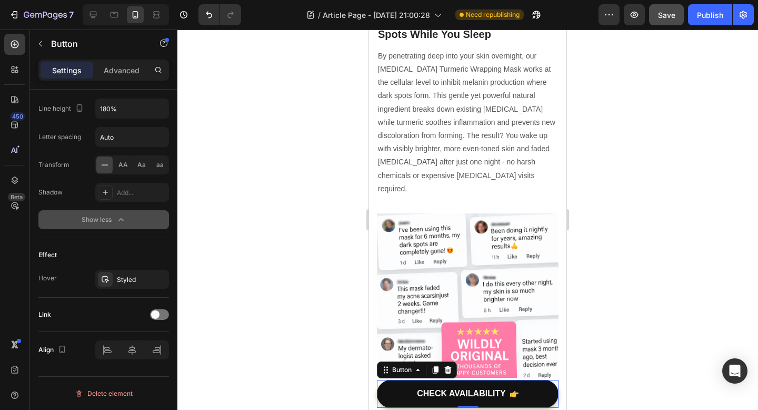
click at [254, 151] on div at bounding box center [467, 219] width 581 height 380
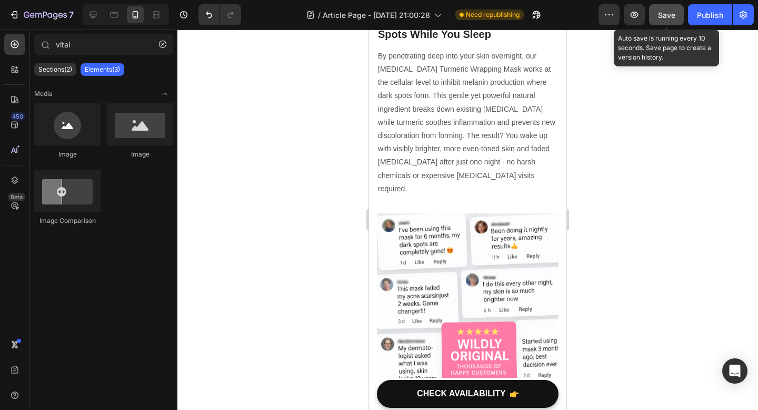
click at [669, 15] on span "Save" at bounding box center [666, 15] width 17 height 9
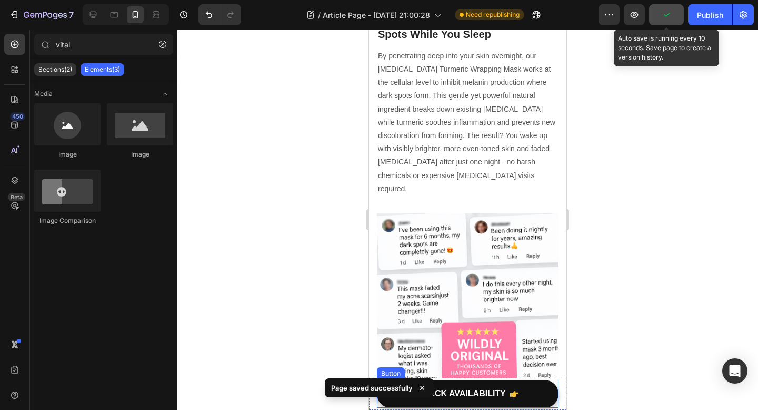
click at [447, 401] on button "CHECK AVAILABILITY" at bounding box center [468, 394] width 182 height 28
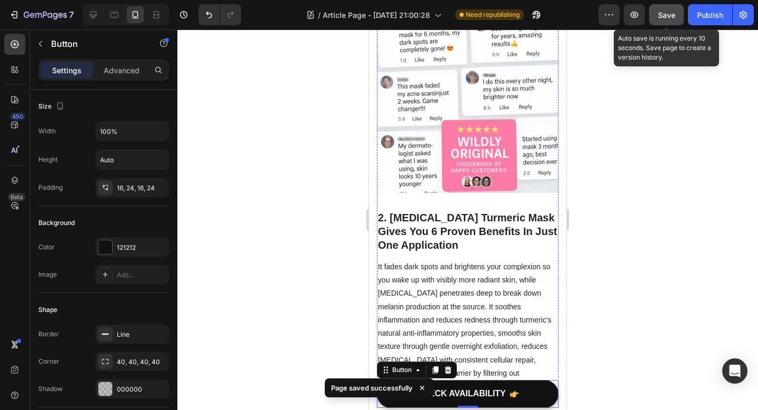
scroll to position [534, 0]
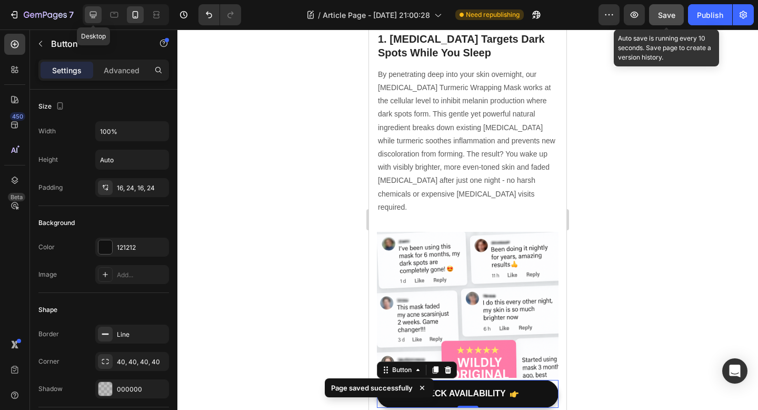
click at [94, 15] on icon at bounding box center [93, 14] width 11 height 11
type input "16"
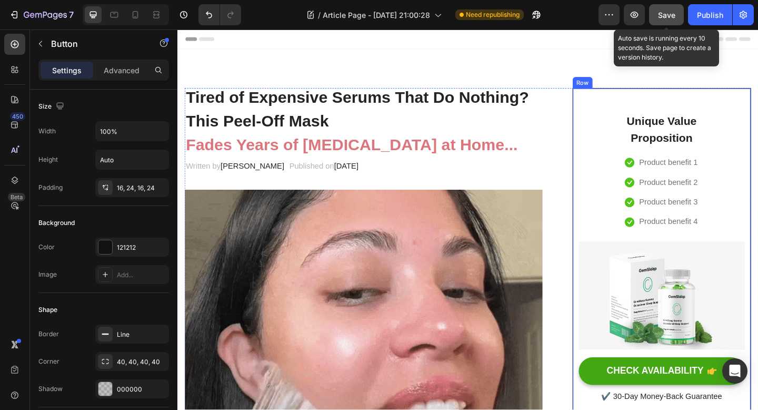
click at [638, 146] on div "Unique Value Proposition Heading Icon Product benefit 1 Text block Icon Product…" at bounding box center [704, 271] width 181 height 331
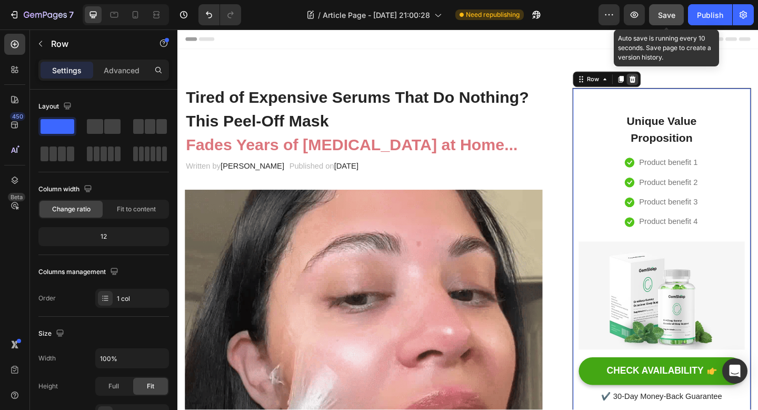
click at [673, 85] on icon at bounding box center [672, 83] width 7 height 7
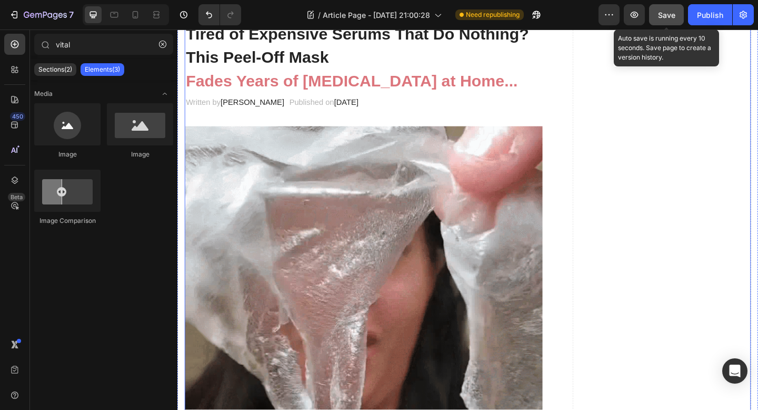
scroll to position [281, 0]
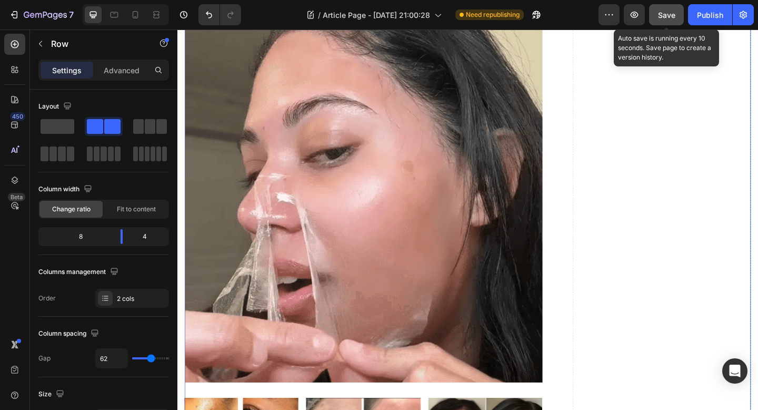
scroll to position [0, 0]
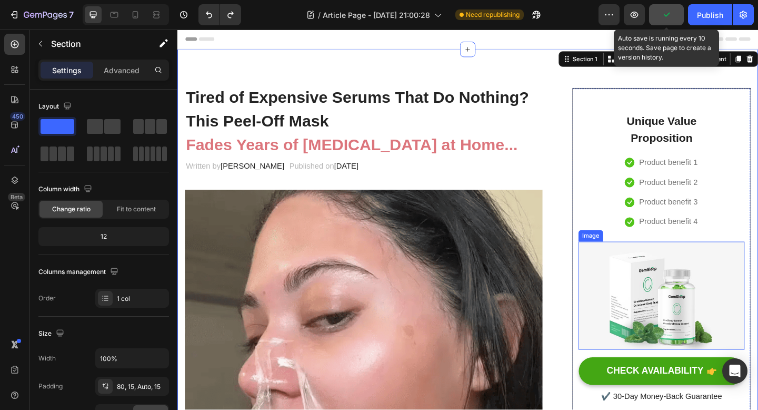
scroll to position [164, 0]
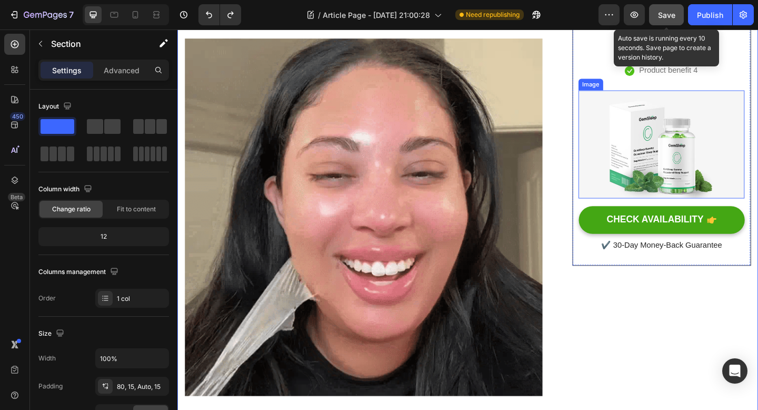
click at [703, 177] on img at bounding box center [704, 154] width 181 height 117
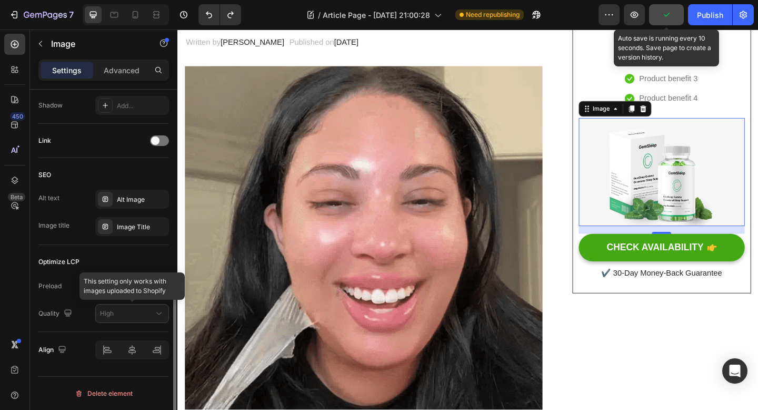
scroll to position [309, 0]
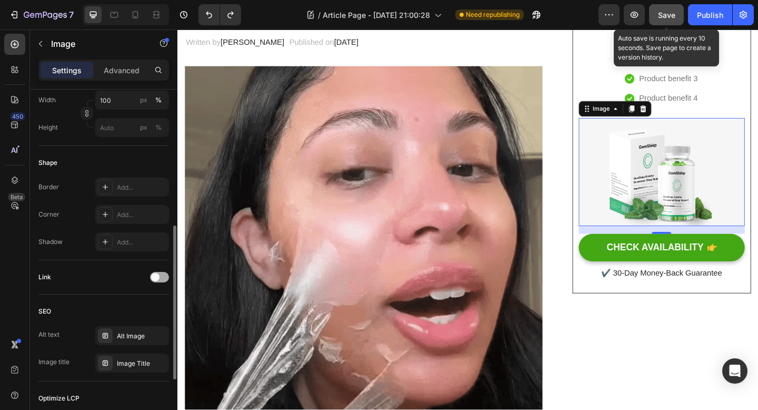
click at [159, 275] on span at bounding box center [155, 277] width 8 height 8
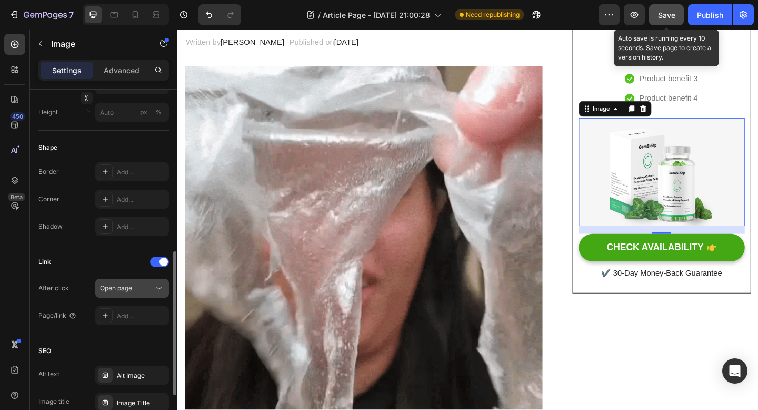
scroll to position [344, 0]
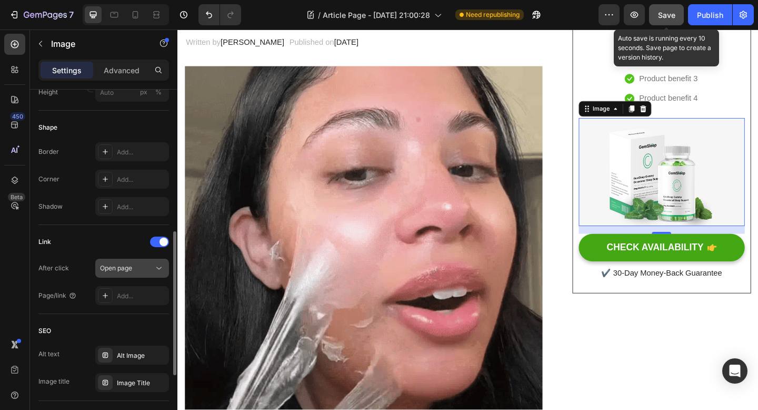
click at [134, 273] on button "Open page" at bounding box center [132, 268] width 74 height 19
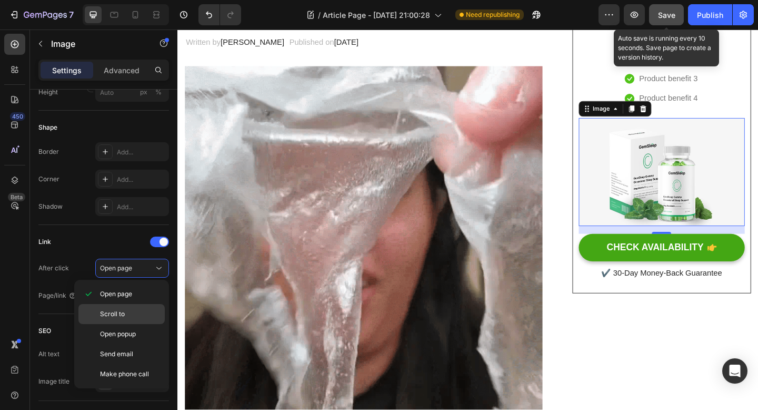
click at [141, 324] on div "Scroll to" at bounding box center [121, 334] width 86 height 20
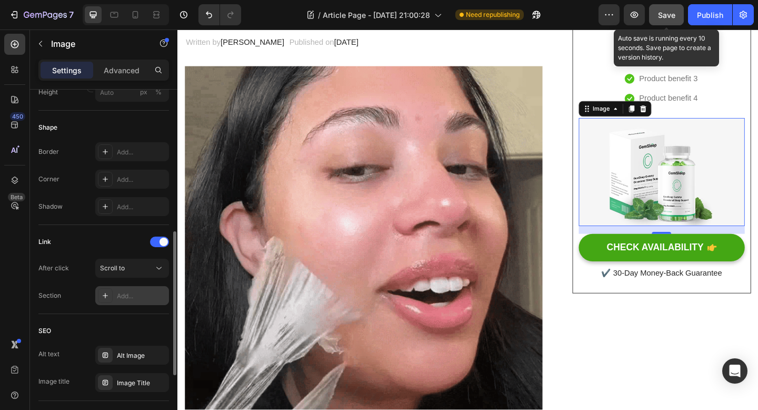
click at [143, 295] on div "Add..." at bounding box center [141, 295] width 49 height 9
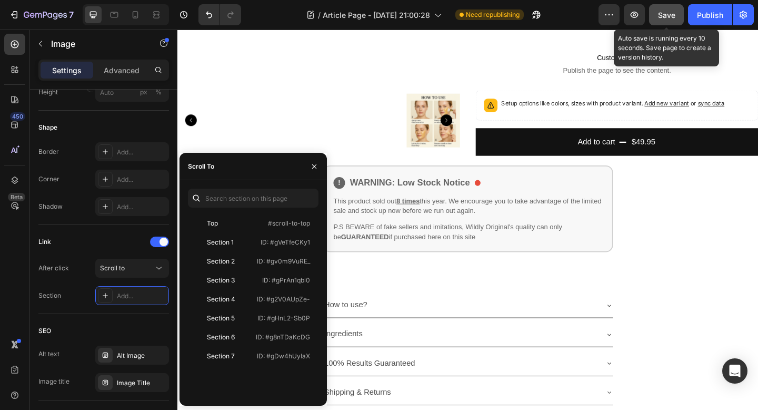
scroll to position [2772, 0]
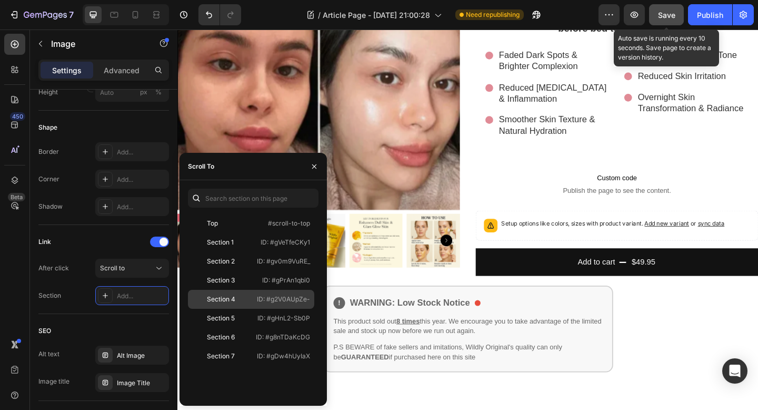
click at [265, 301] on p "ID: #g2V0AUpZe-" at bounding box center [283, 298] width 53 height 9
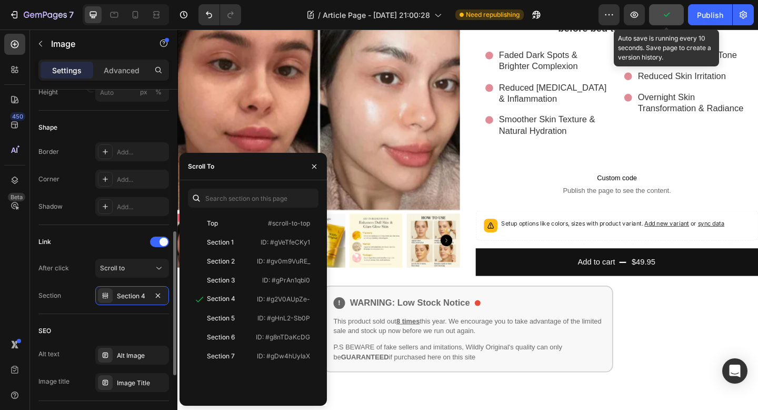
click at [49, 297] on div "Section" at bounding box center [49, 295] width 23 height 9
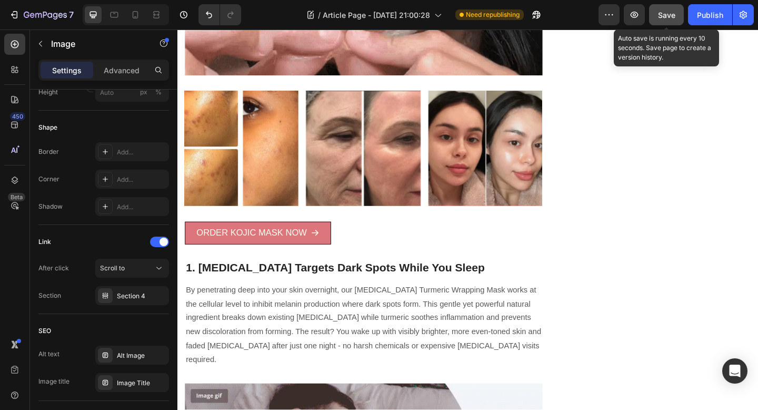
scroll to position [0, 0]
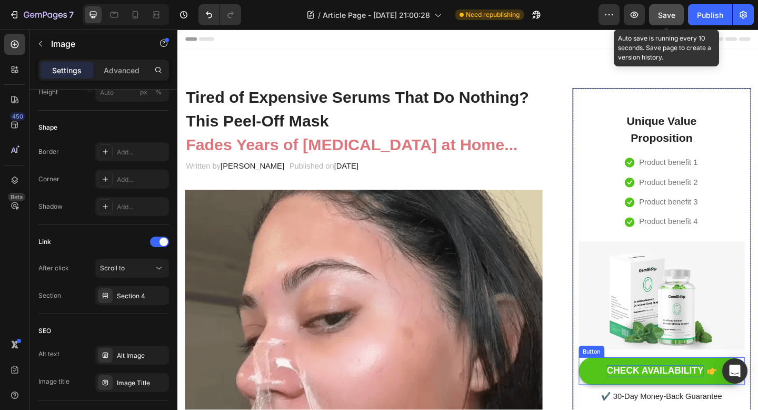
click at [691, 399] on div "CHECK AVAILABILITY" at bounding box center [696, 400] width 105 height 13
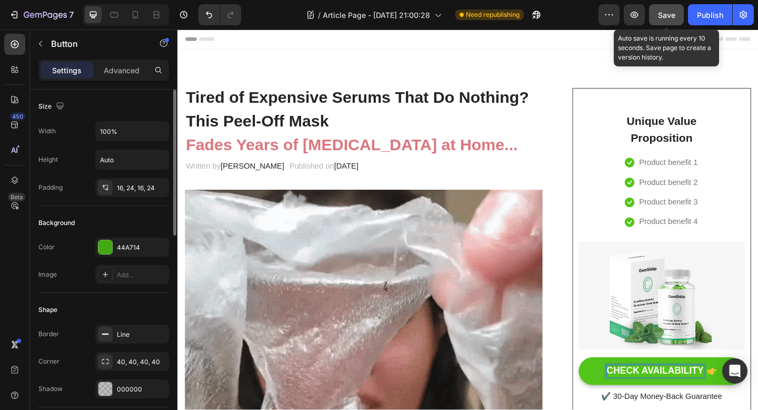
click at [691, 399] on div "CHECK AVAILABILITY" at bounding box center [696, 400] width 105 height 13
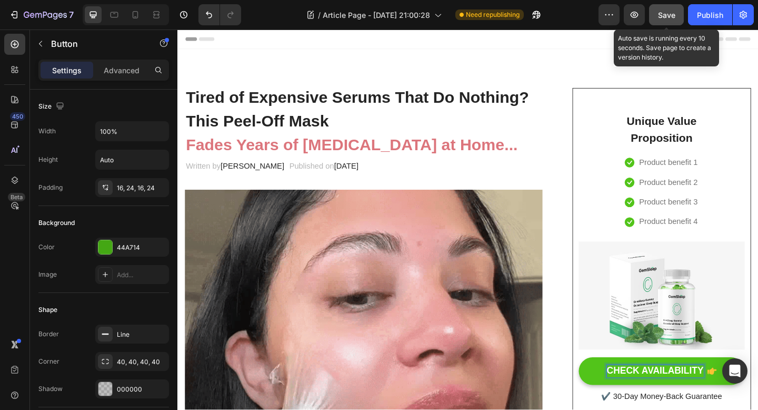
click at [691, 399] on p "CHECK AVAILABILITY" at bounding box center [696, 400] width 105 height 13
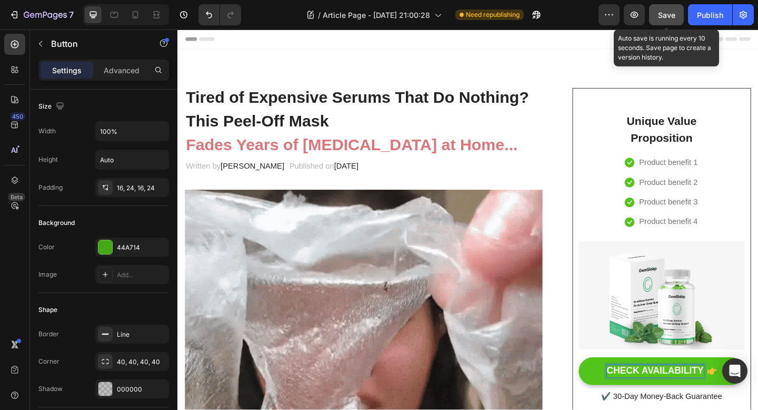
click at [644, 399] on button "CHECK AVAILABILITY" at bounding box center [704, 401] width 181 height 30
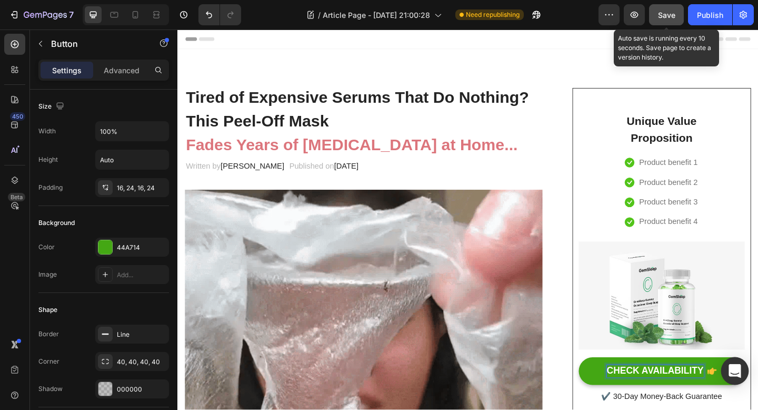
click at [728, 375] on div "Open Intercom Messenger" at bounding box center [735, 371] width 28 height 28
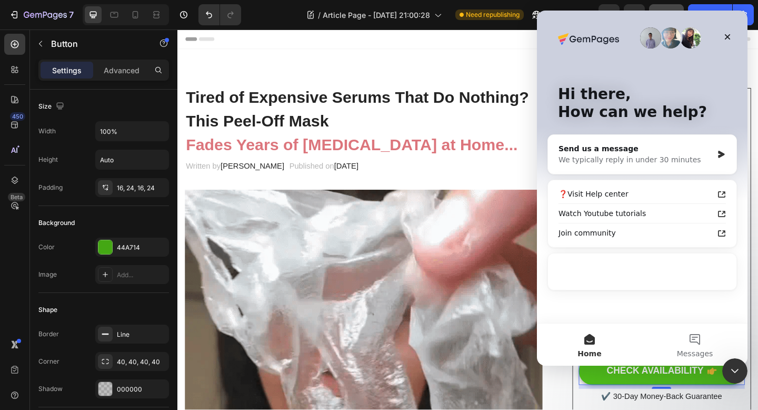
click at [758, 405] on icon "CHECK AVAILABILITY" at bounding box center [759, 401] width 10 height 10
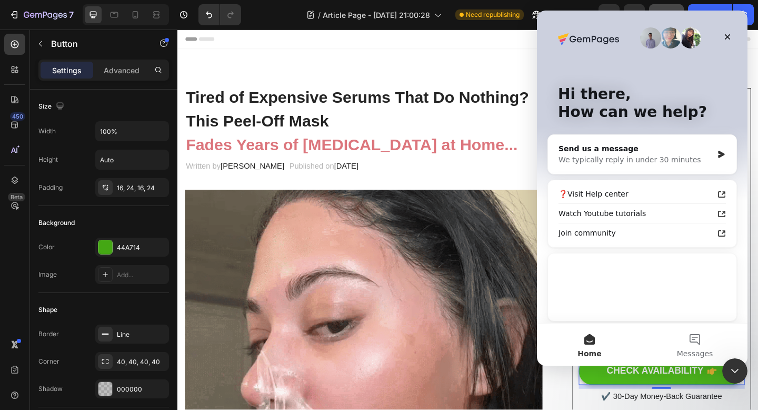
click at [758, 405] on icon "CHECK AVAILABILITY" at bounding box center [759, 401] width 10 height 10
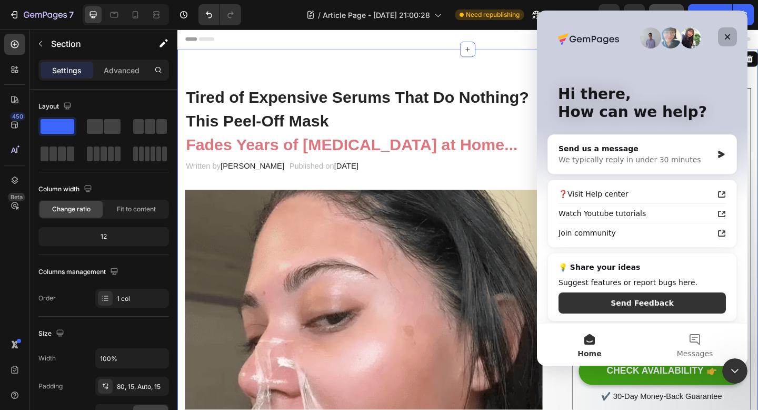
click at [726, 33] on icon "Close" at bounding box center [727, 37] width 8 height 8
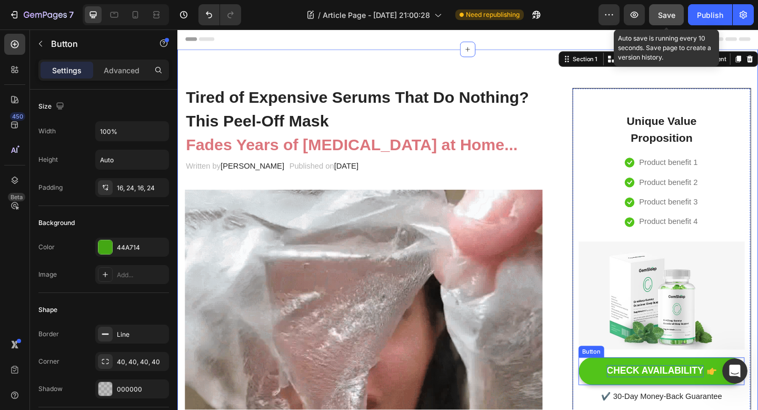
click at [701, 404] on p "CHECK AVAILABILITY" at bounding box center [696, 400] width 105 height 13
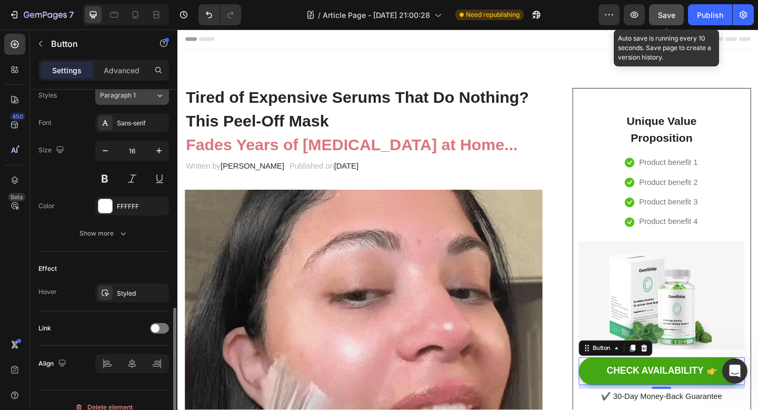
scroll to position [488, 0]
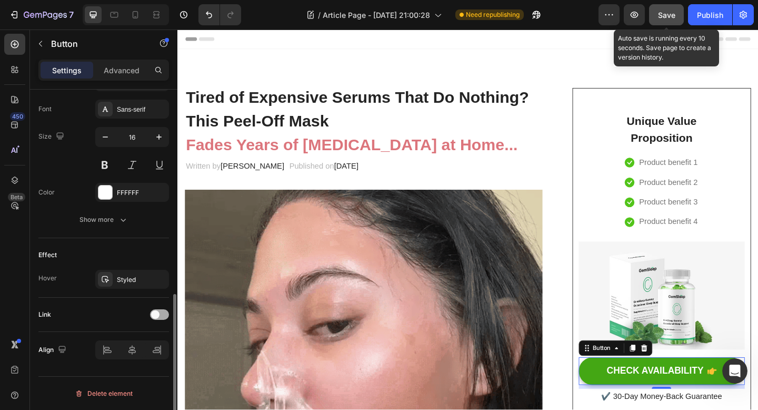
click at [160, 313] on div at bounding box center [159, 314] width 19 height 11
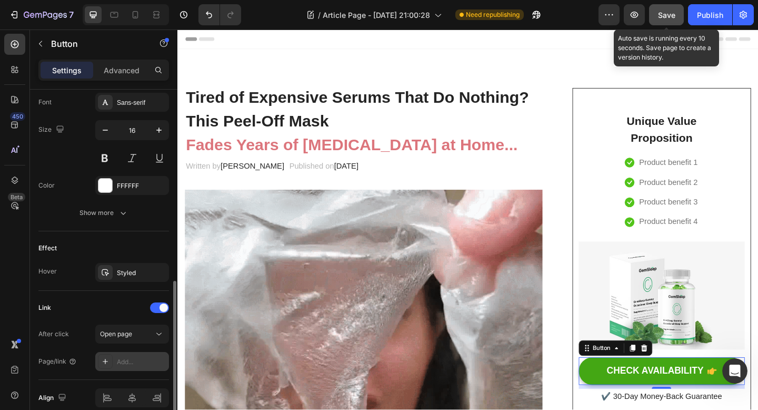
scroll to position [481, 0]
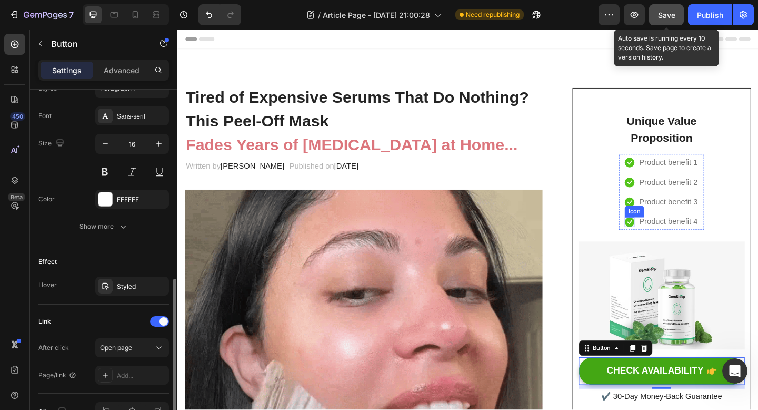
click at [666, 232] on li "Icon Product benefit 4 Text block" at bounding box center [704, 238] width 81 height 17
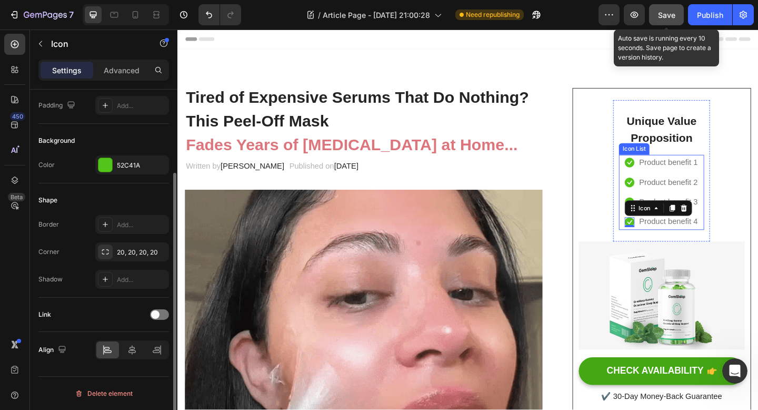
scroll to position [0, 0]
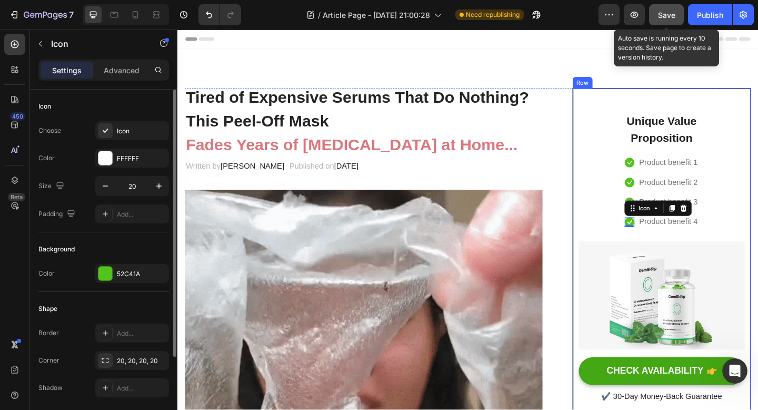
click at [637, 231] on div "Unique Value Proposition Heading Icon Product benefit 1 Text block Icon Product…" at bounding box center [704, 271] width 181 height 331
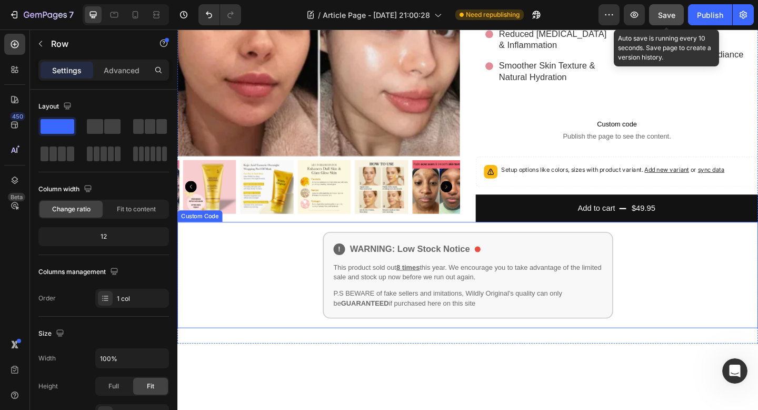
scroll to position [2757, 0]
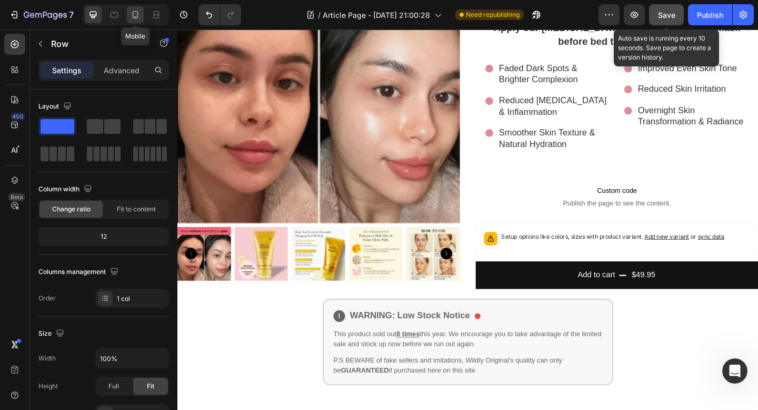
click at [137, 13] on icon at bounding box center [135, 14] width 11 height 11
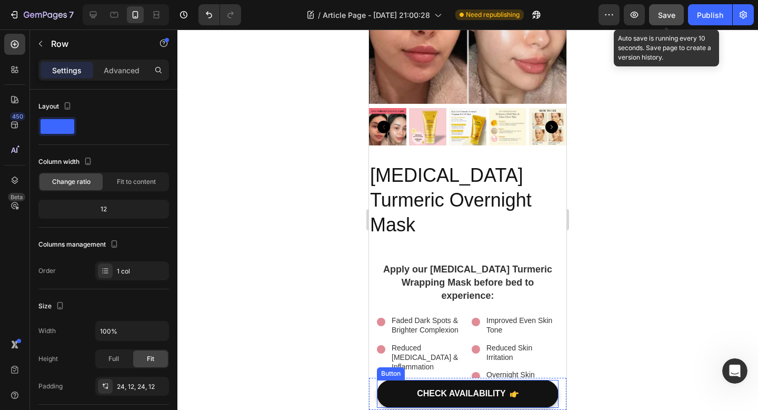
click at [418, 388] on button "CHECK AVAILABILITY" at bounding box center [468, 394] width 182 height 28
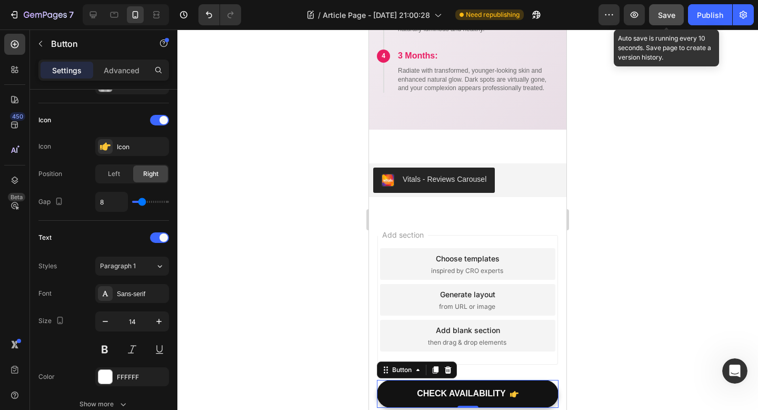
scroll to position [4510, 0]
click at [664, 22] on button "Save" at bounding box center [666, 14] width 35 height 21
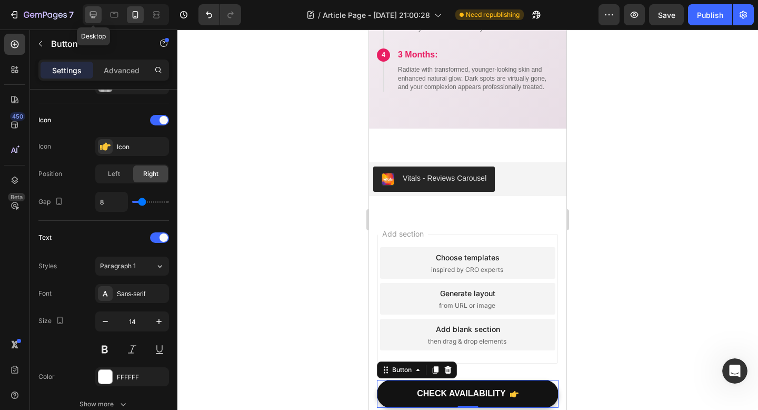
click at [96, 16] on icon at bounding box center [93, 14] width 11 height 11
type input "16"
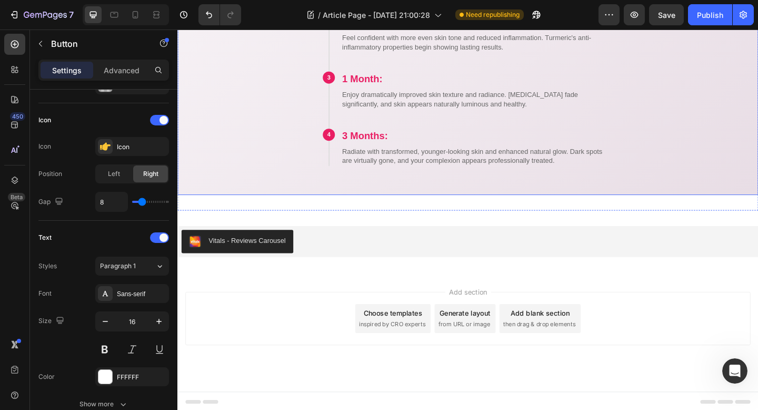
scroll to position [4481, 0]
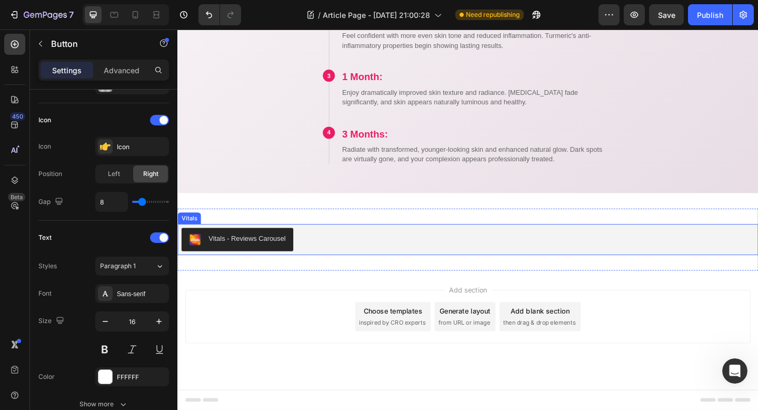
click at [292, 256] on div "Vitals - Reviews Carousel" at bounding box center [253, 257] width 84 height 11
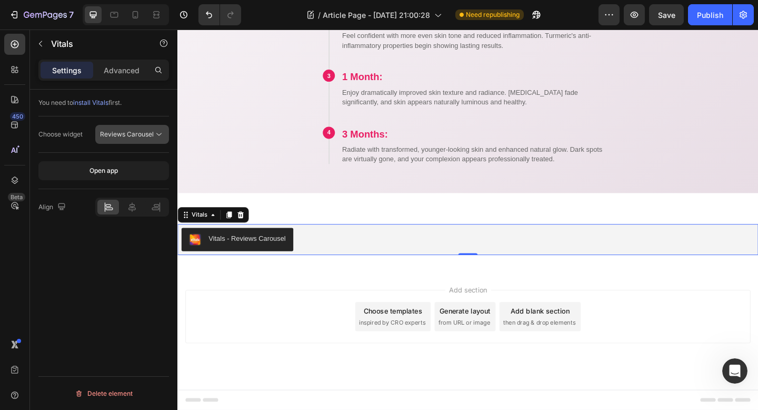
click at [143, 134] on span "Reviews Carousel" at bounding box center [127, 134] width 54 height 8
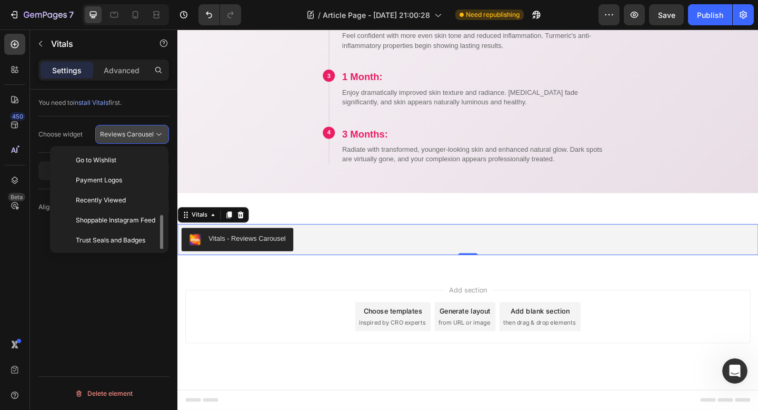
scroll to position [38, 0]
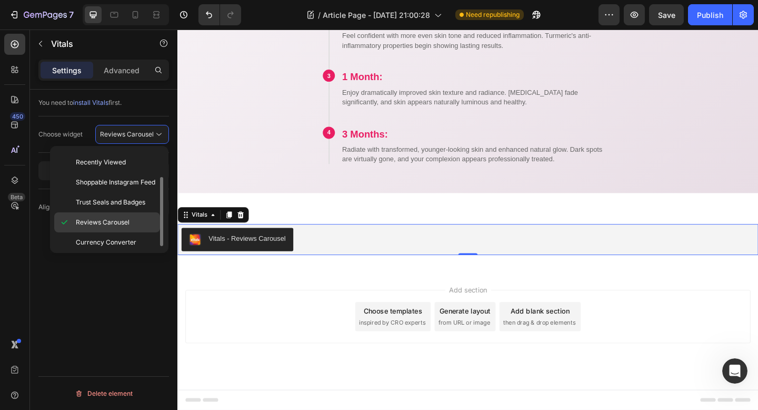
click at [122, 224] on span "Reviews Carousel" at bounding box center [103, 221] width 54 height 9
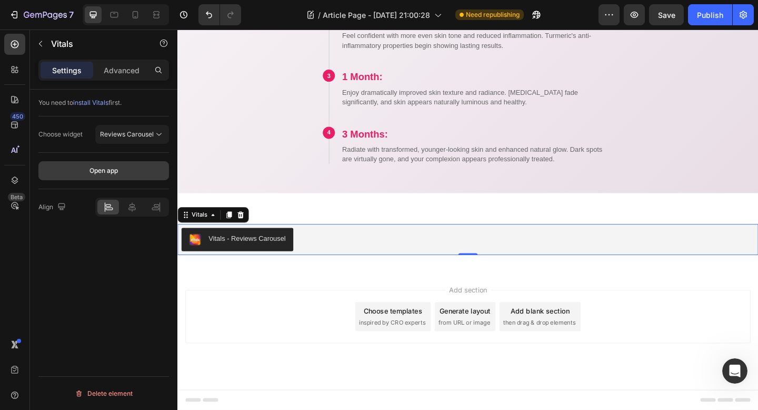
click at [133, 161] on button "Open app" at bounding box center [103, 170] width 131 height 19
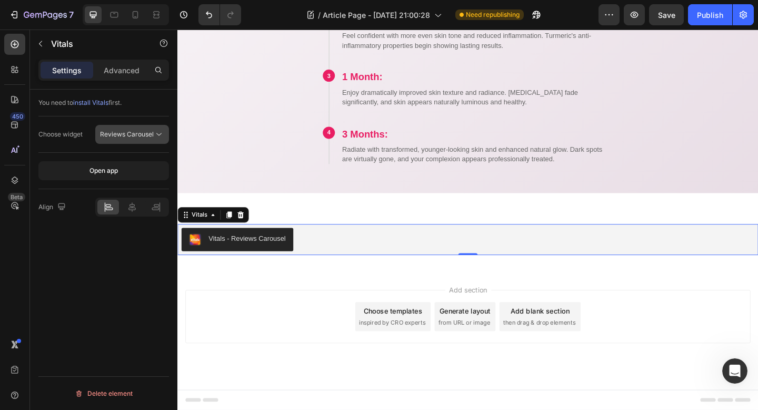
click at [146, 129] on div "Reviews Carousel" at bounding box center [132, 134] width 64 height 11
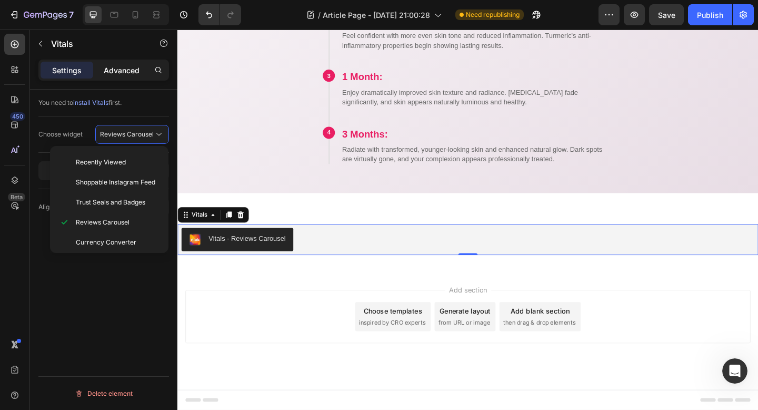
click at [125, 71] on p "Advanced" at bounding box center [122, 70] width 36 height 11
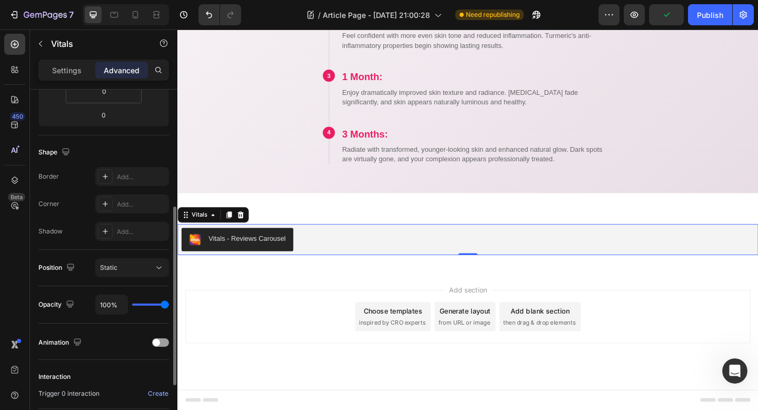
scroll to position [225, 0]
click at [127, 264] on div "Static" at bounding box center [127, 266] width 54 height 9
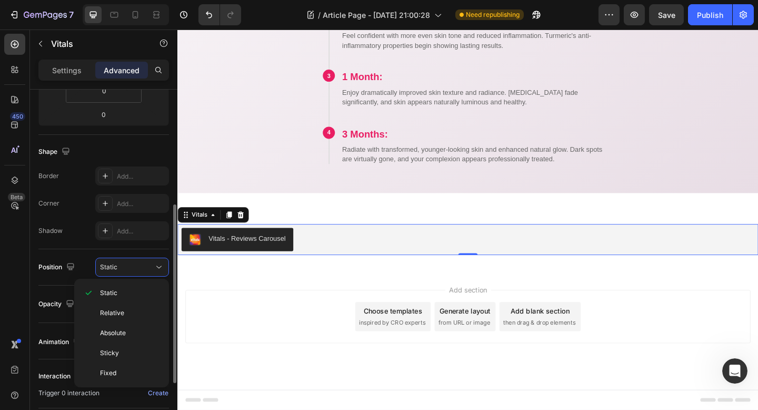
click at [127, 264] on div "Static" at bounding box center [127, 266] width 54 height 9
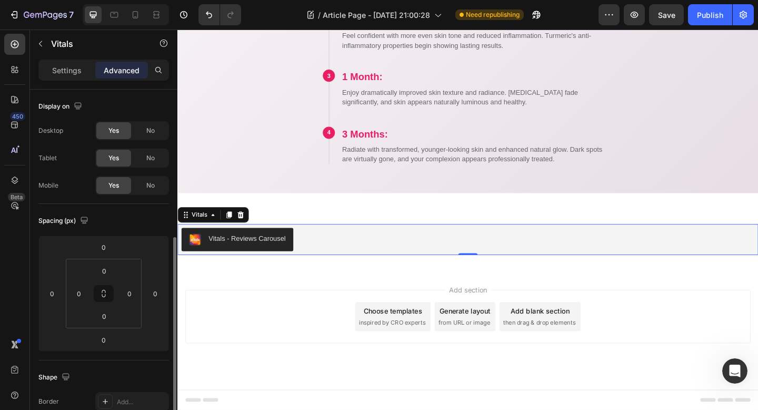
scroll to position [336, 0]
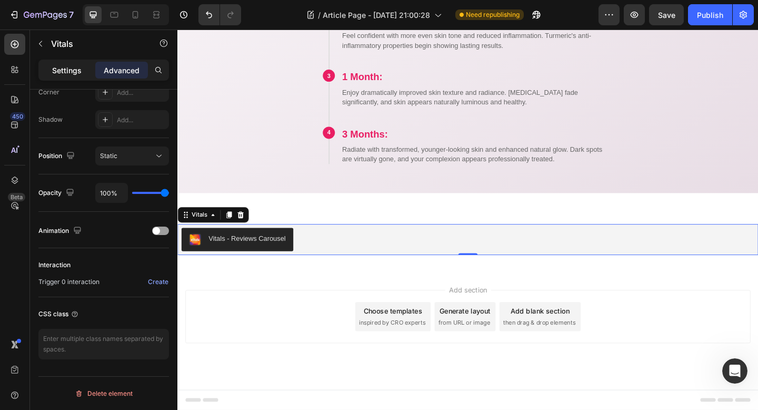
click at [63, 68] on p "Settings" at bounding box center [66, 70] width 29 height 11
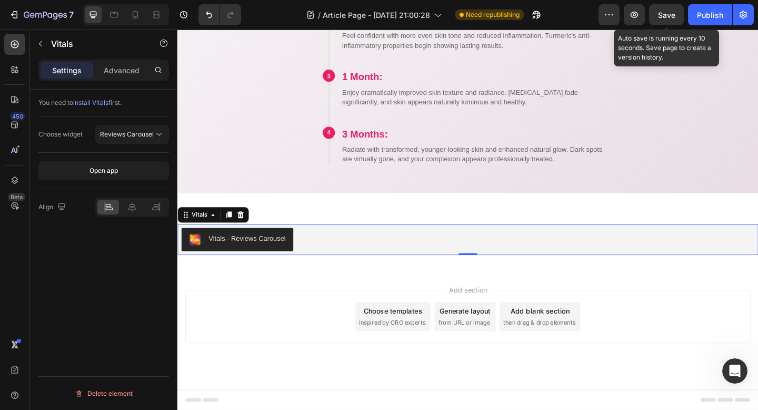
click at [672, 16] on span "Save" at bounding box center [666, 15] width 17 height 9
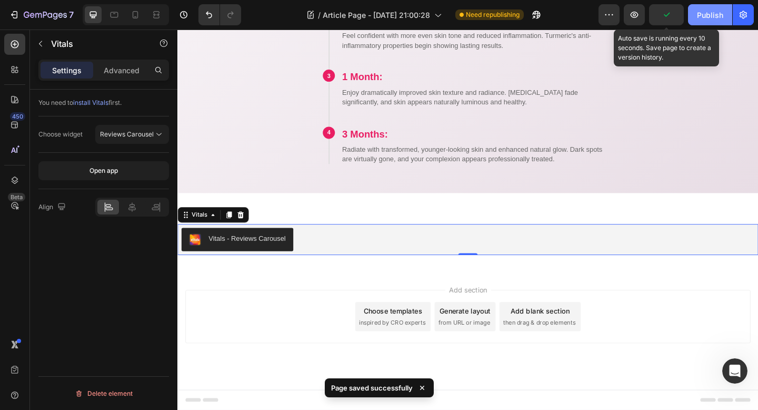
click at [706, 15] on div "Publish" at bounding box center [710, 14] width 26 height 11
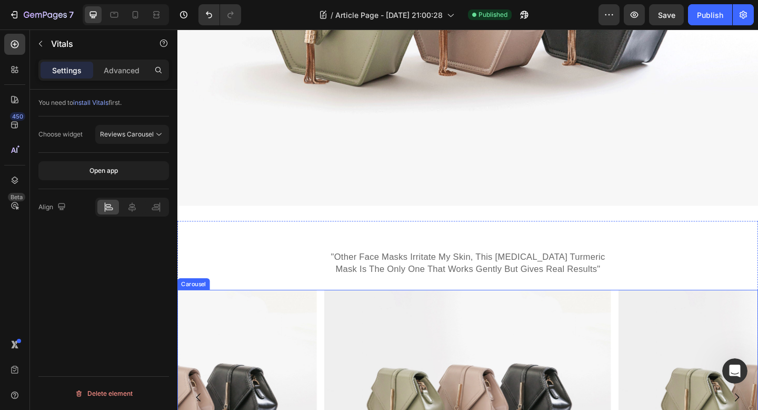
scroll to position [3994, 0]
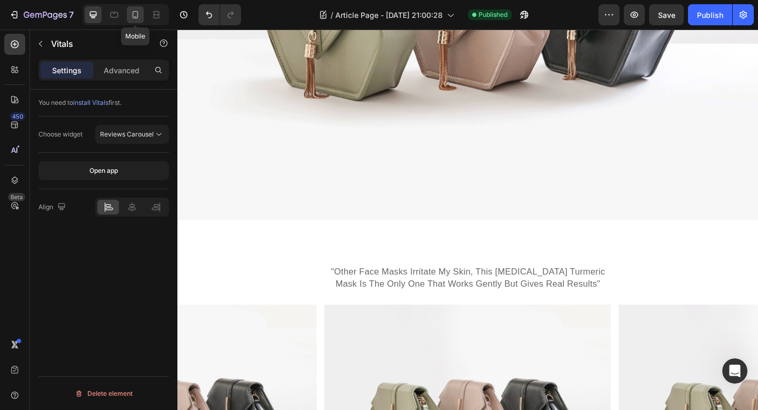
click at [130, 14] on icon at bounding box center [135, 14] width 11 height 11
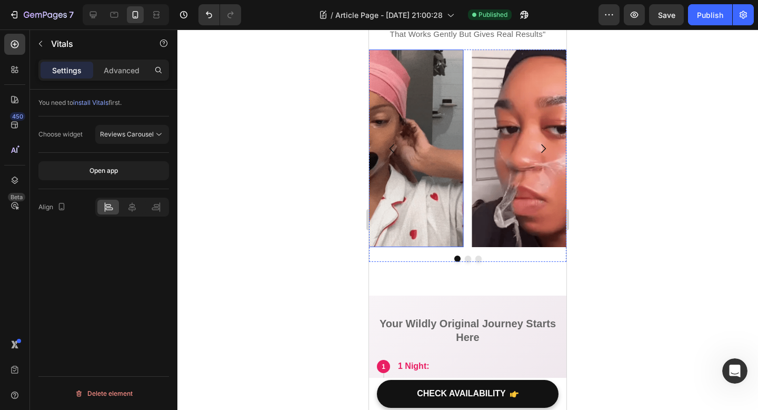
scroll to position [3997, 0]
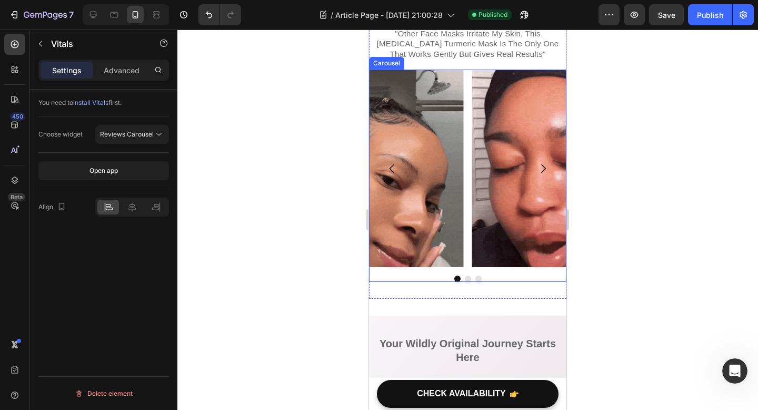
click at [462, 280] on div at bounding box center [467, 278] width 197 height 6
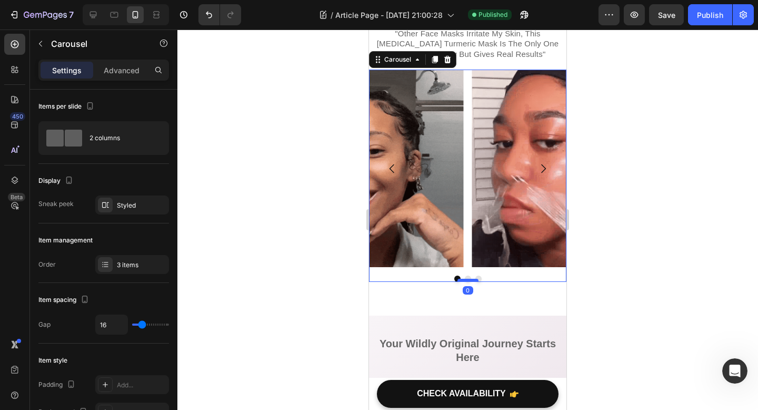
click at [469, 279] on div at bounding box center [468, 280] width 21 height 3
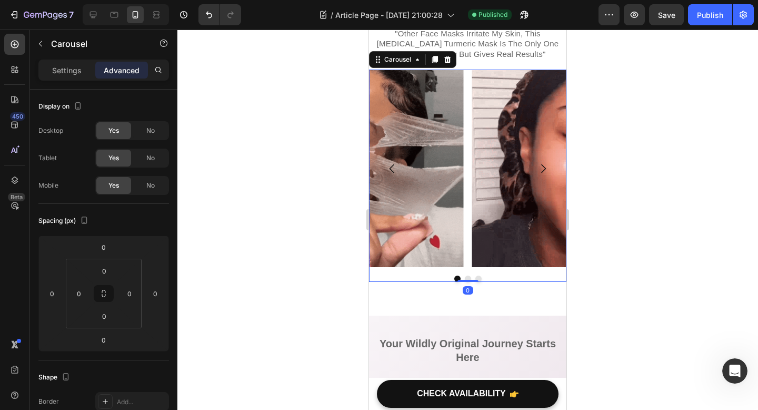
click at [466, 273] on div "Image Image Image Carousel 0" at bounding box center [467, 176] width 197 height 212
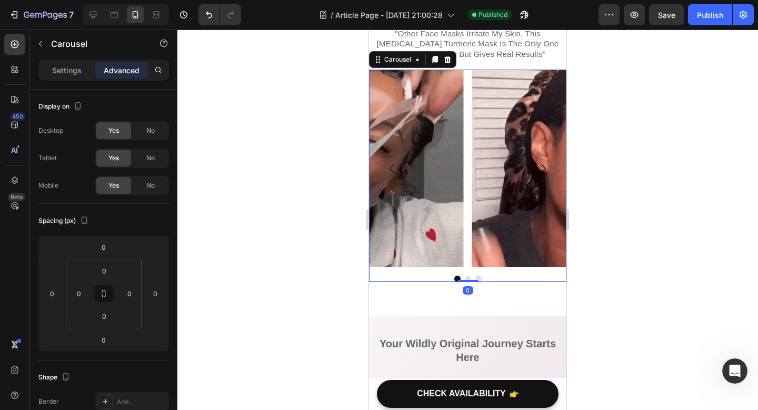
click at [466, 275] on button "Dot" at bounding box center [468, 278] width 6 height 6
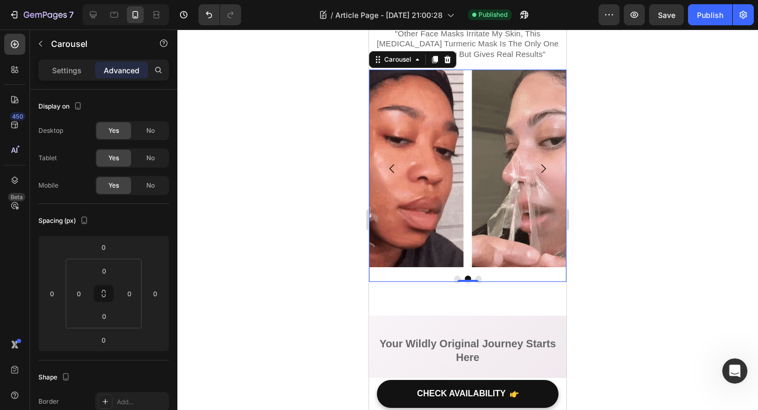
click at [477, 275] on button "Dot" at bounding box center [478, 278] width 6 height 6
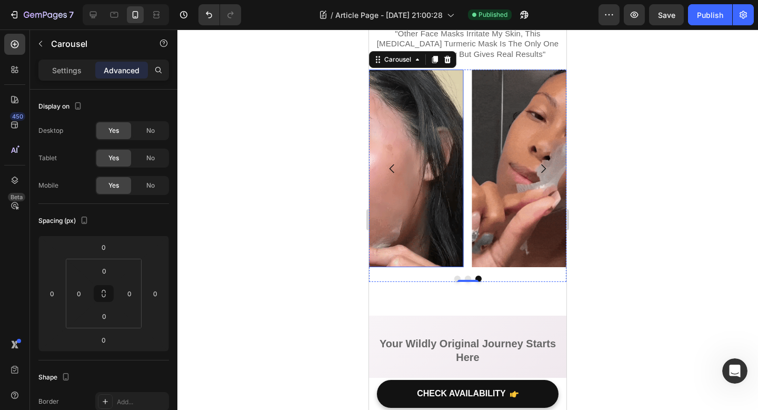
click at [409, 199] on img at bounding box center [364, 168] width 197 height 197
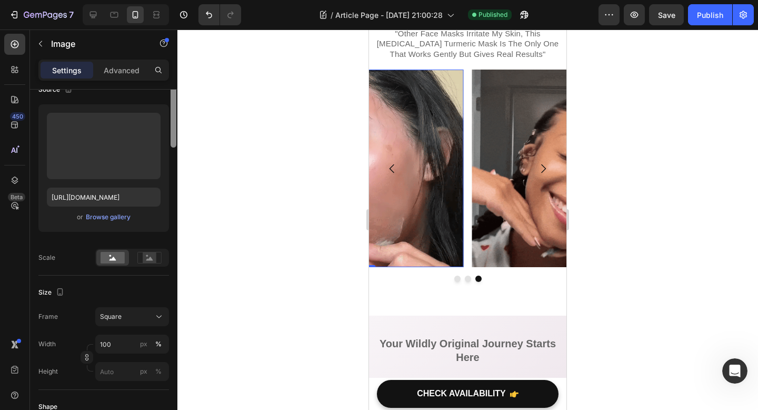
scroll to position [0, 0]
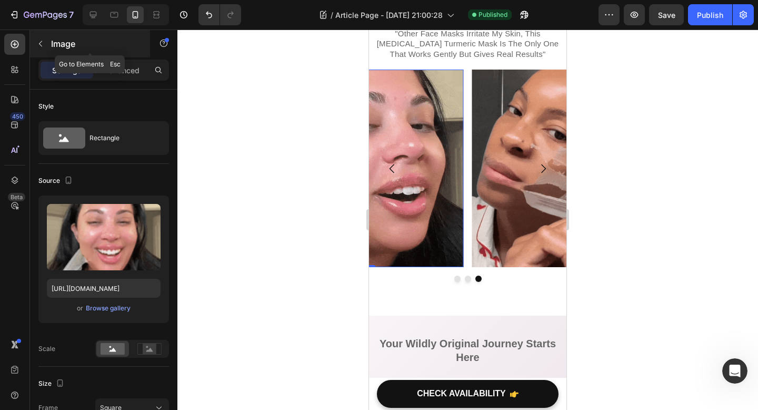
click at [37, 41] on icon "button" at bounding box center [40, 43] width 8 height 8
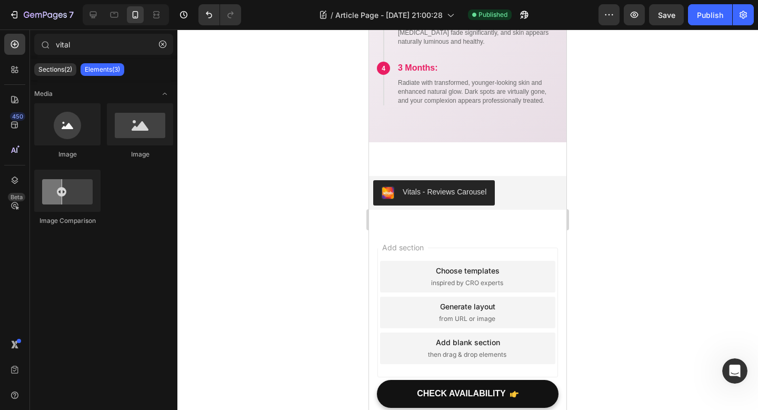
scroll to position [4492, 0]
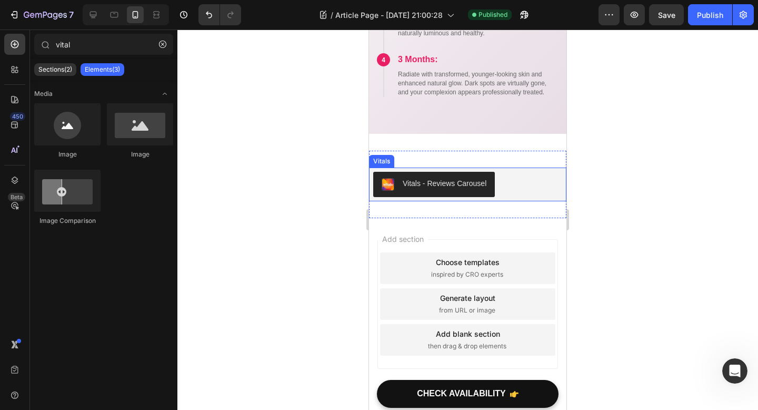
click at [451, 197] on div "Vitals - Reviews Carousel" at bounding box center [467, 184] width 197 height 34
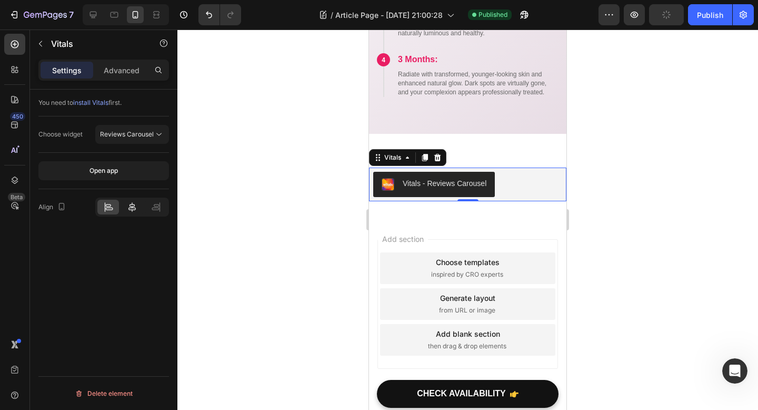
click at [129, 208] on icon at bounding box center [131, 206] width 7 height 9
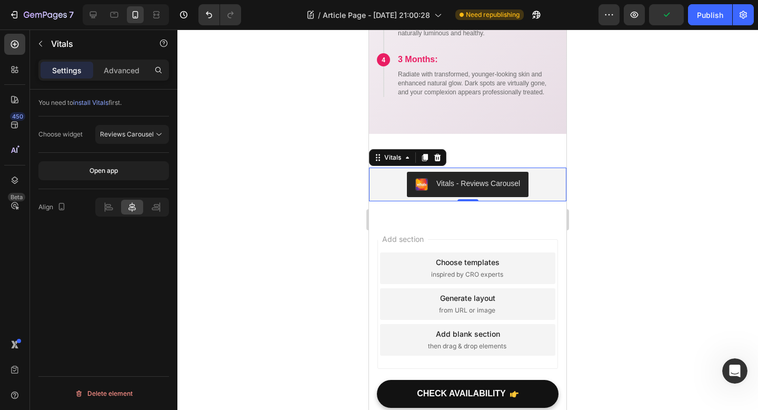
click at [674, 114] on div at bounding box center [467, 219] width 581 height 380
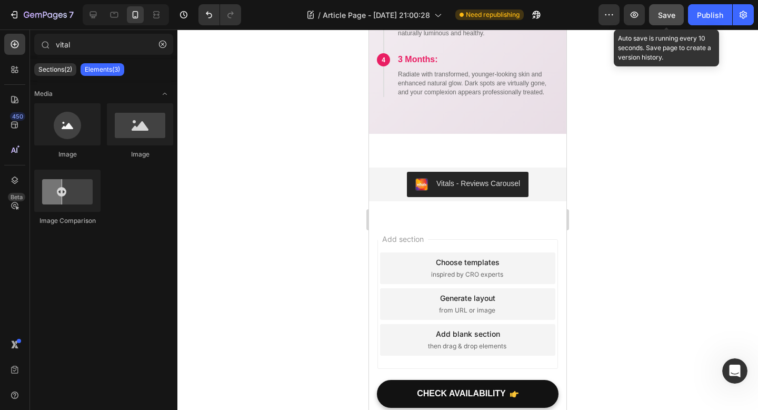
click at [670, 24] on button "Save" at bounding box center [666, 14] width 35 height 21
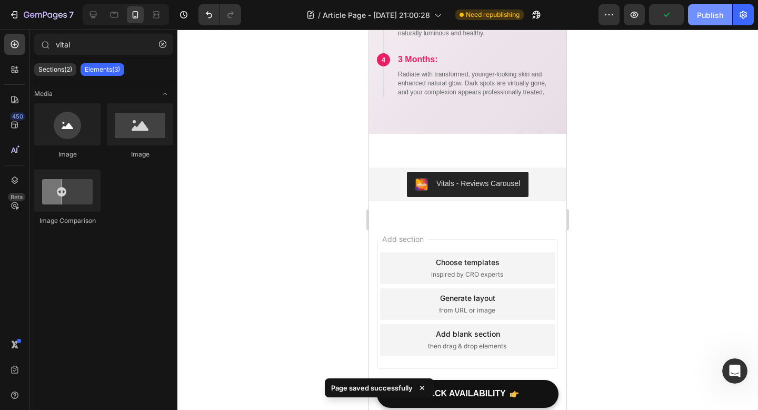
click at [707, 19] on div "Publish" at bounding box center [710, 14] width 26 height 11
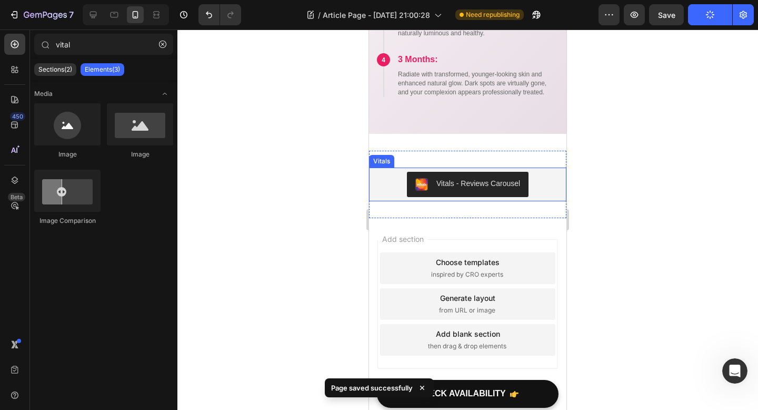
click at [483, 188] on div "Vitals - Reviews Carousel" at bounding box center [478, 183] width 84 height 11
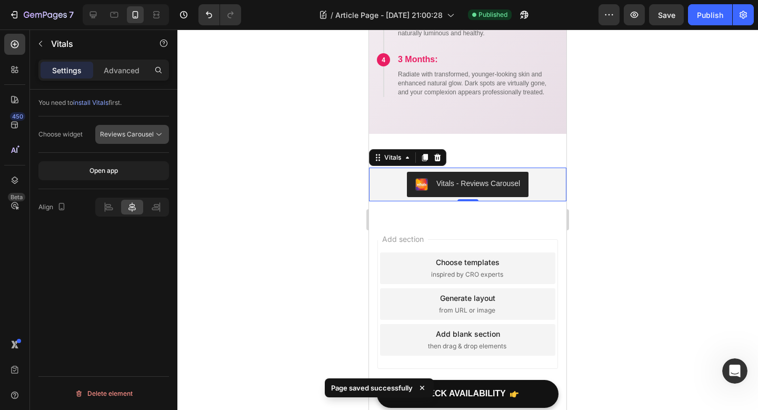
click at [133, 137] on span "Reviews Carousel" at bounding box center [127, 134] width 54 height 8
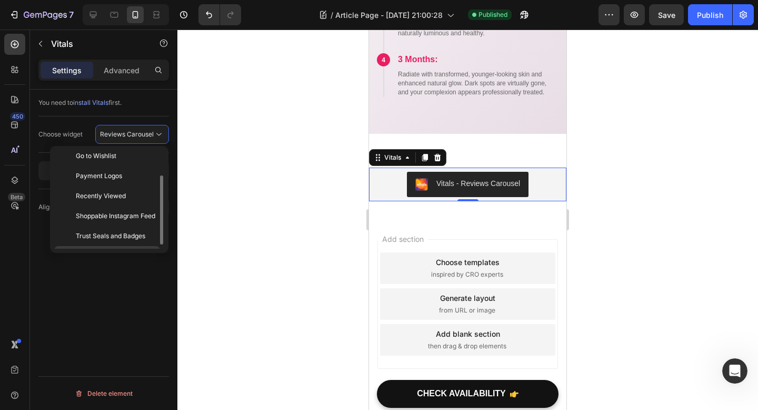
scroll to position [0, 0]
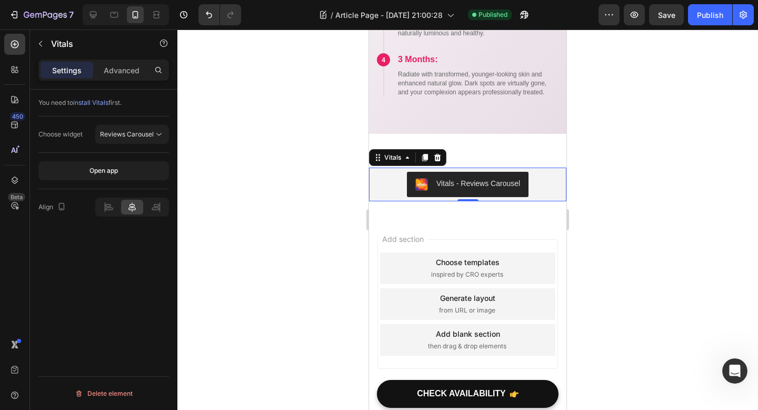
drag, startPoint x: 282, startPoint y: 259, endPoint x: 275, endPoint y: 256, distance: 7.2
click at [282, 259] on div at bounding box center [467, 219] width 581 height 380
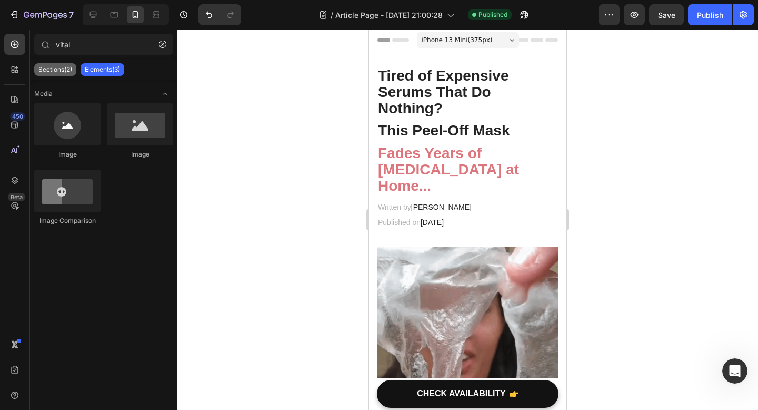
click at [66, 68] on p "Sections(2)" at bounding box center [55, 69] width 34 height 8
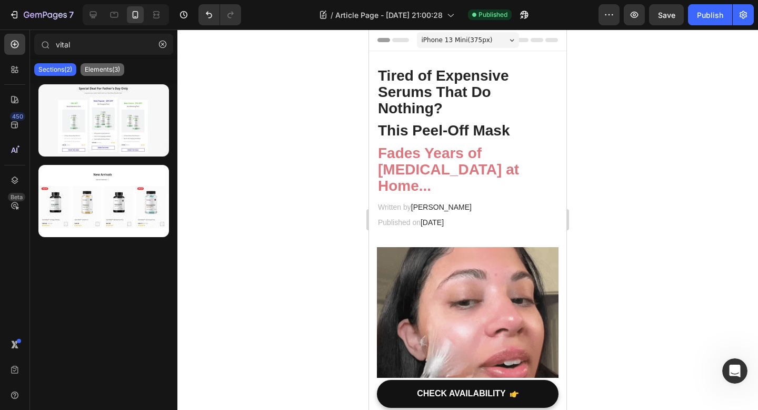
click at [118, 69] on p "Elements(3)" at bounding box center [102, 69] width 35 height 8
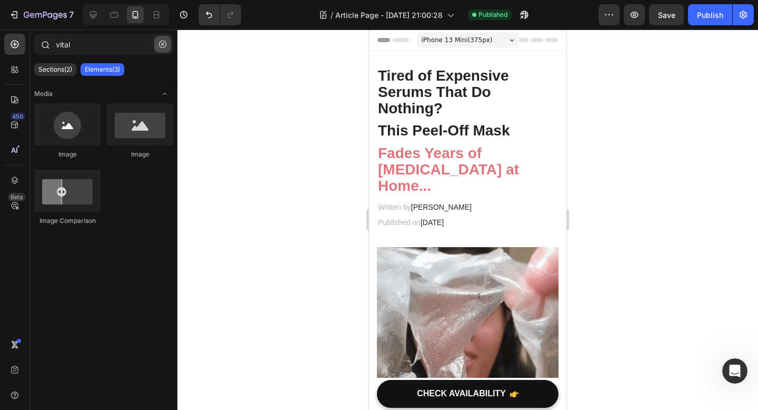
click at [164, 48] on button "button" at bounding box center [162, 44] width 17 height 17
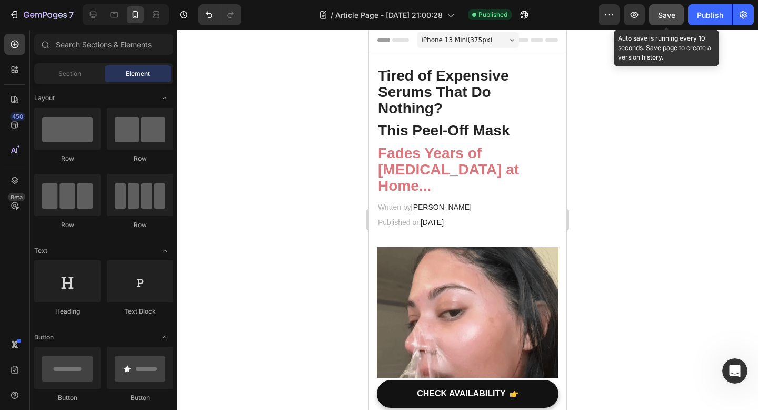
click at [658, 23] on button "Save" at bounding box center [666, 14] width 35 height 21
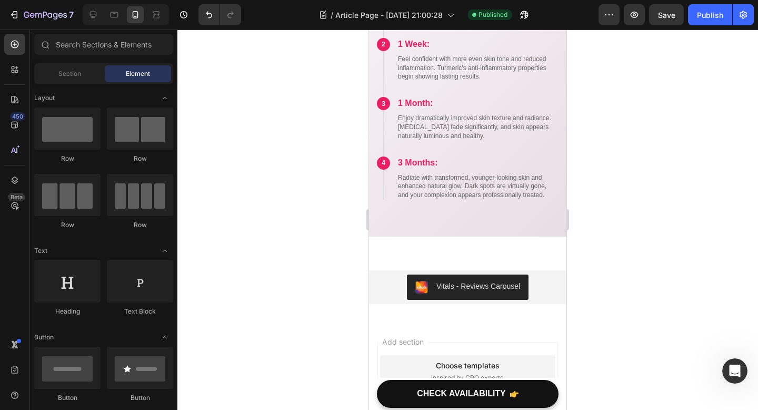
scroll to position [4347, 0]
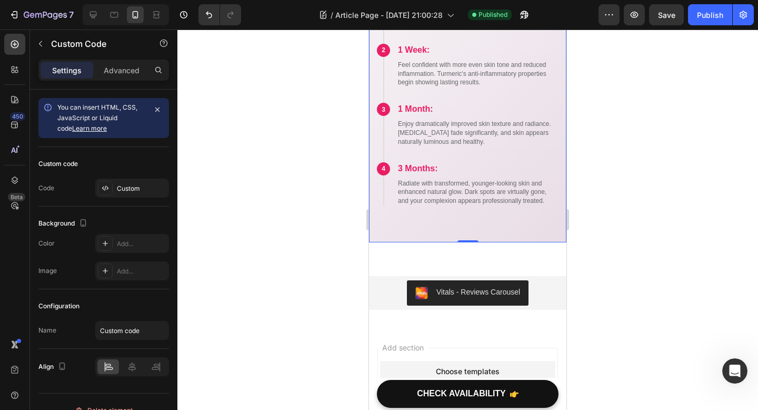
click at [446, 189] on p "Radiate with transformed, younger-looking skin and enhanced natural glow. Dark …" at bounding box center [478, 192] width 161 height 26
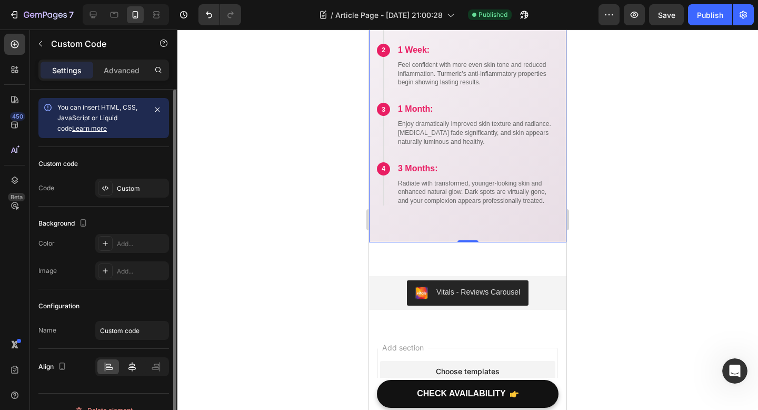
click at [134, 373] on div at bounding box center [132, 366] width 22 height 15
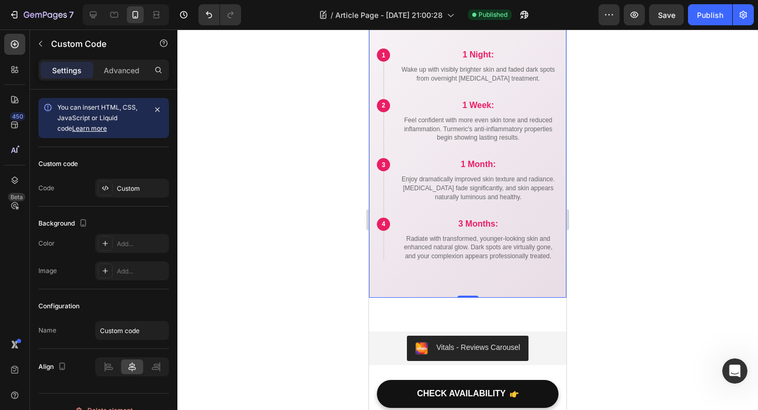
scroll to position [4244, 0]
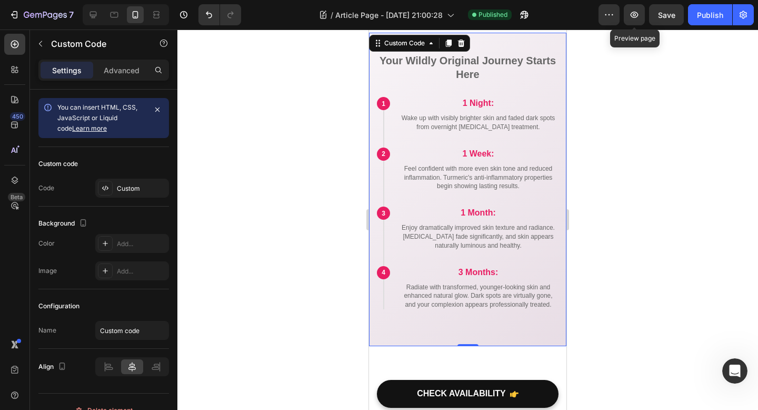
drag, startPoint x: 629, startPoint y: 16, endPoint x: 620, endPoint y: 87, distance: 71.7
click at [620, 0] on div "7 Version history / Article Page - Aug 25, 21:00:28 Published Preview Preview p…" at bounding box center [379, 0] width 758 height 0
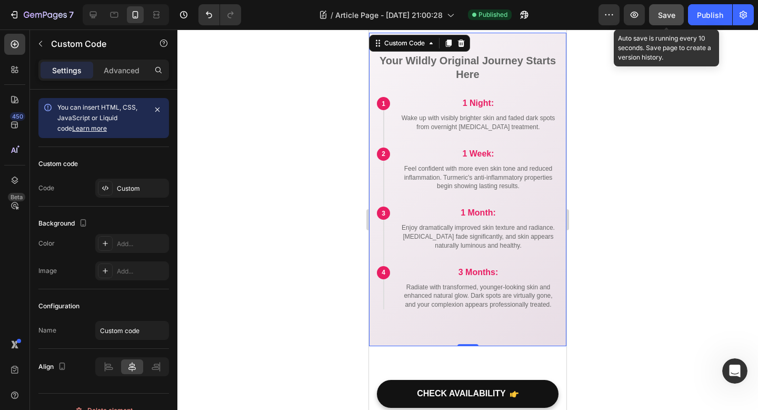
click at [676, 4] on button "Save" at bounding box center [666, 14] width 35 height 21
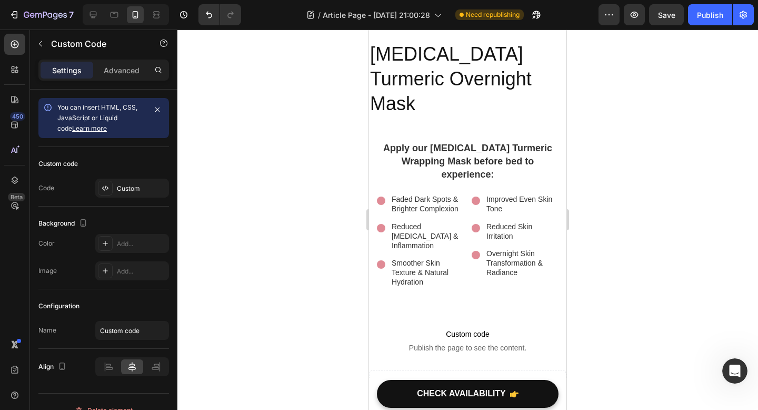
scroll to position [2815, 0]
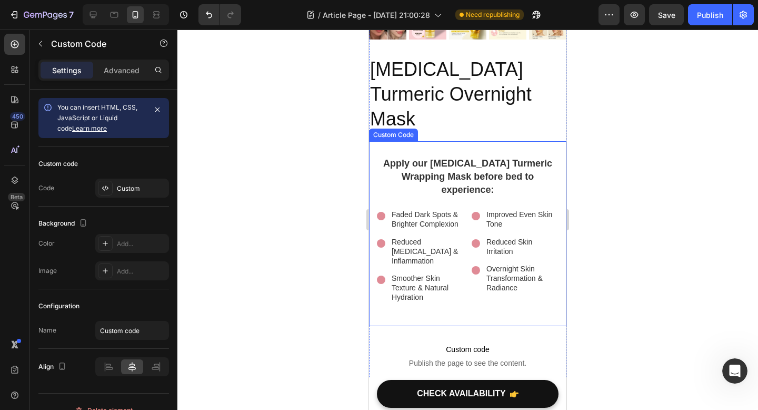
click at [484, 157] on h2 "Apply our [MEDICAL_DATA] Turmeric Wrapping Mask before bed to experience:" at bounding box center [468, 177] width 182 height 40
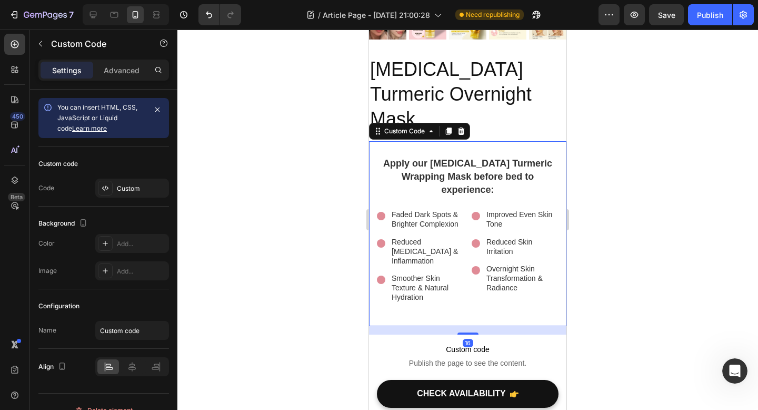
click at [490, 157] on h2 "Apply our [MEDICAL_DATA] Turmeric Wrapping Mask before bed to experience:" at bounding box center [468, 177] width 182 height 40
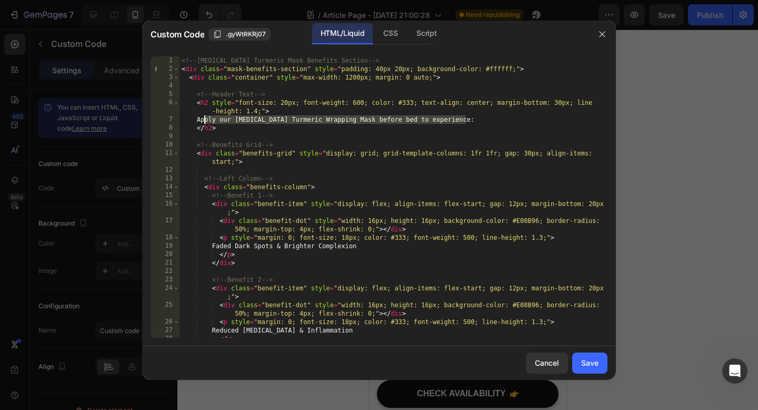
drag, startPoint x: 471, startPoint y: 122, endPoint x: 204, endPoint y: 122, distance: 266.9
click at [204, 122] on div "<!-- Kojic Acid Turmeric Mask Benefits Section --> < div class = "mask-benefits…" at bounding box center [394, 205] width 428 height 298
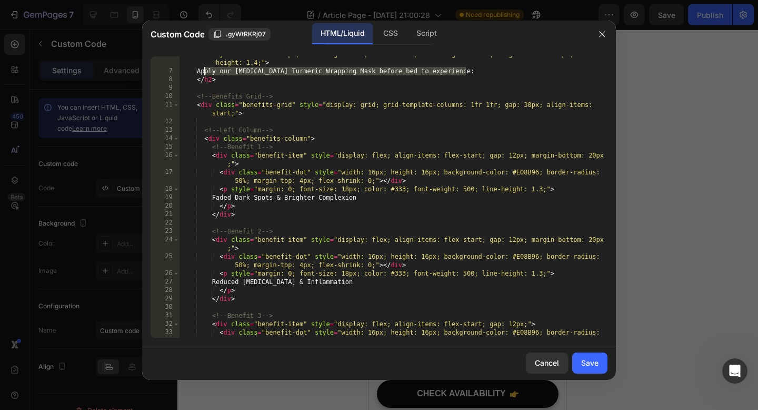
scroll to position [56, 0]
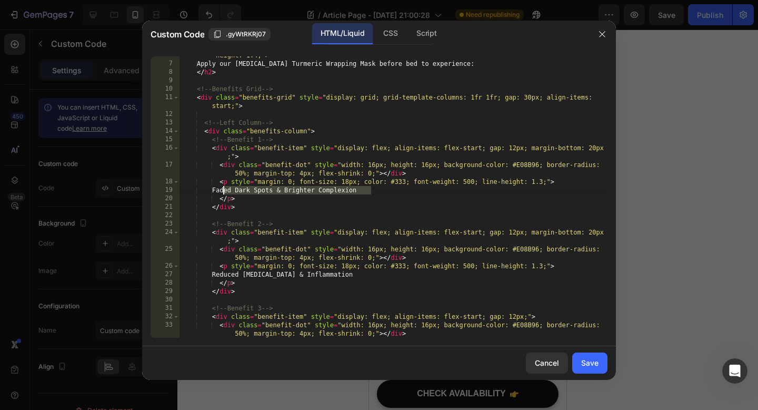
drag, startPoint x: 384, startPoint y: 192, endPoint x: 224, endPoint y: 191, distance: 160.1
click at [224, 191] on div "< h2 style = "font-size: 20px; font-weight: 600; color: #333; text-align: cente…" at bounding box center [394, 196] width 428 height 306
drag, startPoint x: 293, startPoint y: 274, endPoint x: 216, endPoint y: 274, distance: 77.4
click at [216, 274] on div "< h2 style = "font-size: 20px; font-weight: 600; color: #333; text-align: cente…" at bounding box center [394, 196] width 428 height 306
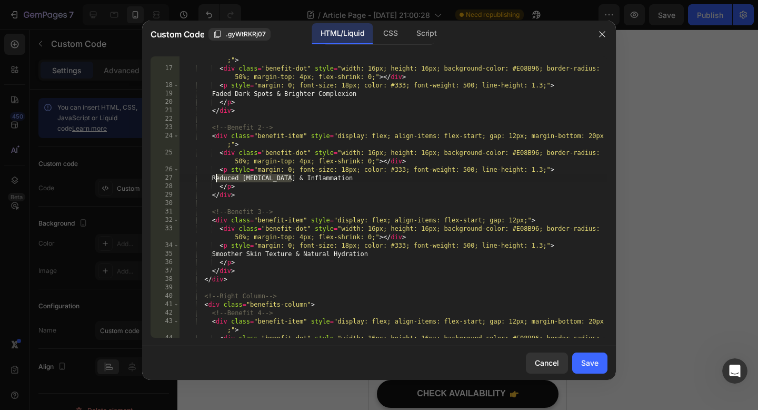
scroll to position [157, 0]
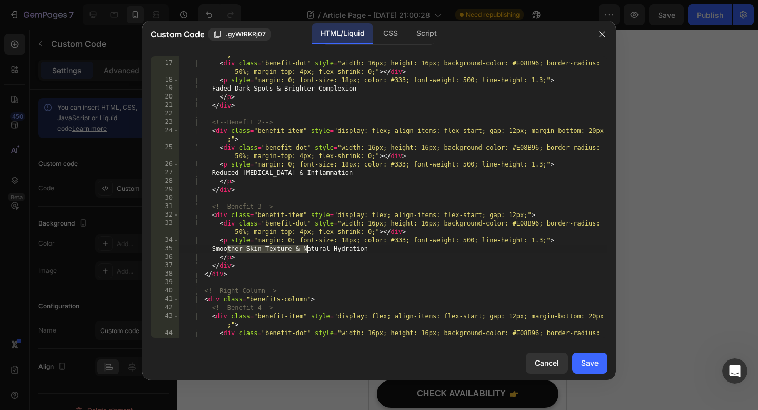
drag, startPoint x: 226, startPoint y: 251, endPoint x: 305, endPoint y: 249, distance: 79.5
click at [305, 249] on div "< div class = "benefit-item" style = "display: flex; align-items: flex-start; g…" at bounding box center [394, 199] width 428 height 315
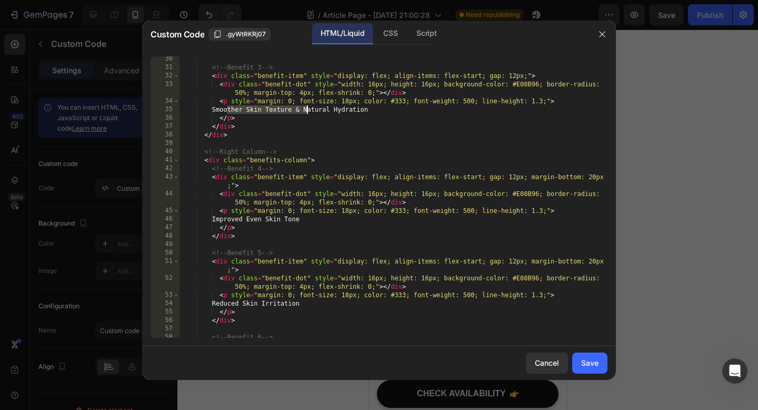
scroll to position [296, 0]
drag, startPoint x: 312, startPoint y: 218, endPoint x: 225, endPoint y: 219, distance: 86.4
click at [225, 219] on div "<!-- Benefit 3 --> < div class = "benefit-item" style = "display: flex; align-i…" at bounding box center [394, 204] width 428 height 298
click at [327, 227] on div "<!-- Benefit 3 --> < div class = "benefit-item" style = "display: flex; align-i…" at bounding box center [394, 204] width 428 height 298
drag, startPoint x: 329, startPoint y: 304, endPoint x: 223, endPoint y: 302, distance: 105.8
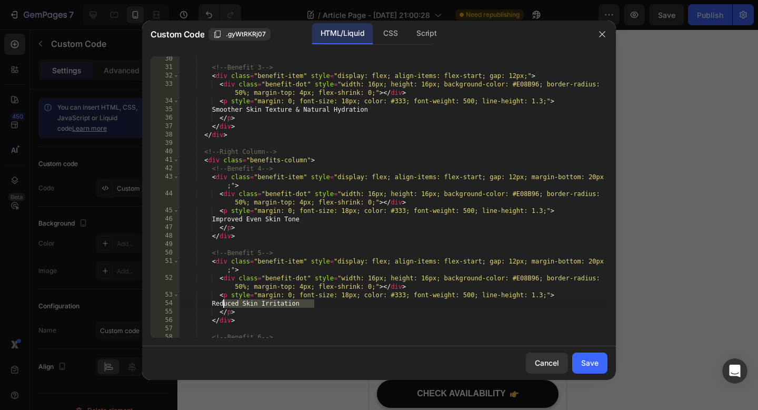
click at [223, 302] on div "<!-- Benefit 3 --> < div class = "benefit-item" style = "display: flex; align-i…" at bounding box center [394, 204] width 428 height 298
type textarea "Reduced Skin Irritation"
click at [540, 363] on div "Cancel" at bounding box center [547, 362] width 24 height 11
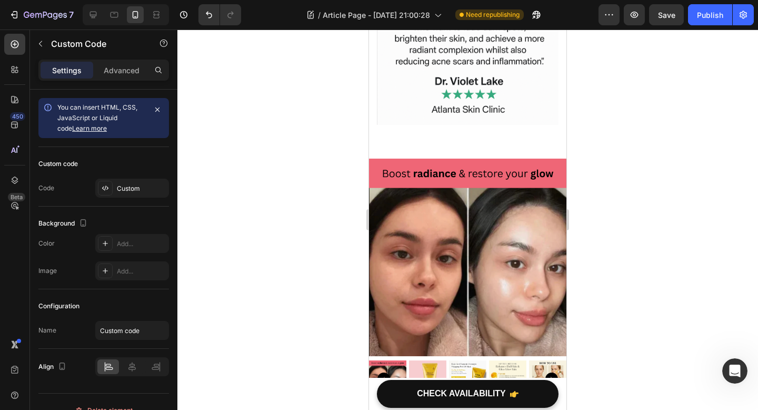
scroll to position [2479, 0]
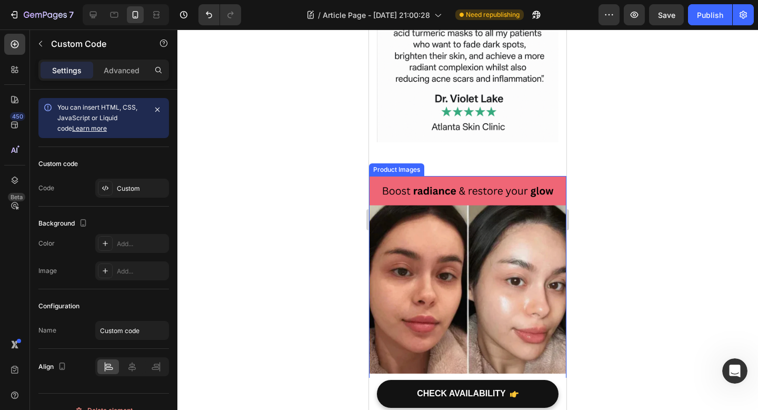
click at [431, 378] on img at bounding box center [427, 396] width 37 height 37
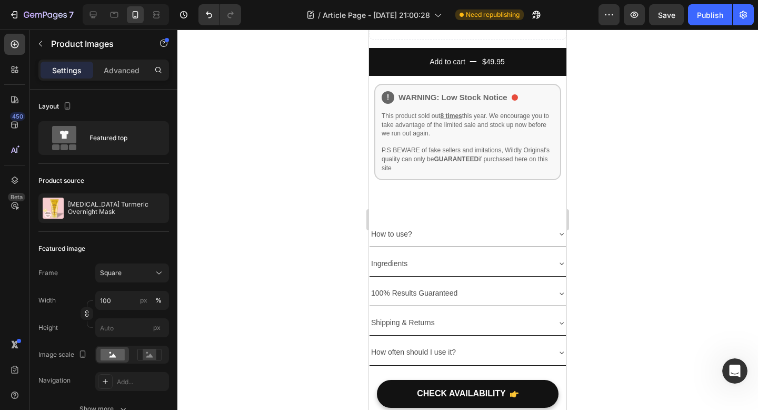
scroll to position [3252, 0]
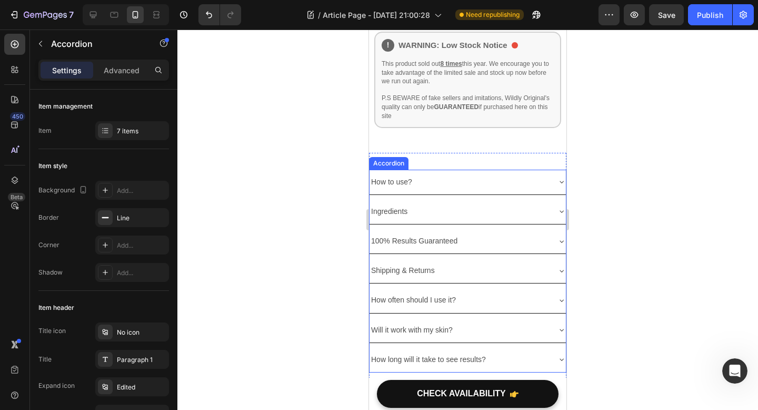
click at [426, 234] on p "100% Results Guaranteed" at bounding box center [414, 240] width 86 height 13
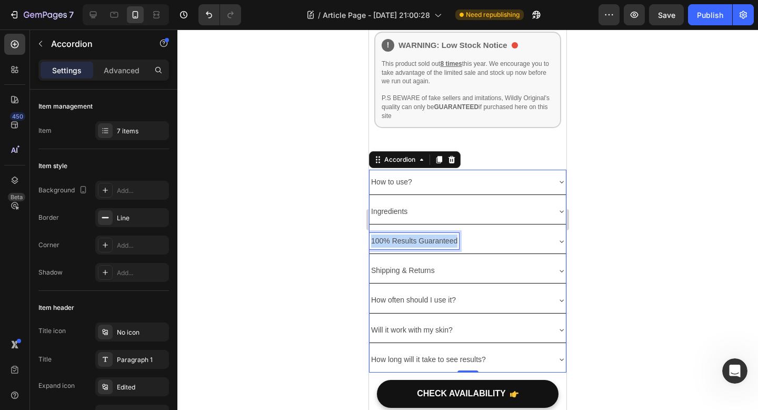
click at [426, 234] on p "100% Results Guaranteed" at bounding box center [414, 240] width 86 height 13
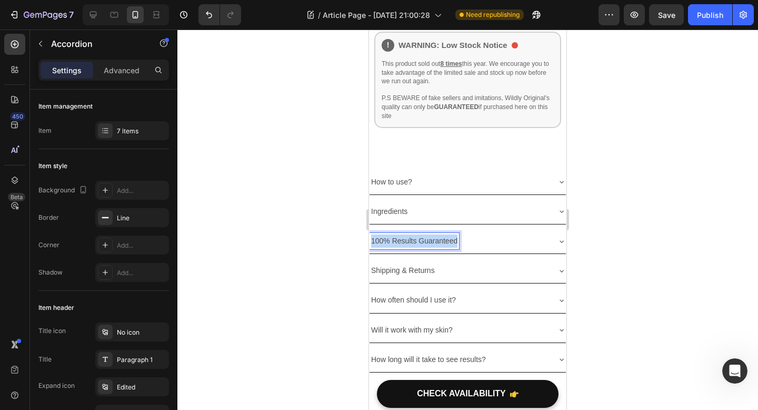
click at [426, 234] on p "100% Results Guaranteed" at bounding box center [414, 240] width 86 height 13
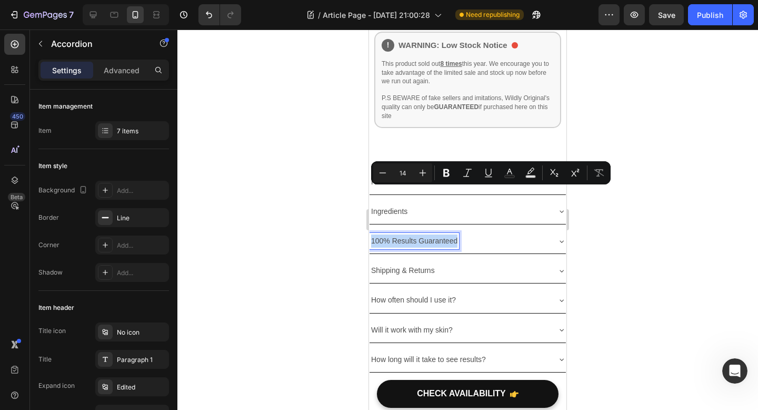
copy p "100% Results Guaranteed"
click at [682, 261] on div at bounding box center [467, 219] width 581 height 380
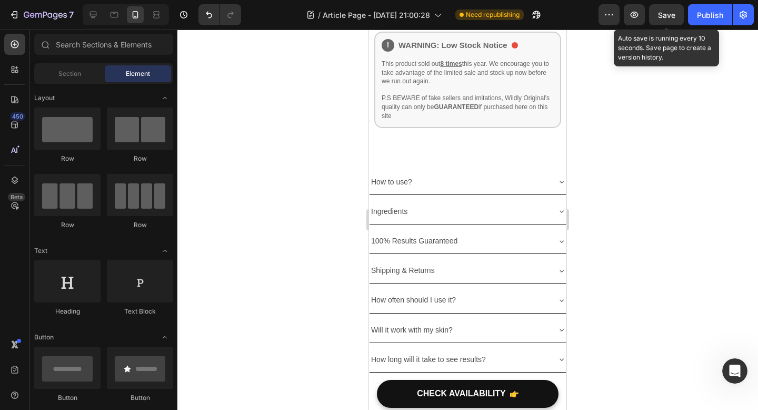
click at [667, 13] on span "Save" at bounding box center [666, 15] width 17 height 9
click at [666, 14] on span "Save" at bounding box center [666, 15] width 17 height 9
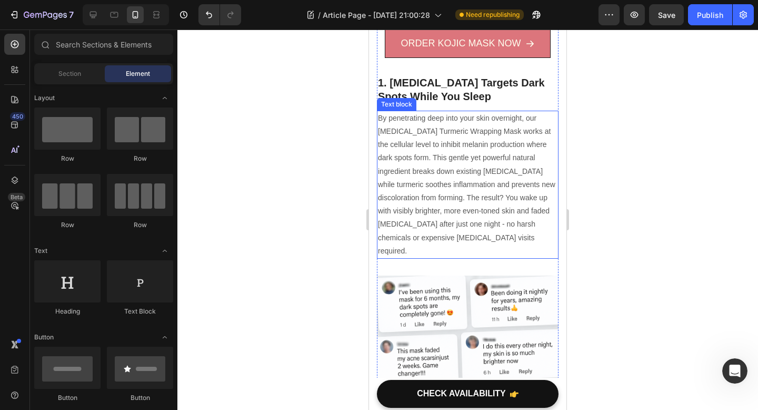
scroll to position [0, 0]
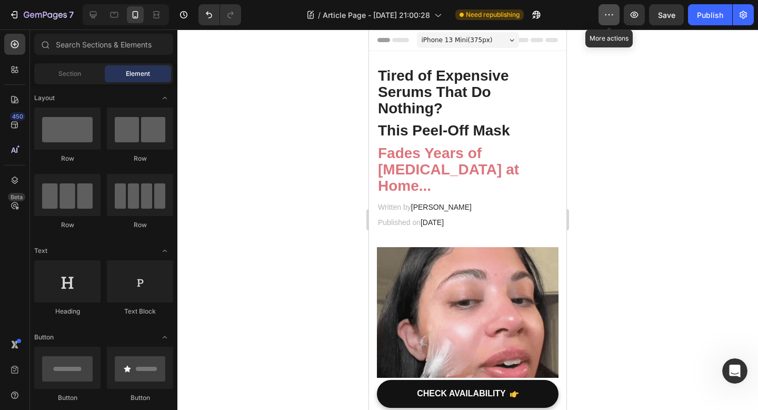
click at [610, 19] on icon "button" at bounding box center [609, 14] width 11 height 11
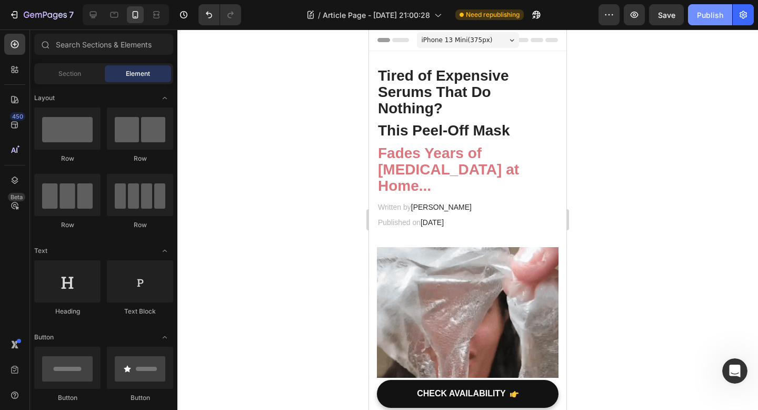
click at [704, 17] on div "Publish" at bounding box center [710, 14] width 26 height 11
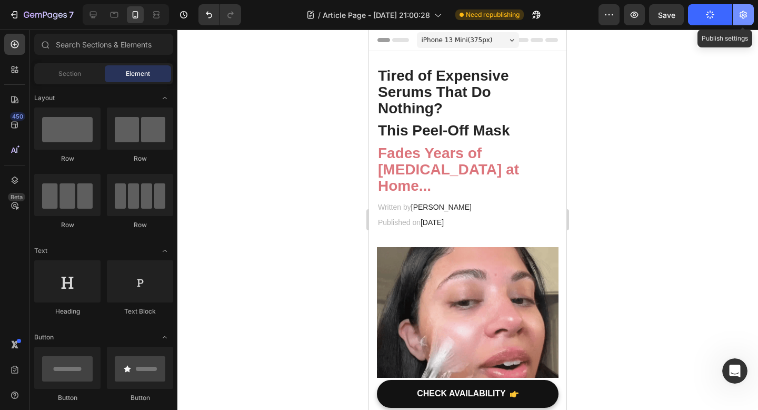
click at [743, 18] on icon "button" at bounding box center [743, 15] width 7 height 8
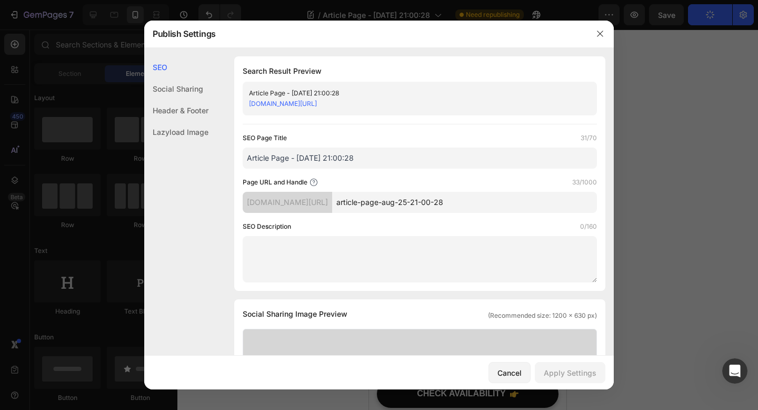
click at [668, 233] on div at bounding box center [379, 205] width 758 height 410
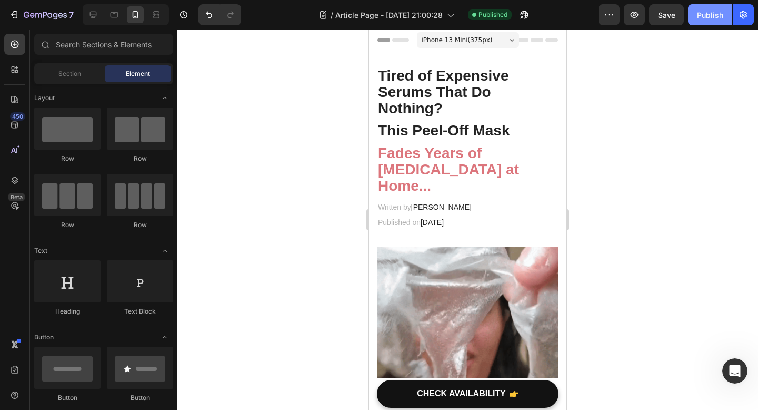
click at [711, 21] on button "Publish" at bounding box center [710, 14] width 44 height 21
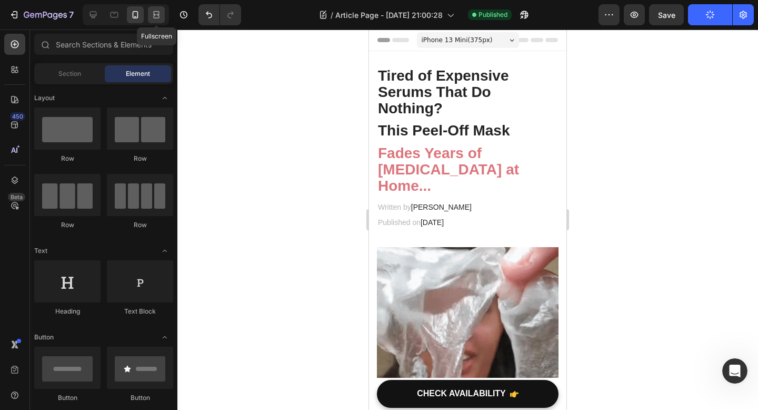
click at [157, 22] on div at bounding box center [156, 14] width 17 height 17
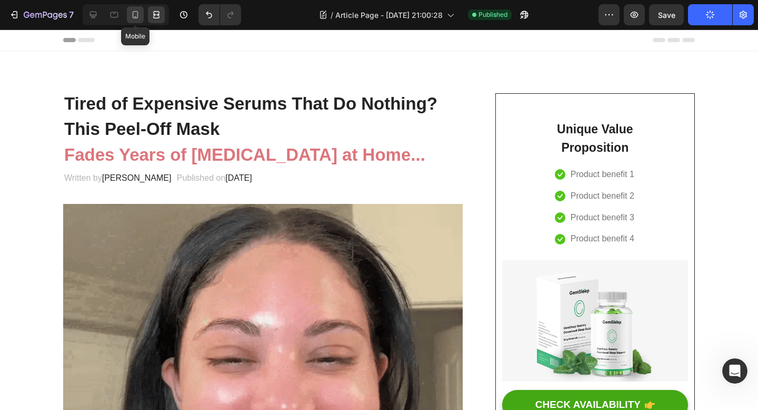
click at [137, 20] on div at bounding box center [135, 14] width 17 height 17
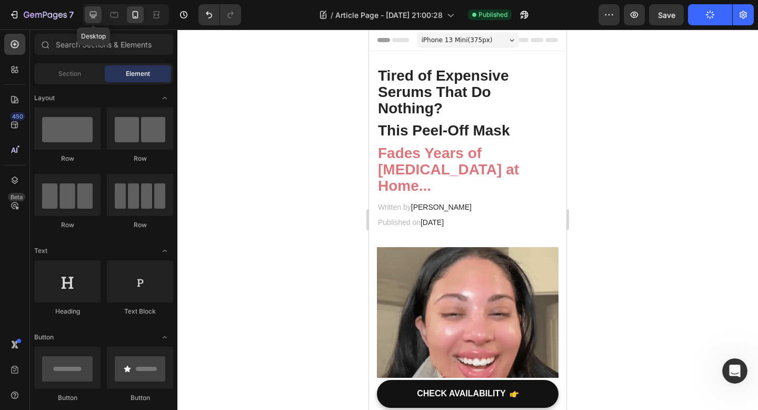
click at [98, 18] on icon at bounding box center [93, 14] width 11 height 11
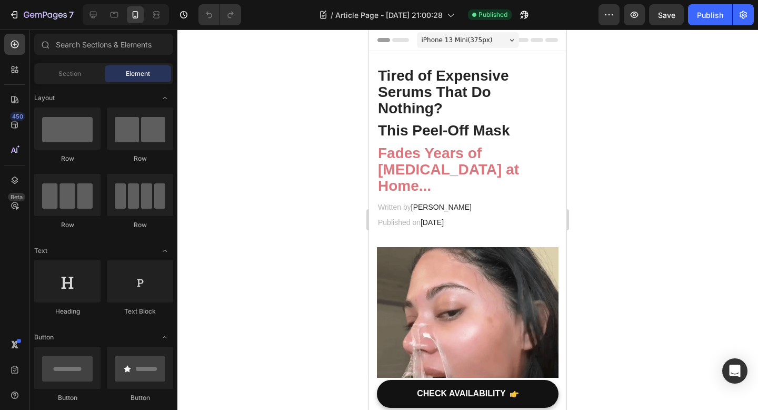
click at [98, 23] on div at bounding box center [126, 14] width 86 height 21
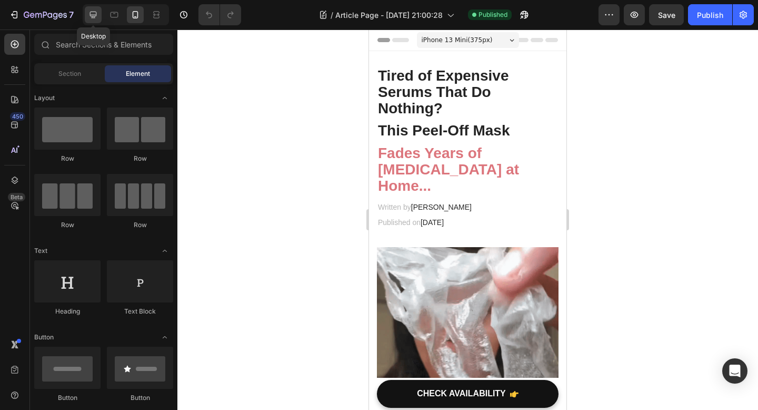
click at [93, 16] on icon at bounding box center [93, 15] width 7 height 7
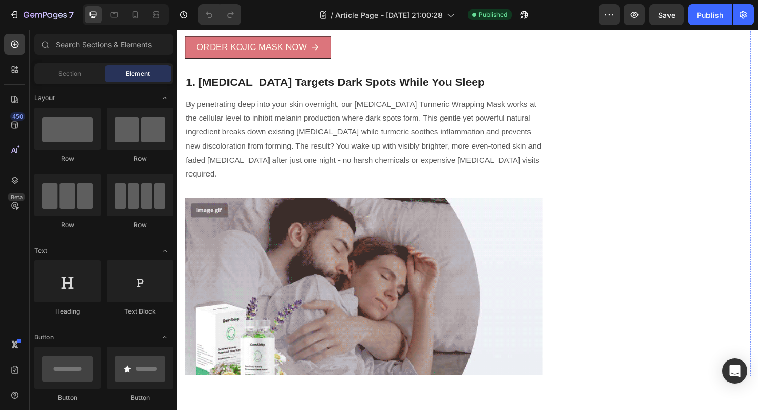
scroll to position [711, 0]
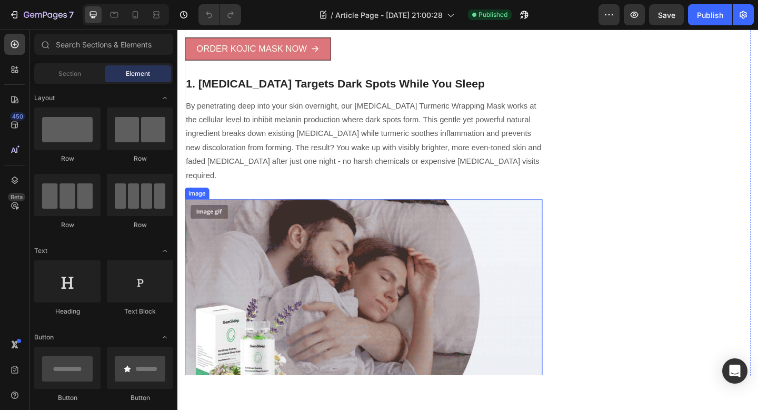
click at [458, 241] on img at bounding box center [379, 323] width 389 height 219
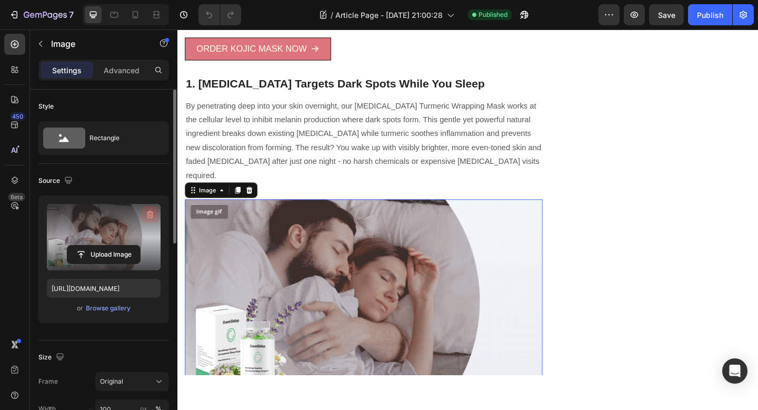
click at [151, 215] on icon "button" at bounding box center [150, 214] width 11 height 11
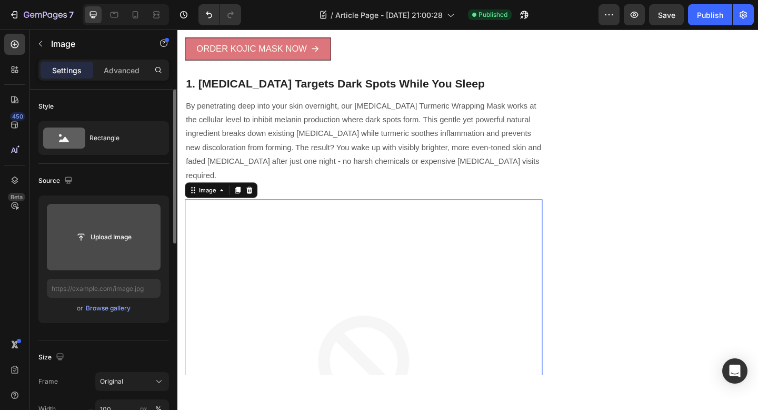
click at [102, 235] on input "file" at bounding box center [103, 237] width 73 height 18
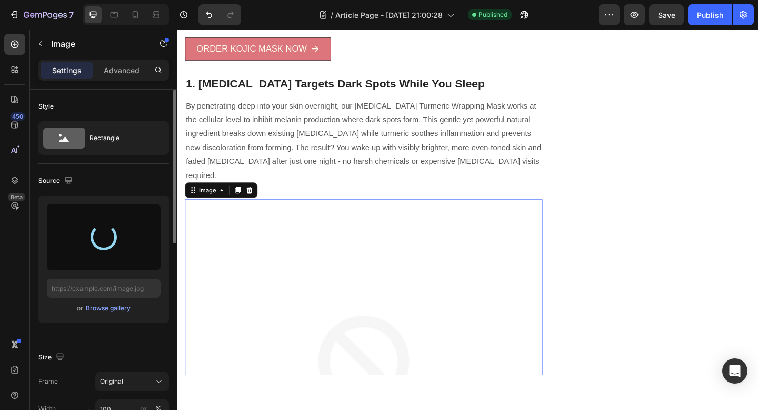
type input "https://cdn.shopify.com/s/files/1/0928/8391/0976/files/gempages_574315025229939…"
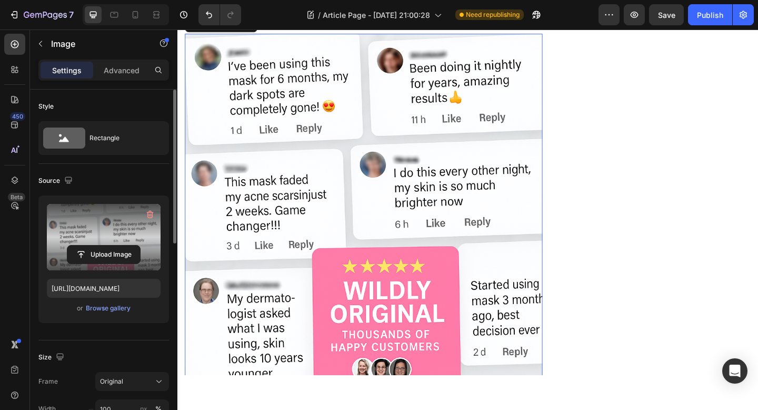
scroll to position [907, 0]
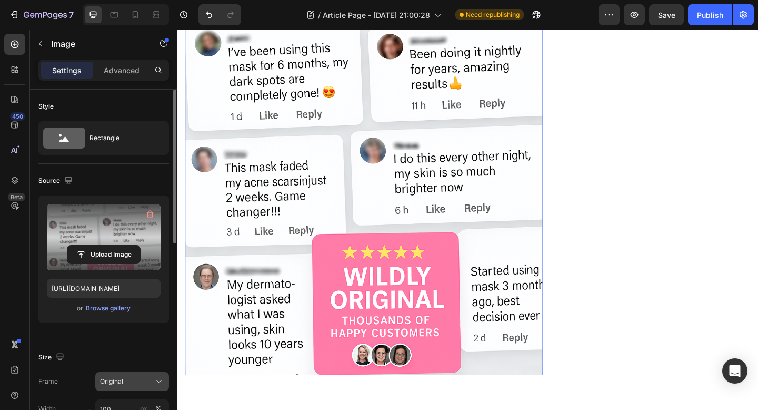
click at [139, 379] on div "Original" at bounding box center [126, 380] width 52 height 9
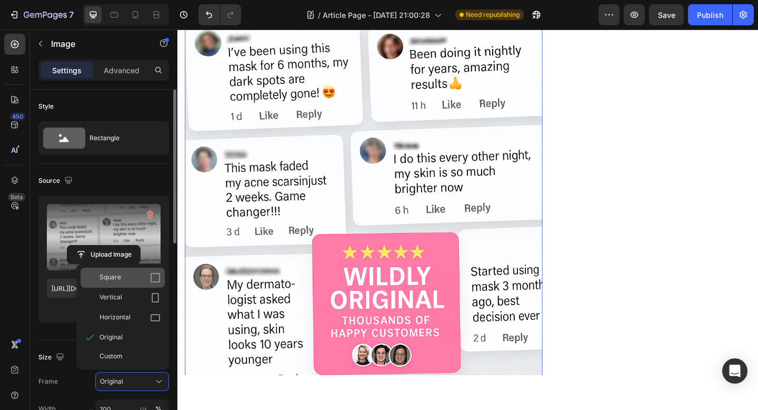
click at [147, 277] on div "Square" at bounding box center [130, 277] width 61 height 11
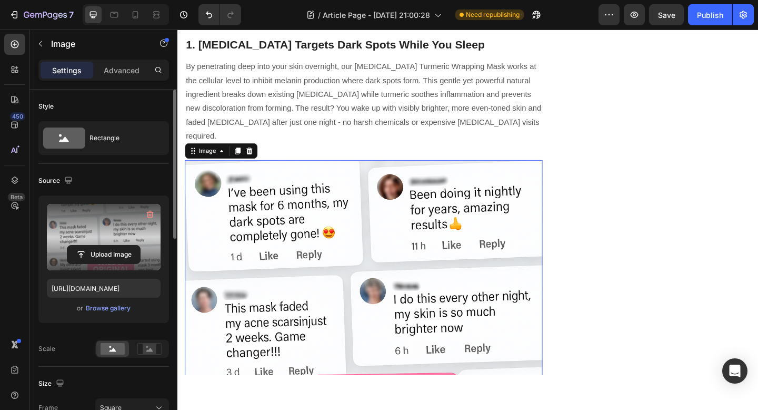
scroll to position [901, 0]
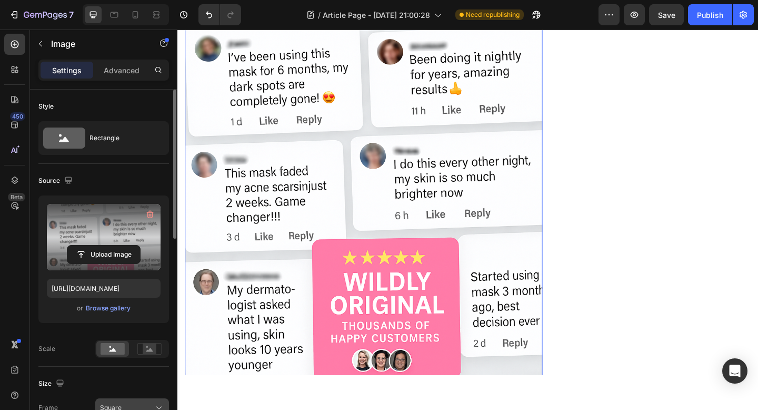
click at [134, 407] on div "Square" at bounding box center [126, 407] width 52 height 9
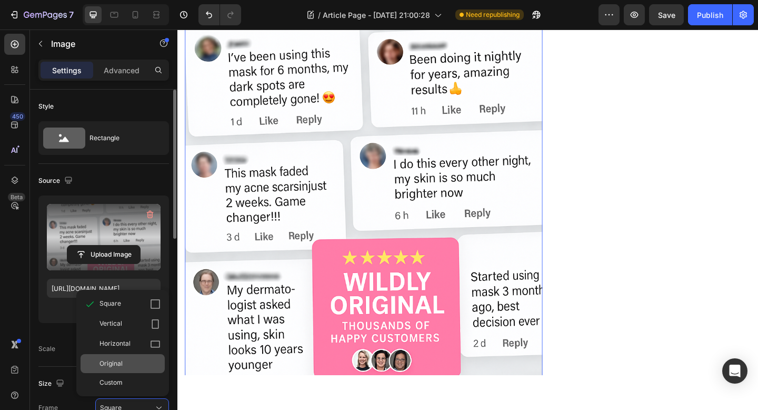
click at [140, 365] on div "Original" at bounding box center [130, 363] width 61 height 9
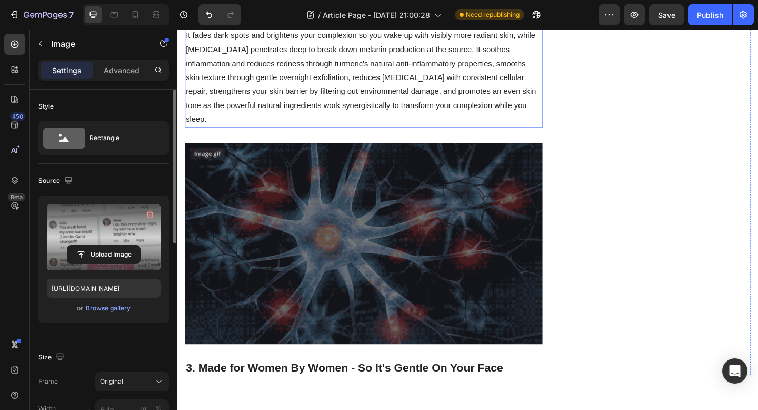
scroll to position [1373, 0]
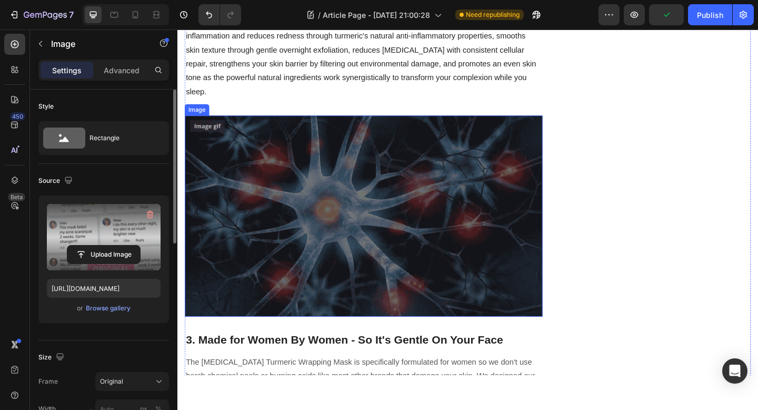
click at [411, 189] on img at bounding box center [379, 232] width 389 height 219
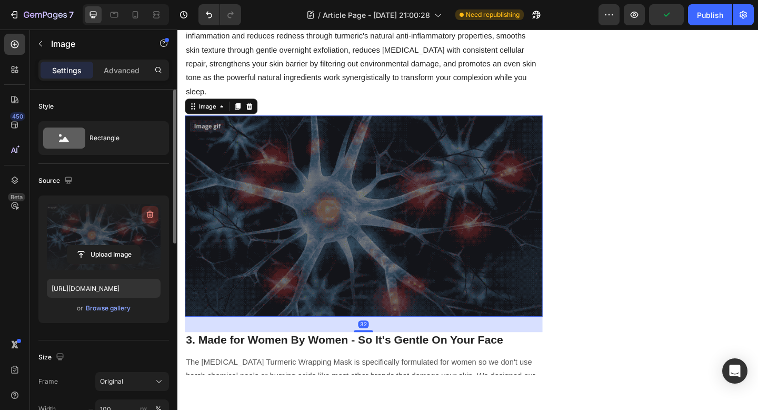
click at [153, 217] on icon "button" at bounding box center [150, 214] width 11 height 11
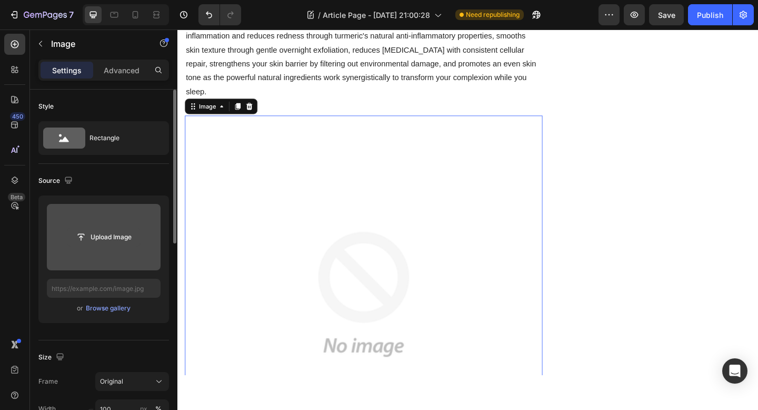
click at [106, 234] on input "file" at bounding box center [103, 237] width 73 height 18
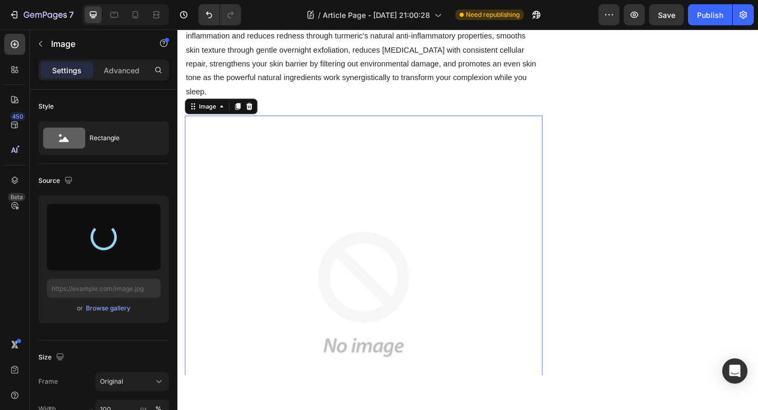
type input "https://cdn.shopify.com/s/files/1/0928/8391/0976/files/gempages_574315025229939…"
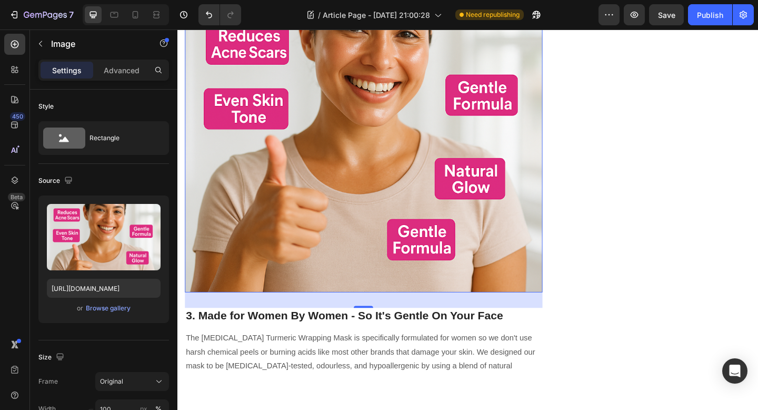
scroll to position [1571, 0]
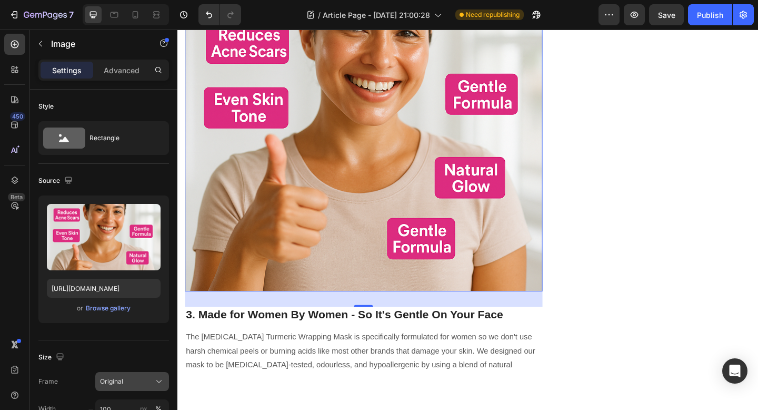
click at [127, 380] on div "Original" at bounding box center [126, 380] width 52 height 9
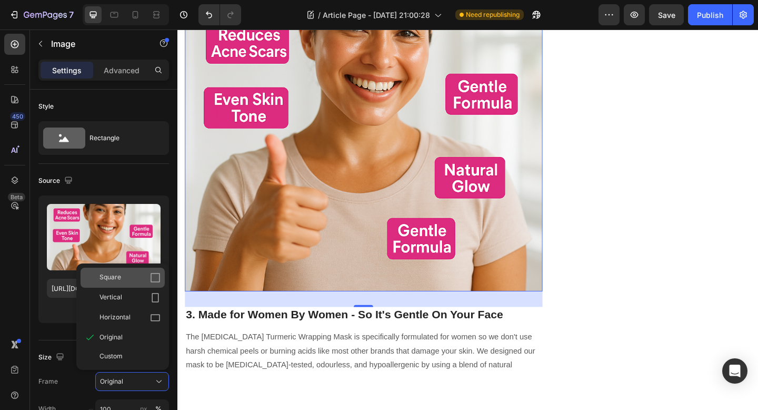
click at [152, 272] on div "Square" at bounding box center [123, 277] width 84 height 20
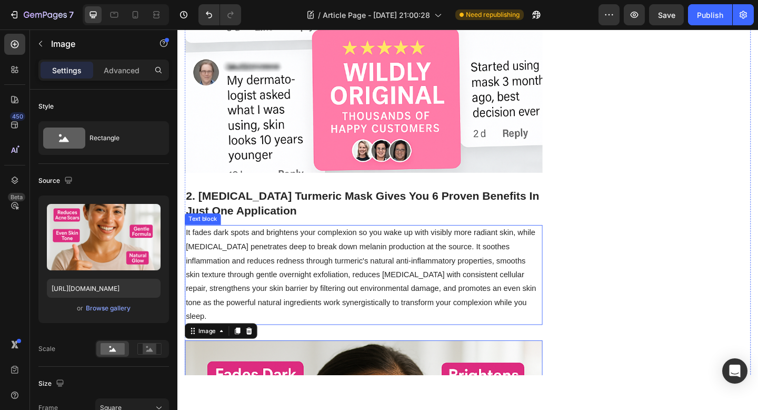
scroll to position [1097, 0]
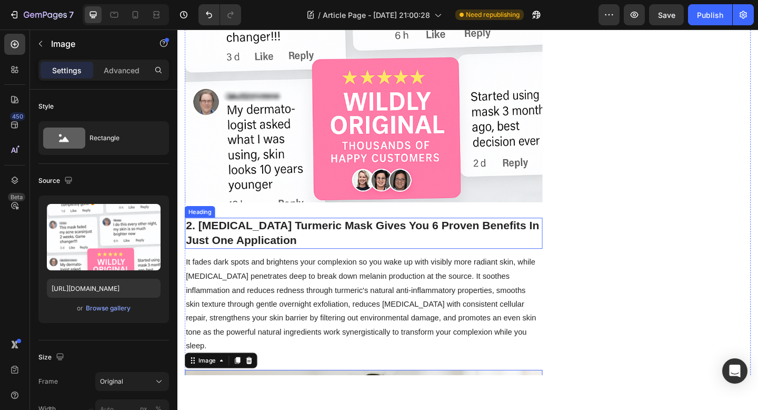
click at [388, 185] on img at bounding box center [379, 23] width 389 height 389
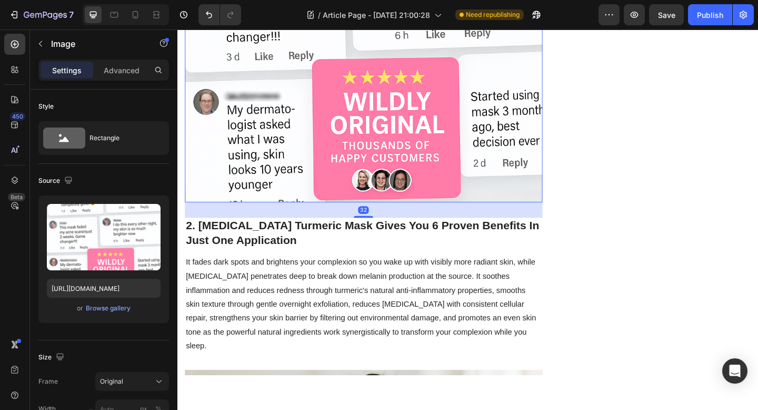
click at [162, 392] on div "Frame Original Width px % Height px %" at bounding box center [103, 409] width 131 height 74
click at [143, 376] on div "Original" at bounding box center [126, 380] width 52 height 9
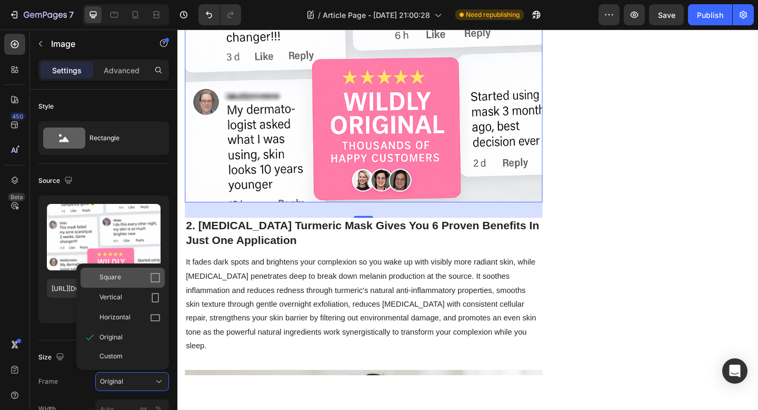
click at [162, 280] on div "Square" at bounding box center [123, 277] width 84 height 20
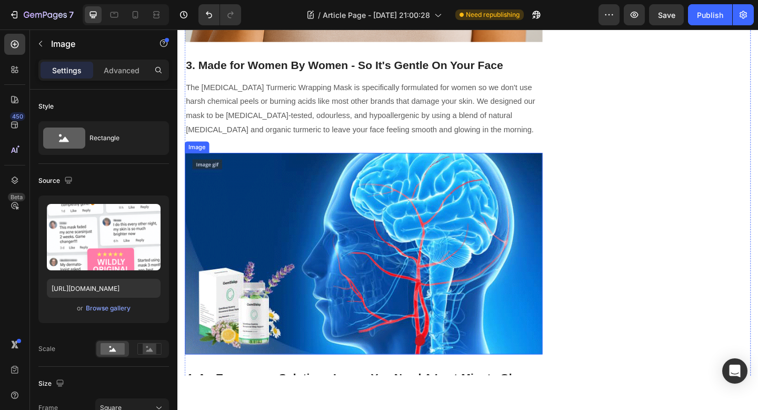
scroll to position [1916, 0]
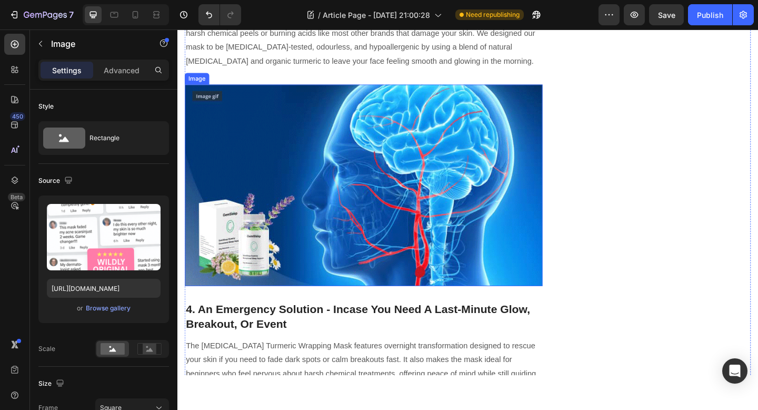
click at [372, 137] on img at bounding box center [379, 199] width 389 height 219
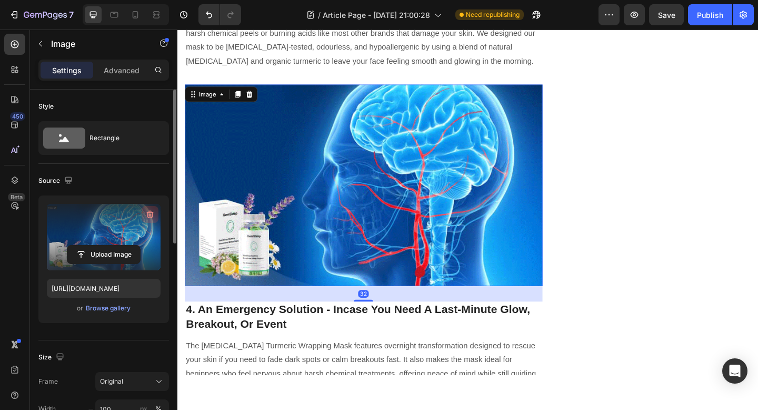
click at [152, 209] on icon "button" at bounding box center [150, 214] width 11 height 11
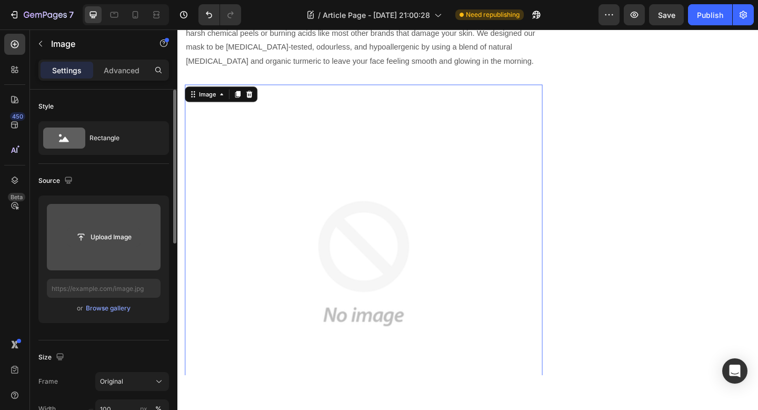
click at [106, 239] on input "file" at bounding box center [103, 237] width 73 height 18
click at [124, 230] on input "file" at bounding box center [103, 237] width 73 height 18
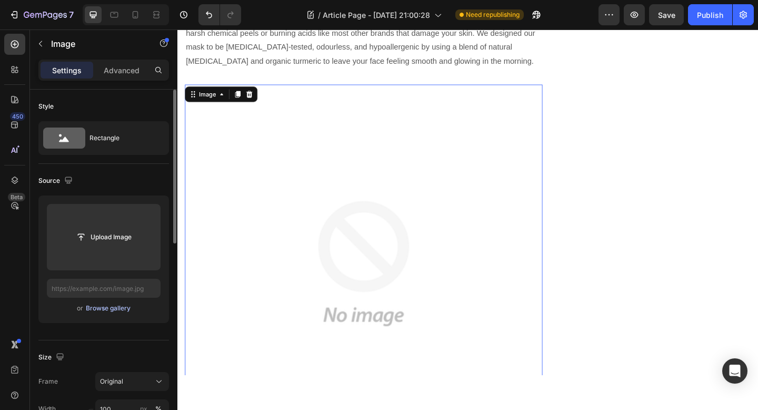
click at [101, 308] on div "Browse gallery" at bounding box center [108, 307] width 45 height 9
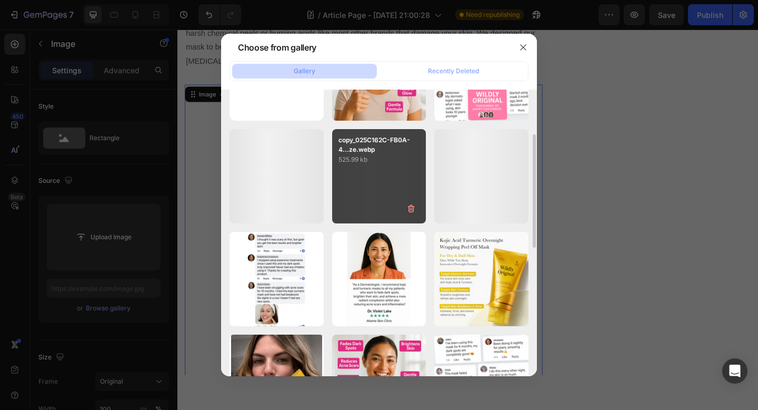
scroll to position [292, 0]
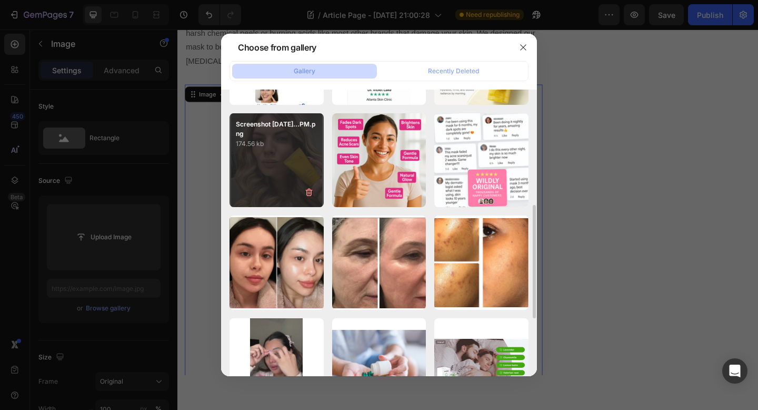
click at [270, 146] on p "174.56 kb" at bounding box center [277, 143] width 82 height 11
type input "https://cdn.shopify.com/s/files/1/0928/8391/0976/files/gempages_574315025229939…"
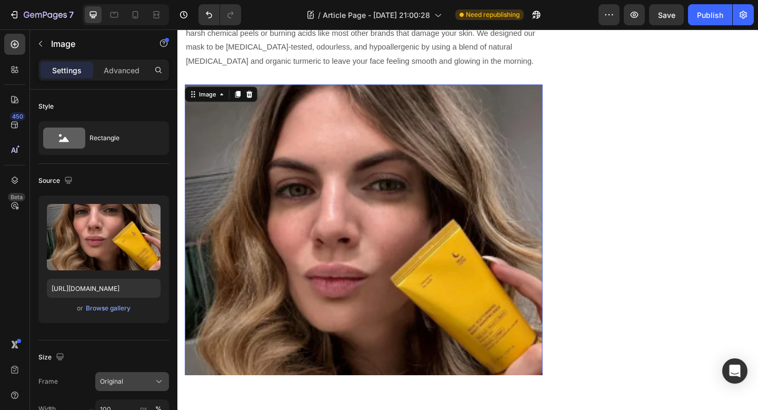
click at [136, 386] on div "Original" at bounding box center [132, 381] width 64 height 11
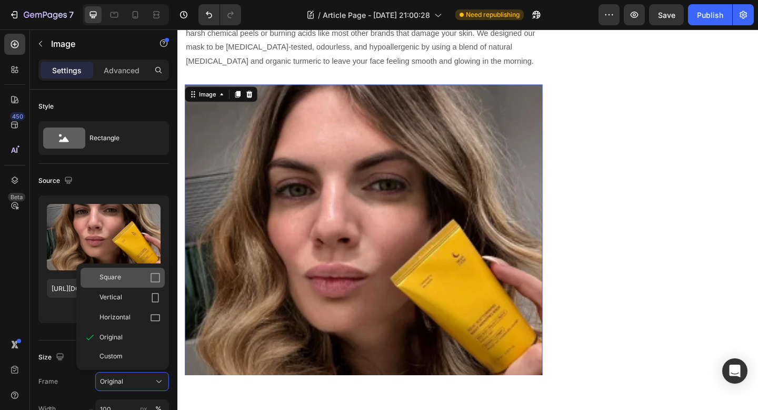
click at [155, 280] on icon at bounding box center [155, 277] width 11 height 11
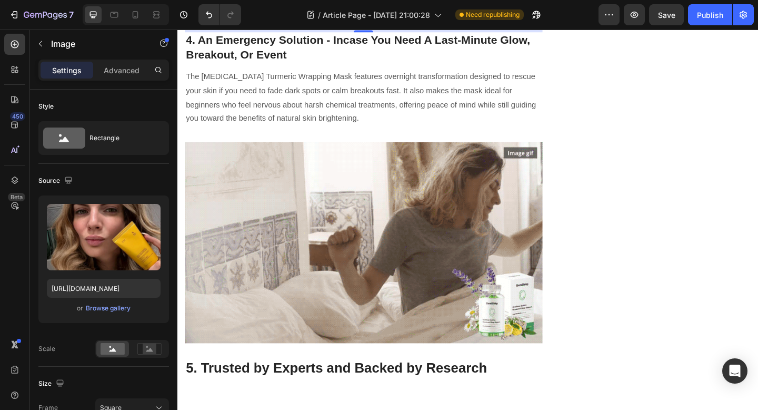
scroll to position [2409, 0]
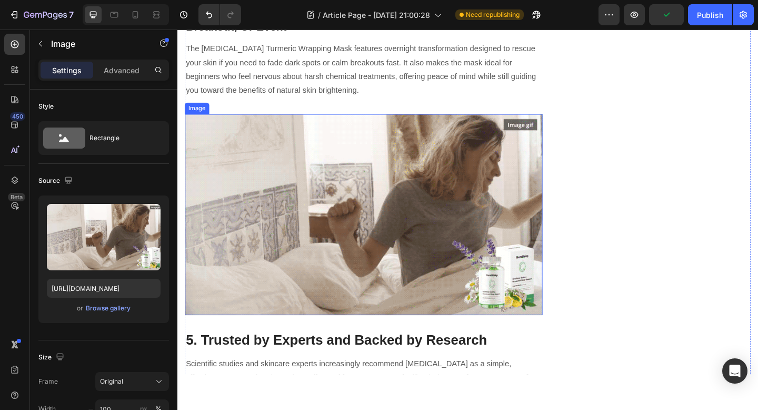
click at [417, 161] on img at bounding box center [379, 231] width 389 height 219
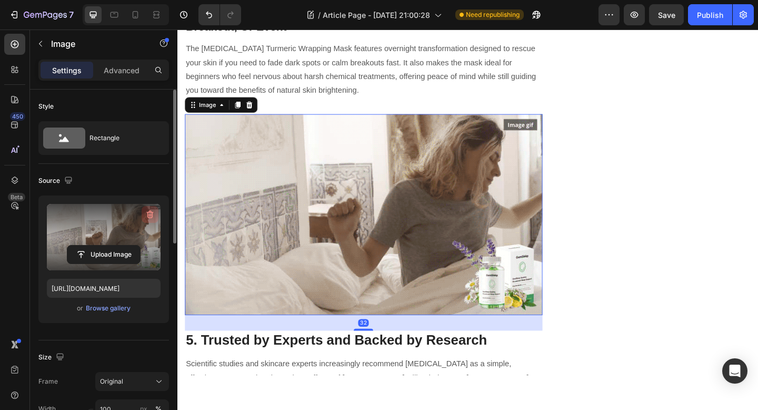
click at [151, 213] on icon "button" at bounding box center [150, 214] width 11 height 11
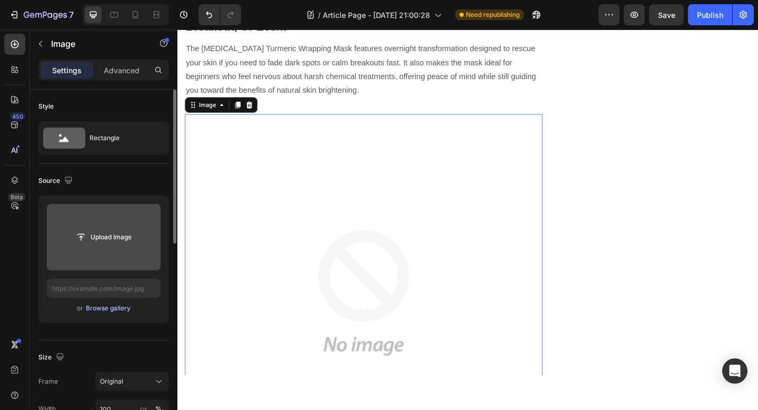
click at [115, 305] on div "Browse gallery" at bounding box center [108, 307] width 45 height 9
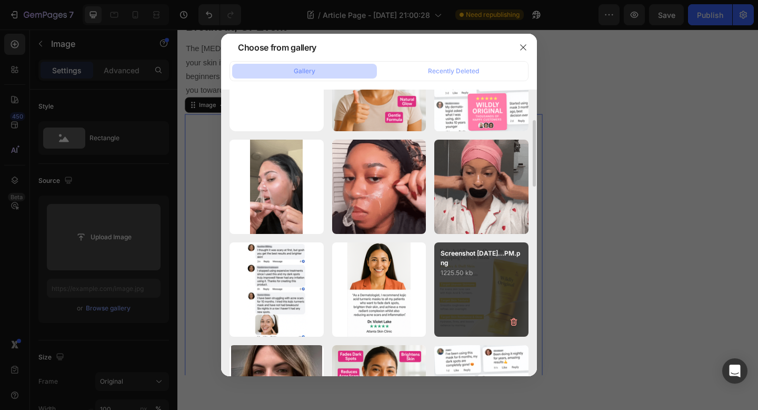
scroll to position [74, 0]
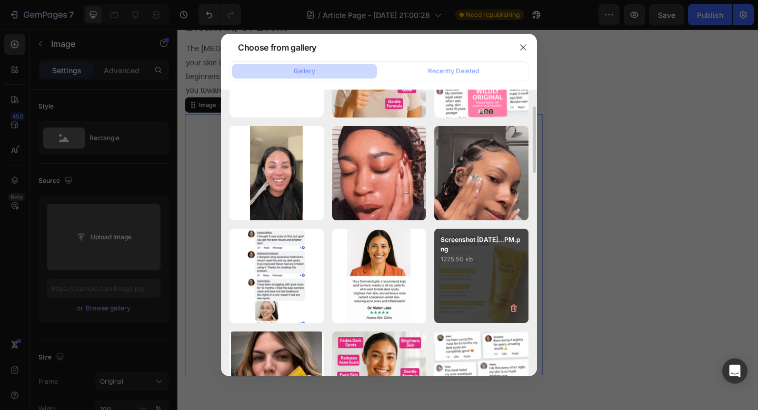
click at [472, 289] on div "Screenshot 2025-08-25...PM.png 1225.50 kb" at bounding box center [481, 276] width 94 height 94
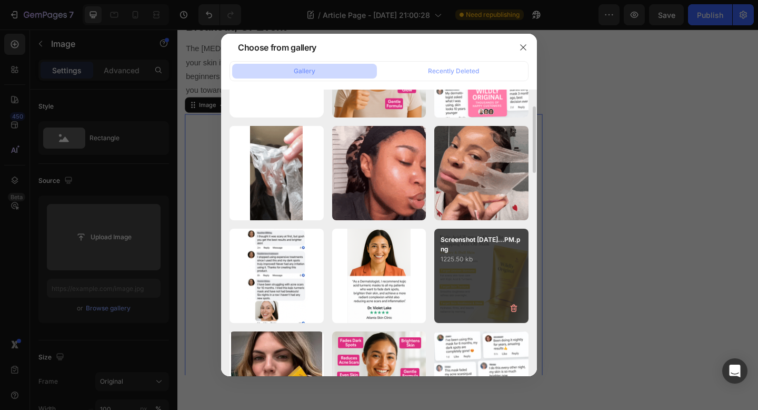
type input "https://cdn.shopify.com/s/files/1/0928/8391/0976/files/gempages_574315025229939…"
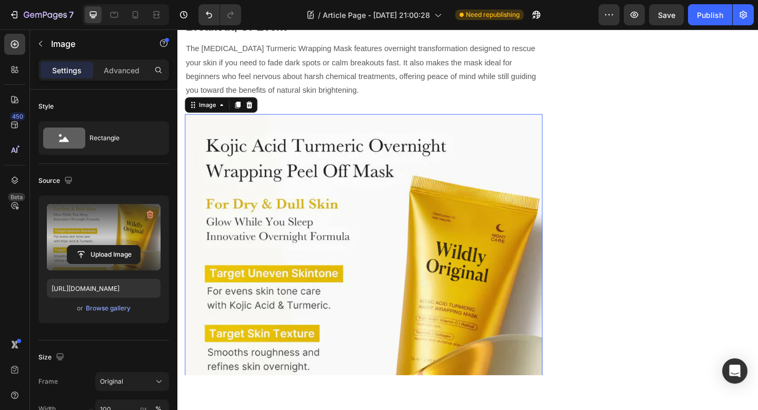
click at [126, 393] on div "Frame Original Width 100 px % Height px %" at bounding box center [103, 409] width 131 height 74
click at [127, 377] on div "Original" at bounding box center [126, 380] width 52 height 9
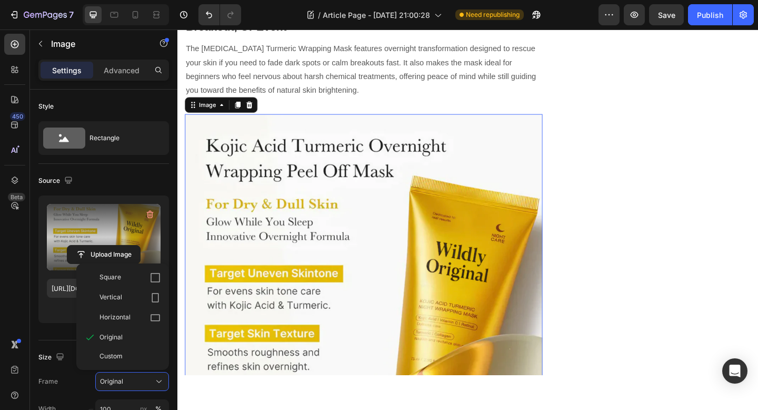
click at [146, 277] on div "Square" at bounding box center [130, 277] width 61 height 11
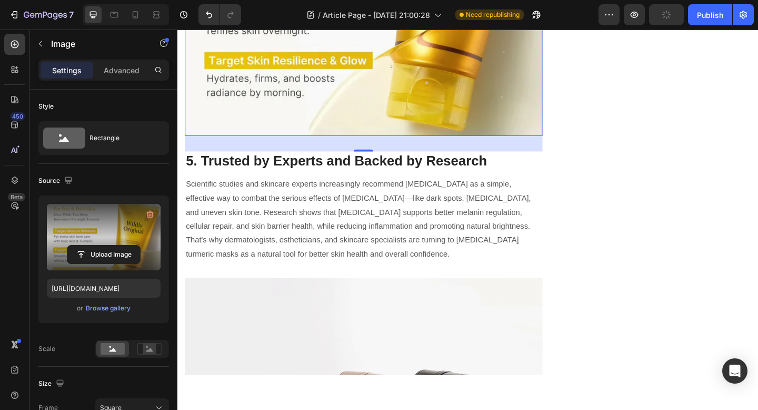
scroll to position [2891, 0]
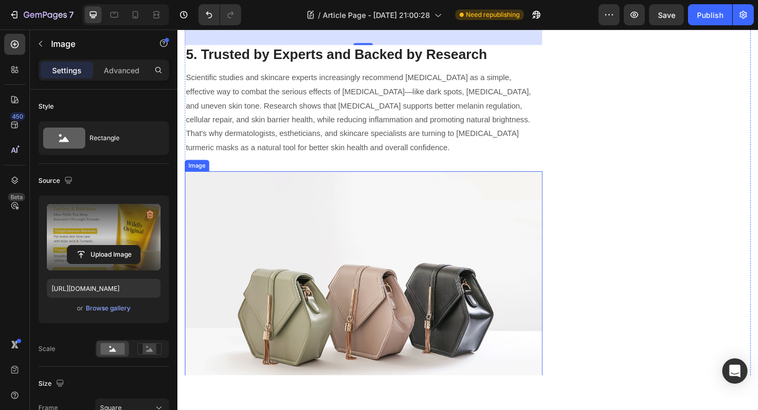
click at [454, 255] on img at bounding box center [379, 330] width 389 height 292
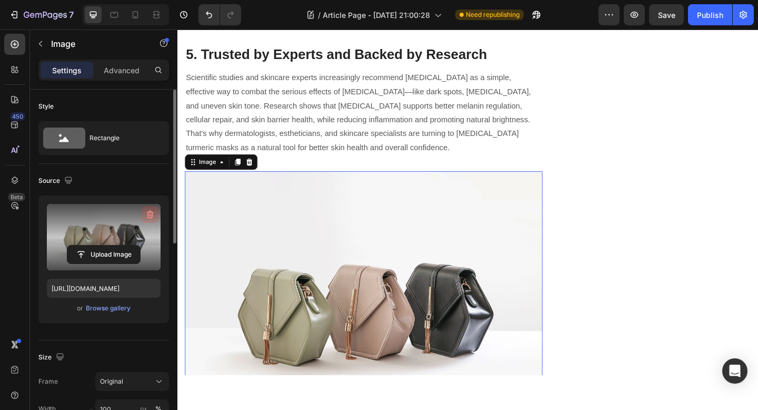
click at [147, 213] on icon "button" at bounding box center [150, 214] width 11 height 11
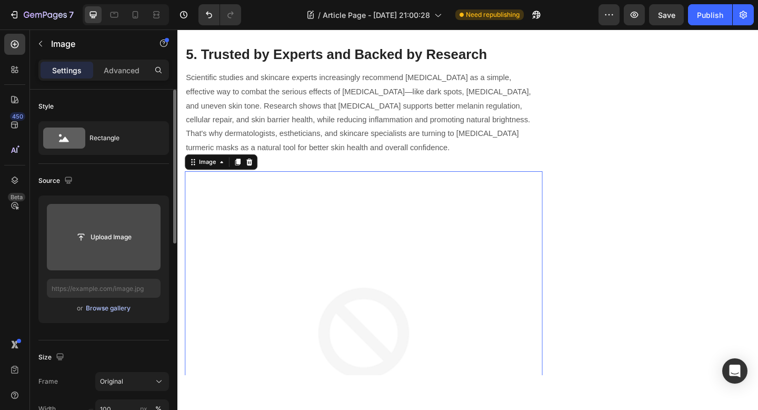
click at [122, 307] on div "Browse gallery" at bounding box center [108, 307] width 45 height 9
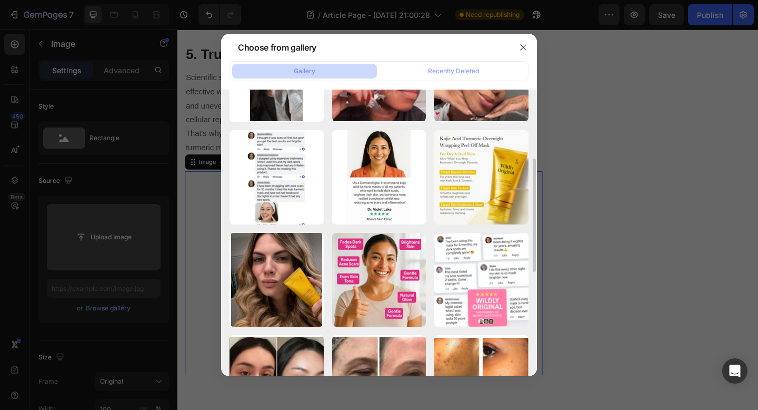
scroll to position [173, 0]
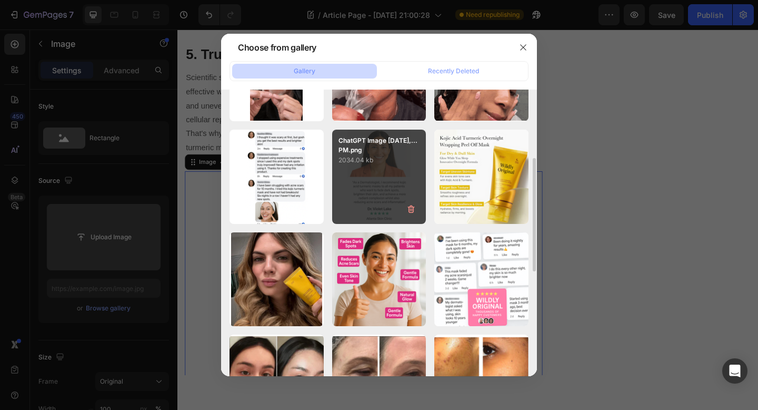
click at [392, 188] on div "ChatGPT Image Aug 25,...PM.png 2034.04 kb" at bounding box center [379, 177] width 94 height 94
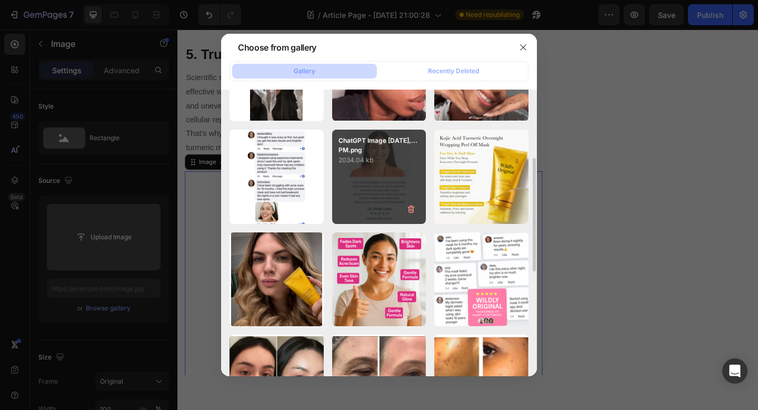
type input "https://cdn.shopify.com/s/files/1/0928/8391/0976/files/gempages_574315025229939…"
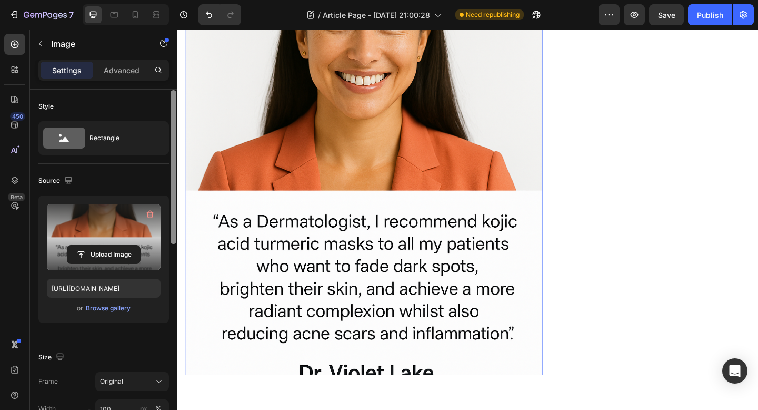
scroll to position [20, 0]
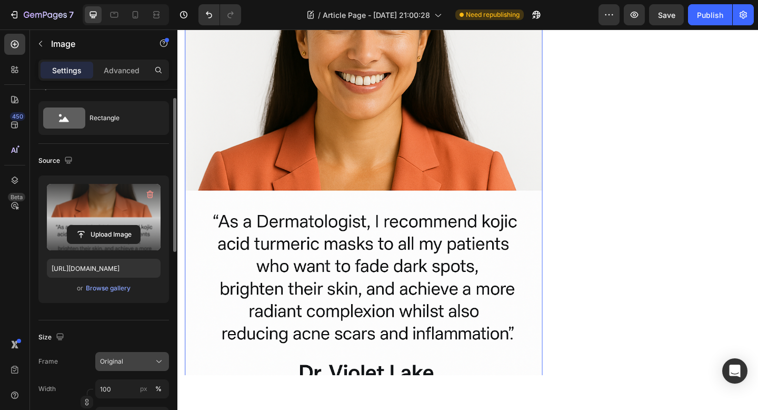
click at [142, 355] on button "Original" at bounding box center [132, 361] width 74 height 19
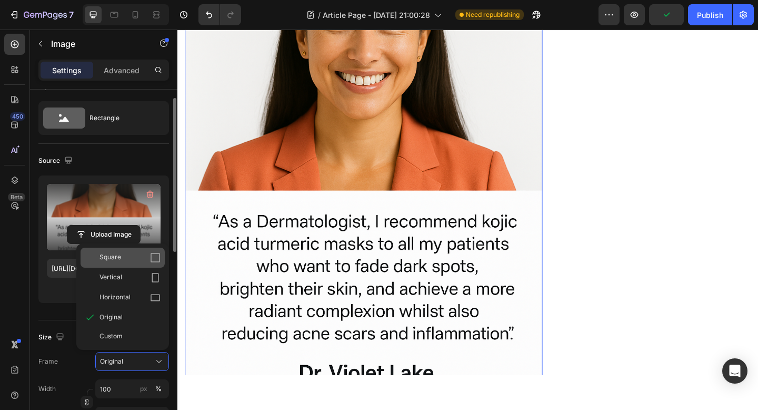
click at [157, 254] on icon at bounding box center [155, 257] width 11 height 11
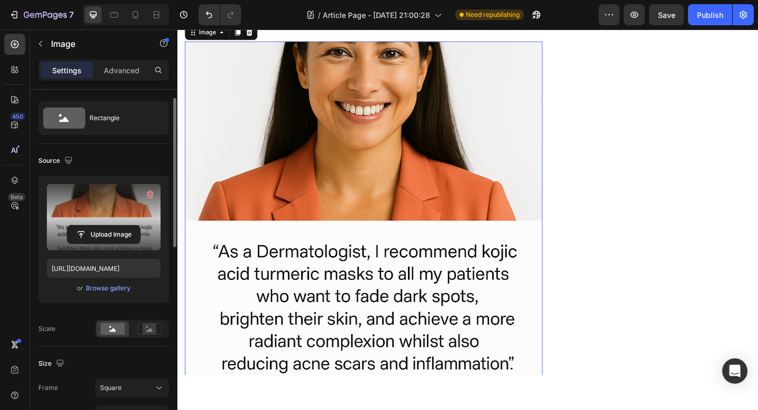
scroll to position [93, 0]
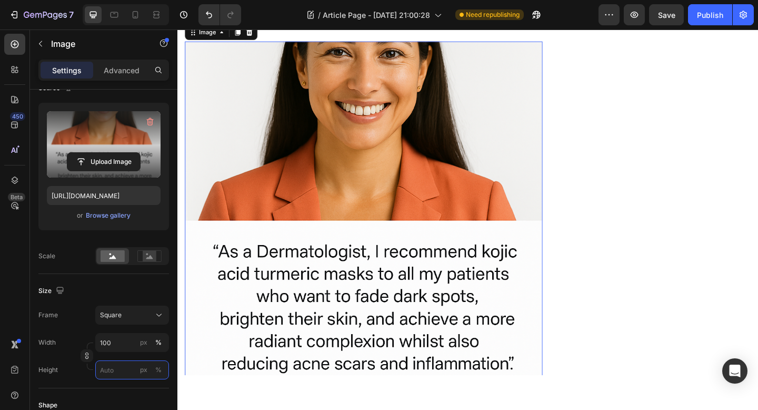
click at [111, 371] on input "px %" at bounding box center [132, 369] width 74 height 19
type input "8"
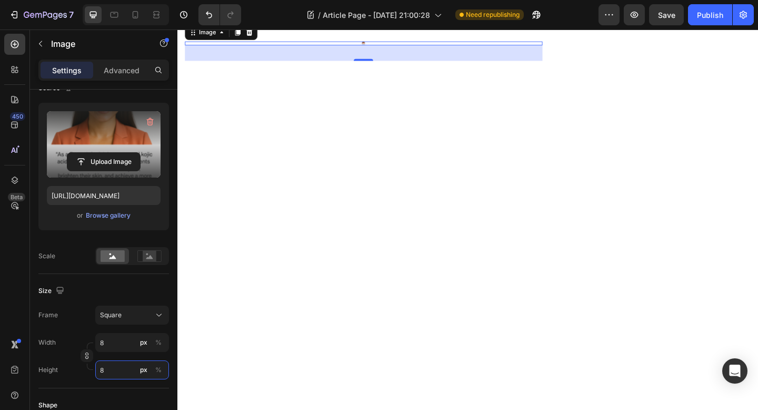
type input "80"
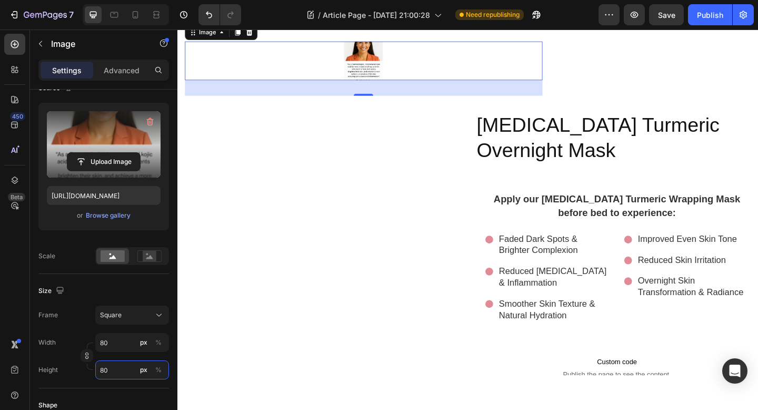
scroll to position [2865, 0]
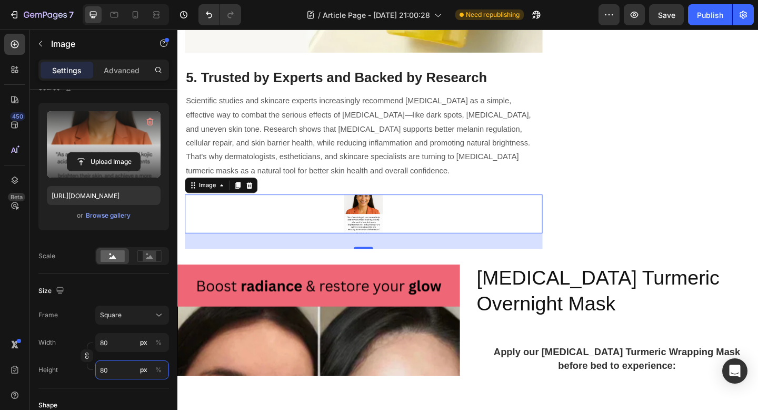
type input "100"
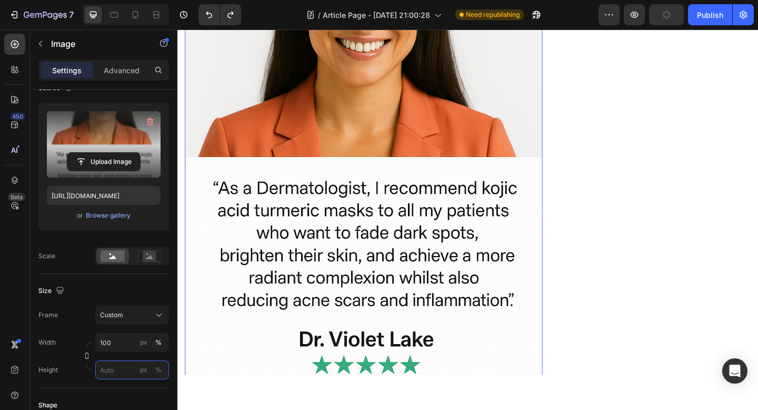
scroll to position [3313, 0]
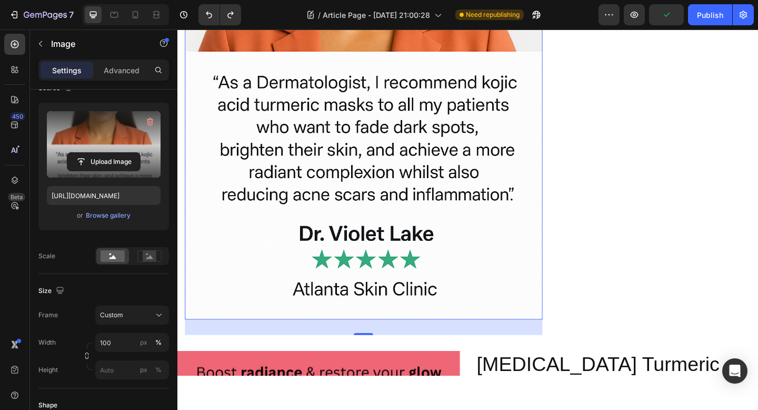
drag, startPoint x: 376, startPoint y: 328, endPoint x: 376, endPoint y: 312, distance: 15.8
click at [376, 312] on div "Image 32" at bounding box center [379, 52] width 389 height 583
click at [152, 317] on div "Custom" at bounding box center [132, 315] width 64 height 11
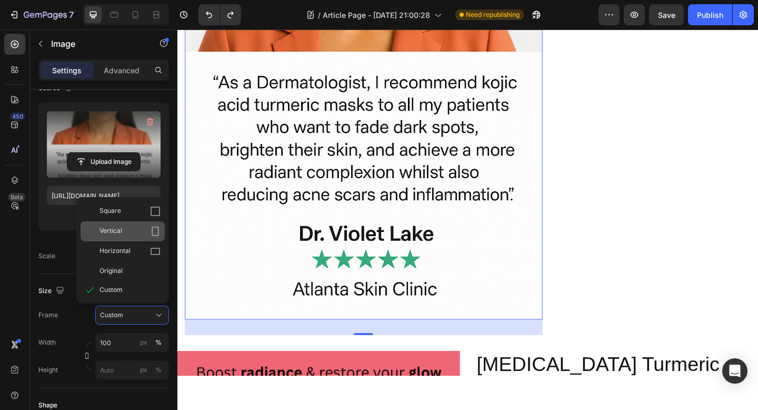
click at [153, 229] on icon at bounding box center [155, 231] width 11 height 11
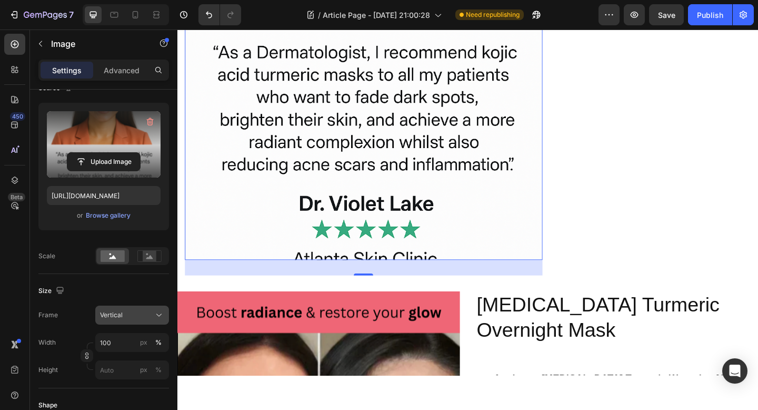
click at [142, 316] on div "Vertical" at bounding box center [126, 314] width 52 height 9
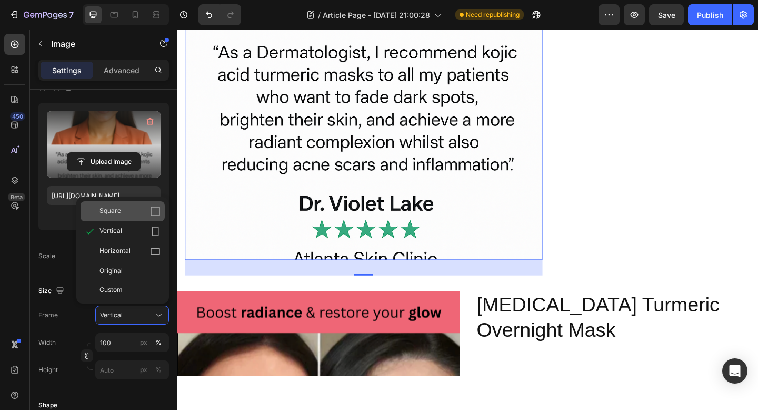
click at [153, 217] on div "Square" at bounding box center [123, 211] width 84 height 20
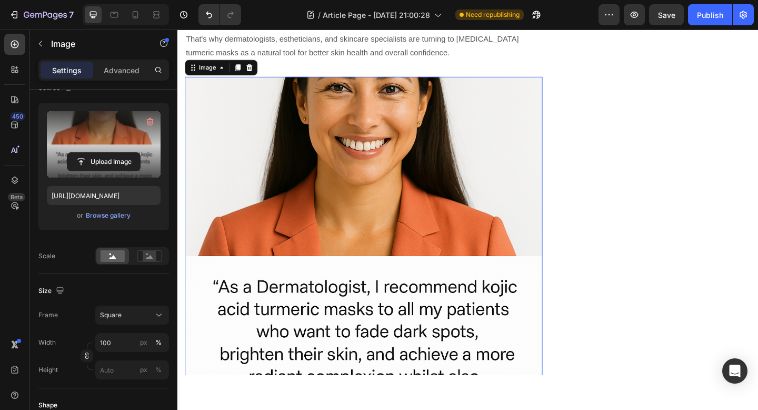
scroll to position [3054, 0]
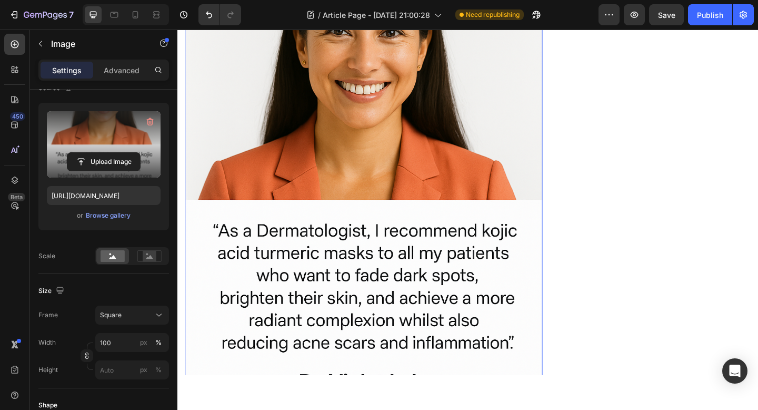
drag, startPoint x: 380, startPoint y: 395, endPoint x: 381, endPoint y: 374, distance: 21.1
click at [381, 374] on div "Image 0" at bounding box center [379, 214] width 389 height 389
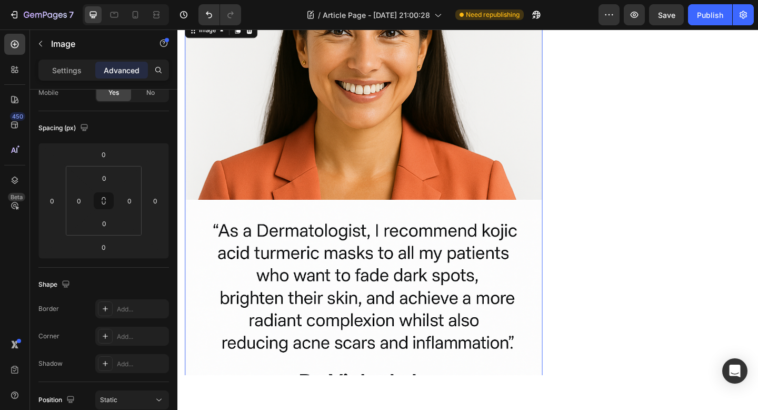
click at [382, 406] on div at bounding box center [379, 407] width 21 height 3
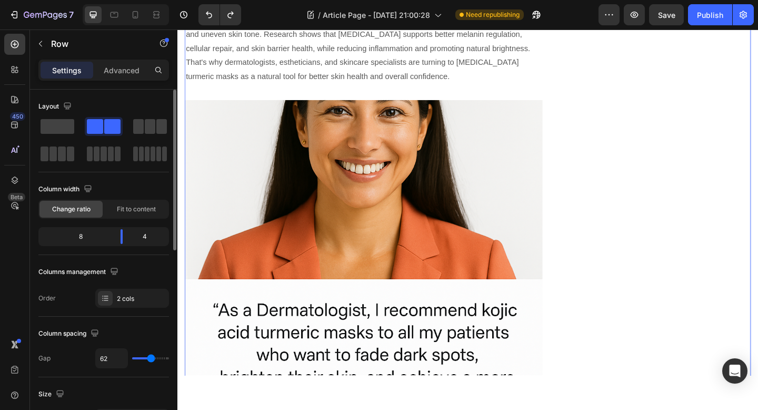
scroll to position [3066, 0]
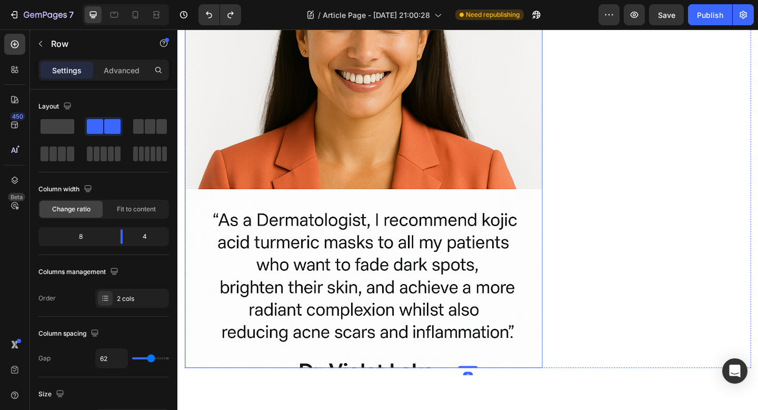
click at [426, 280] on img at bounding box center [379, 202] width 389 height 389
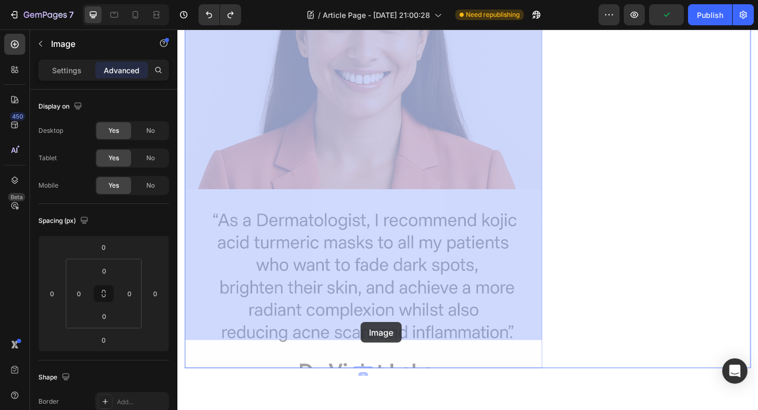
drag, startPoint x: 377, startPoint y: 363, endPoint x: 377, endPoint y: 348, distance: 15.8
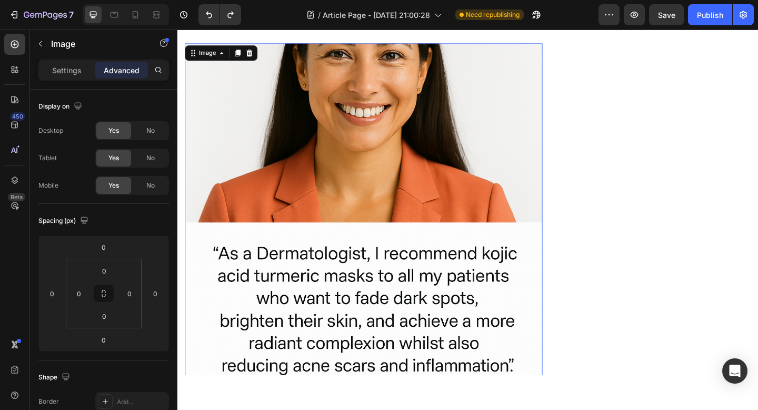
scroll to position [2952, 0]
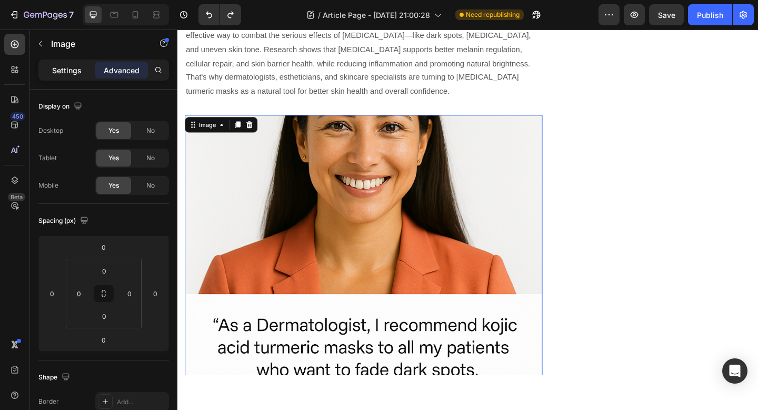
click at [71, 72] on p "Settings" at bounding box center [66, 70] width 29 height 11
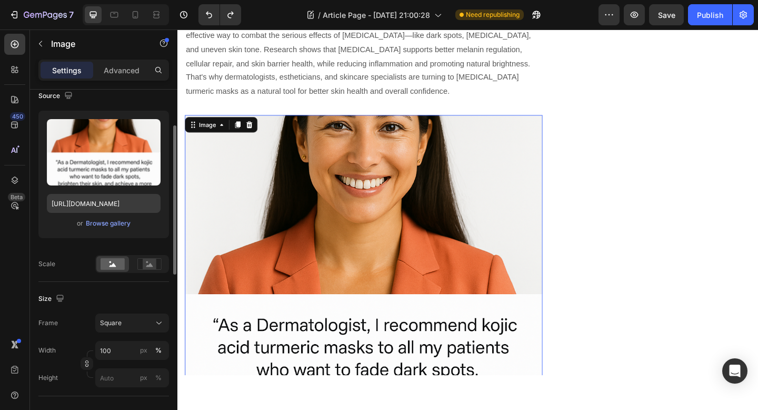
scroll to position [251, 0]
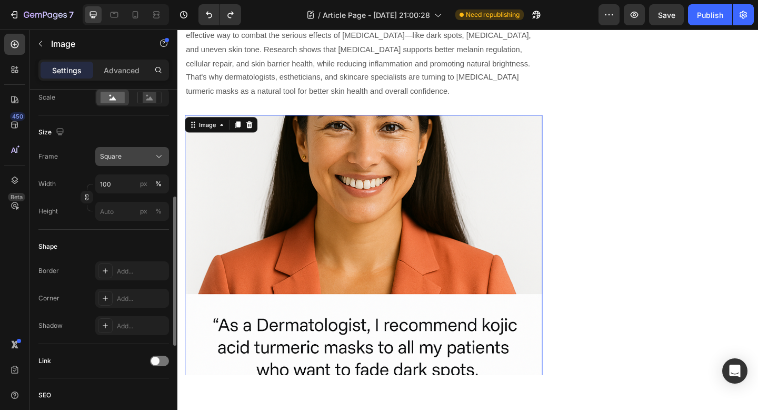
click at [125, 154] on div "Square" at bounding box center [126, 156] width 52 height 9
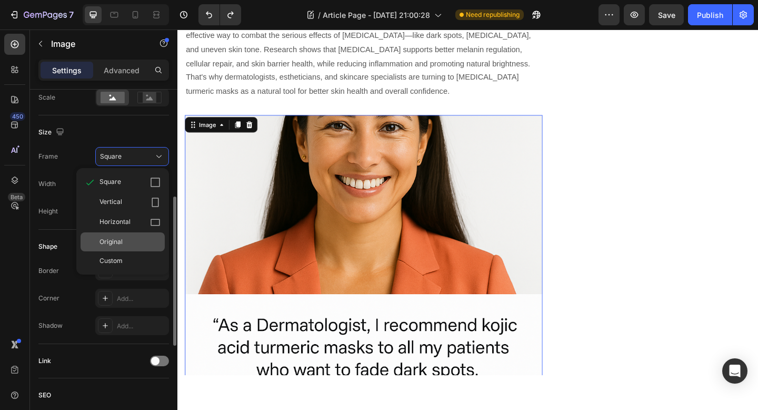
click at [134, 244] on div "Original" at bounding box center [130, 241] width 61 height 9
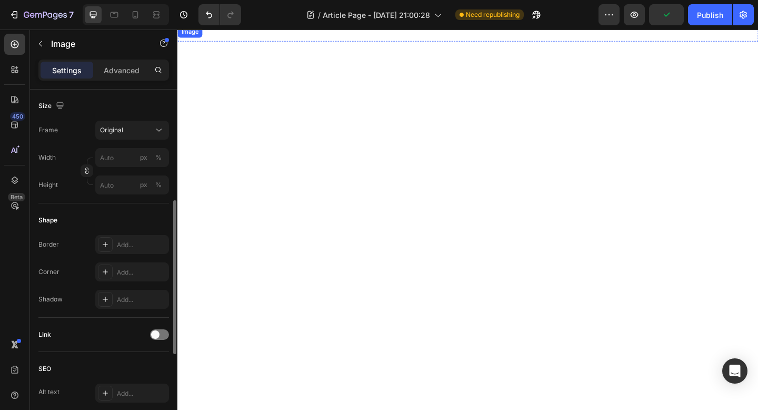
scroll to position [4430, 0]
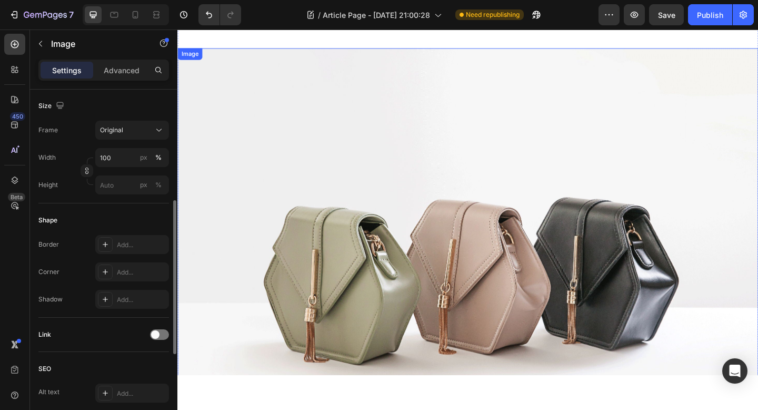
click at [487, 210] on img at bounding box center [493, 287] width 632 height 474
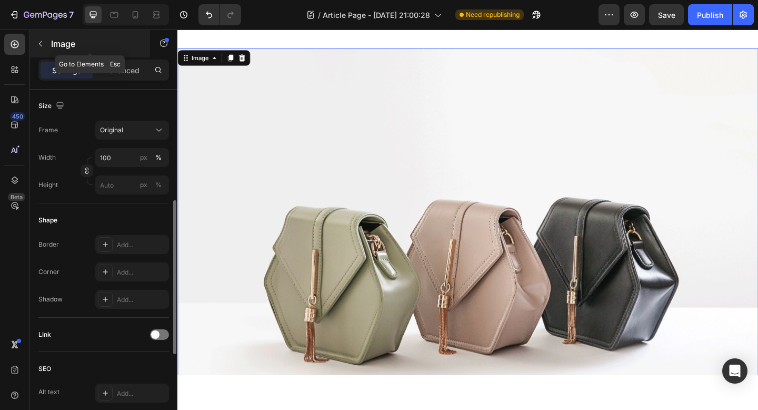
click at [39, 37] on button "button" at bounding box center [40, 43] width 17 height 17
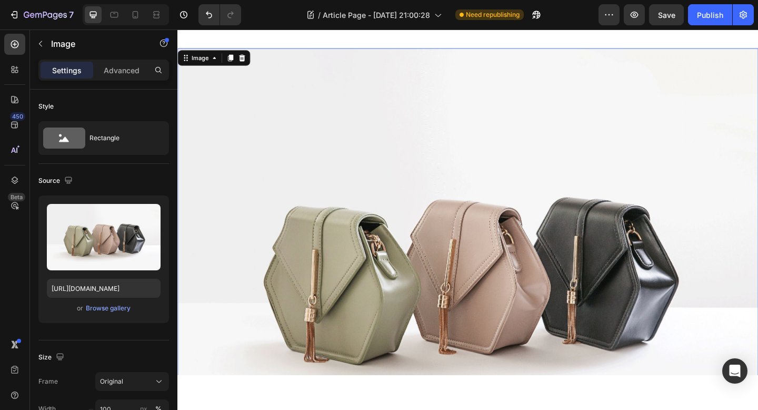
click at [334, 216] on img at bounding box center [493, 287] width 632 height 474
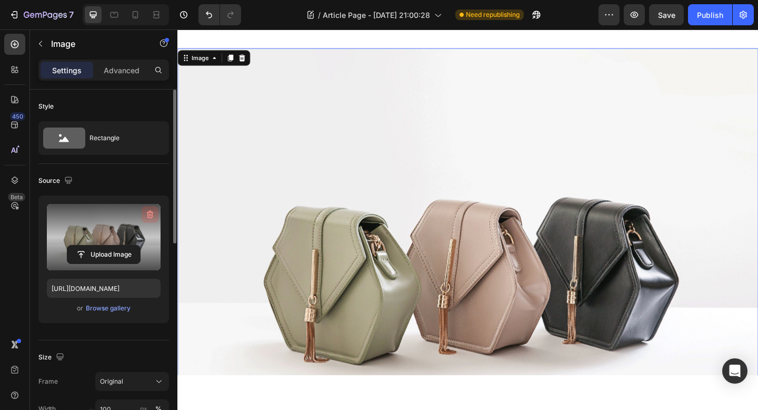
click at [152, 210] on icon "button" at bounding box center [150, 214] width 11 height 11
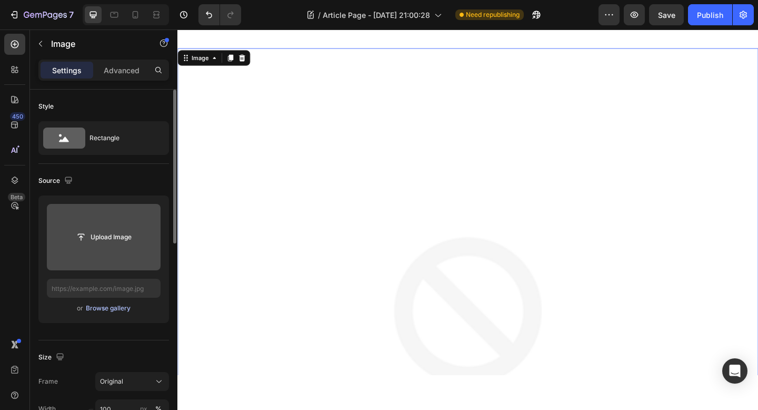
click at [107, 305] on div "Browse gallery" at bounding box center [108, 307] width 45 height 9
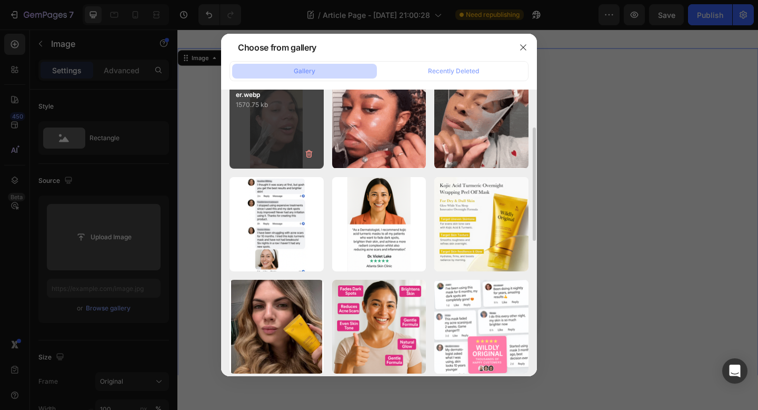
scroll to position [95, 0]
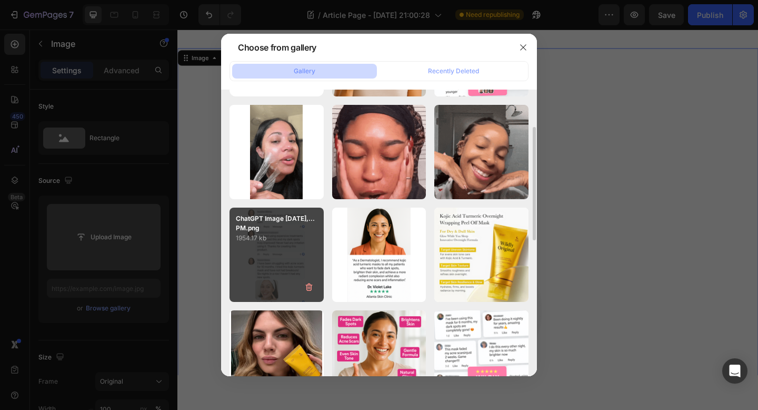
click at [283, 234] on p "1954.17 kb" at bounding box center [277, 238] width 82 height 11
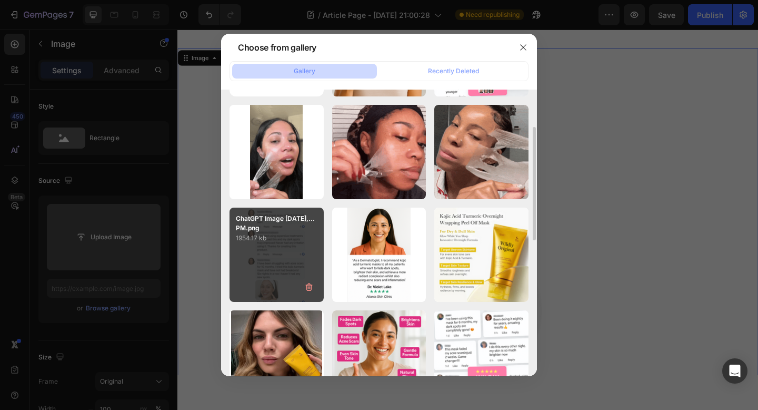
type input "https://cdn.shopify.com/s/files/1/0928/8391/0976/files/gempages_574315025229939…"
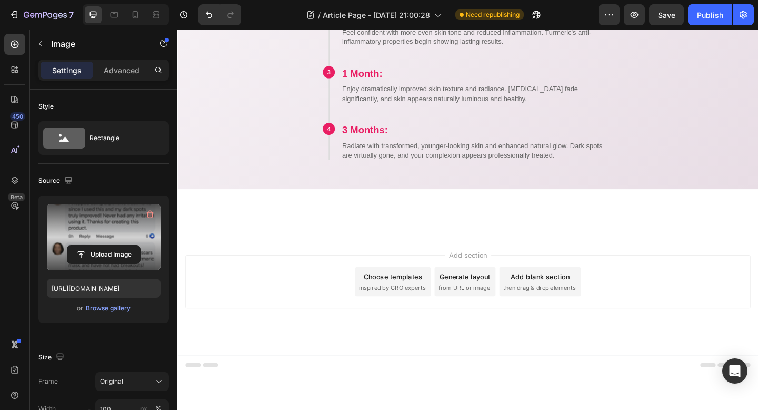
scroll to position [5399, 0]
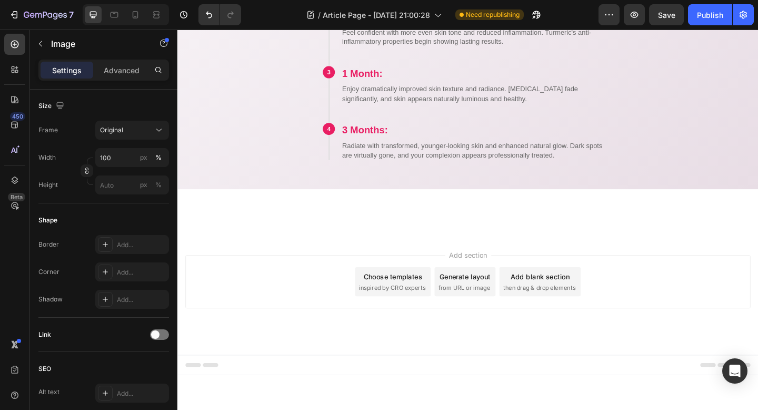
click at [45, 42] on button "button" at bounding box center [40, 43] width 17 height 17
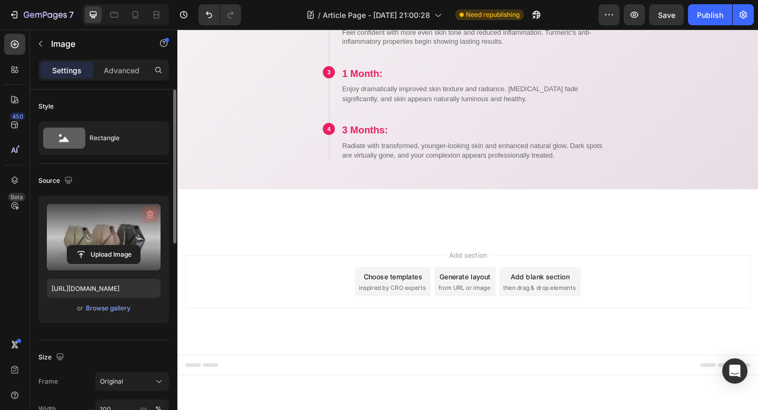
click at [152, 216] on icon "button" at bounding box center [150, 214] width 11 height 11
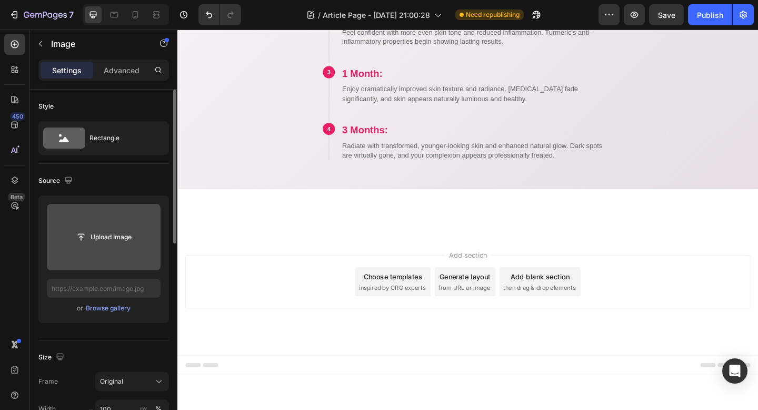
click at [119, 233] on input "file" at bounding box center [103, 237] width 73 height 18
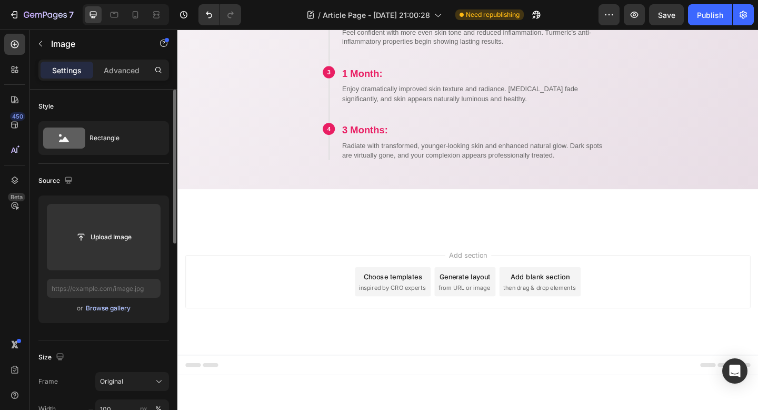
click at [105, 309] on div "Browse gallery" at bounding box center [108, 307] width 45 height 9
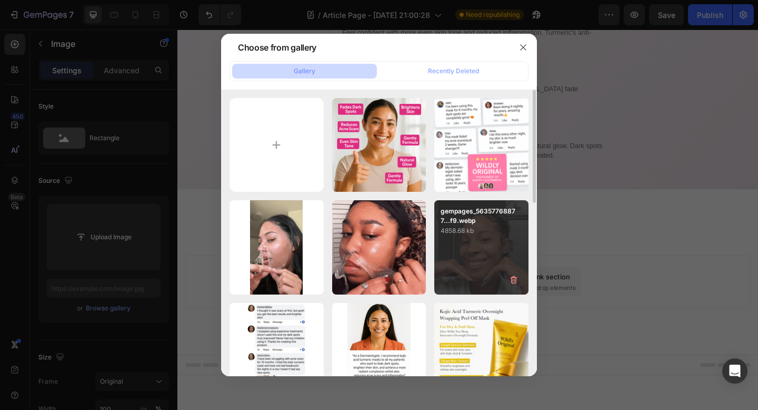
click at [471, 247] on div "gempages_56357768877...f9.webp 4858.68 kb" at bounding box center [481, 247] width 94 height 94
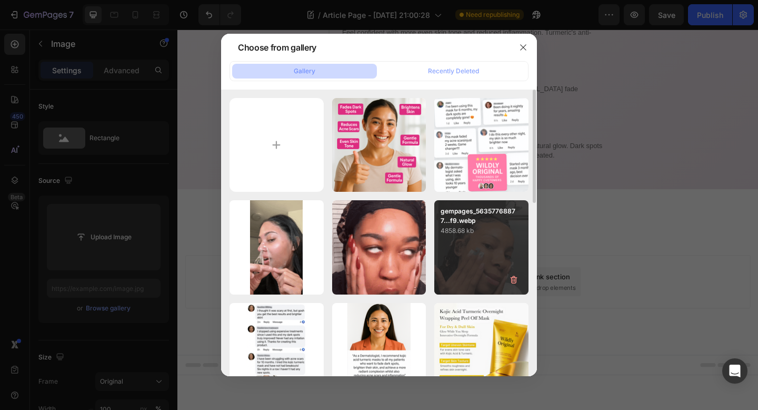
type input "https://cdn.shopify.com/s/files/1/0928/8391/0976/files/gempages_574315025229939…"
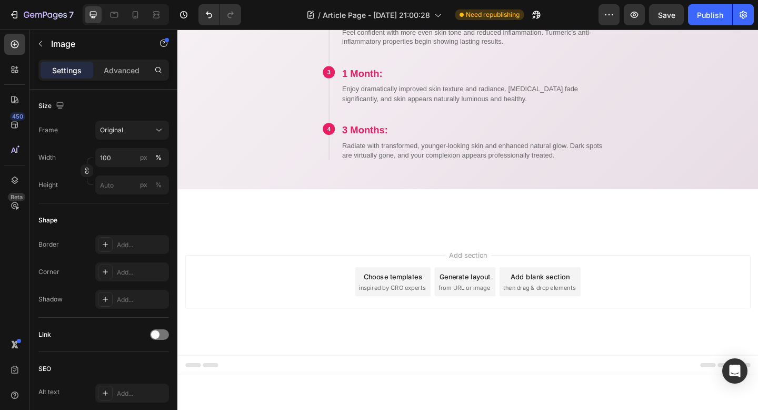
click at [40, 45] on icon "button" at bounding box center [40, 43] width 8 height 8
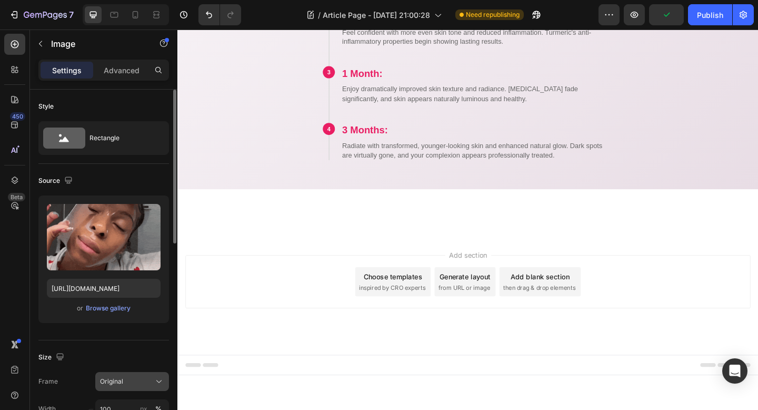
click at [151, 376] on div "Original" at bounding box center [132, 381] width 64 height 11
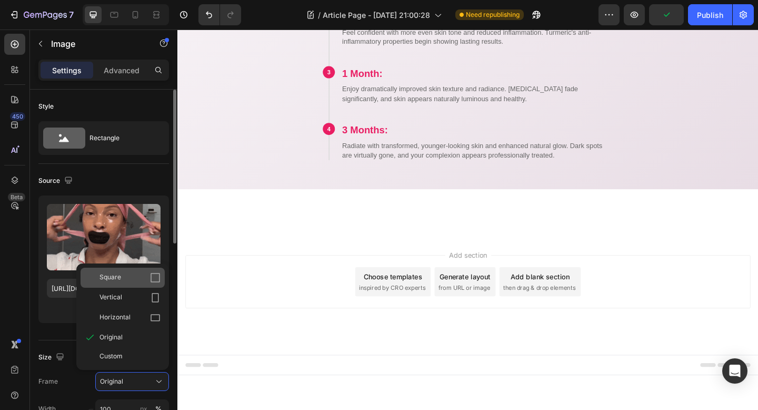
click at [156, 269] on div "Square" at bounding box center [123, 277] width 84 height 20
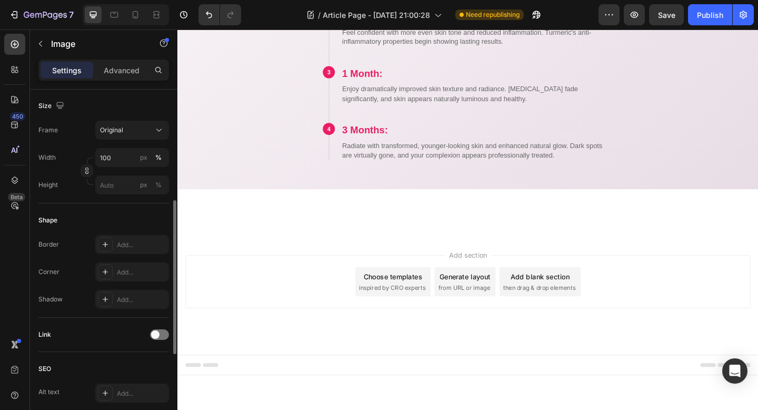
click at [51, 39] on p "Image" at bounding box center [96, 43] width 90 height 13
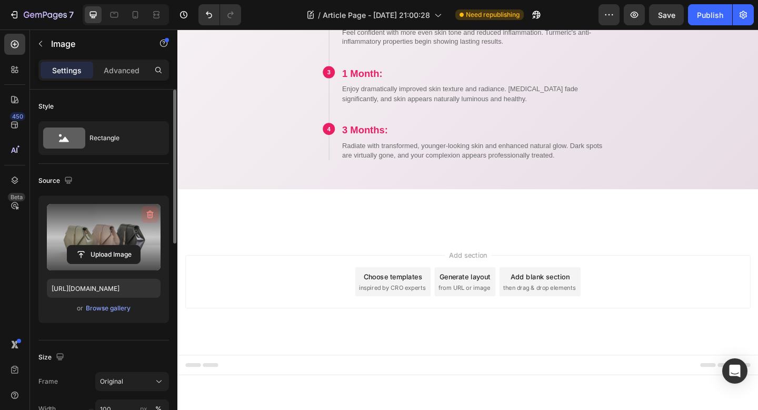
click at [147, 212] on icon "button" at bounding box center [150, 215] width 7 height 8
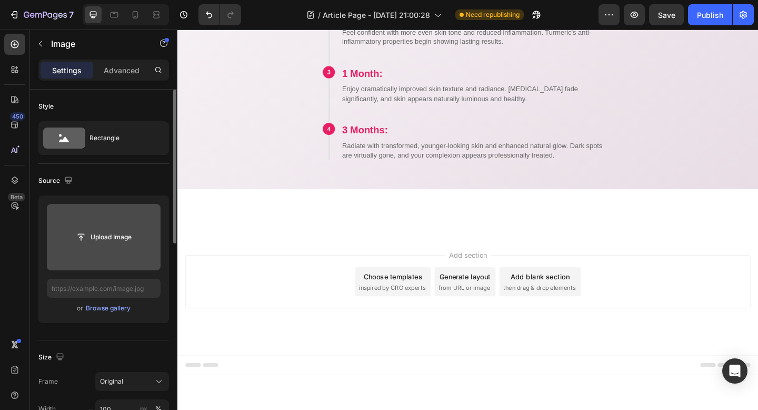
click at [115, 316] on div "Upload Image or Browse gallery" at bounding box center [103, 258] width 131 height 127
click at [114, 307] on div "Browse gallery" at bounding box center [108, 307] width 45 height 9
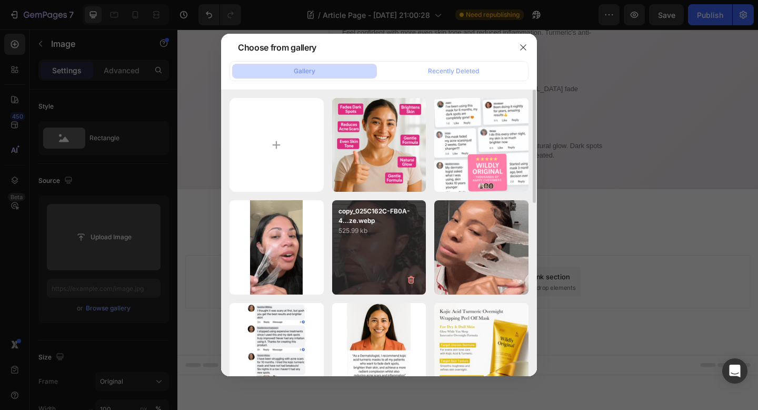
click at [371, 244] on div "copy_025C162C-FB0A-4...ze.webp 525.99 kb" at bounding box center [379, 247] width 94 height 94
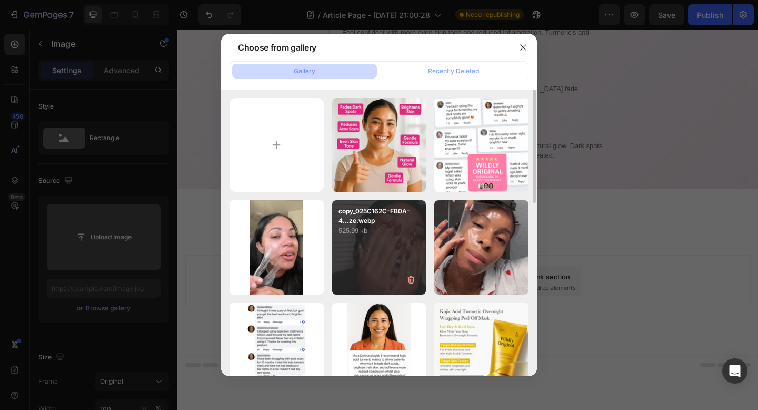
type input "https://cdn.shopify.com/s/files/1/0928/8391/0976/files/gempages_574315025229939…"
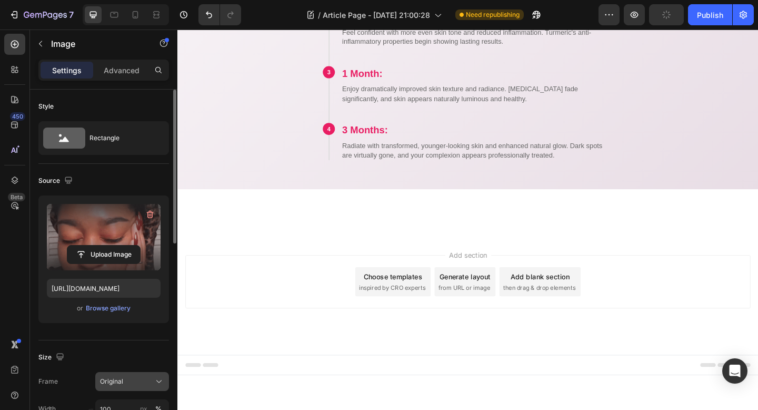
click at [113, 383] on span "Original" at bounding box center [111, 380] width 23 height 9
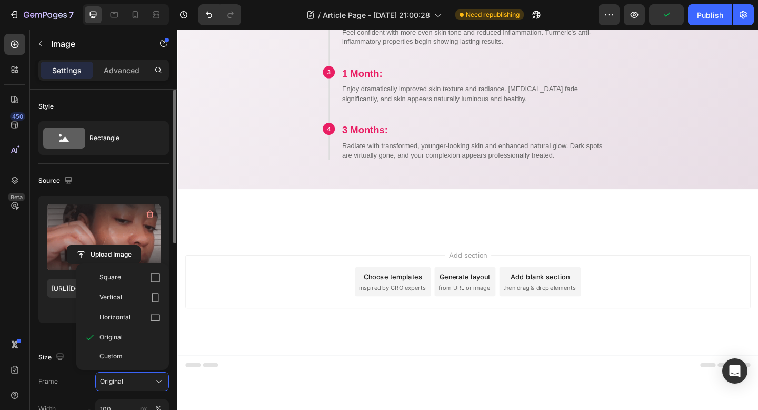
click at [156, 274] on icon at bounding box center [155, 277] width 11 height 11
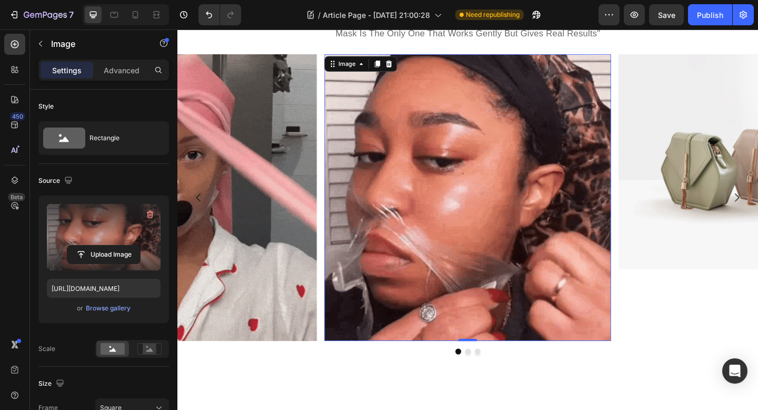
scroll to position [5451, 0]
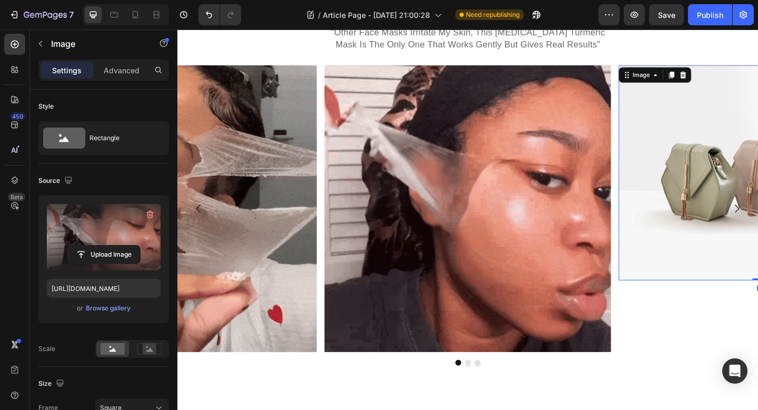
scroll to position [251, 0]
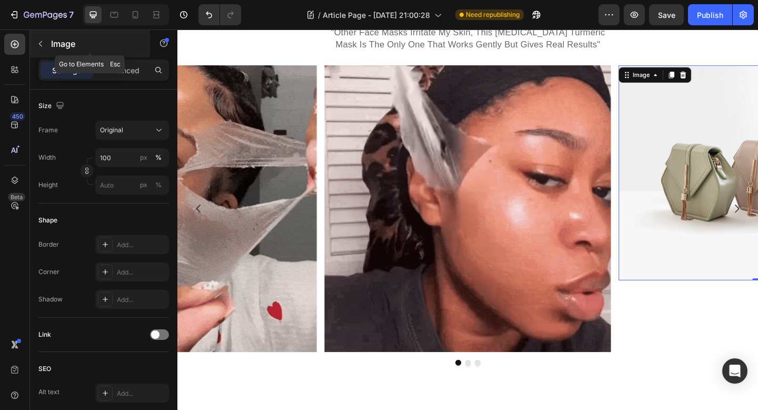
click at [43, 41] on icon "button" at bounding box center [40, 43] width 8 height 8
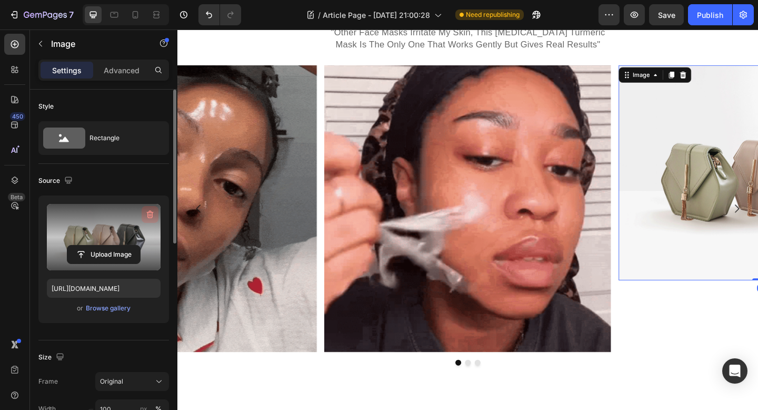
click at [150, 211] on icon "button" at bounding box center [150, 214] width 11 height 11
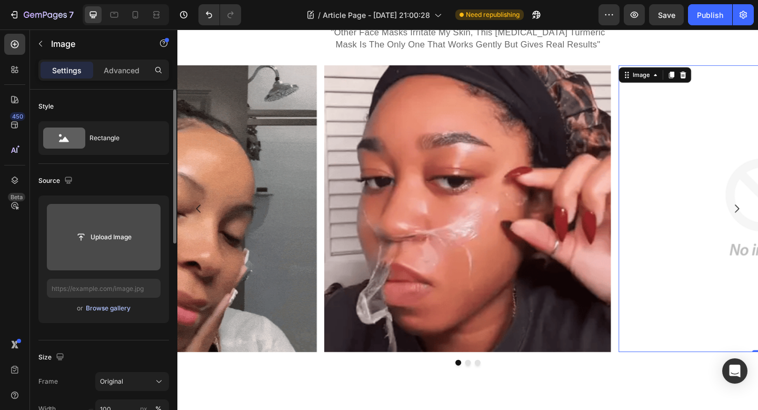
click at [117, 307] on div "Browse gallery" at bounding box center [108, 307] width 45 height 9
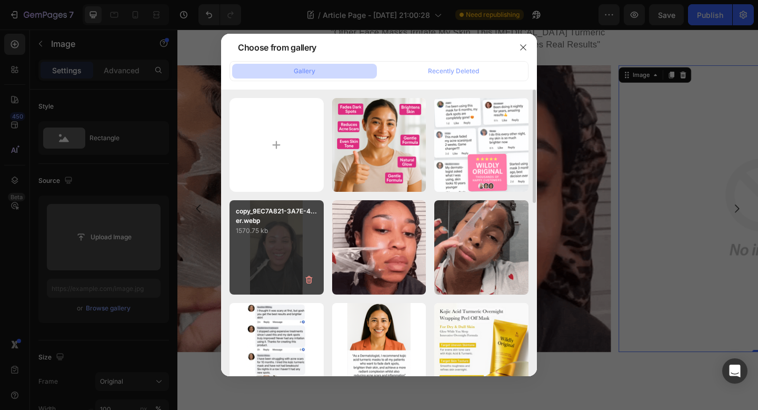
click at [282, 261] on div "copy_9EC7A821-3A7E-4...er.webp 1570.75 kb" at bounding box center [277, 247] width 94 height 94
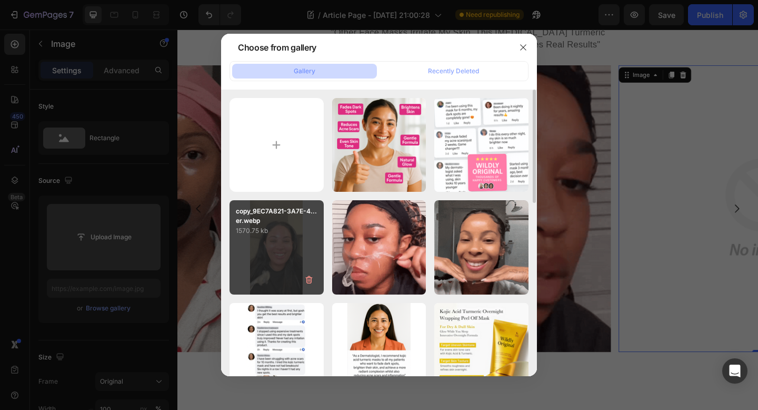
type input "https://cdn.shopify.com/s/files/1/0928/8391/0976/files/gempages_574315025229939…"
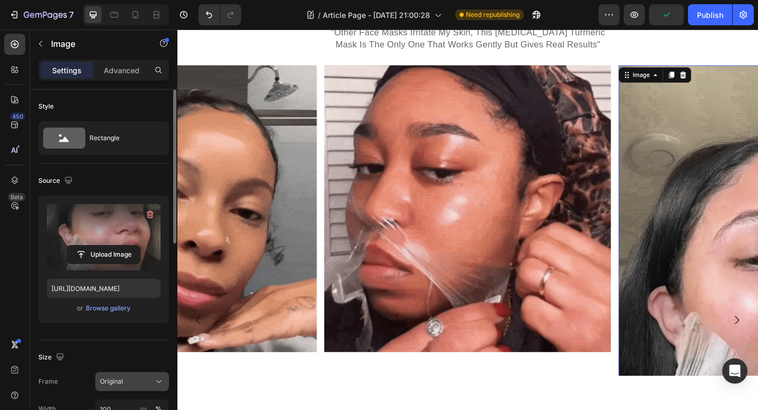
click at [125, 374] on button "Original" at bounding box center [132, 381] width 74 height 19
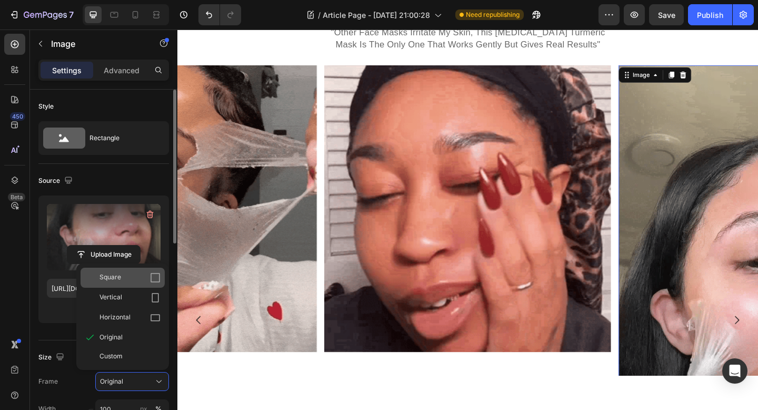
click at [158, 278] on icon at bounding box center [155, 277] width 11 height 11
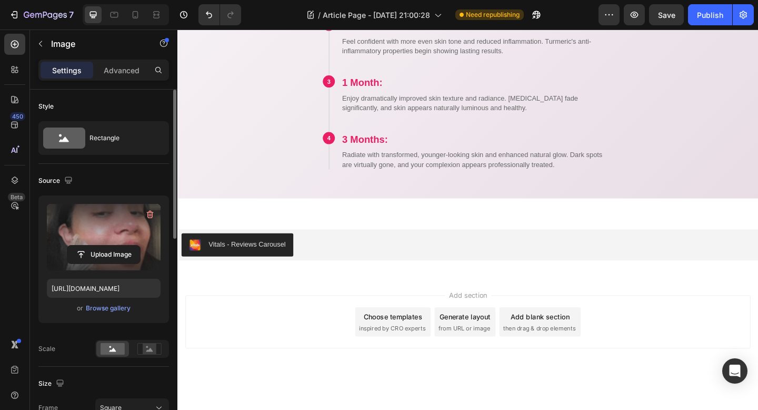
scroll to position [6001, 0]
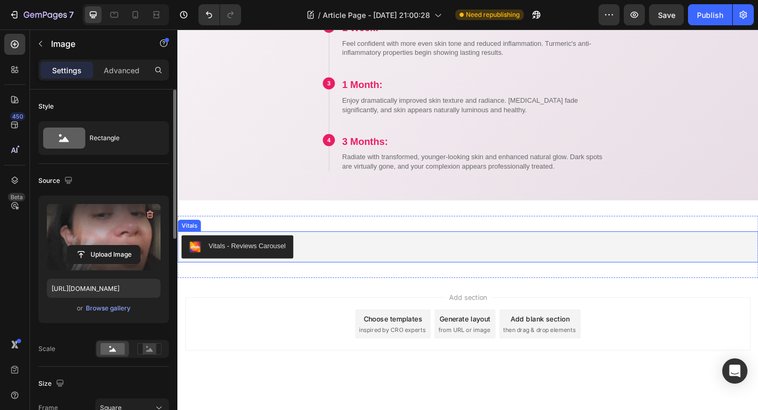
click at [335, 267] on div "Vitals - Reviews Carousel" at bounding box center [493, 265] width 623 height 25
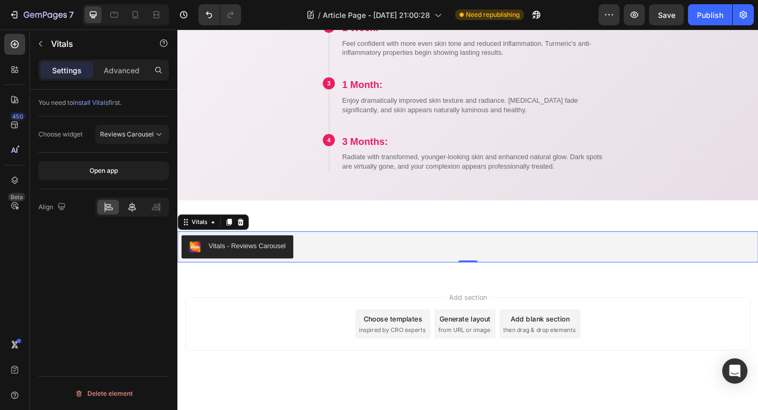
click at [121, 209] on div at bounding box center [132, 207] width 22 height 15
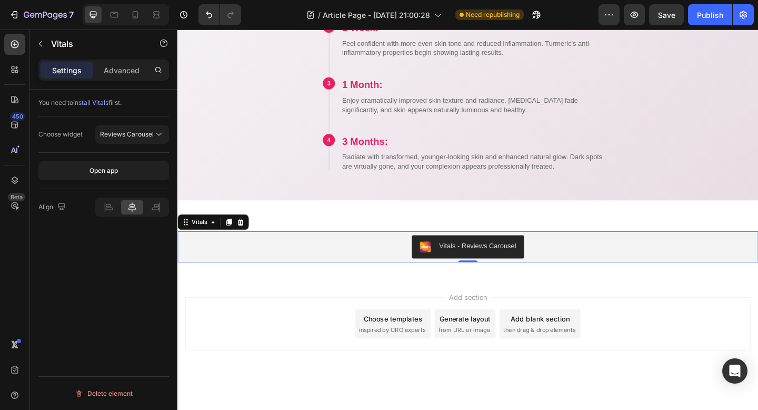
scroll to position [5999, 0]
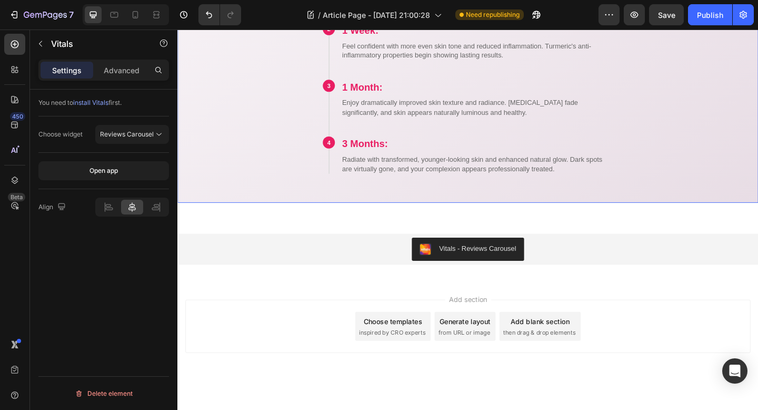
click at [475, 174] on p "Radiate with transformed, younger-looking skin and enhanced natural glow. Dark …" at bounding box center [503, 176] width 295 height 21
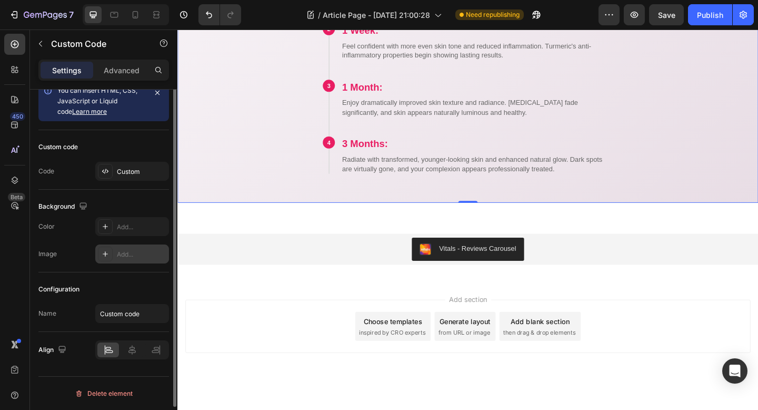
scroll to position [0, 0]
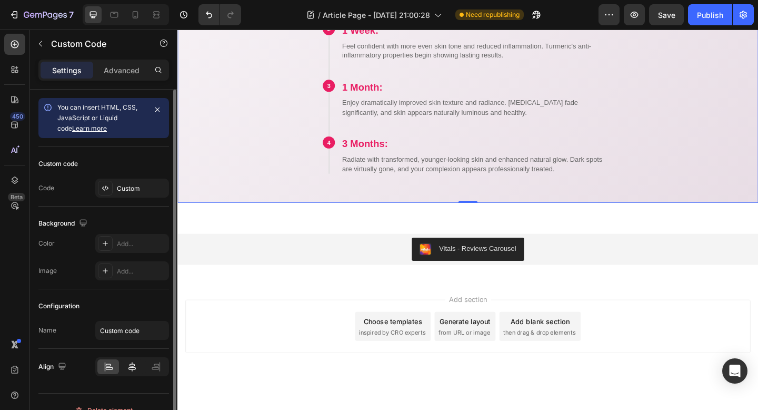
click at [134, 365] on icon at bounding box center [131, 366] width 7 height 9
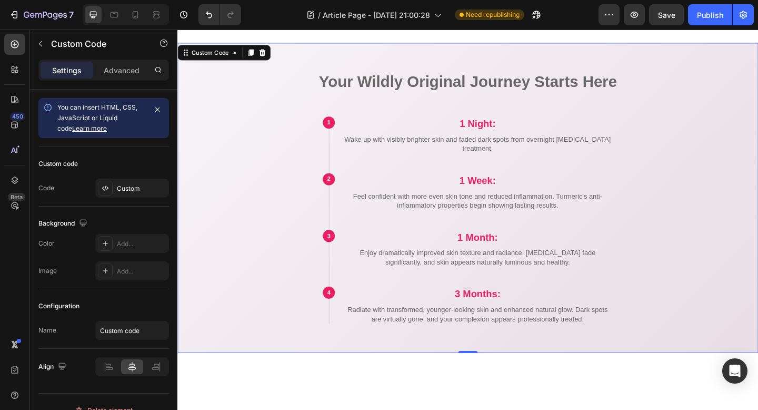
scroll to position [5820, 0]
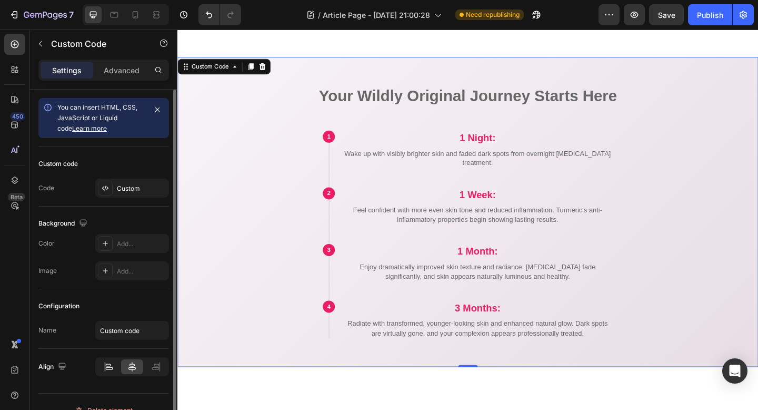
click at [101, 365] on div at bounding box center [108, 366] width 22 height 15
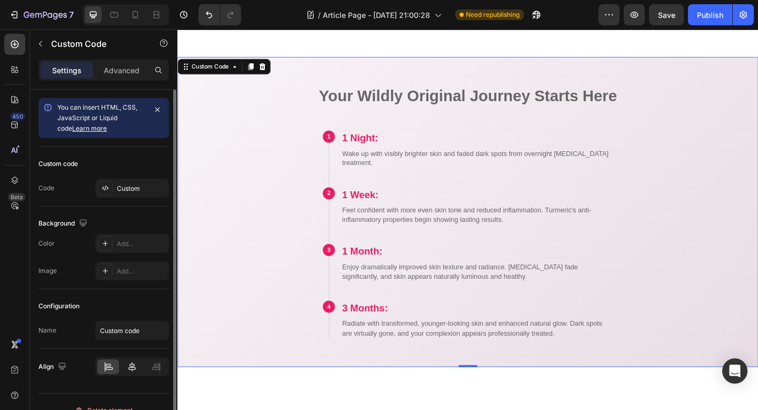
click at [124, 368] on div at bounding box center [132, 366] width 22 height 15
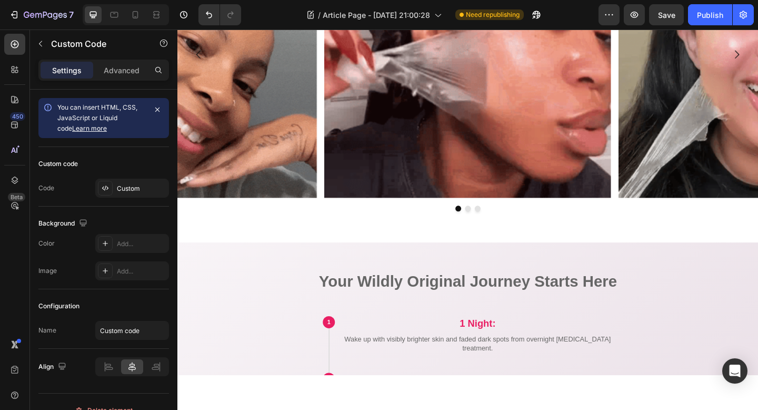
scroll to position [4670, 0]
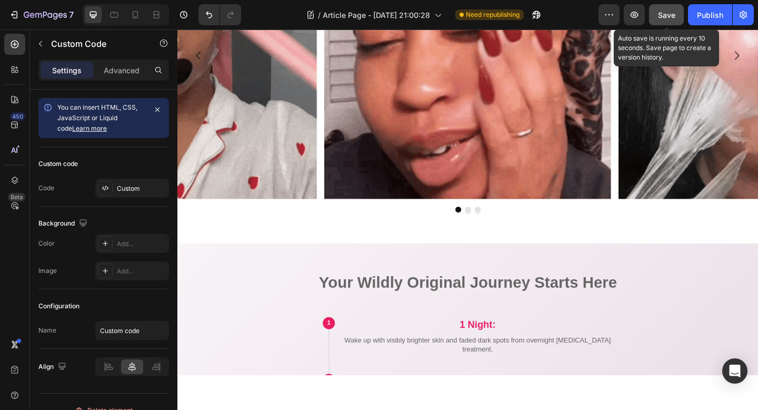
click at [666, 12] on span "Save" at bounding box center [666, 15] width 17 height 9
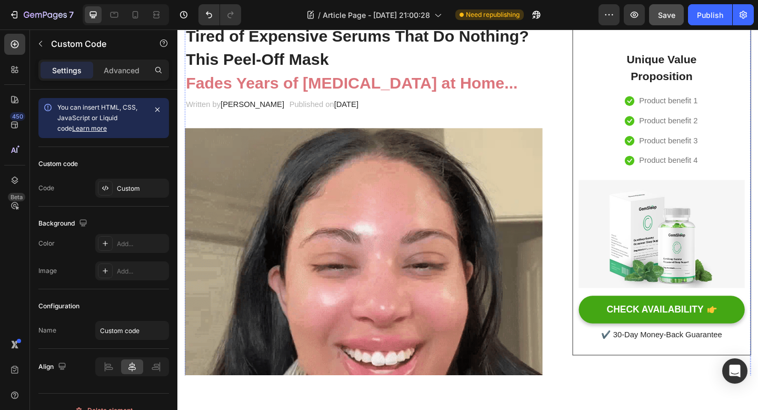
scroll to position [0, 0]
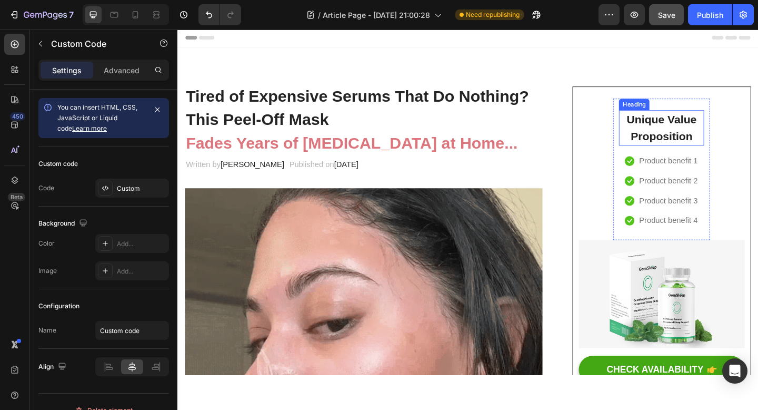
click at [725, 129] on p "Unique Value Proposition" at bounding box center [704, 136] width 91 height 36
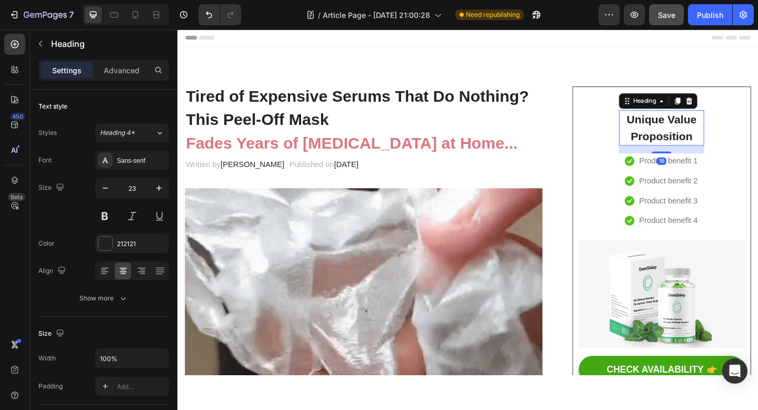
click at [725, 129] on p "Unique Value Proposition" at bounding box center [704, 136] width 91 height 36
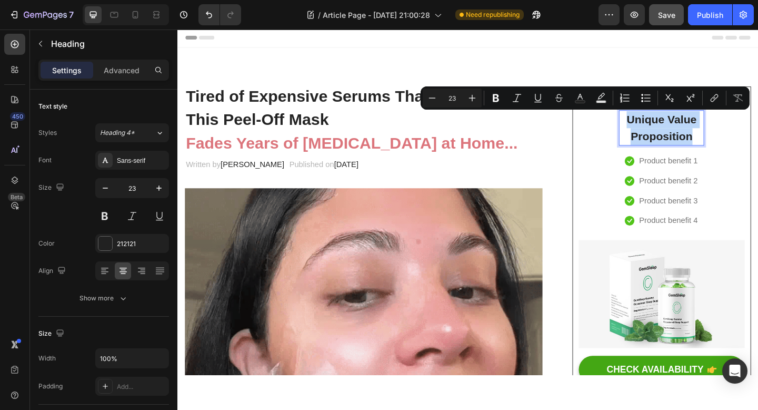
drag, startPoint x: 736, startPoint y: 146, endPoint x: 660, endPoint y: 132, distance: 77.2
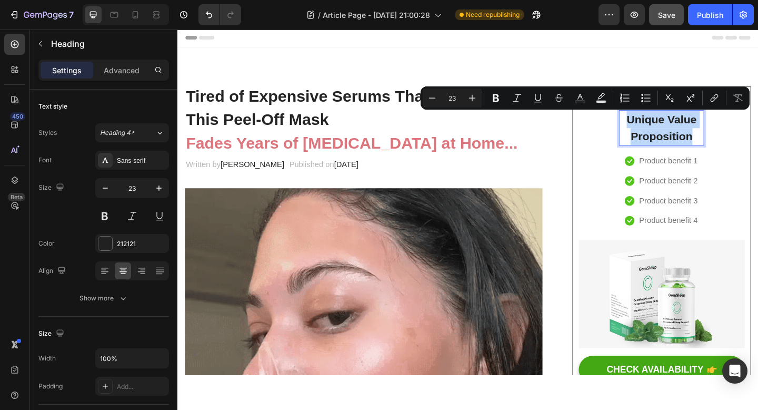
click at [660, 132] on p "Unique Value Proposition" at bounding box center [704, 136] width 91 height 36
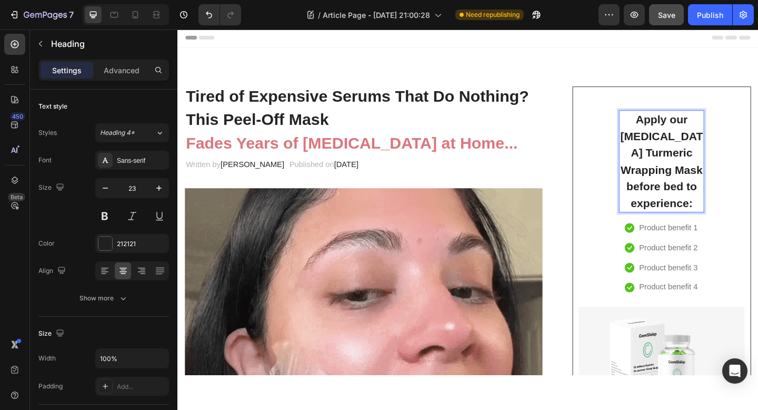
click at [740, 180] on p "Apply our [MEDICAL_DATA] Turmeric Wrapping Mask before bed to experience:" at bounding box center [704, 172] width 91 height 109
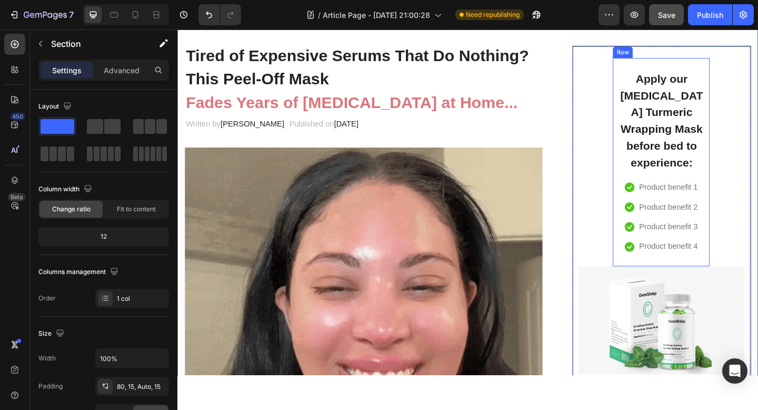
scroll to position [45, 0]
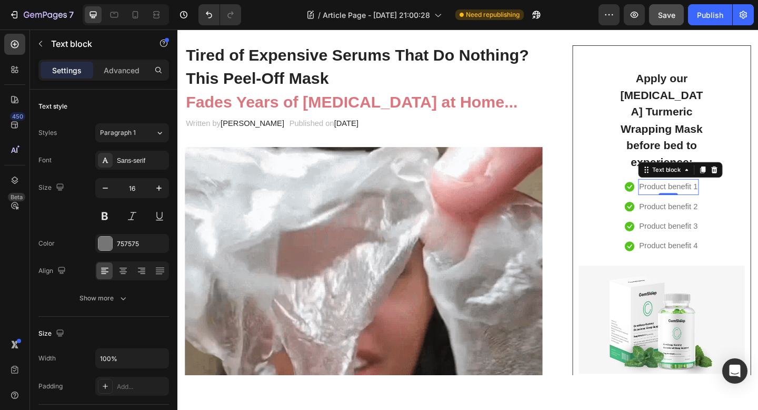
click at [712, 193] on p "Product benefit 1" at bounding box center [712, 200] width 64 height 15
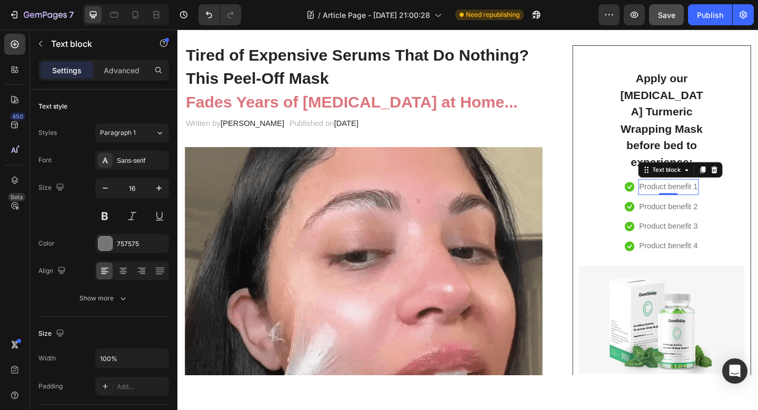
click at [712, 193] on p "Product benefit 1" at bounding box center [712, 200] width 64 height 15
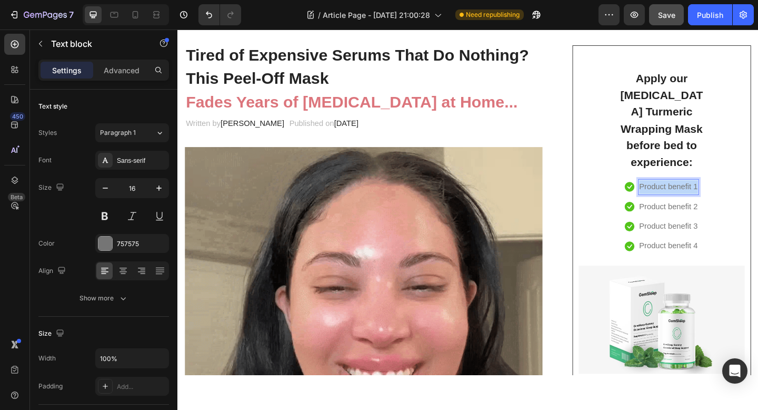
click at [712, 193] on p "Product benefit 1" at bounding box center [712, 200] width 64 height 15
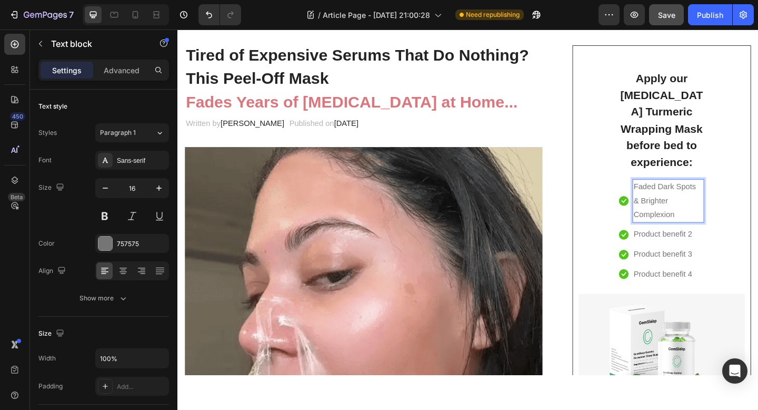
click at [699, 193] on p "Faded Dark Spots & Brighter Complexion" at bounding box center [711, 215] width 76 height 45
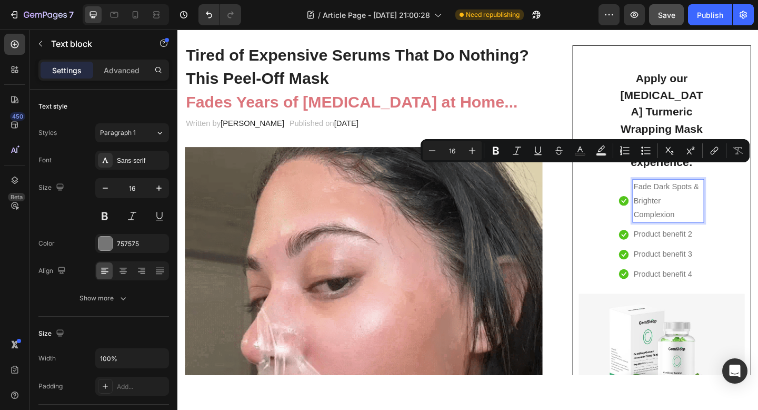
drag, startPoint x: 718, startPoint y: 214, endPoint x: 740, endPoint y: 182, distance: 38.9
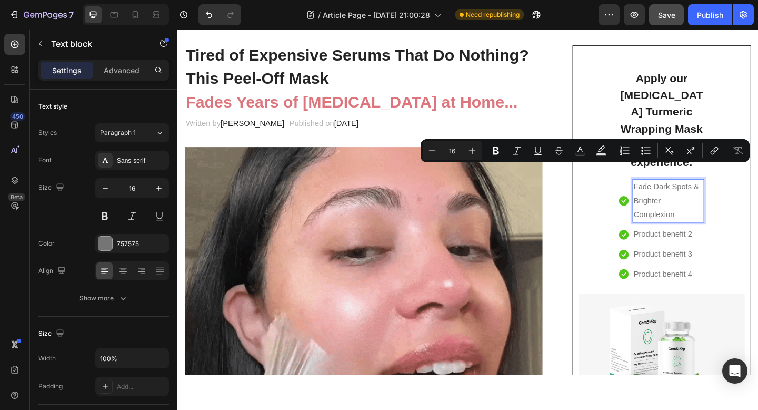
click at [740, 193] on p "Fade Dark Spots & Brighter Complexion" at bounding box center [711, 215] width 76 height 45
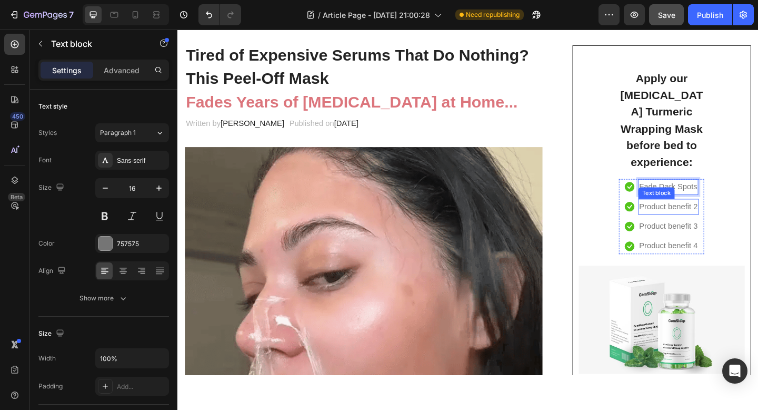
click at [722, 215] on p "Product benefit 2" at bounding box center [712, 222] width 64 height 15
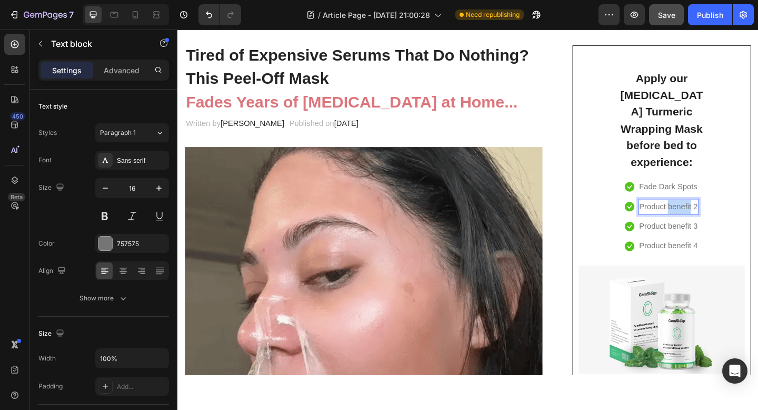
click at [722, 215] on p "Product benefit 2" at bounding box center [712, 222] width 64 height 15
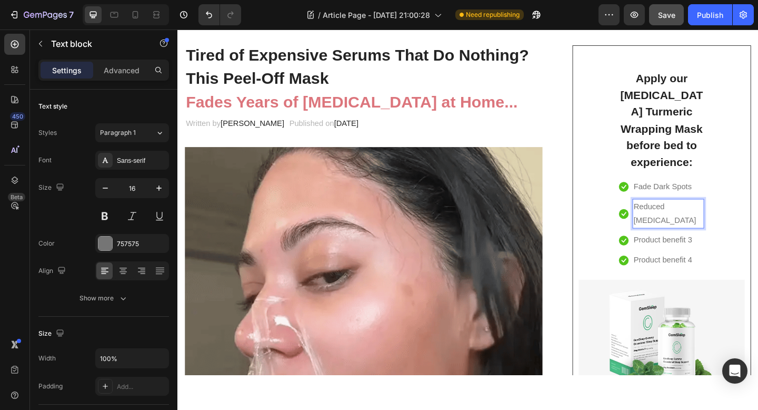
click at [711, 215] on p "Reduced Acne Scar" at bounding box center [711, 230] width 76 height 31
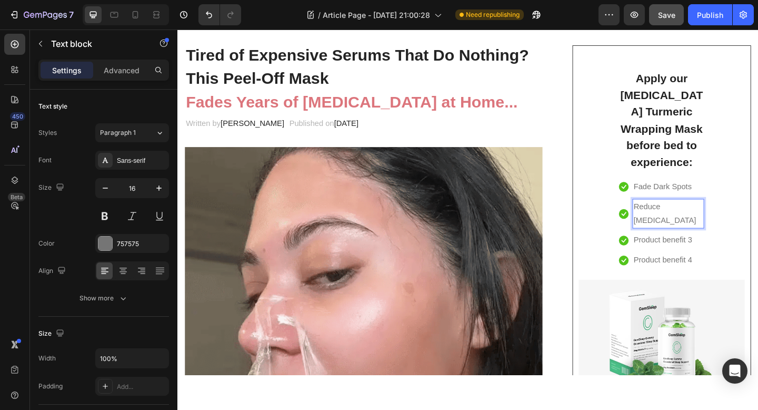
click at [698, 217] on p "Reduce Acne Scar" at bounding box center [711, 230] width 76 height 31
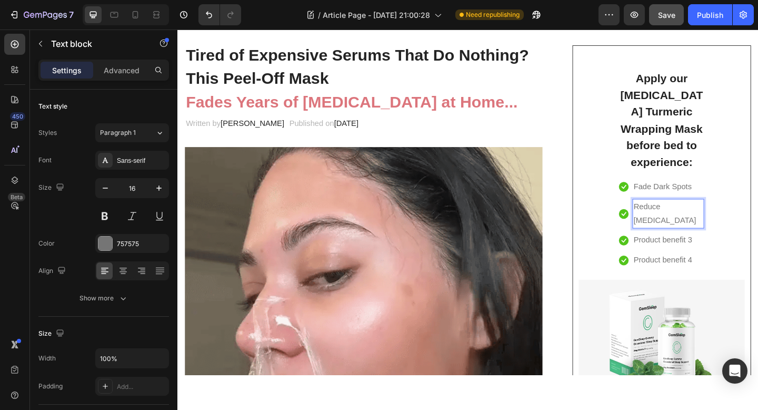
click at [696, 220] on p "Reduce [MEDICAL_DATA]" at bounding box center [711, 230] width 76 height 31
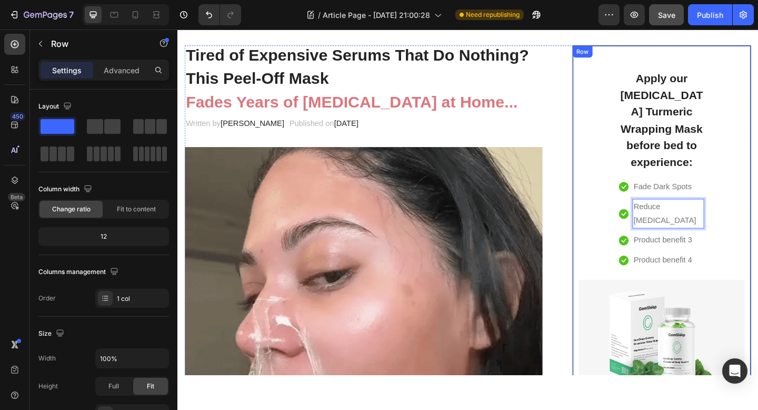
click at [758, 220] on div "Apply our Kojic Acid Turmeric Wrapping Mask before bed to experience: Heading I…" at bounding box center [704, 269] width 181 height 419
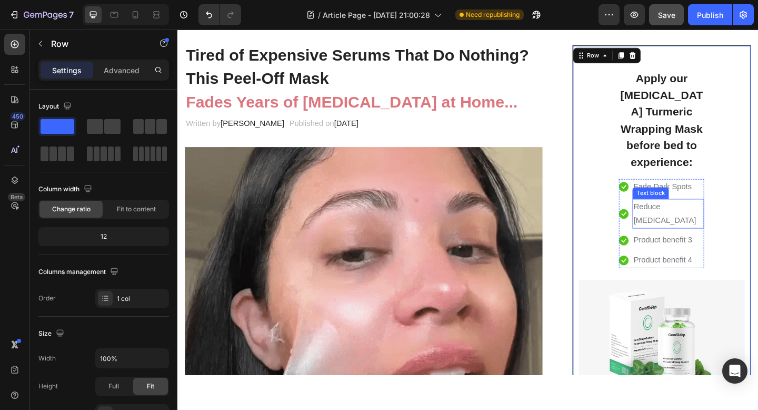
click at [712, 215] on p "Reduce [MEDICAL_DATA]" at bounding box center [711, 230] width 76 height 31
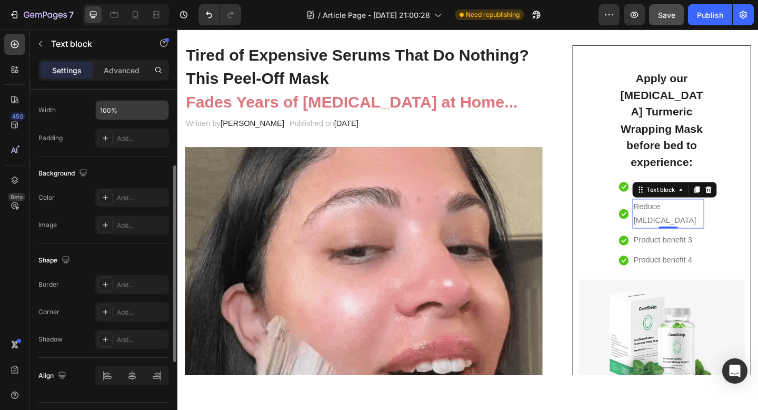
scroll to position [0, 0]
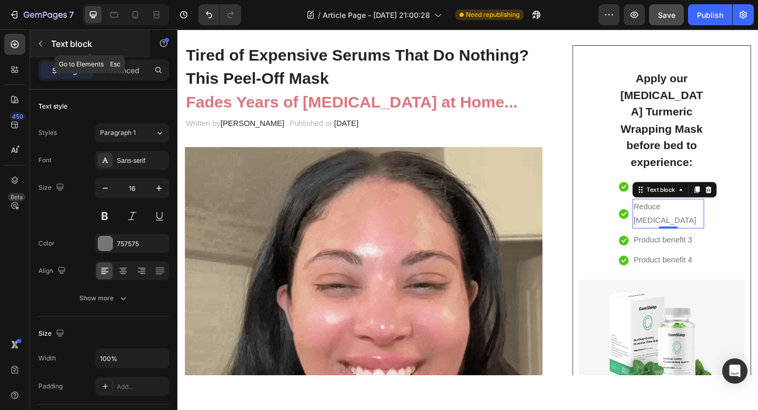
click at [42, 48] on button "button" at bounding box center [40, 43] width 17 height 17
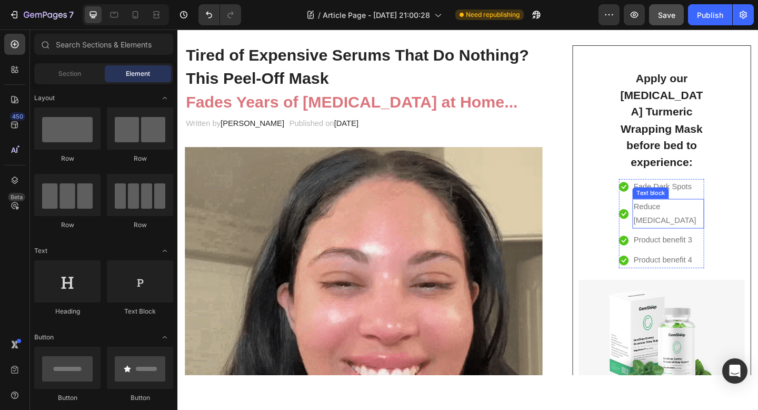
click at [711, 215] on p "Reduce [MEDICAL_DATA]" at bounding box center [711, 230] width 76 height 31
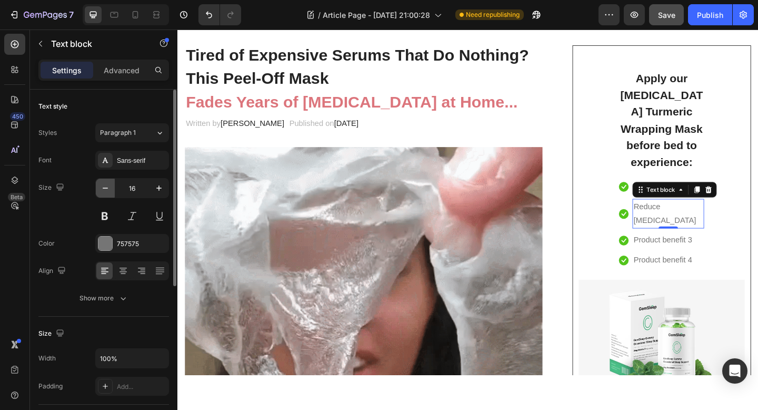
click at [110, 194] on button "button" at bounding box center [105, 187] width 19 height 19
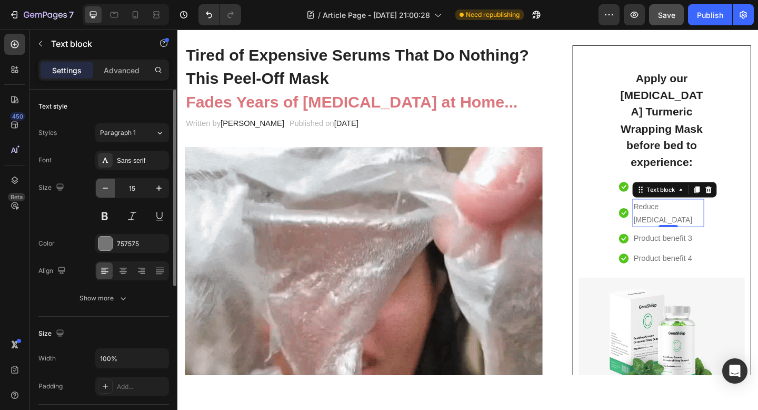
click at [110, 194] on button "button" at bounding box center [105, 187] width 19 height 19
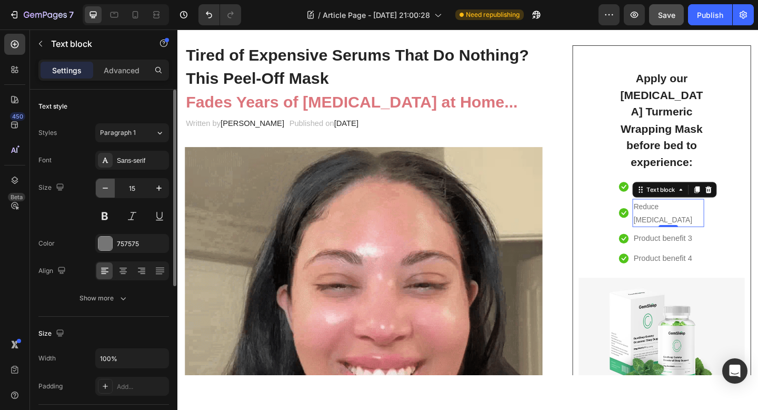
type input "14"
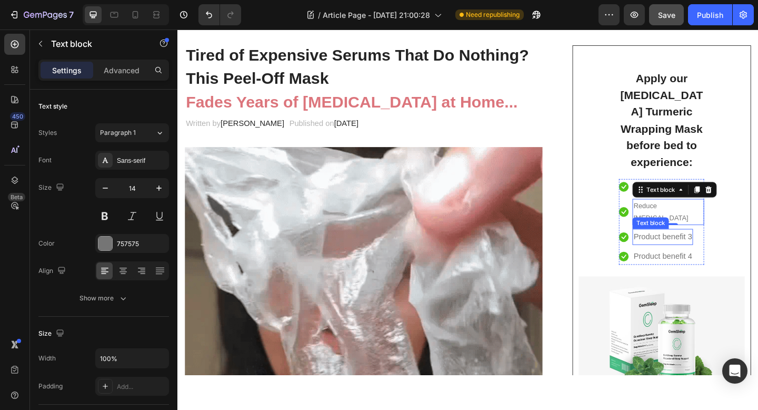
click at [726, 247] on p "Product benefit 3" at bounding box center [705, 254] width 64 height 15
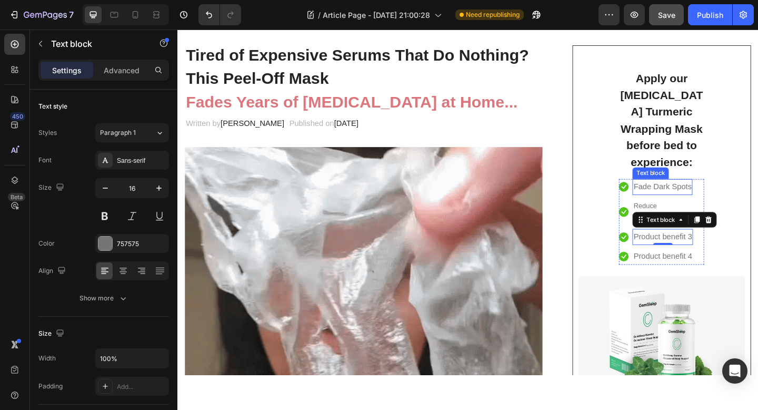
click at [708, 193] on p "Fade Dark Spots" at bounding box center [704, 200] width 63 height 15
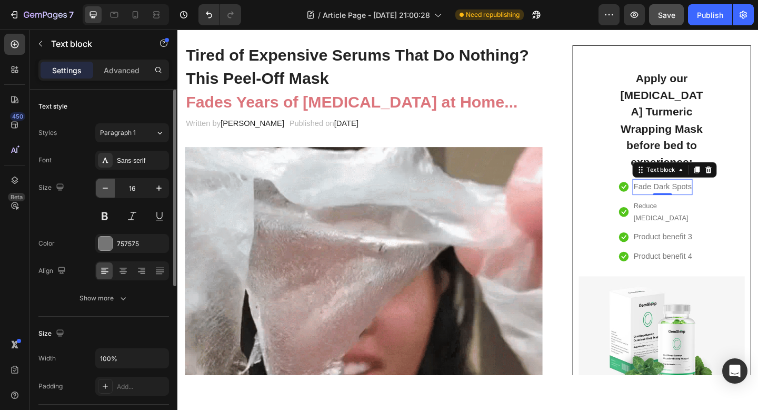
click at [109, 192] on icon "button" at bounding box center [105, 188] width 11 height 11
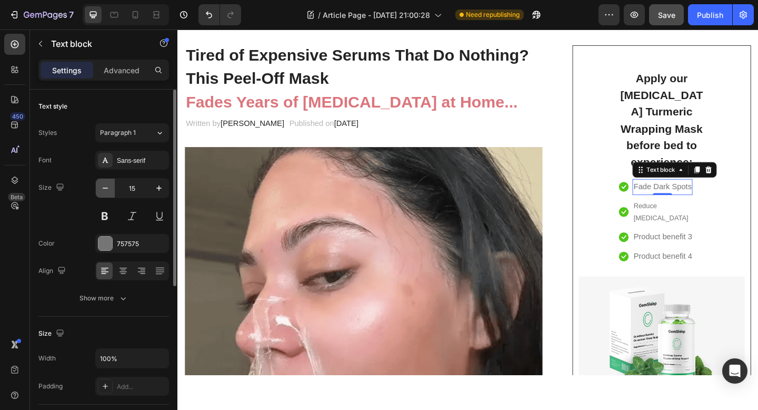
click at [109, 192] on icon "button" at bounding box center [105, 188] width 11 height 11
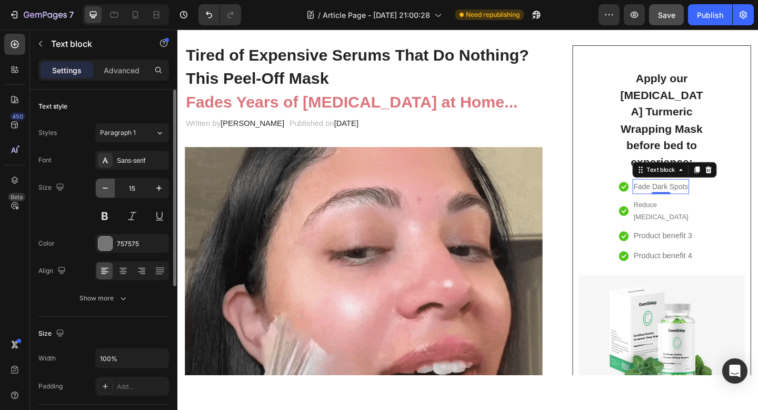
type input "14"
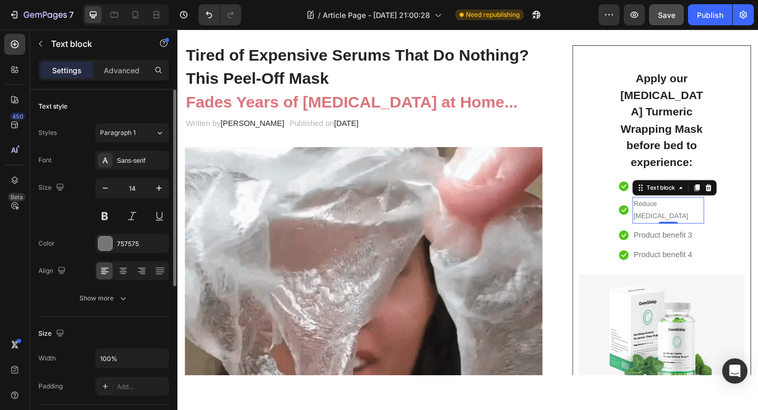
click at [704, 212] on div "Reduce Acne Scars Text block 0" at bounding box center [711, 226] width 78 height 28
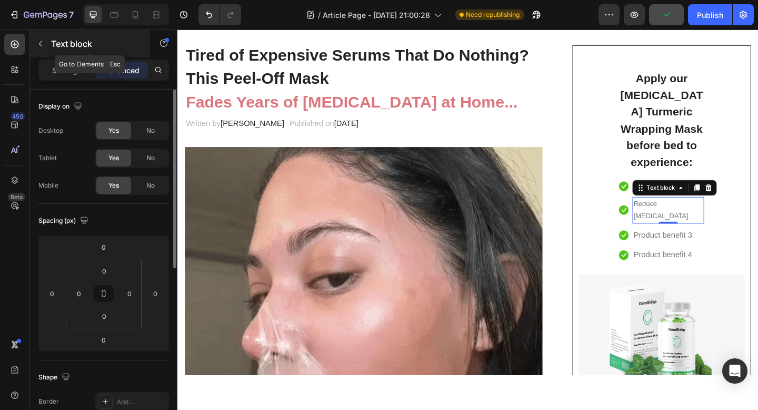
click at [42, 43] on icon "button" at bounding box center [40, 43] width 8 height 8
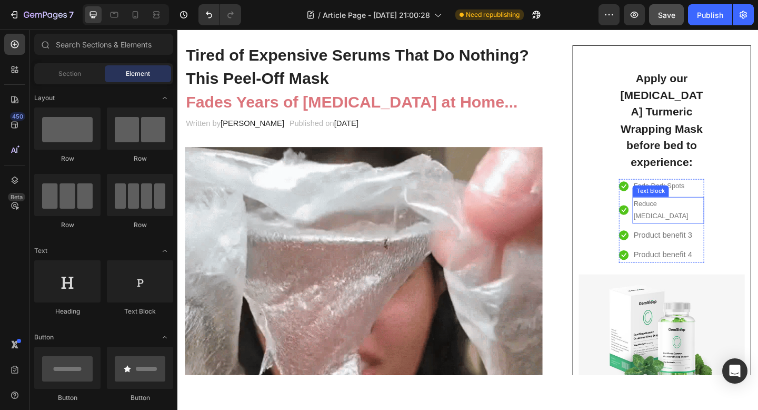
click at [718, 213] on p "Reduce [MEDICAL_DATA]" at bounding box center [711, 226] width 76 height 26
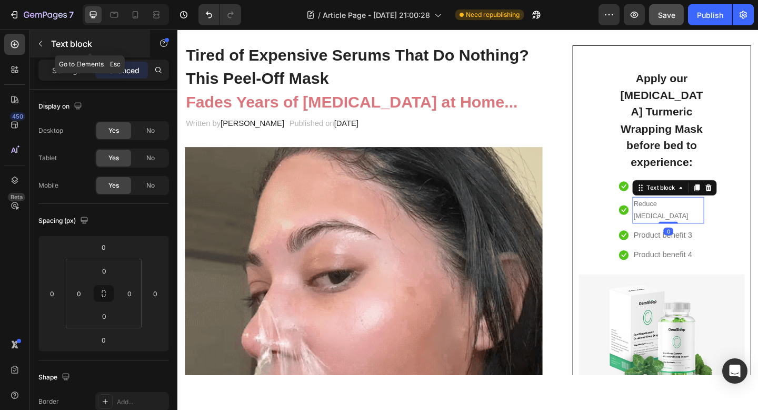
click at [39, 40] on icon "button" at bounding box center [40, 43] width 8 height 8
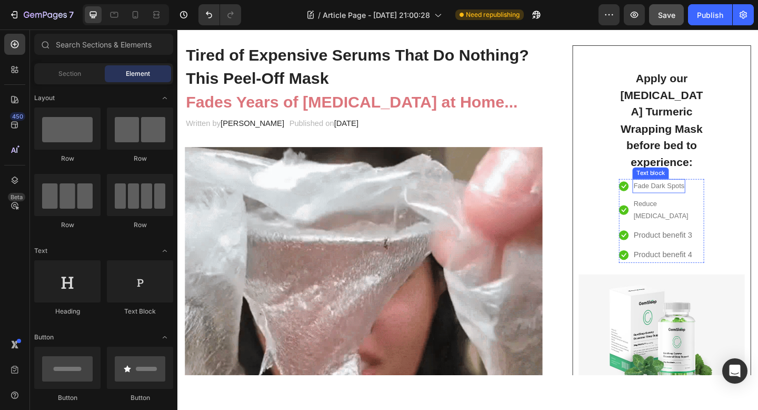
click at [696, 193] on p "Fade Dark Spots" at bounding box center [700, 199] width 55 height 13
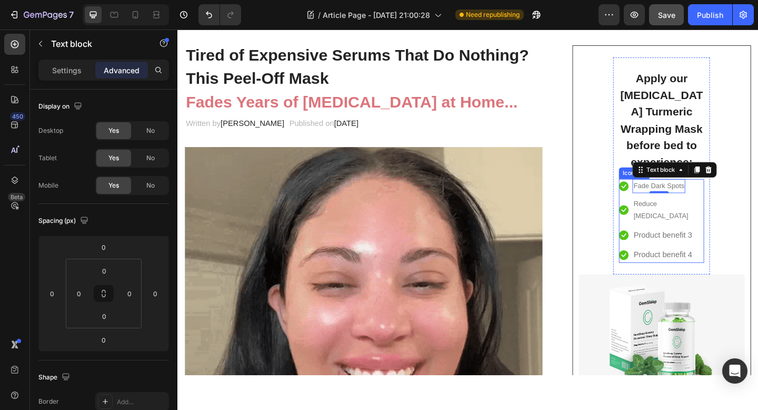
click at [683, 193] on ul "Icon Fade Dark Spots Text block 0 Icon Reduce Acne Scars Text block Icon Produc…" at bounding box center [704, 237] width 93 height 91
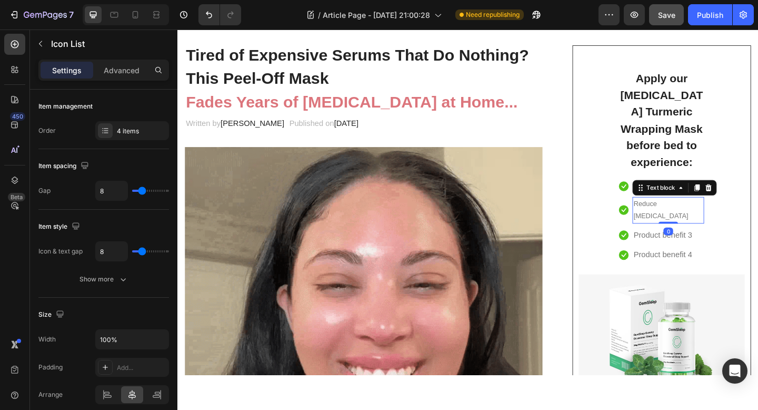
click at [683, 213] on p "Reduce [MEDICAL_DATA]" at bounding box center [711, 226] width 76 height 26
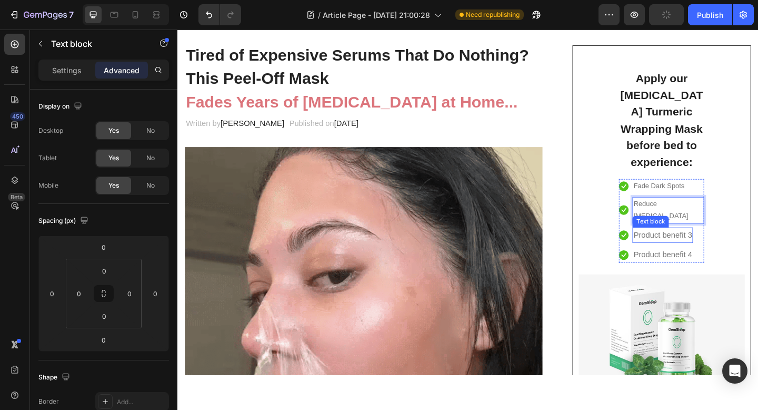
click at [706, 245] on div "Product benefit 3" at bounding box center [705, 253] width 66 height 17
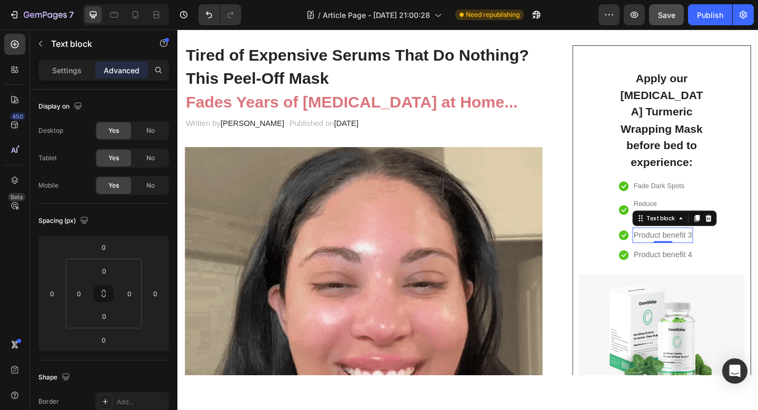
click at [711, 246] on p "Product benefit 3" at bounding box center [705, 253] width 64 height 15
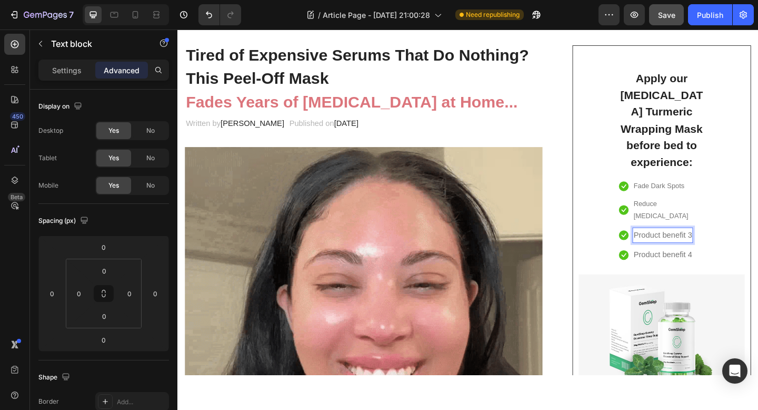
click at [711, 246] on p "Product benefit 3" at bounding box center [705, 253] width 64 height 15
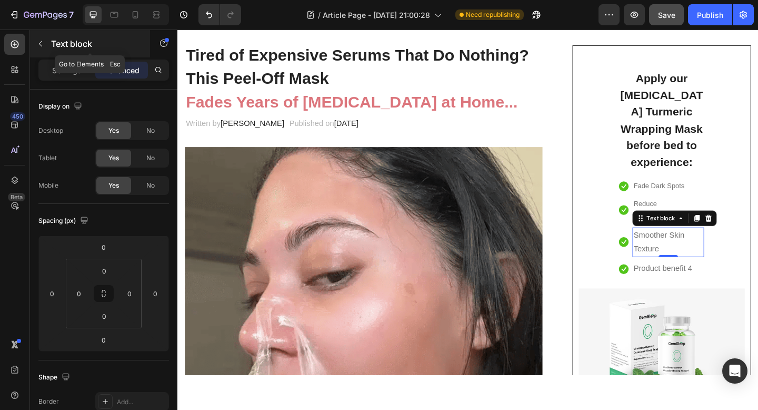
click at [43, 41] on icon "button" at bounding box center [40, 43] width 8 height 8
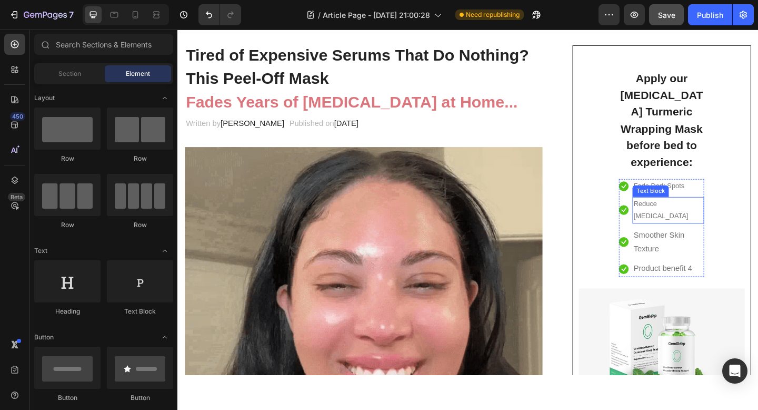
click at [699, 213] on p "Reduce [MEDICAL_DATA]" at bounding box center [711, 226] width 76 height 26
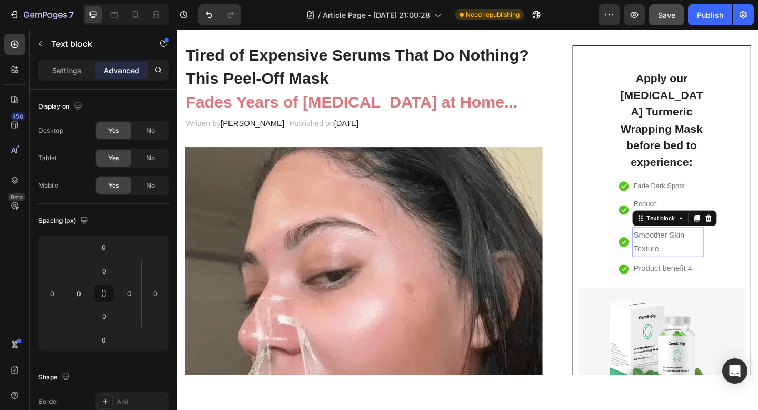
click at [693, 246] on p "Smoother Skin Texture" at bounding box center [711, 261] width 76 height 31
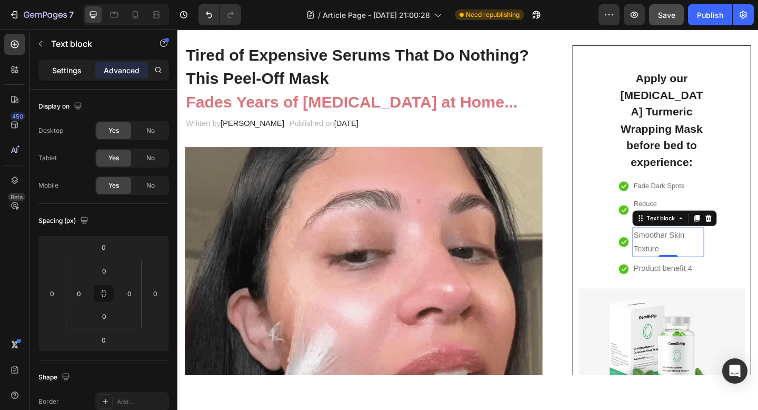
click at [67, 75] on p "Settings" at bounding box center [66, 70] width 29 height 11
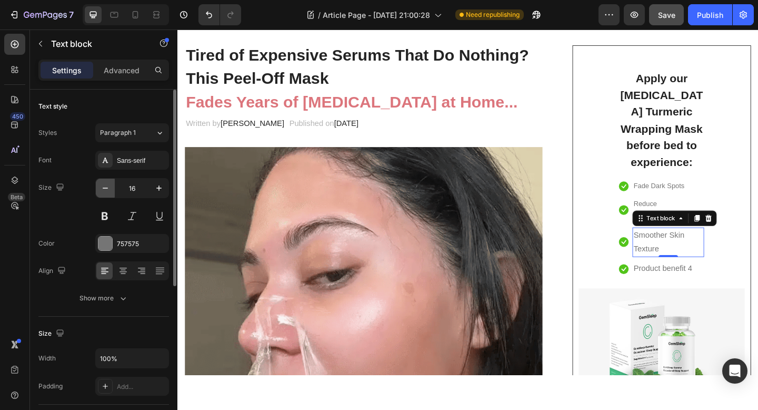
click at [104, 188] on icon "button" at bounding box center [105, 188] width 11 height 11
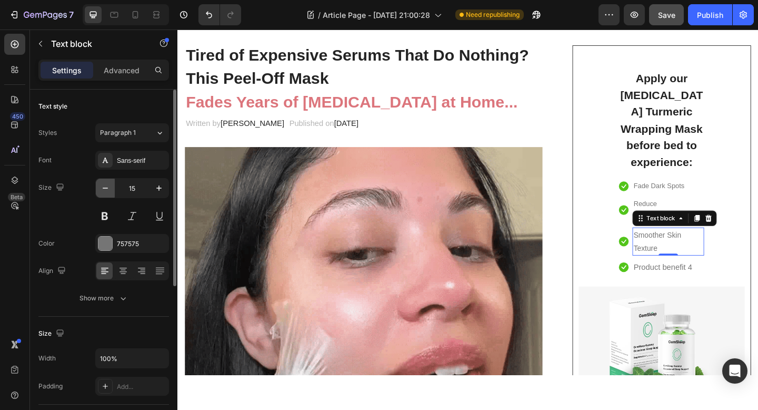
click at [104, 188] on icon "button" at bounding box center [105, 188] width 11 height 11
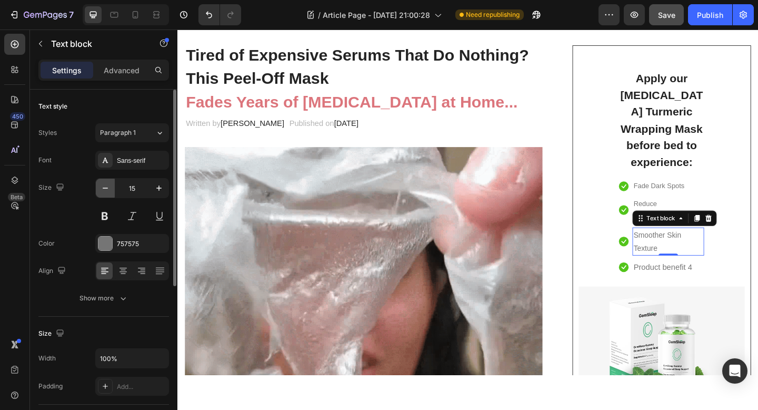
type input "14"
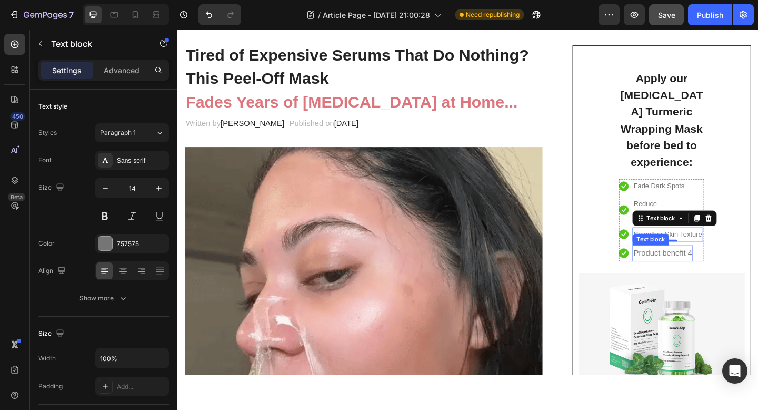
click at [708, 265] on p "Product benefit 4" at bounding box center [705, 272] width 64 height 15
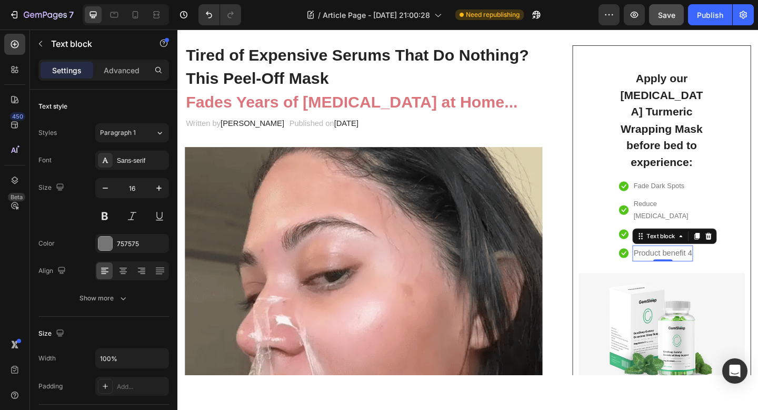
click at [708, 265] on p "Product benefit 4" at bounding box center [705, 272] width 64 height 15
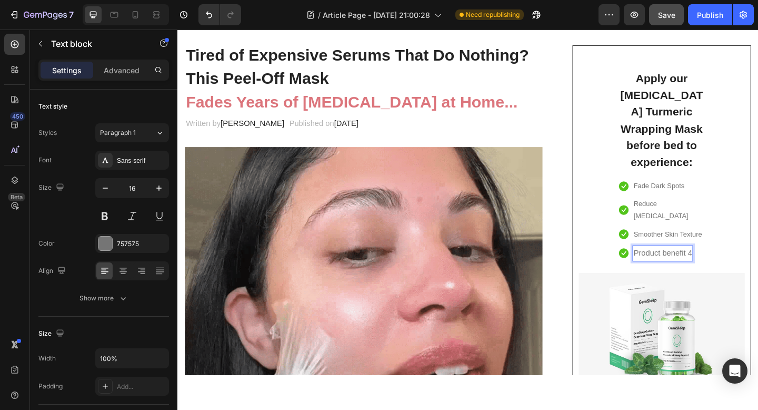
click at [708, 265] on p "Product benefit 4" at bounding box center [705, 272] width 64 height 15
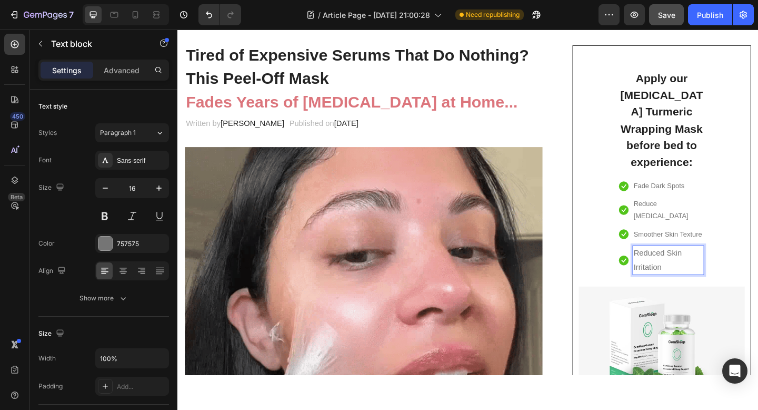
click at [707, 265] on p "Reduced Skin Irritation" at bounding box center [711, 280] width 76 height 31
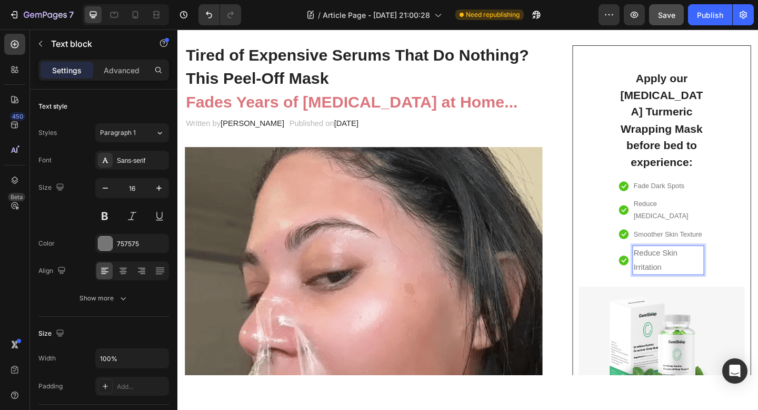
click at [713, 309] on img at bounding box center [704, 367] width 181 height 117
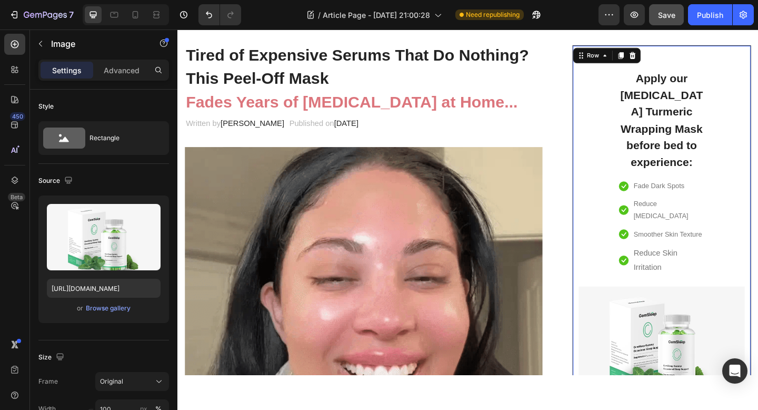
click at [758, 243] on div "Apply our Kojic Acid Turmeric Wrapping Mask before bed to experience: Heading I…" at bounding box center [704, 273] width 181 height 426
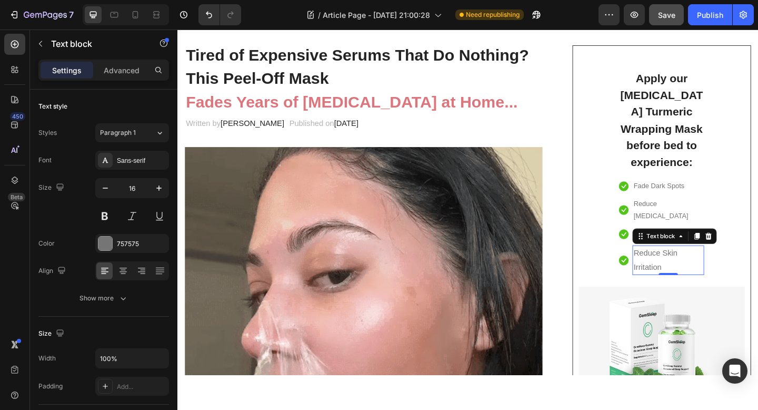
click at [716, 265] on p "Reduce Skin Irritation" at bounding box center [711, 280] width 76 height 31
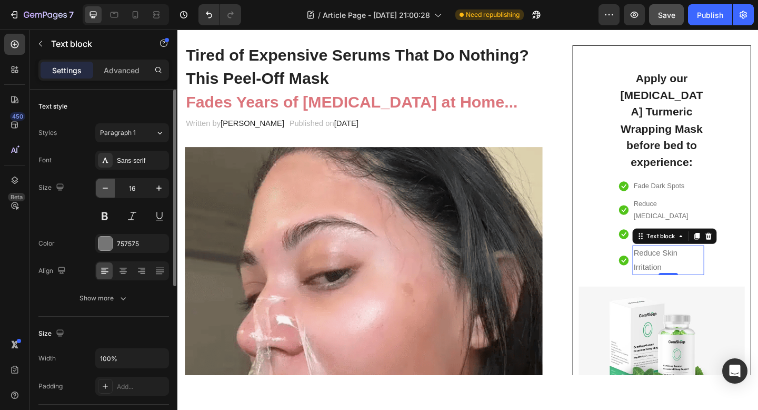
click at [103, 186] on icon "button" at bounding box center [105, 188] width 11 height 11
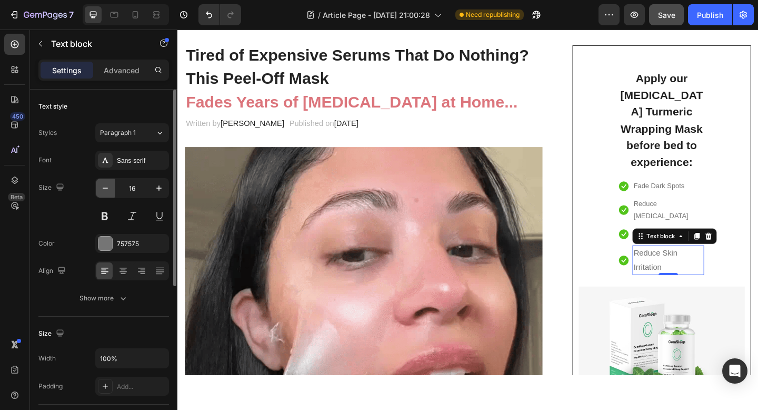
click at [103, 186] on icon "button" at bounding box center [105, 188] width 11 height 11
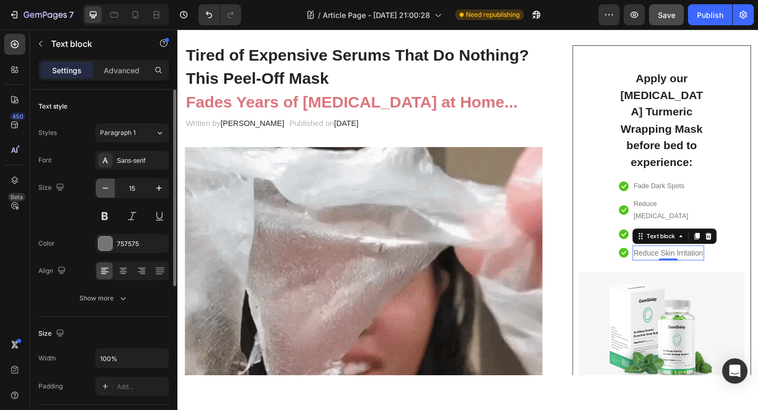
type input "14"
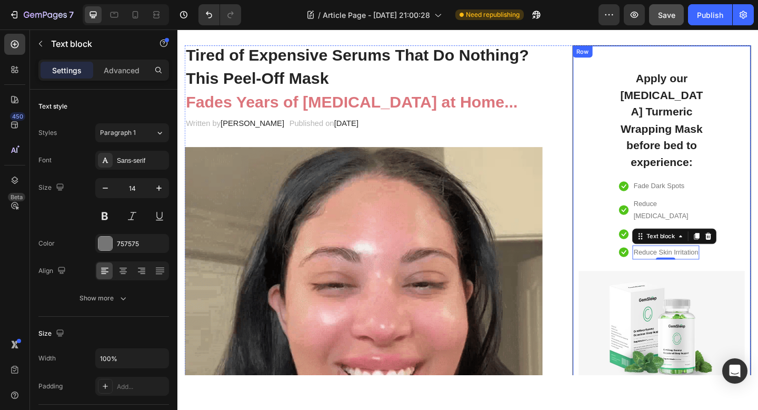
click at [631, 233] on div "Apply our Kojic Acid Turmeric Wrapping Mask before bed to experience: Heading I…" at bounding box center [704, 265] width 181 height 410
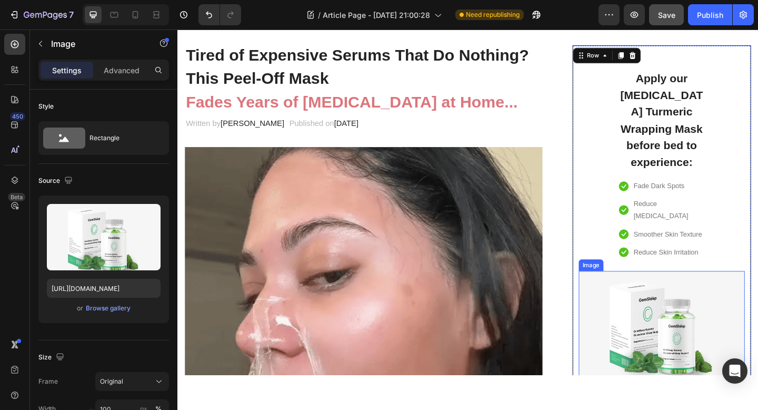
click at [714, 358] on img at bounding box center [704, 350] width 181 height 117
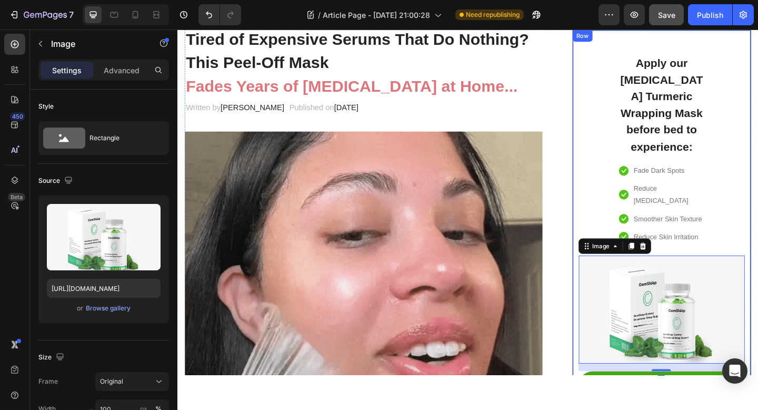
scroll to position [74, 0]
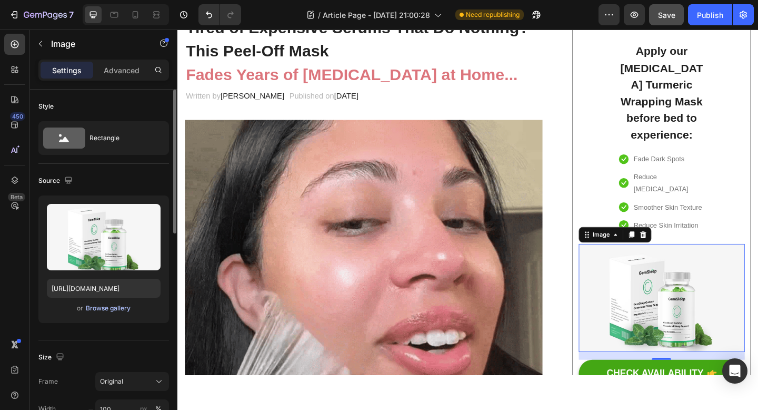
click at [103, 305] on div "Browse gallery" at bounding box center [108, 307] width 45 height 9
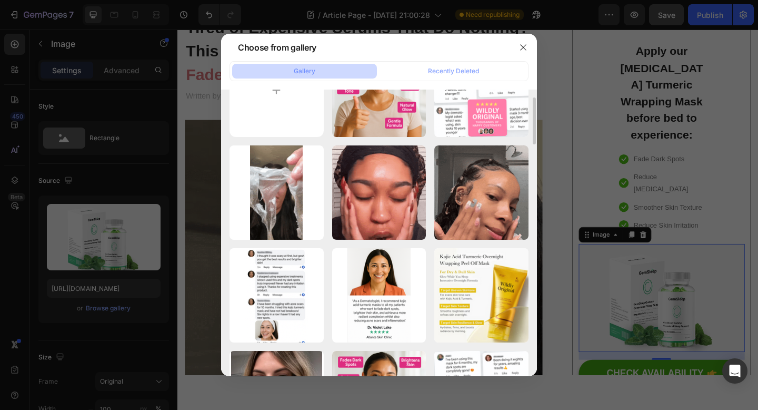
scroll to position [0, 0]
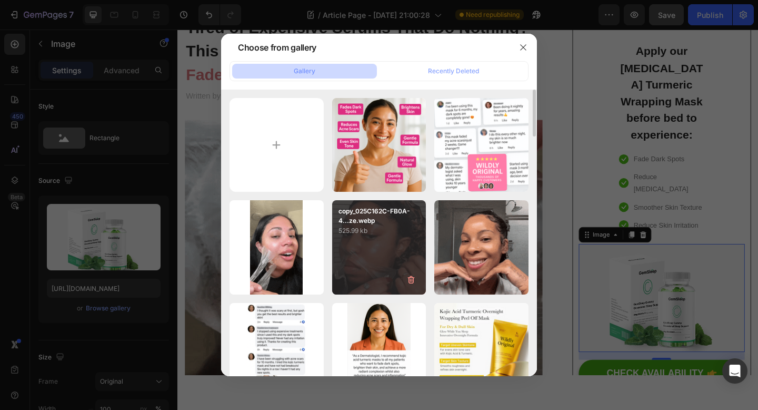
type input "C:\fakepath\Screenshot 2025-08-26 at 10.52.39 PM.png"
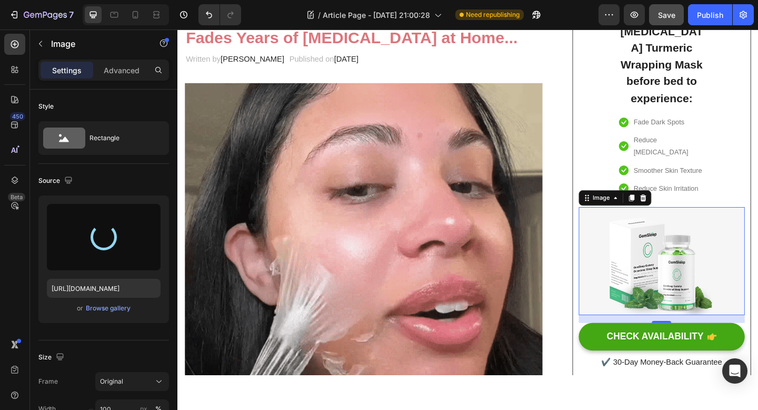
scroll to position [120, 0]
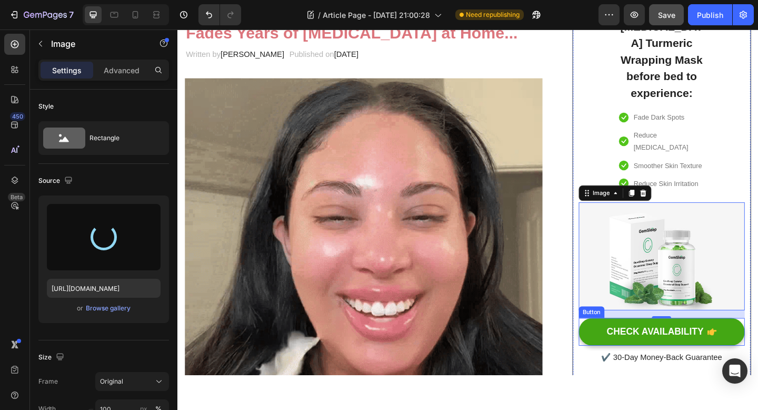
type input "https://cdn.shopify.com/s/files/1/0928/8391/0976/files/gempages_574315025229939…"
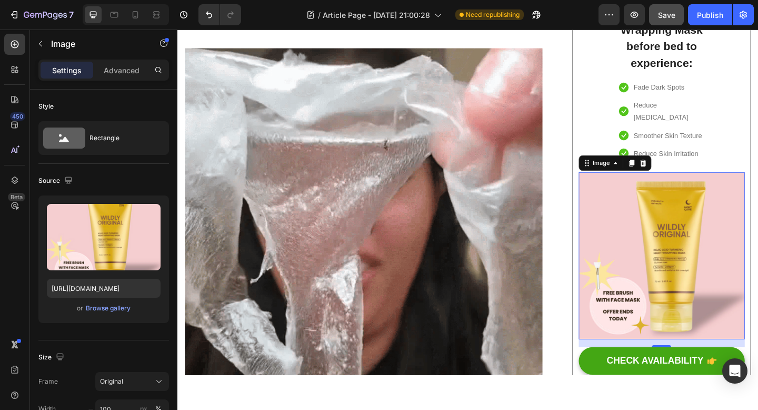
scroll to position [153, 0]
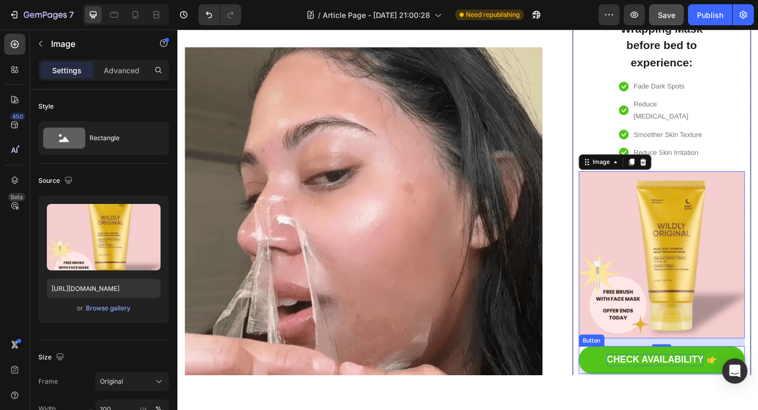
click at [667, 382] on div "CHECK AVAILABILITY" at bounding box center [696, 388] width 105 height 13
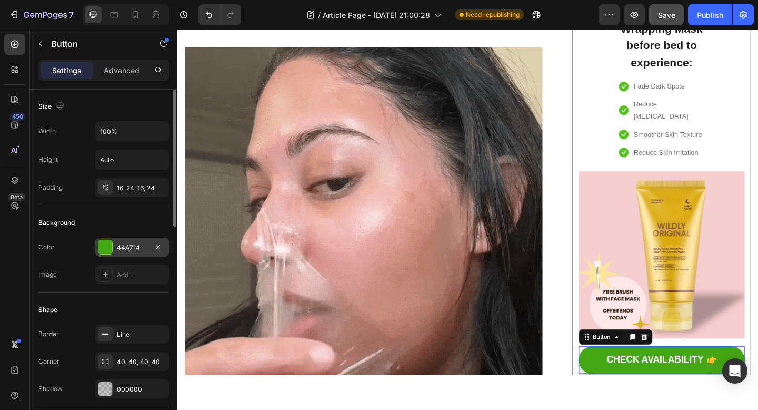
click at [108, 245] on div at bounding box center [105, 247] width 14 height 14
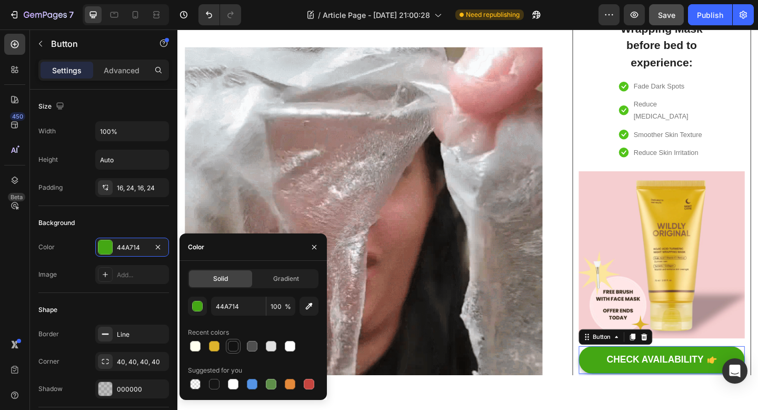
click at [232, 346] on div at bounding box center [233, 346] width 11 height 11
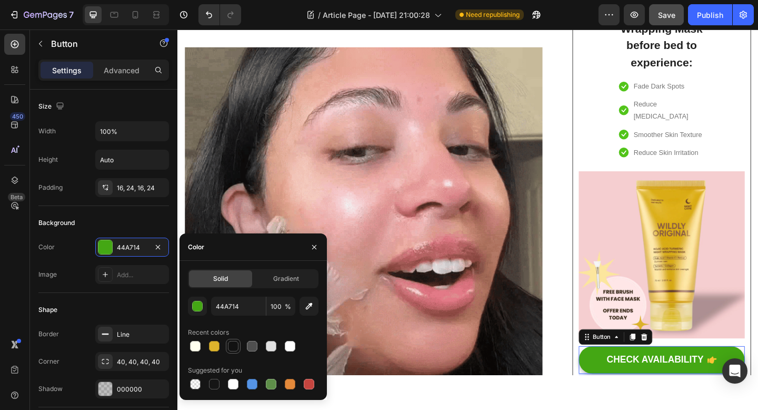
type input "121212"
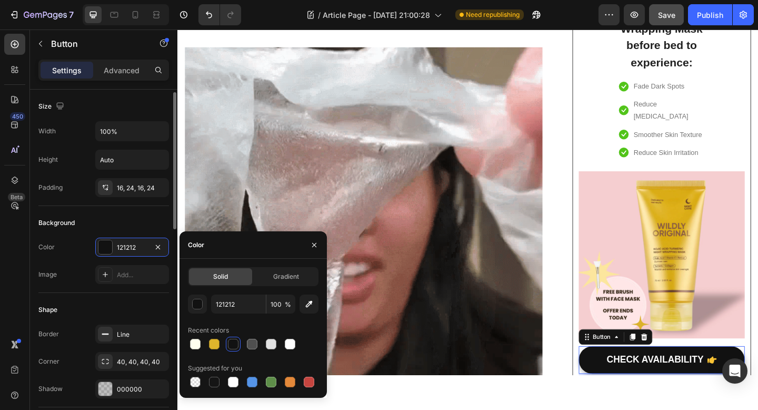
scroll to position [113, 0]
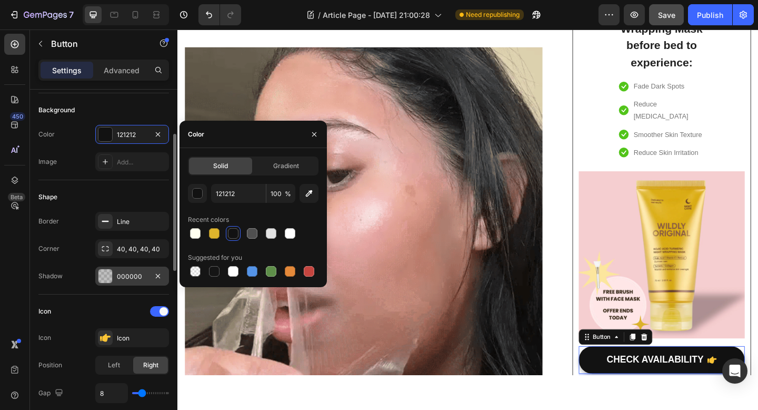
click at [101, 273] on div at bounding box center [105, 276] width 14 height 14
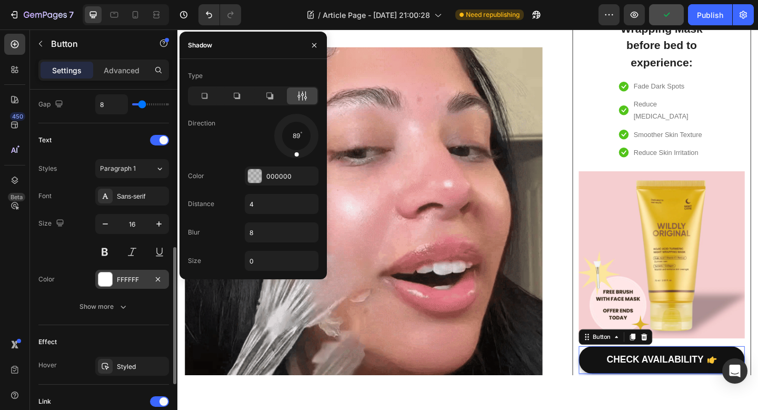
scroll to position [471, 0]
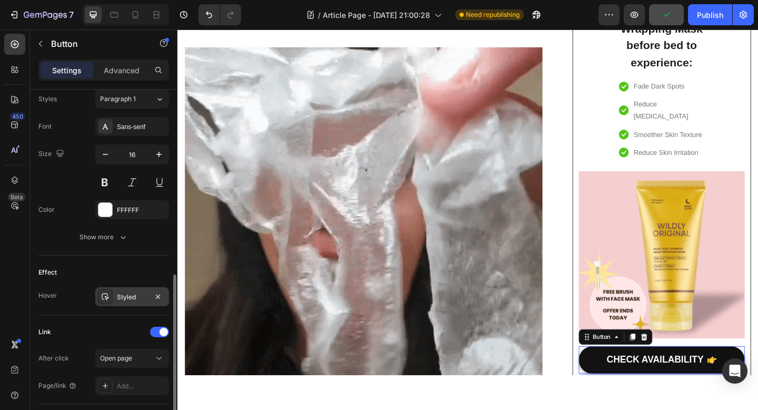
click at [106, 295] on icon at bounding box center [105, 296] width 8 height 8
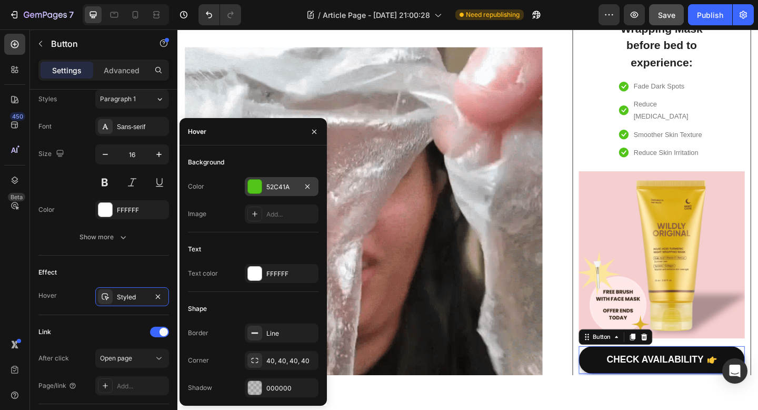
click at [262, 183] on div at bounding box center [254, 186] width 15 height 15
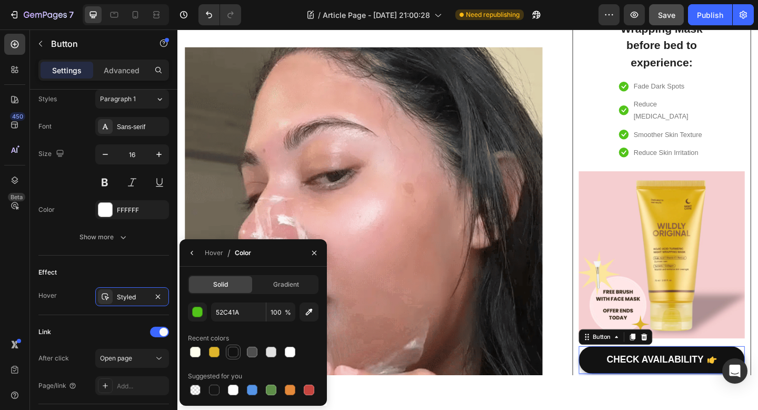
click at [235, 351] on div at bounding box center [233, 351] width 11 height 11
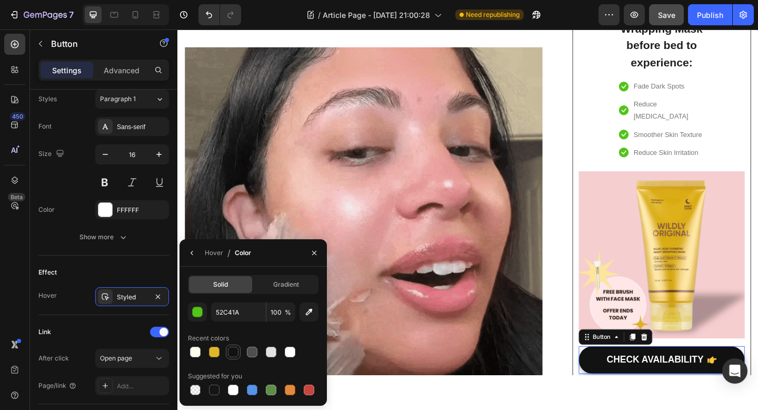
type input "121212"
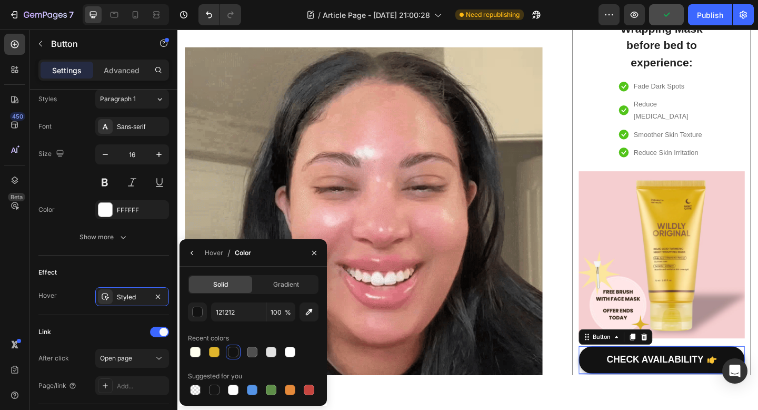
click at [706, 409] on div "8" at bounding box center [704, 416] width 11 height 8
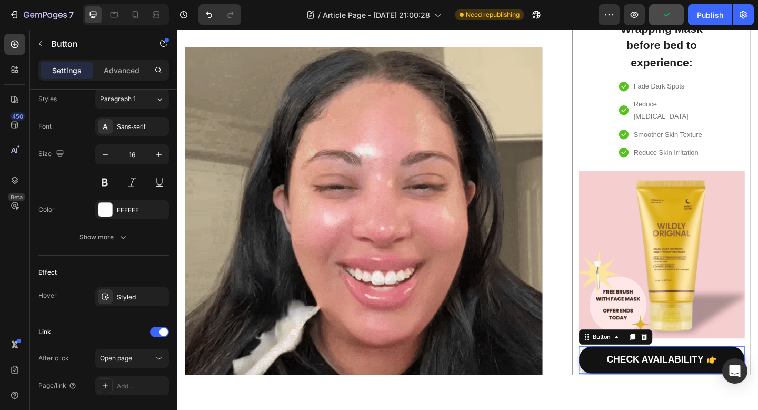
click at [706, 409] on div "8" at bounding box center [704, 416] width 11 height 8
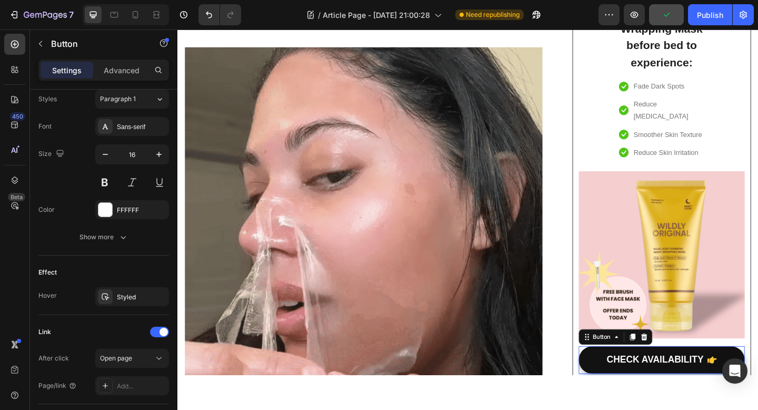
click at [706, 409] on div "8" at bounding box center [704, 416] width 11 height 8
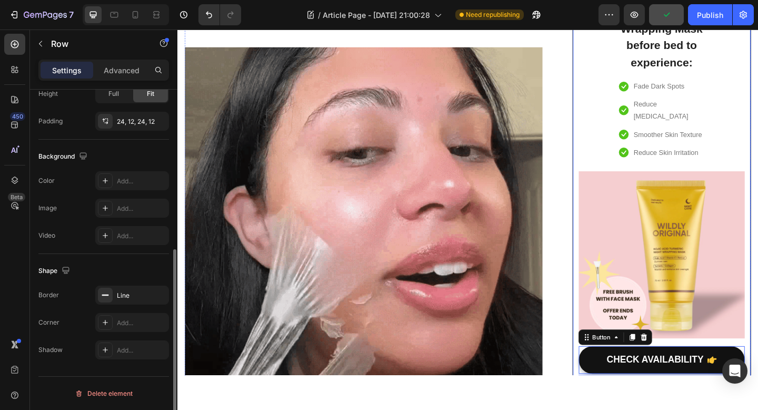
click at [663, 394] on div "Apply our Kojic Acid Turmeric Wrapping Mask before bed to experience: Heading I…" at bounding box center [704, 188] width 194 height 500
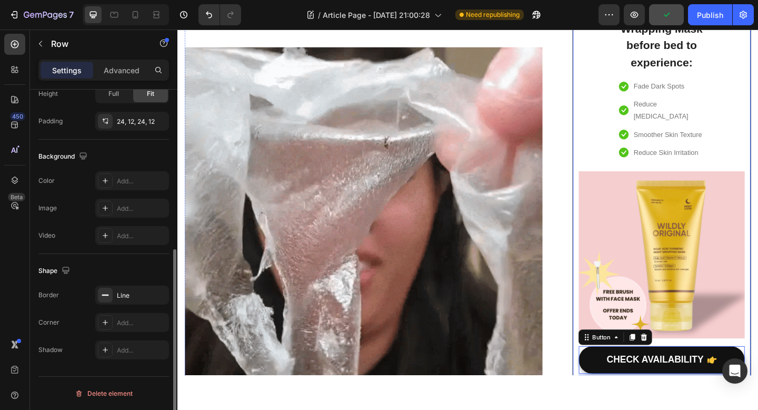
scroll to position [0, 0]
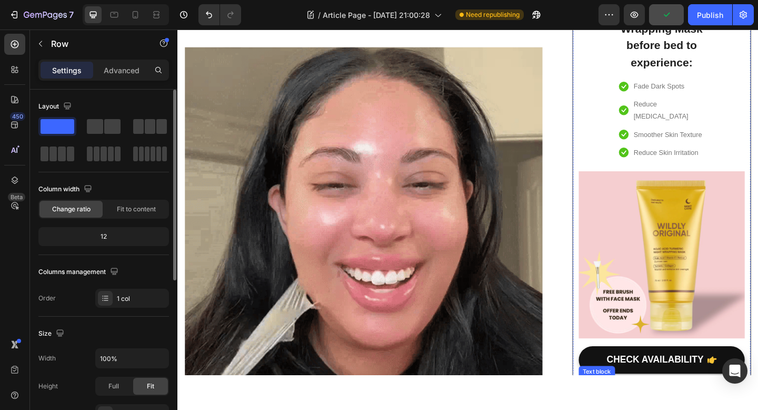
click at [662, 409] on p "✔️ 30-Day Money-Back Guarantee" at bounding box center [704, 416] width 178 height 15
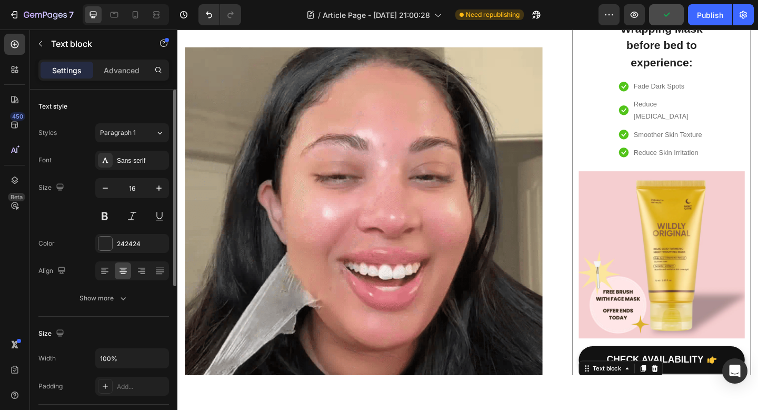
click at [662, 409] on p "✔️ 30-Day Money-Back Guarantee" at bounding box center [704, 416] width 178 height 15
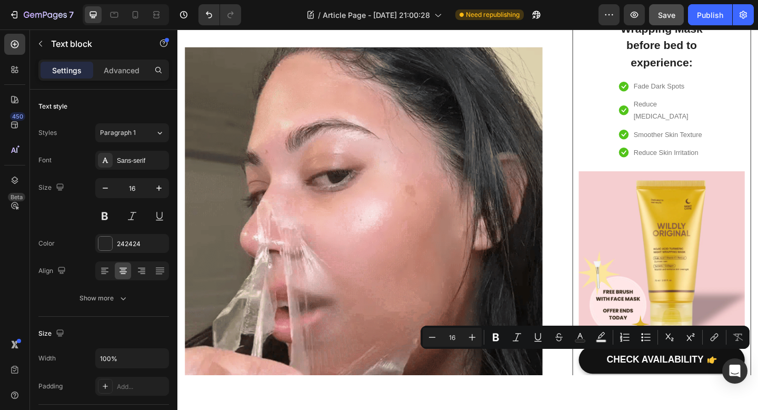
click at [657, 409] on p "✔️ 30-Day Money-Back Guarantee" at bounding box center [704, 416] width 178 height 15
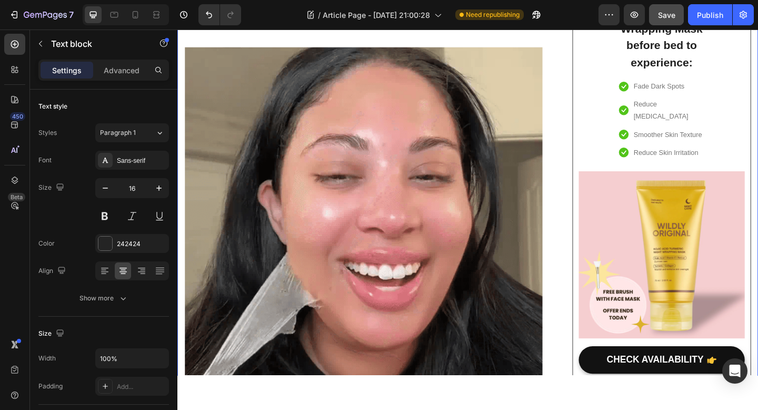
drag, startPoint x: 651, startPoint y: 384, endPoint x: 802, endPoint y: 384, distance: 150.6
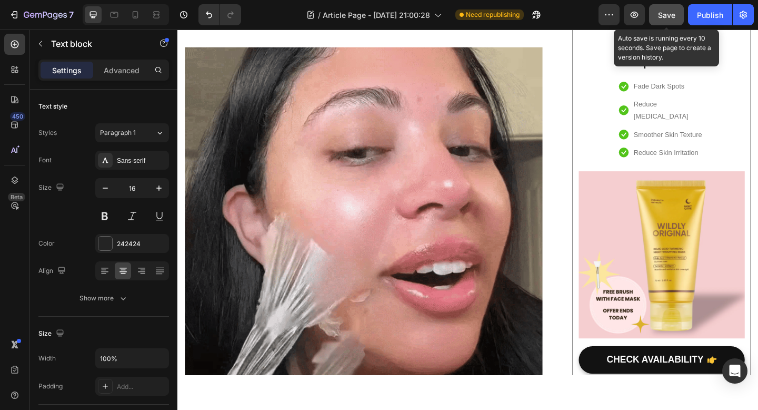
click at [663, 11] on span "Save" at bounding box center [666, 15] width 17 height 9
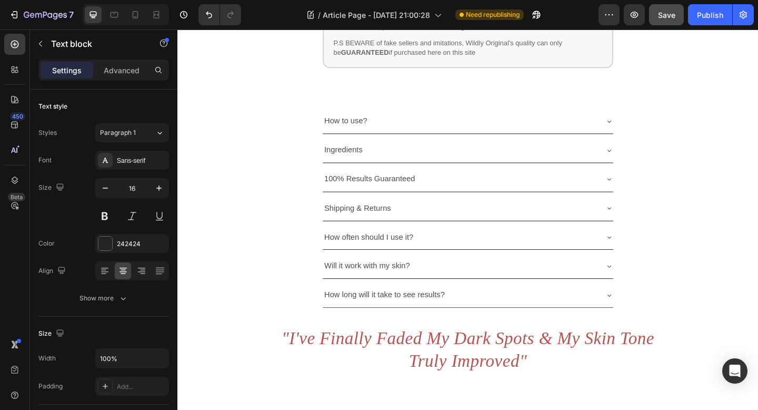
scroll to position [4060, 0]
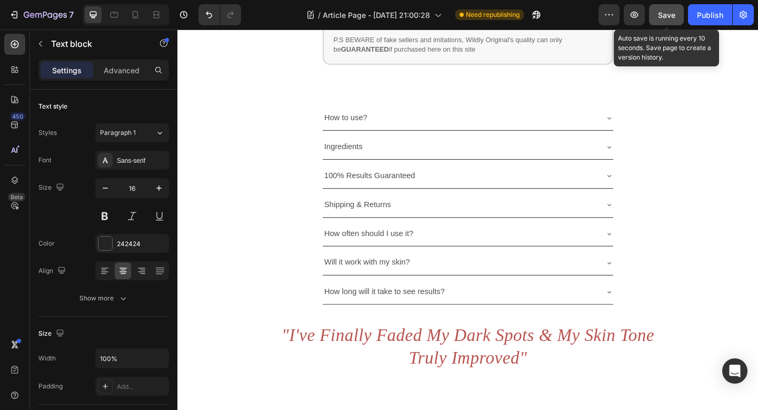
click at [657, 11] on button "Save" at bounding box center [666, 14] width 35 height 21
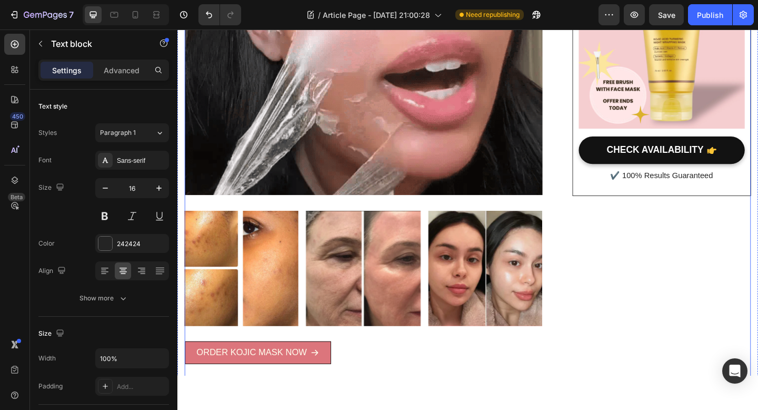
scroll to position [0, 0]
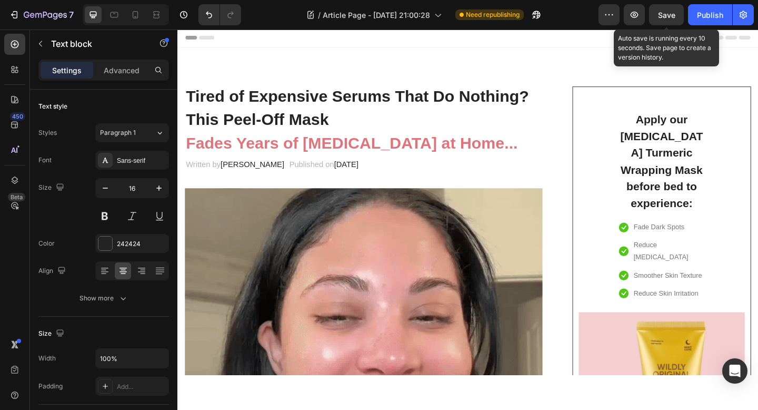
click at [672, 19] on div "Save" at bounding box center [666, 14] width 17 height 11
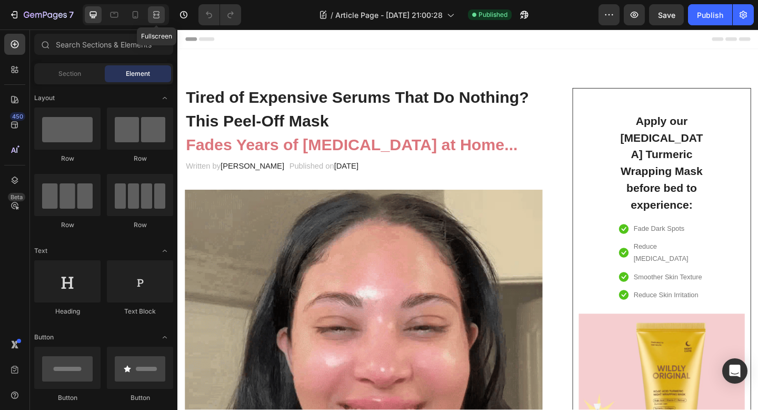
click at [156, 14] on icon at bounding box center [156, 14] width 11 height 11
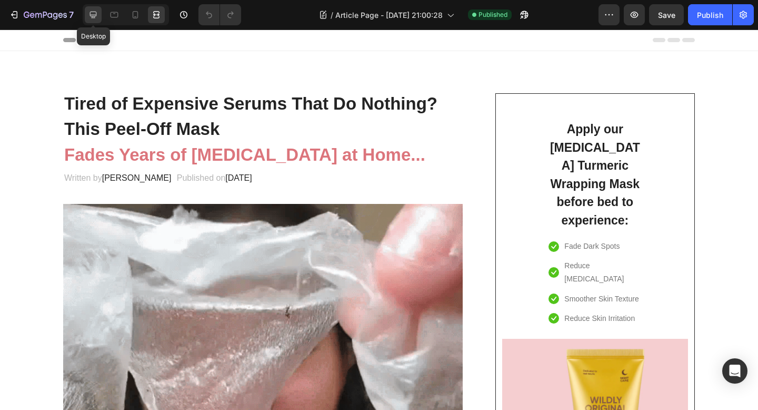
click at [92, 16] on icon at bounding box center [93, 15] width 7 height 7
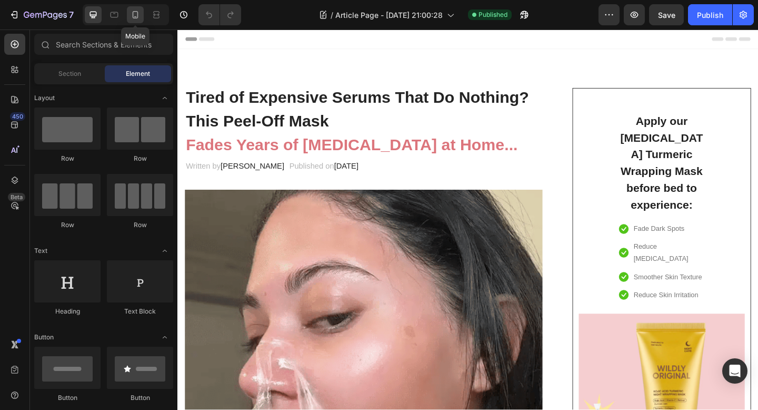
click at [136, 17] on icon at bounding box center [136, 14] width 6 height 7
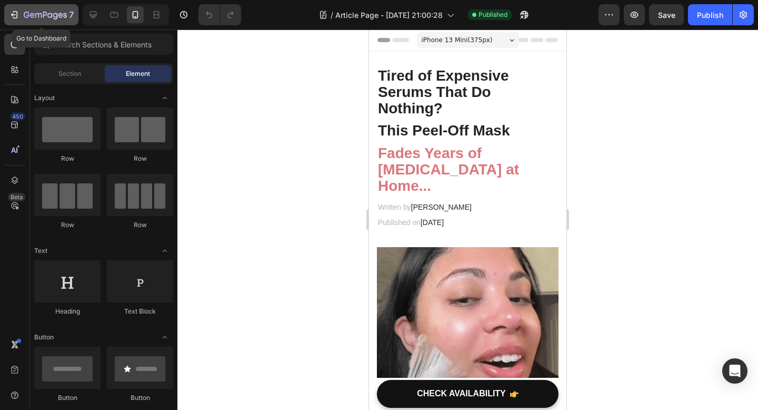
click at [18, 15] on icon "button" at bounding box center [14, 14] width 11 height 11
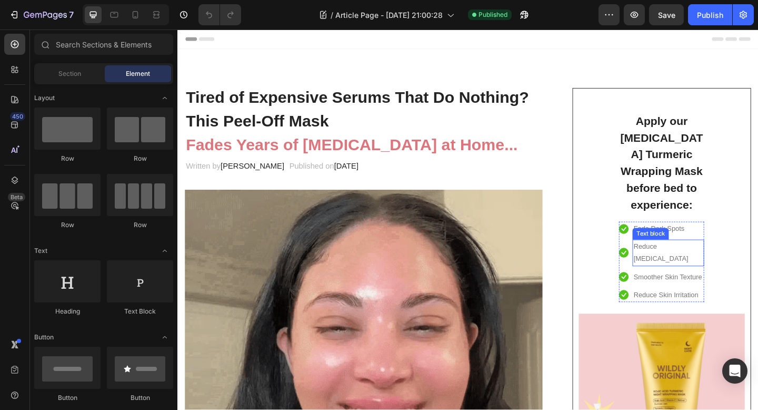
click at [707, 259] on p "Reduce [MEDICAL_DATA]" at bounding box center [711, 272] width 76 height 26
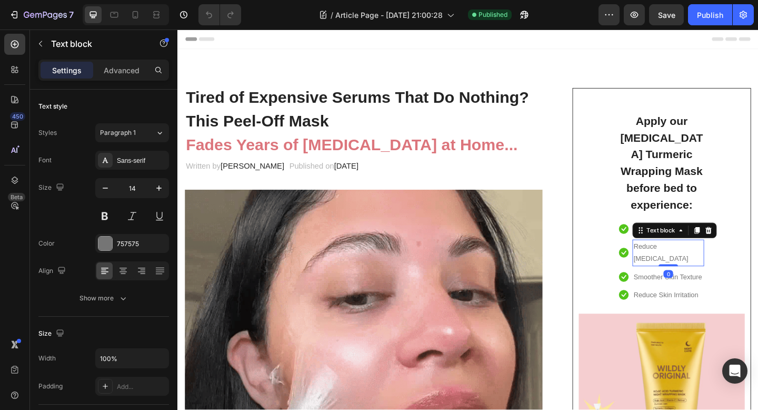
click at [690, 227] on div "Text block" at bounding box center [692, 231] width 35 height 9
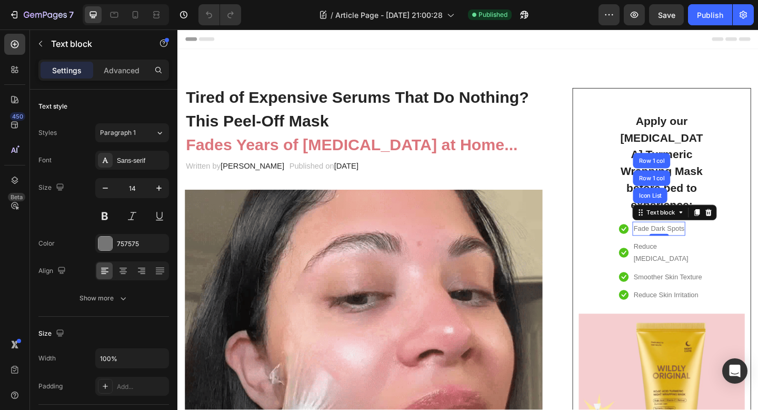
click at [694, 240] on p "Fade Dark Spots" at bounding box center [700, 246] width 55 height 13
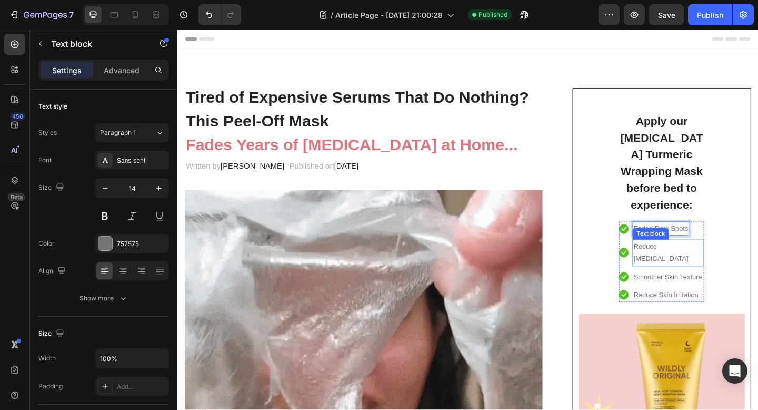
click at [696, 259] on p "Reduce [MEDICAL_DATA]" at bounding box center [711, 272] width 76 height 26
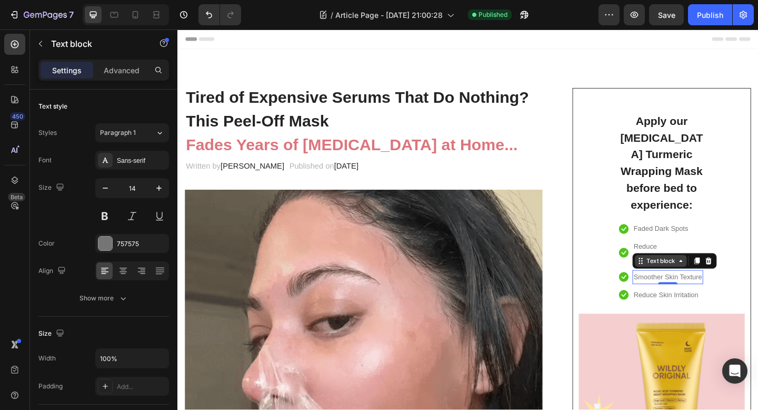
click at [699, 276] on div "Text block" at bounding box center [703, 280] width 35 height 9
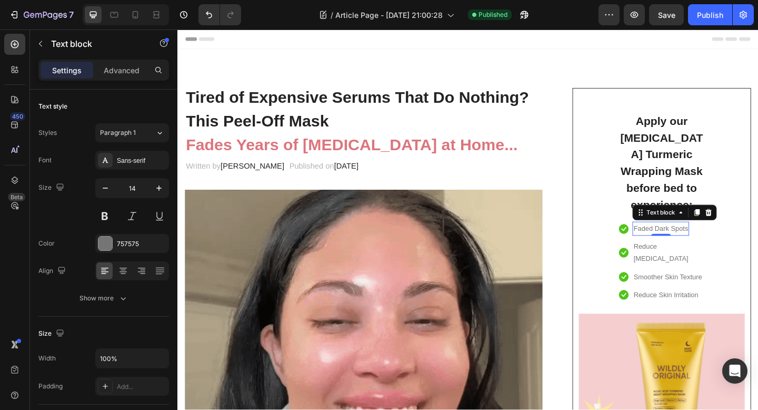
click at [734, 239] on div "Faded Dark Spots" at bounding box center [703, 246] width 62 height 15
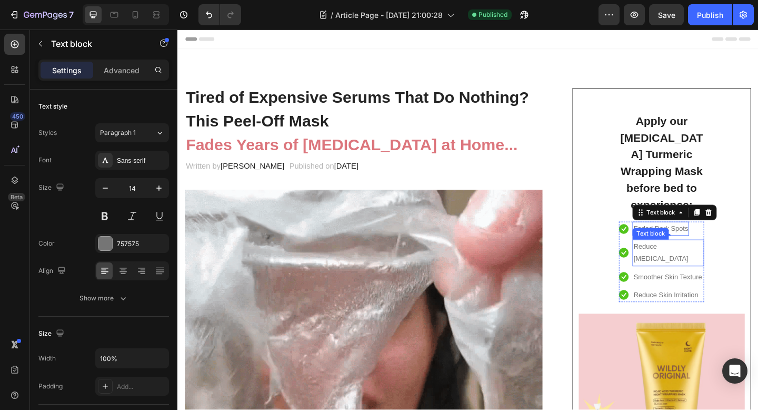
click at [700, 259] on p "Reduce [MEDICAL_DATA]" at bounding box center [711, 272] width 76 height 26
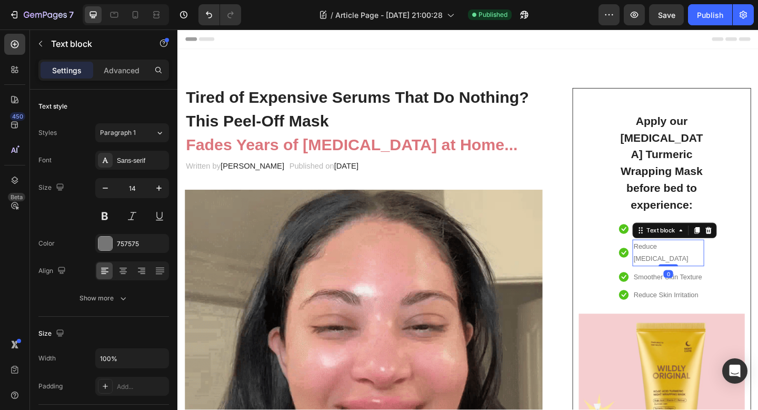
click at [700, 259] on p "Reduce [MEDICAL_DATA]" at bounding box center [711, 272] width 76 height 26
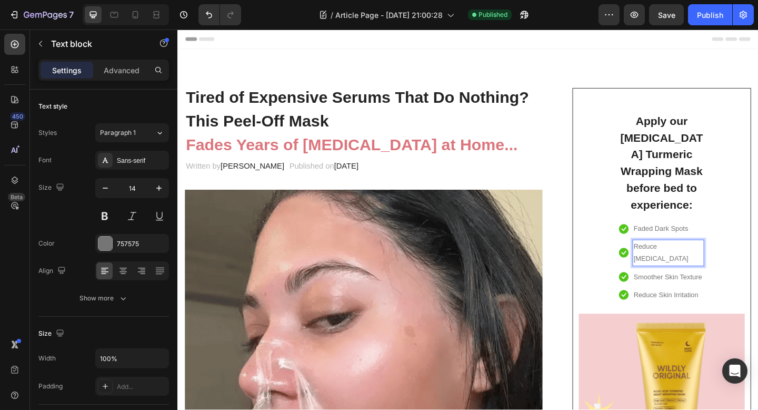
click at [698, 259] on p "Reduce [MEDICAL_DATA]" at bounding box center [711, 272] width 76 height 26
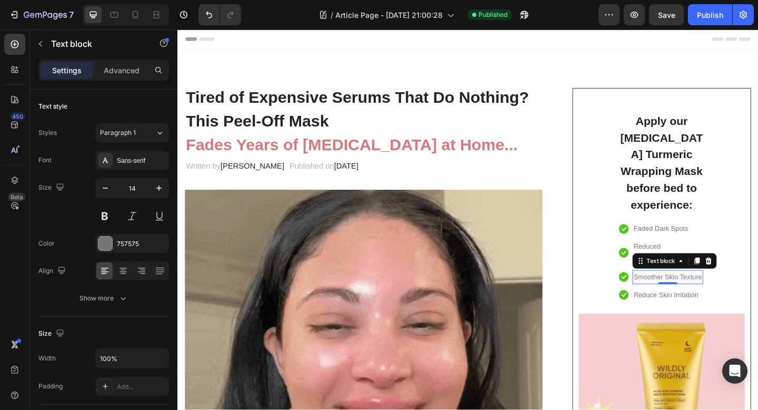
click at [706, 292] on p "Smoother Skin Texture" at bounding box center [710, 298] width 74 height 13
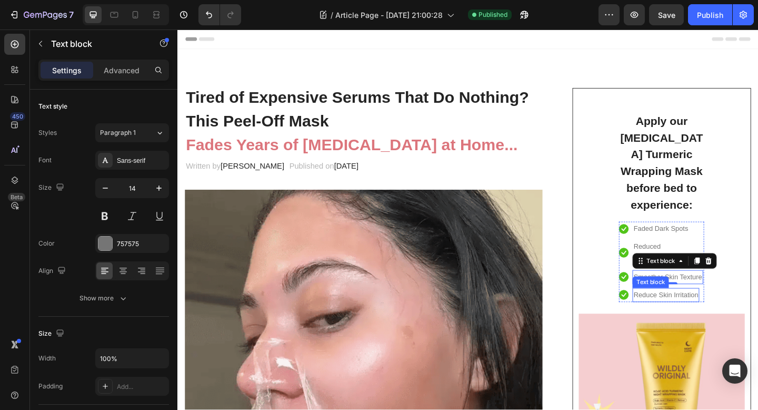
click at [696, 312] on p "Reduce Skin Irritation" at bounding box center [708, 318] width 71 height 13
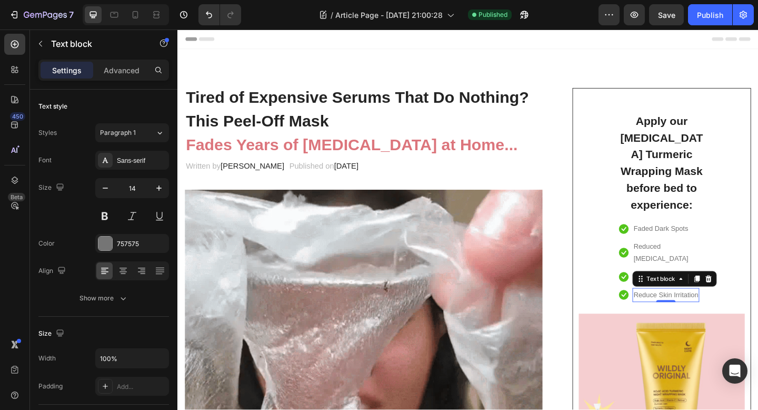
click at [696, 312] on p "Reduce Skin Irritation" at bounding box center [708, 318] width 71 height 13
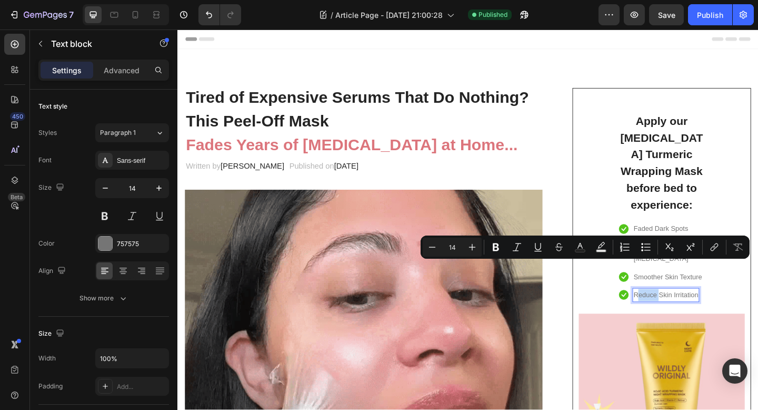
click at [702, 312] on p "Reduce Skin Irritation" at bounding box center [708, 318] width 71 height 13
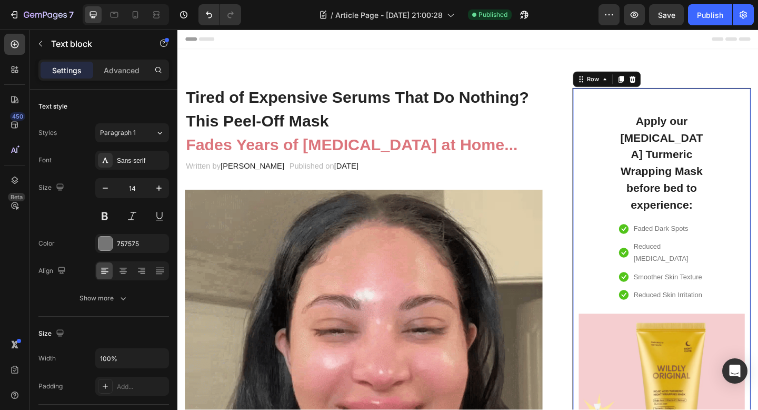
click at [758, 273] on div "Apply our [MEDICAL_DATA] Turmeric Wrapping Mask before bed to experience: Headi…" at bounding box center [704, 343] width 181 height 474
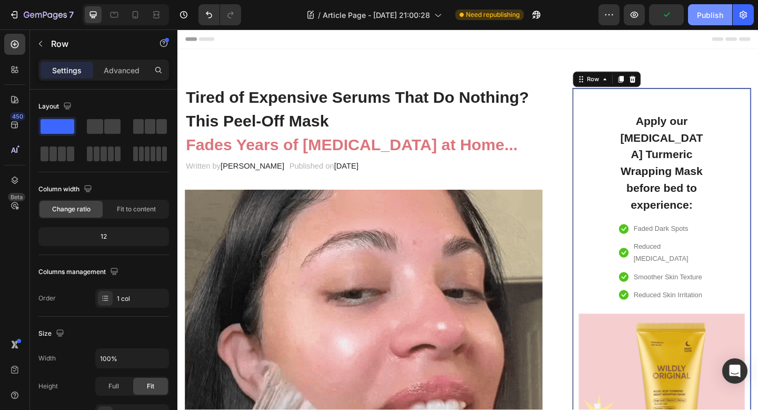
click at [716, 15] on div "Publish" at bounding box center [710, 14] width 26 height 11
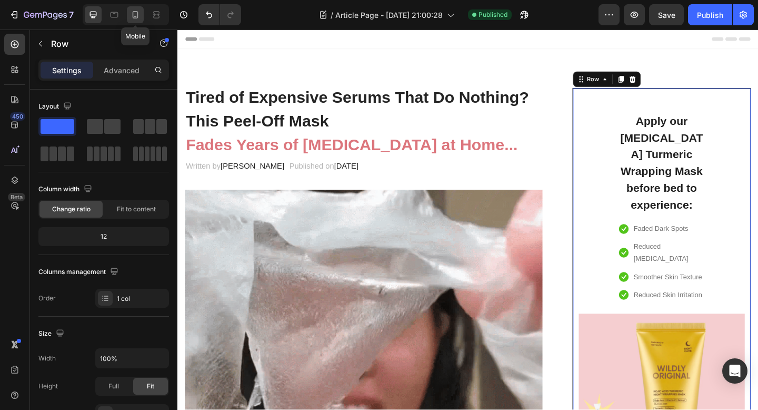
click at [136, 19] on icon at bounding box center [135, 14] width 11 height 11
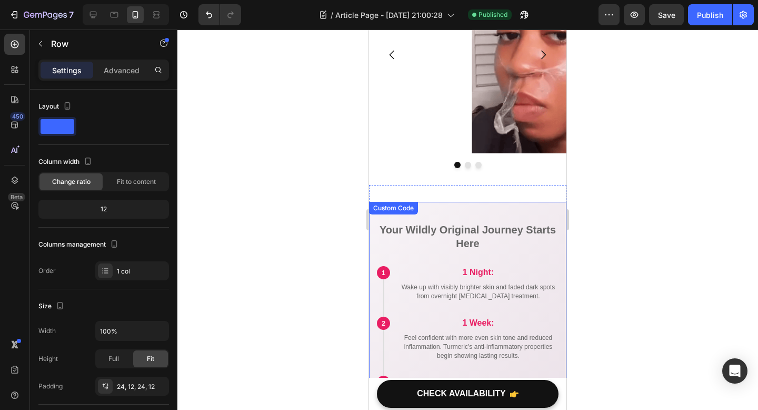
scroll to position [3515, 0]
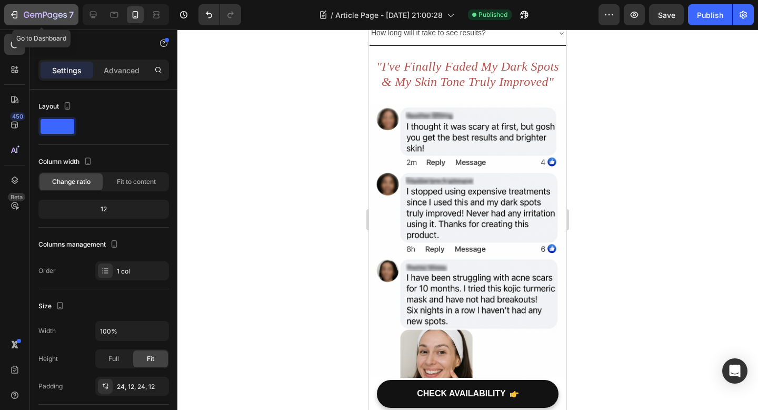
click at [17, 12] on icon "button" at bounding box center [14, 14] width 11 height 11
